Goal: Task Accomplishment & Management: Use online tool/utility

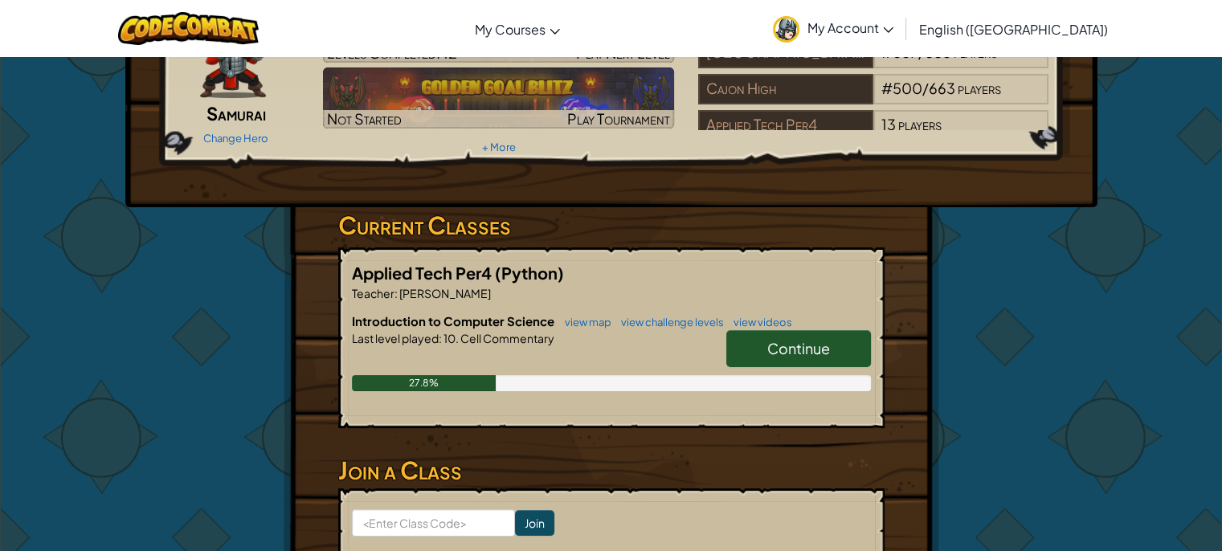
scroll to position [29, 0]
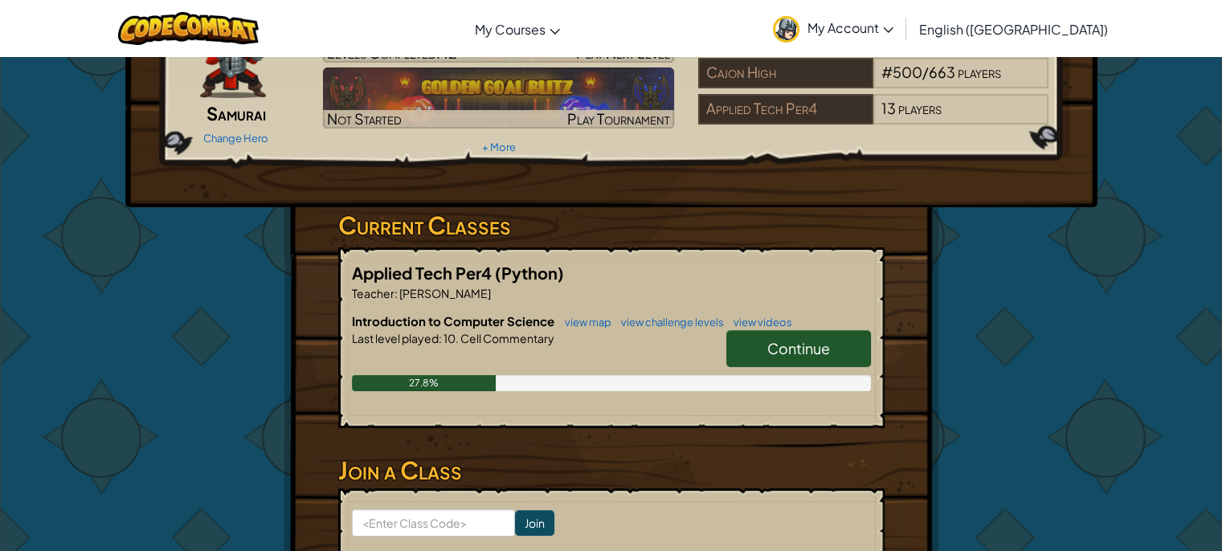
click at [776, 339] on span "Continue" at bounding box center [799, 348] width 63 height 18
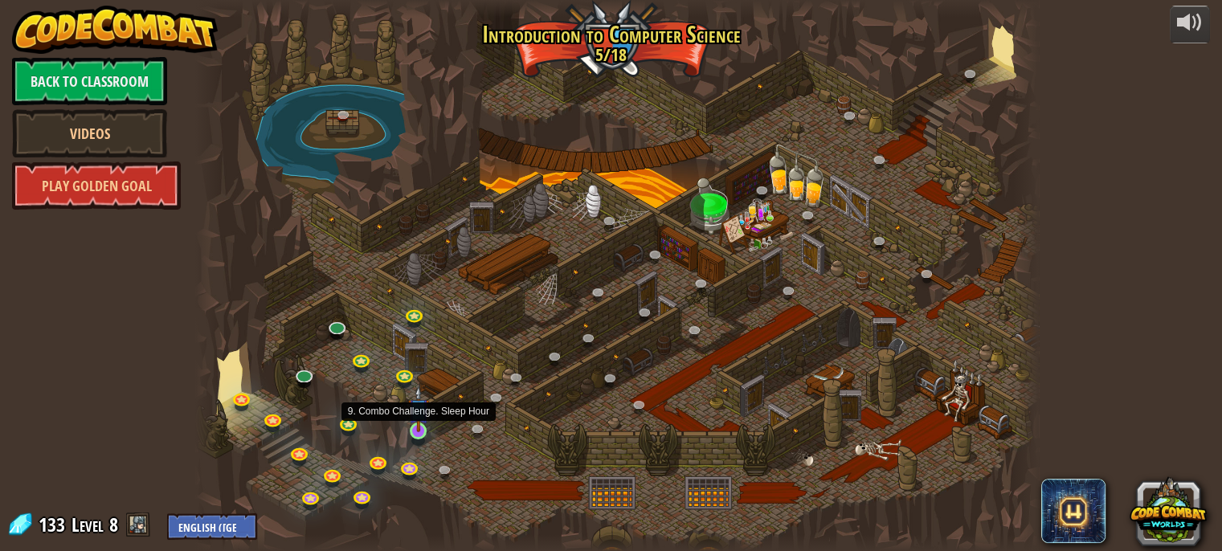
click at [416, 427] on img at bounding box center [418, 409] width 20 height 47
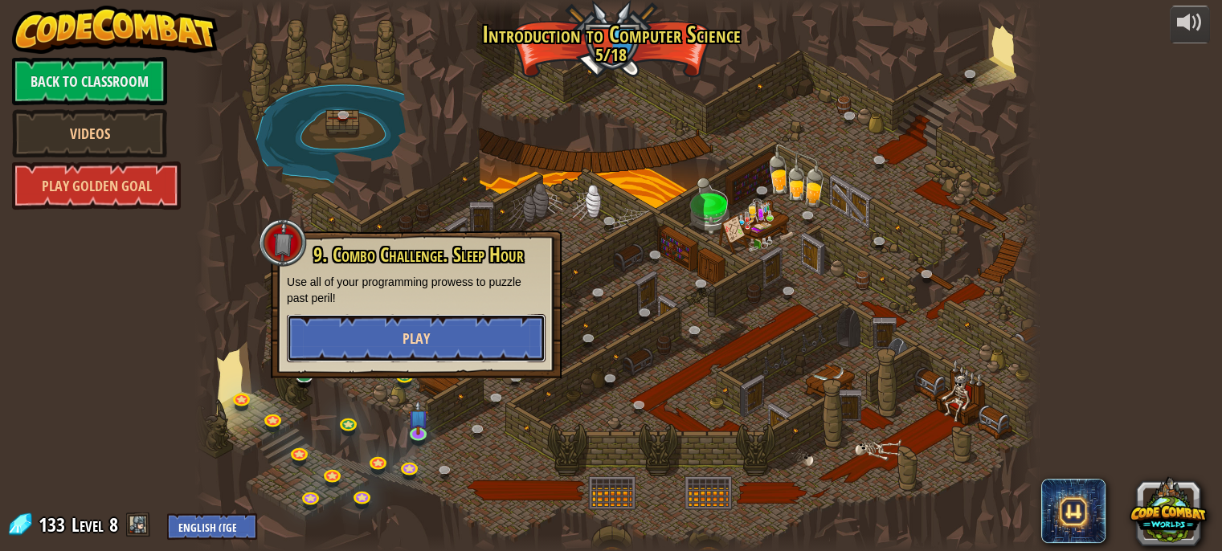
click at [450, 358] on button "Play" at bounding box center [416, 338] width 259 height 48
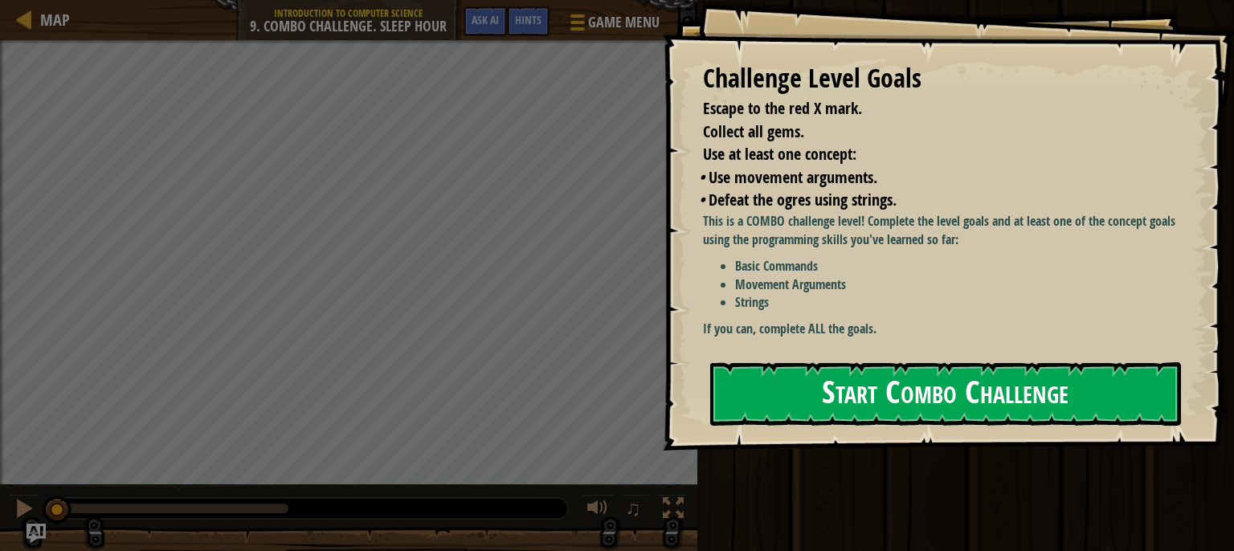
click at [768, 365] on button "Start Combo Challenge" at bounding box center [945, 393] width 471 height 63
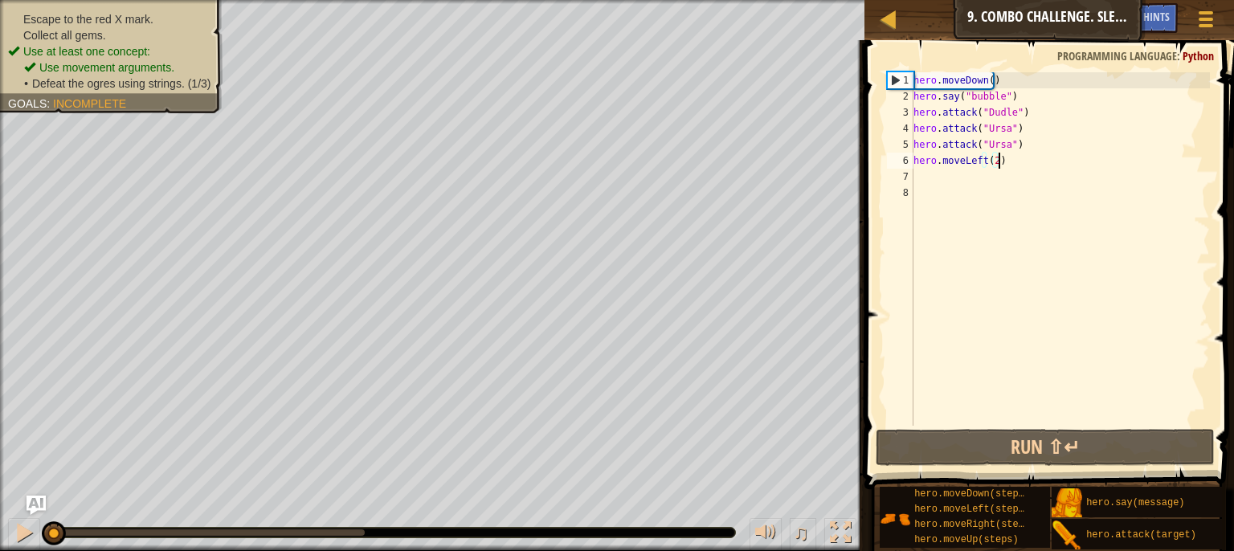
click at [1001, 166] on div "hero . moveDown ( ) hero . say ( "bubble" ) hero . attack ( "Dudle" ) hero . at…" at bounding box center [1061, 265] width 300 height 386
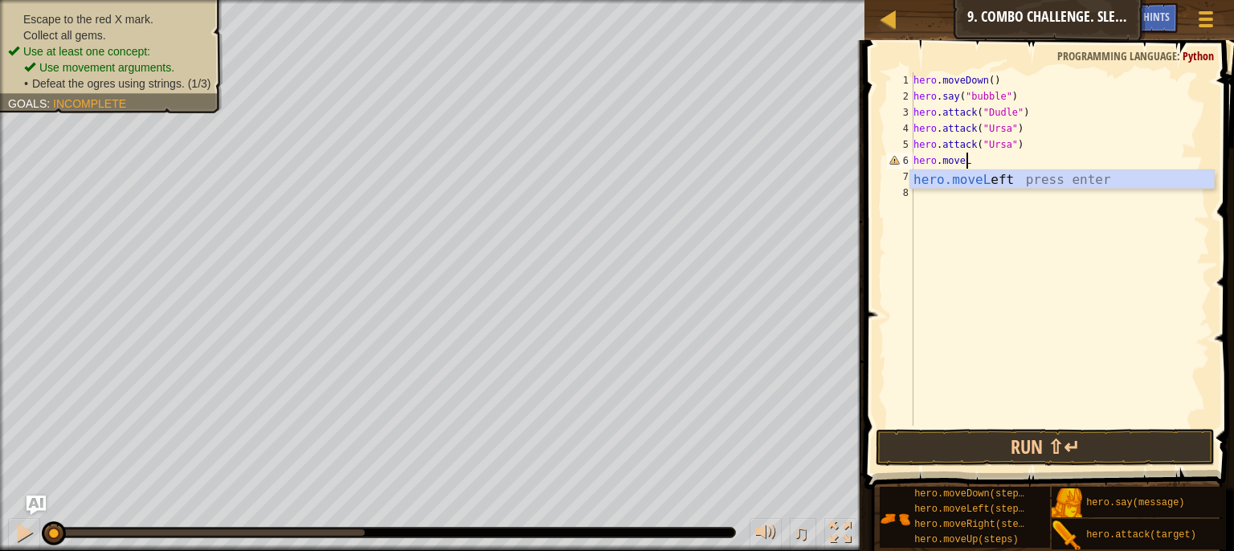
type textarea "hero.move"
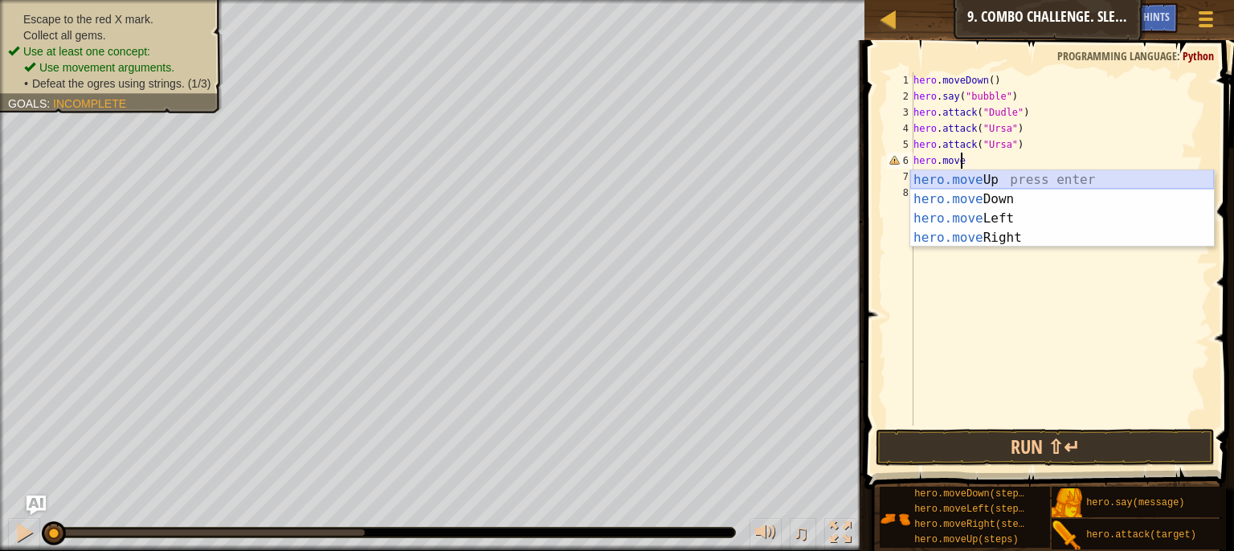
click at [997, 181] on div "hero.move Up press enter hero.move Down press enter hero.move Left press enter …" at bounding box center [1063, 228] width 304 height 116
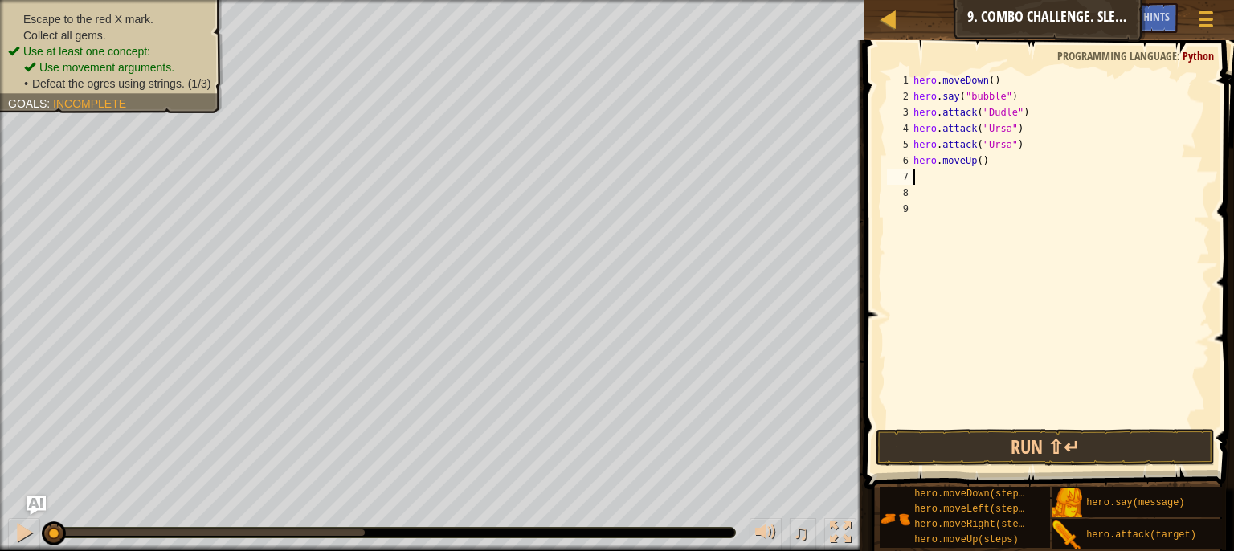
type textarea "h"
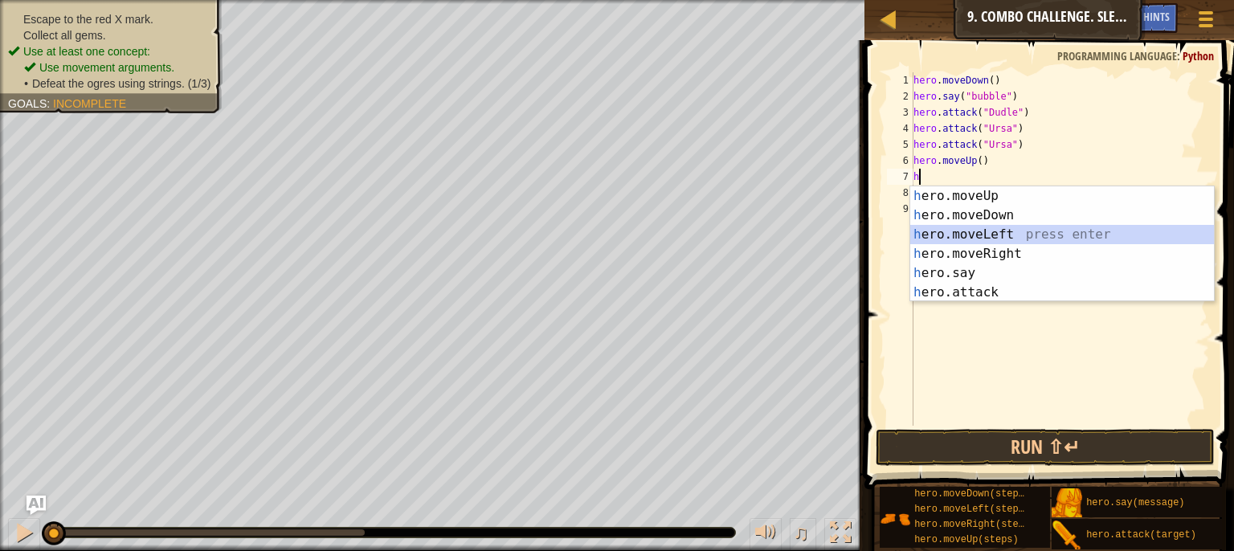
click at [998, 235] on div "h ero.moveUp press enter h ero.moveDown press enter h ero.moveLeft press enter …" at bounding box center [1063, 263] width 304 height 154
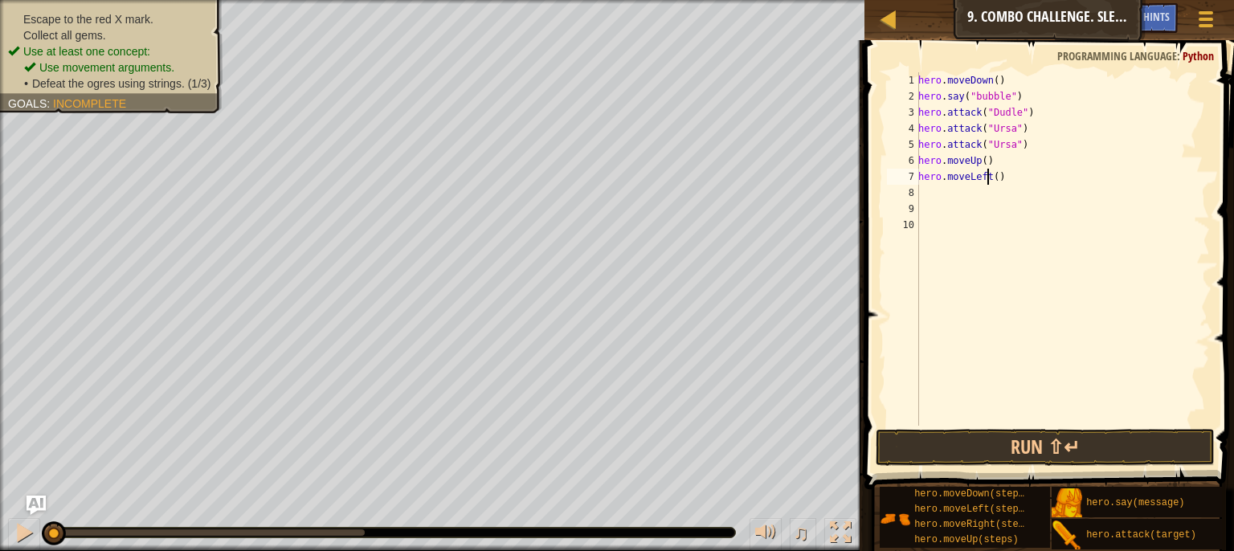
click at [987, 182] on div "hero . moveDown ( ) hero . say ( "bubble" ) hero . attack ( "Dudle" ) hero . at…" at bounding box center [1062, 265] width 295 height 386
click at [991, 181] on div "hero . moveDown ( ) hero . say ( "bubble" ) hero . attack ( "Dudle" ) hero . at…" at bounding box center [1062, 265] width 295 height 386
type textarea "hero.moveLeft(2)"
click at [980, 186] on div "hero . moveDown ( ) hero . say ( "bubble" ) hero . attack ( "Dudle" ) hero . at…" at bounding box center [1062, 265] width 295 height 386
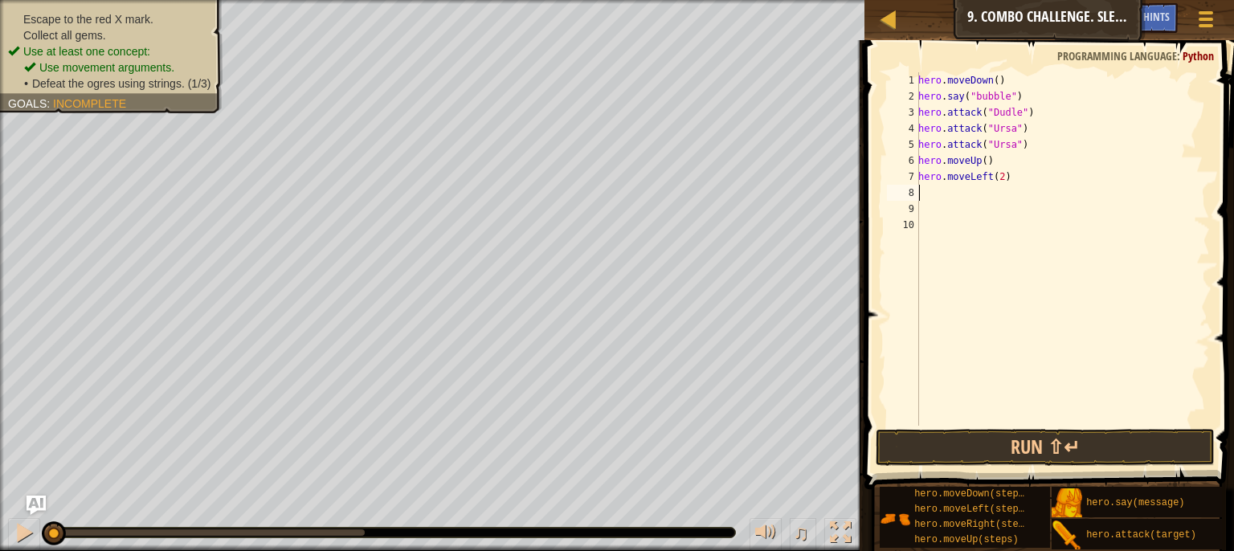
scroll to position [7, 0]
type textarea "h"
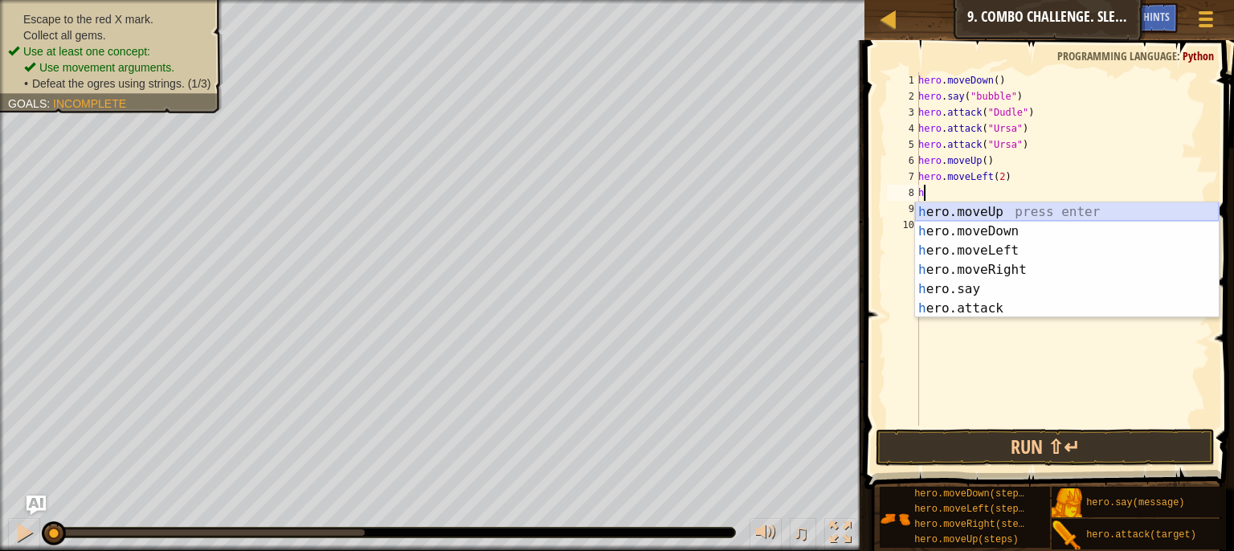
click at [994, 216] on div "h ero.moveUp press enter h ero.moveDown press enter h ero.moveLeft press enter …" at bounding box center [1067, 280] width 304 height 154
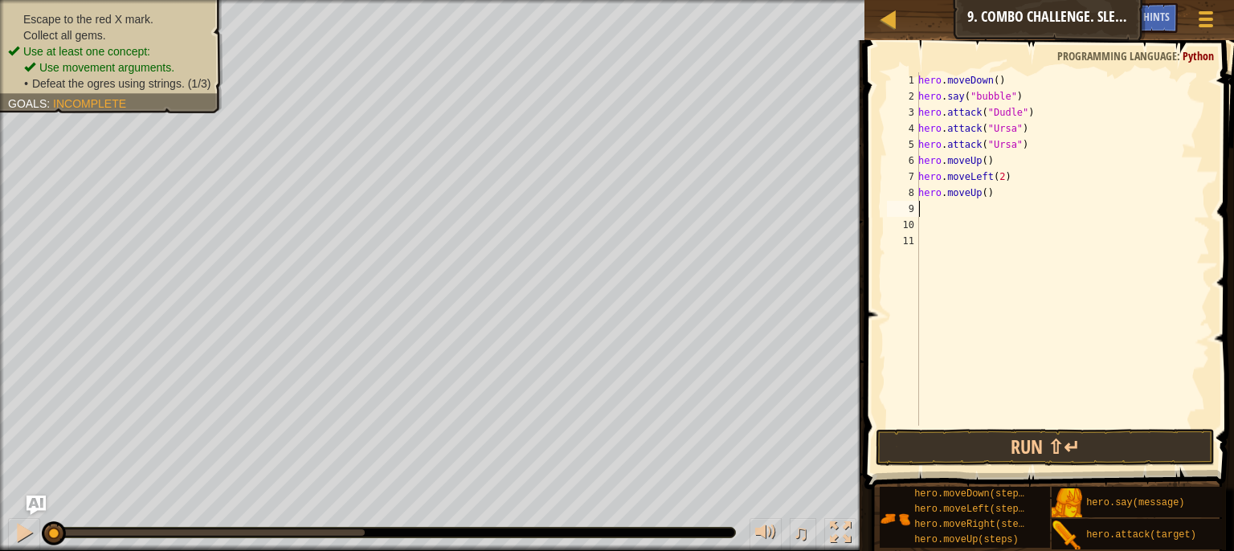
type textarea "h"
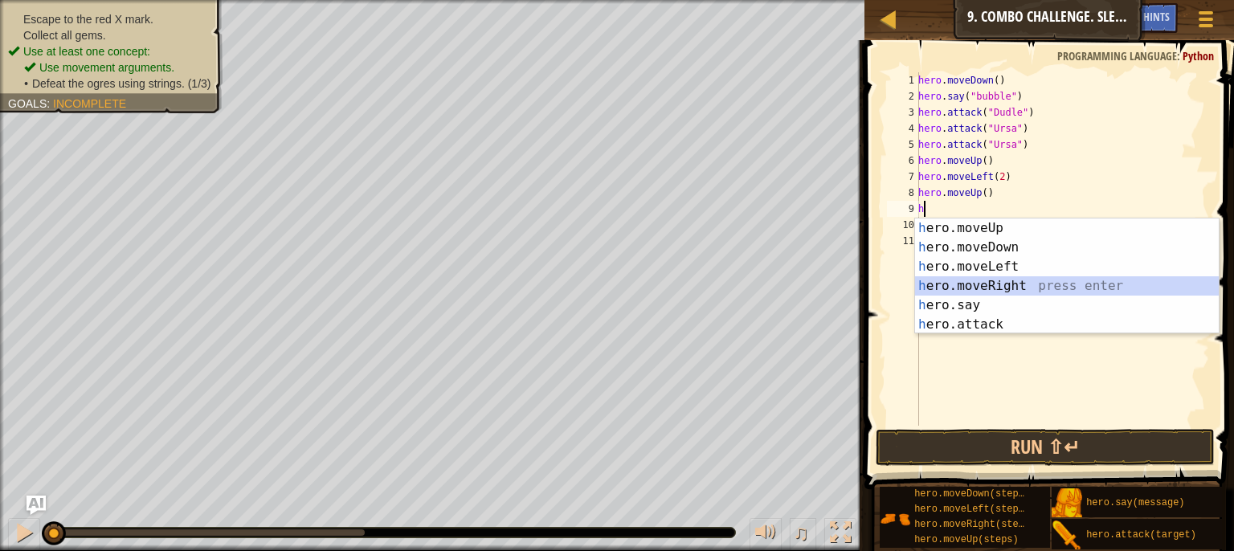
click at [977, 290] on div "h ero.moveUp press enter h ero.moveDown press enter h ero.moveLeft press enter …" at bounding box center [1067, 296] width 304 height 154
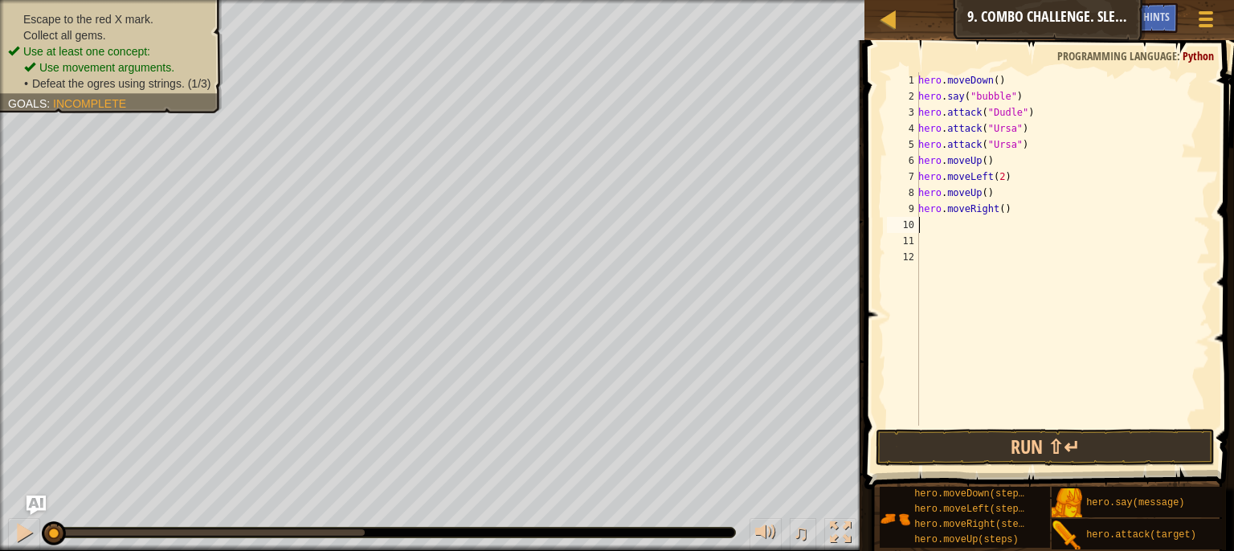
click at [997, 213] on div "hero . moveDown ( ) hero . say ( "bubble" ) hero . attack ( "Dudle" ) hero . at…" at bounding box center [1062, 265] width 295 height 386
click at [978, 456] on button "Run ⇧↵" at bounding box center [1046, 447] width 340 height 37
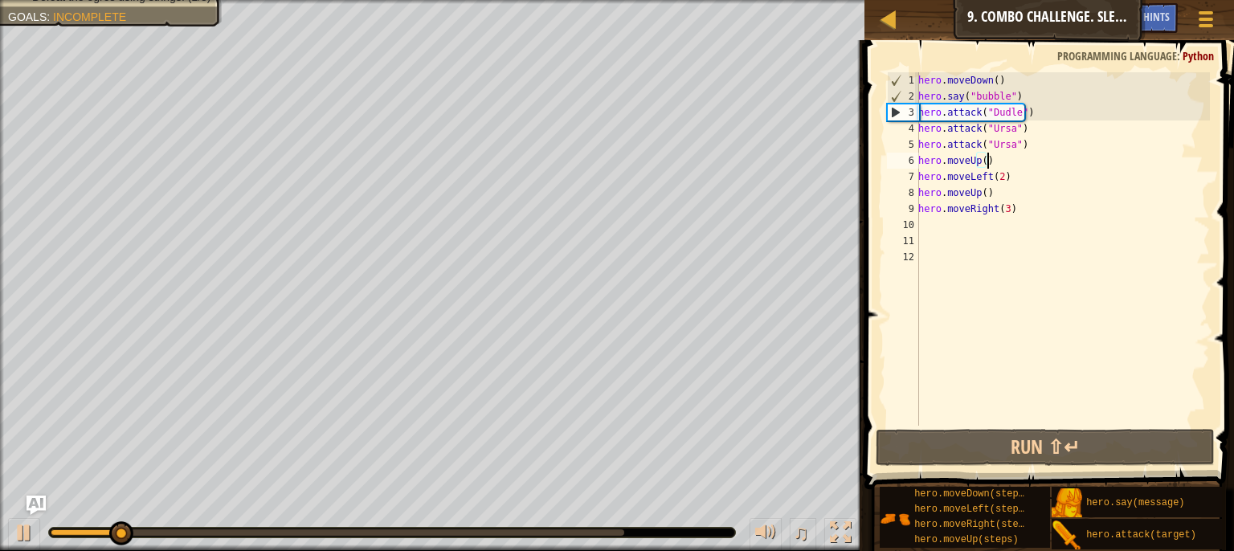
click at [990, 162] on div "hero . moveDown ( ) hero . say ( "bubble" ) hero . attack ( "Dudle" ) hero . at…" at bounding box center [1062, 265] width 295 height 386
type textarea "hero.moveUp()"
drag, startPoint x: 989, startPoint y: 162, endPoint x: 903, endPoint y: 158, distance: 86.9
click at [903, 158] on div "hero.moveUp() 1 2 3 4 5 6 7 8 9 10 11 12 hero . moveDown ( ) hero . say ( "bubb…" at bounding box center [1047, 249] width 326 height 354
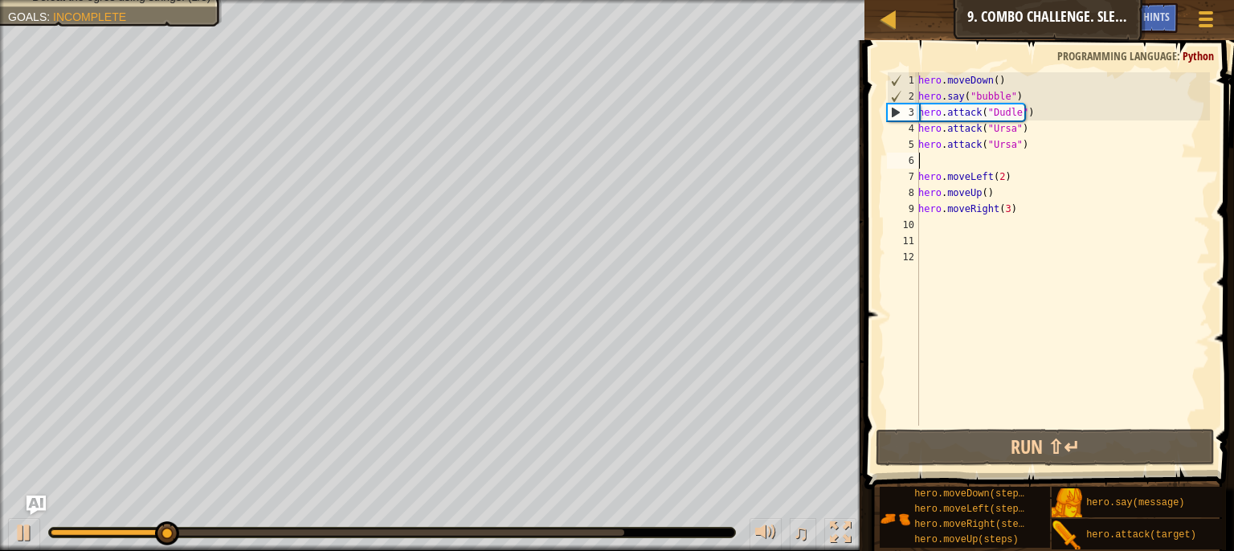
scroll to position [7, 0]
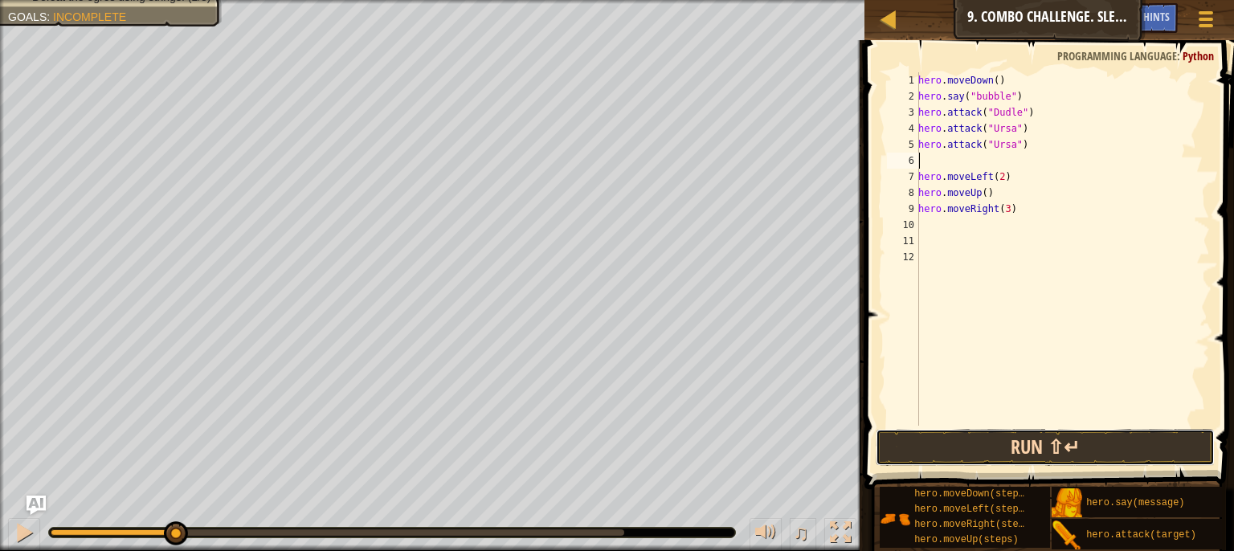
click at [968, 458] on button "Run ⇧↵" at bounding box center [1046, 447] width 340 height 37
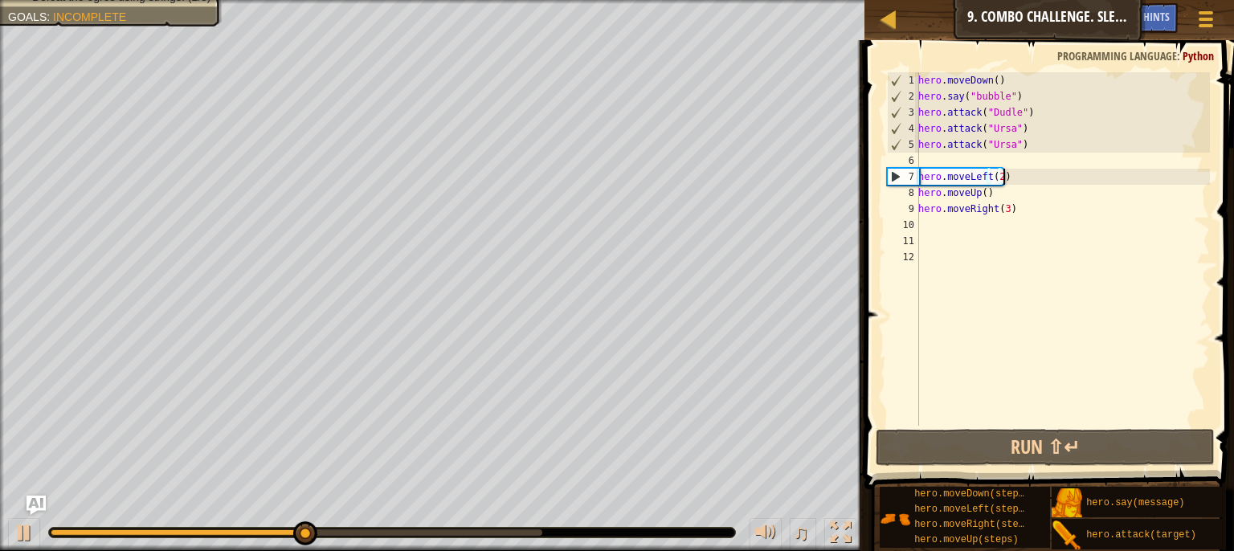
click at [1004, 184] on div "hero . moveDown ( ) hero . say ( "bubble" ) hero . attack ( "Dudle" ) hero . at…" at bounding box center [1062, 265] width 295 height 386
type textarea "hero.moveLeft(2)"
click at [999, 179] on div "hero . moveDown ( ) hero . say ( "bubble" ) hero . attack ( "Dudle" ) hero . at…" at bounding box center [1062, 265] width 295 height 386
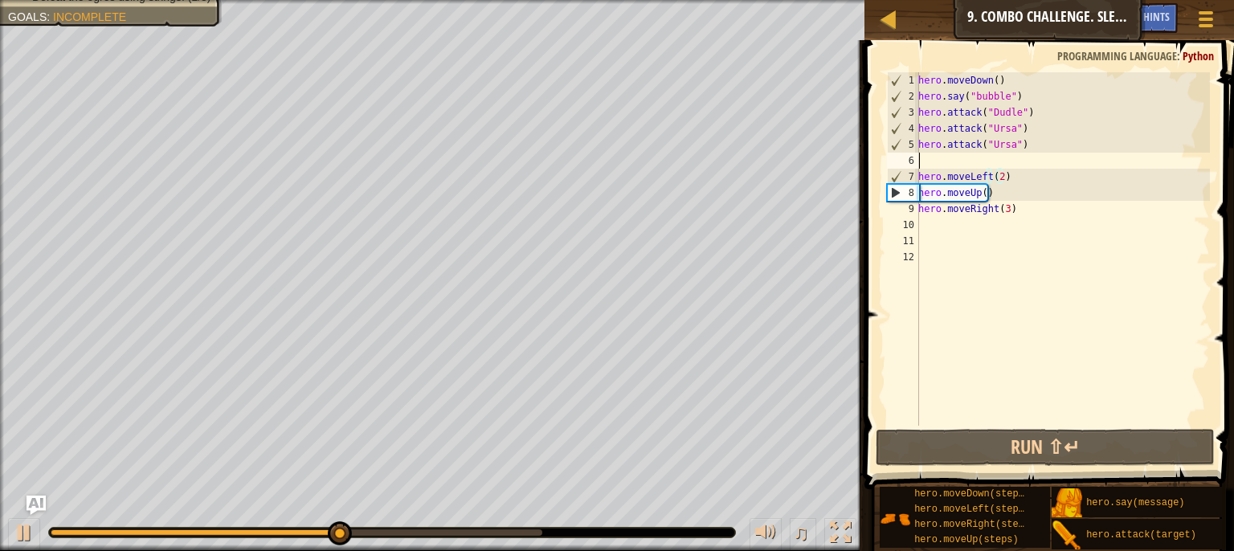
click at [963, 165] on div "hero . moveDown ( ) hero . say ( "bubble" ) hero . attack ( "Dudle" ) hero . at…" at bounding box center [1062, 265] width 295 height 386
type textarea "h"
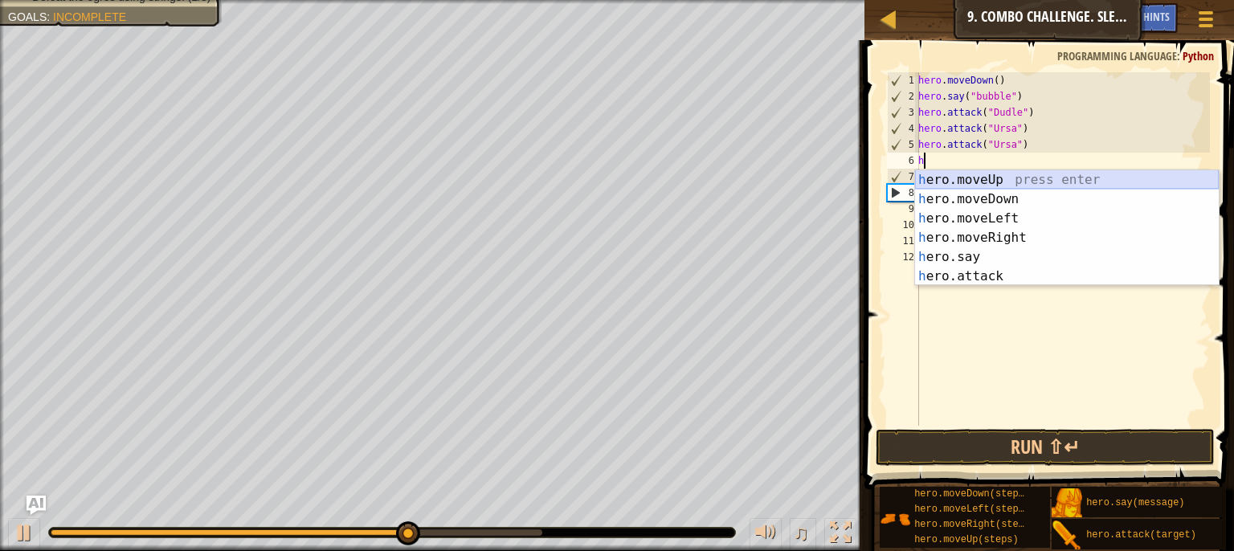
click at [964, 182] on div "h ero.moveUp press enter h ero.moveDown press enter h ero.moveLeft press enter …" at bounding box center [1067, 247] width 304 height 154
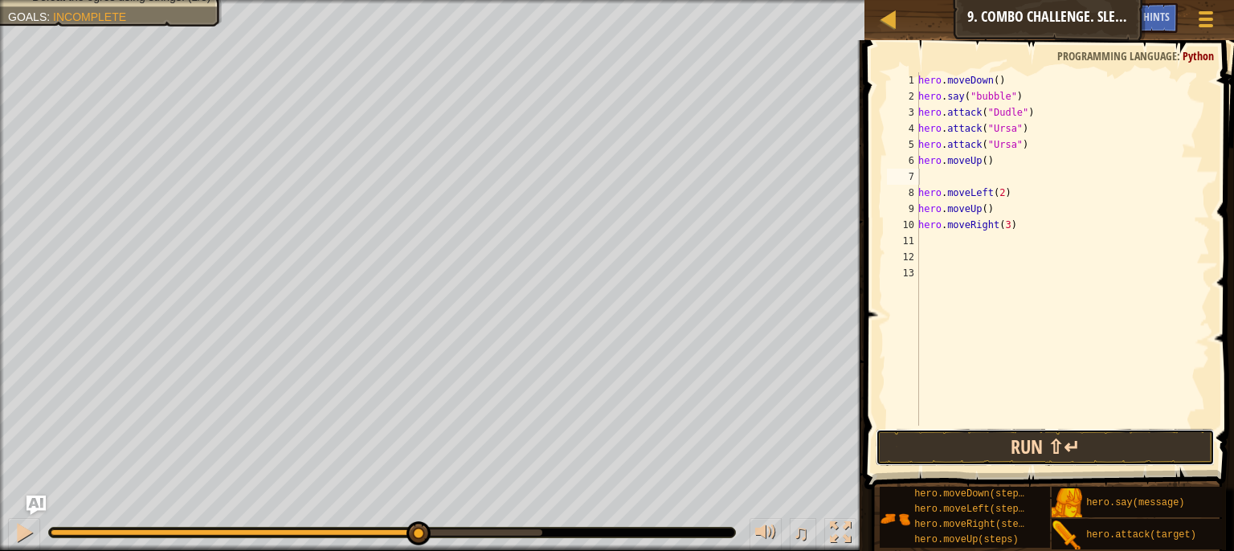
click at [984, 438] on button "Run ⇧↵" at bounding box center [1046, 447] width 340 height 37
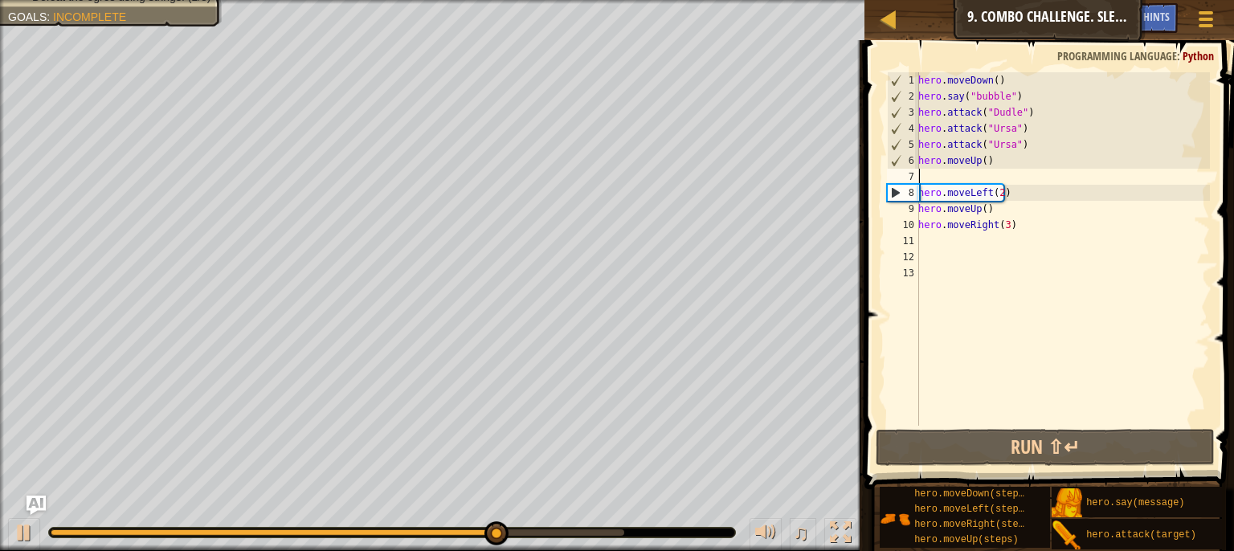
click at [959, 246] on div "hero . moveDown ( ) hero . say ( "bubble" ) hero . attack ( "Dudle" ) hero . at…" at bounding box center [1062, 265] width 295 height 386
click at [945, 285] on div "hero . moveDown ( ) hero . say ( "bubble" ) hero . attack ( "Dudle" ) hero . at…" at bounding box center [1062, 265] width 295 height 386
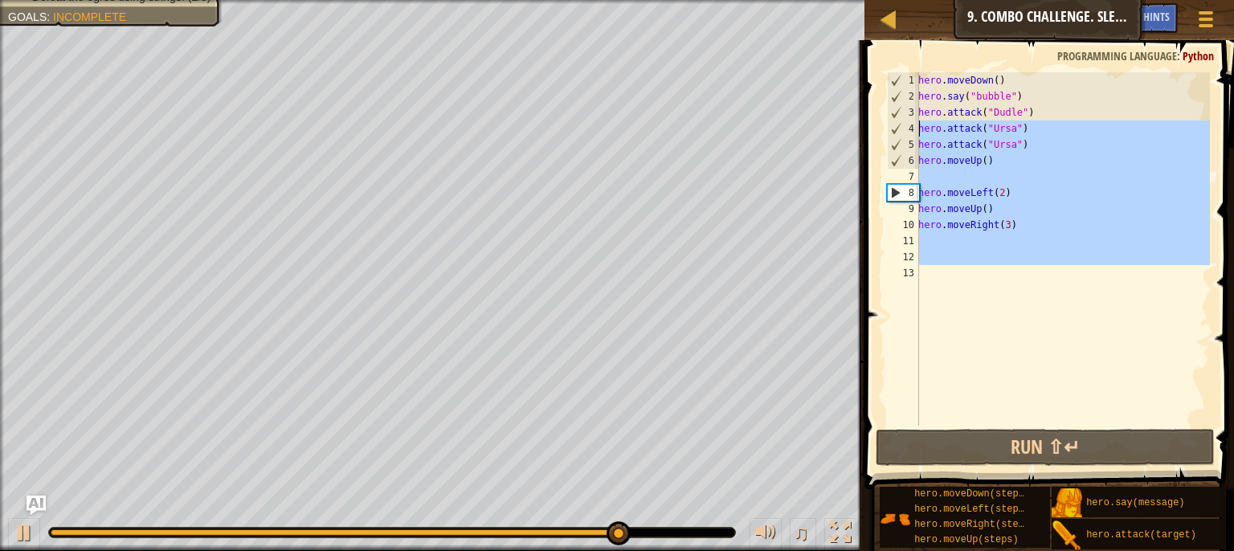
drag, startPoint x: 943, startPoint y: 276, endPoint x: 913, endPoint y: 131, distance: 148.5
click at [913, 131] on div "1 2 3 4 5 6 7 8 9 10 11 12 13 hero . moveDown ( ) hero . say ( "bubble" ) hero …" at bounding box center [1047, 249] width 326 height 354
type textarea "hero.attack("Ursa") hero.attack("Ursa")"
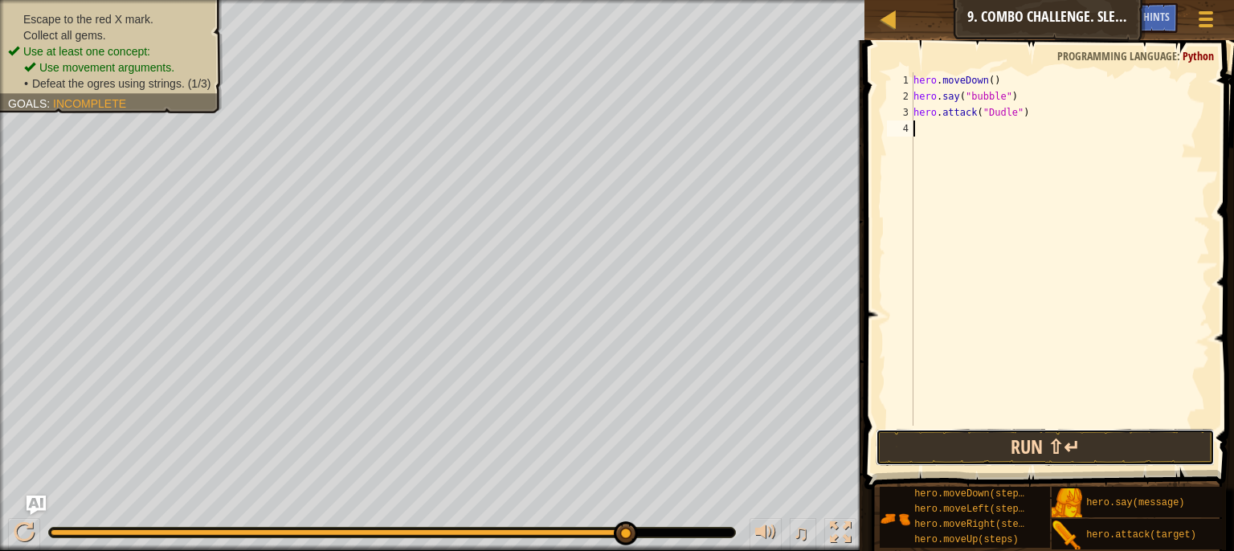
click at [1006, 452] on button "Run ⇧↵" at bounding box center [1046, 447] width 340 height 37
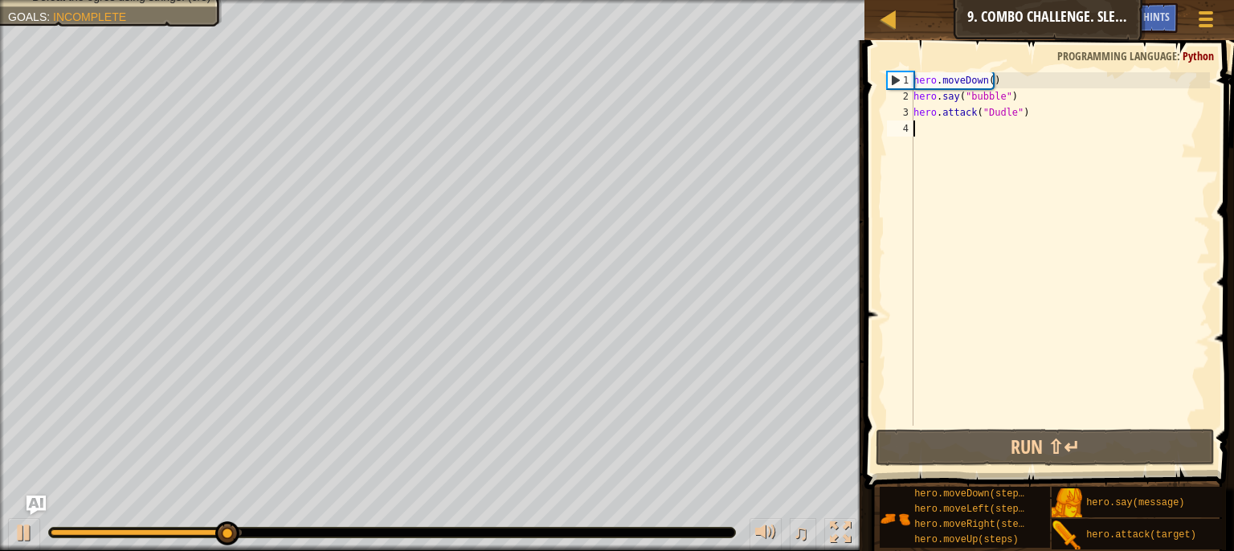
click at [1009, 101] on div "hero . moveDown ( ) hero . say ( "bubble" ) hero . attack ( "Dudle" )" at bounding box center [1061, 265] width 300 height 386
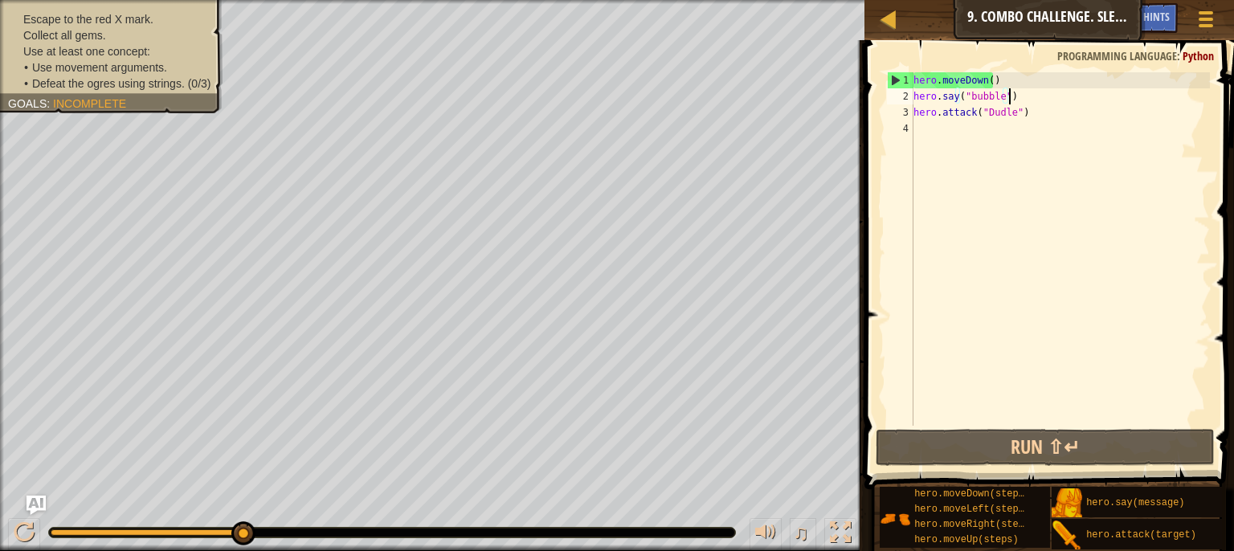
click at [968, 97] on div "hero . moveDown ( ) hero . say ( "bubble" ) hero . attack ( "Dudle" )" at bounding box center [1061, 265] width 300 height 386
click at [970, 97] on div "hero . moveDown ( ) hero . say ( "bubble" ) hero . attack ( "Dudle" )" at bounding box center [1061, 265] width 300 height 386
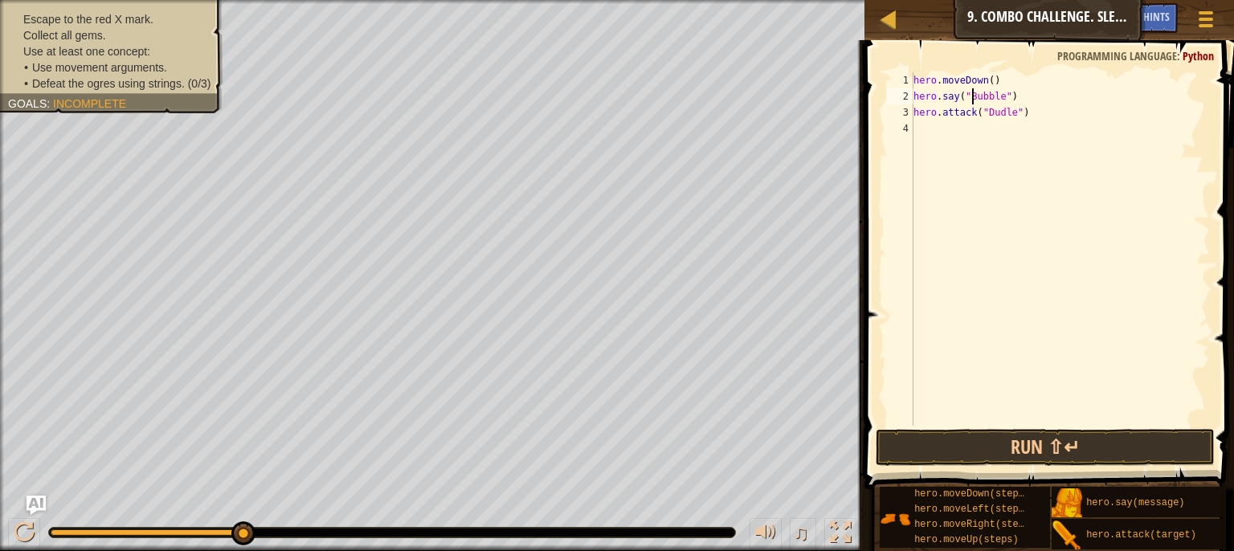
scroll to position [7, 4]
click at [993, 442] on button "Run ⇧↵" at bounding box center [1046, 447] width 340 height 37
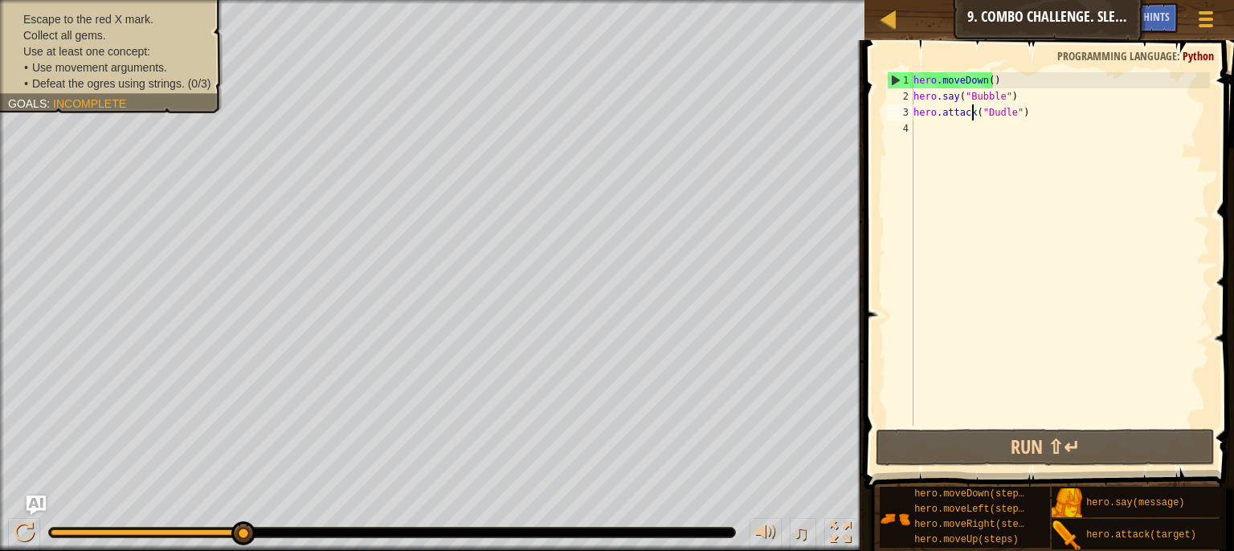
click at [973, 109] on div "hero . moveDown ( ) hero . say ( "Bubble" ) hero . attack ( "Dudle" )" at bounding box center [1061, 265] width 300 height 386
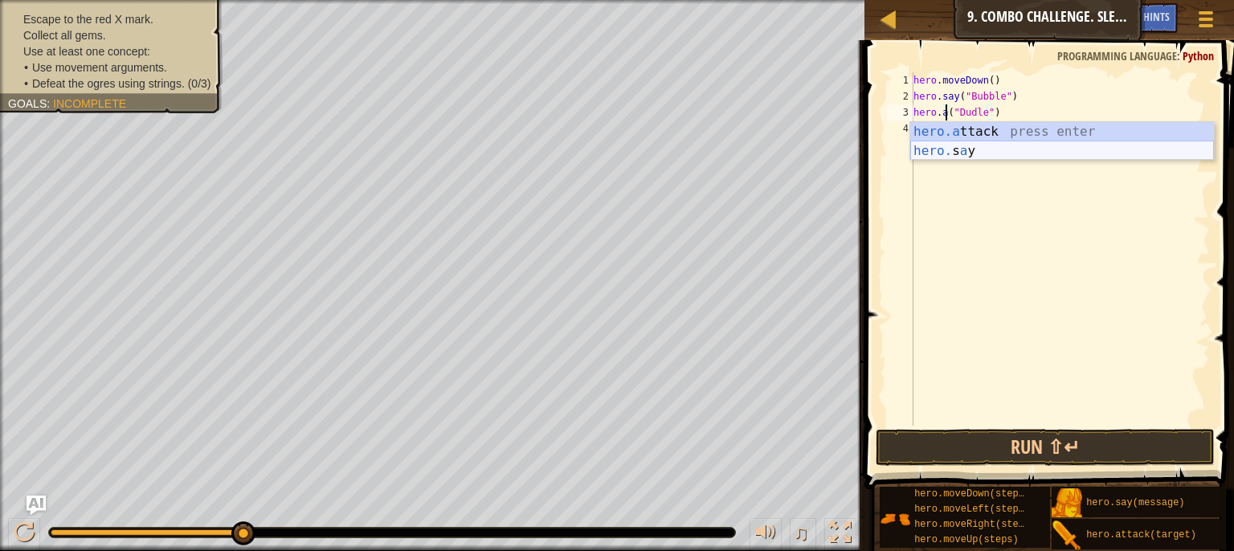
click at [955, 157] on div "hero.a ttack press enter hero. s a y press enter" at bounding box center [1063, 160] width 304 height 77
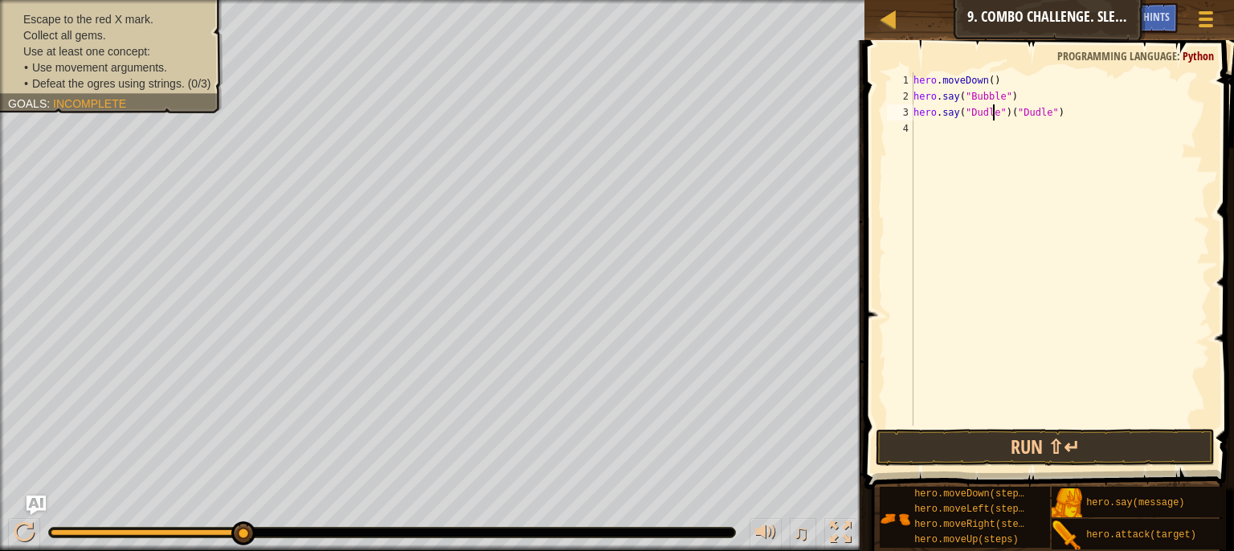
scroll to position [7, 6]
drag, startPoint x: 1075, startPoint y: 114, endPoint x: 1000, endPoint y: 116, distance: 74.8
click at [1000, 116] on div "hero . moveDown ( ) hero . say ( "Bubble" ) hero . say ( "Dudle" ) ( "Dudle" )" at bounding box center [1061, 265] width 300 height 386
type textarea "hero.say("Dudle")"
click at [956, 445] on button "Run ⇧↵" at bounding box center [1046, 447] width 340 height 37
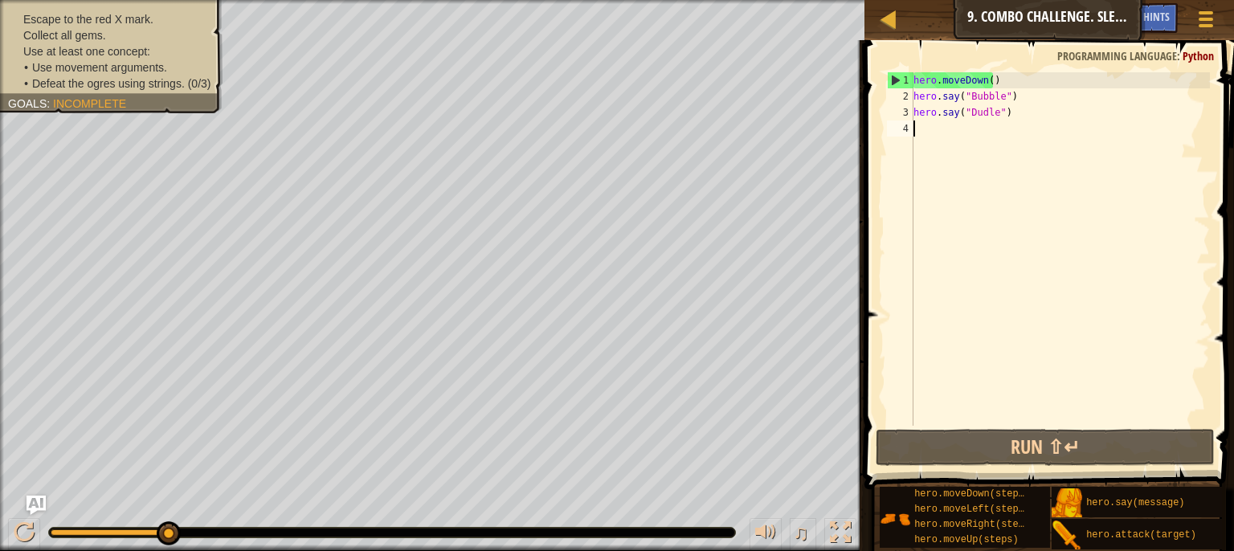
click at [940, 122] on div "hero . moveDown ( ) hero . say ( "Bubble" ) hero . say ( "Dudle" )" at bounding box center [1061, 265] width 300 height 386
type textarea "h"
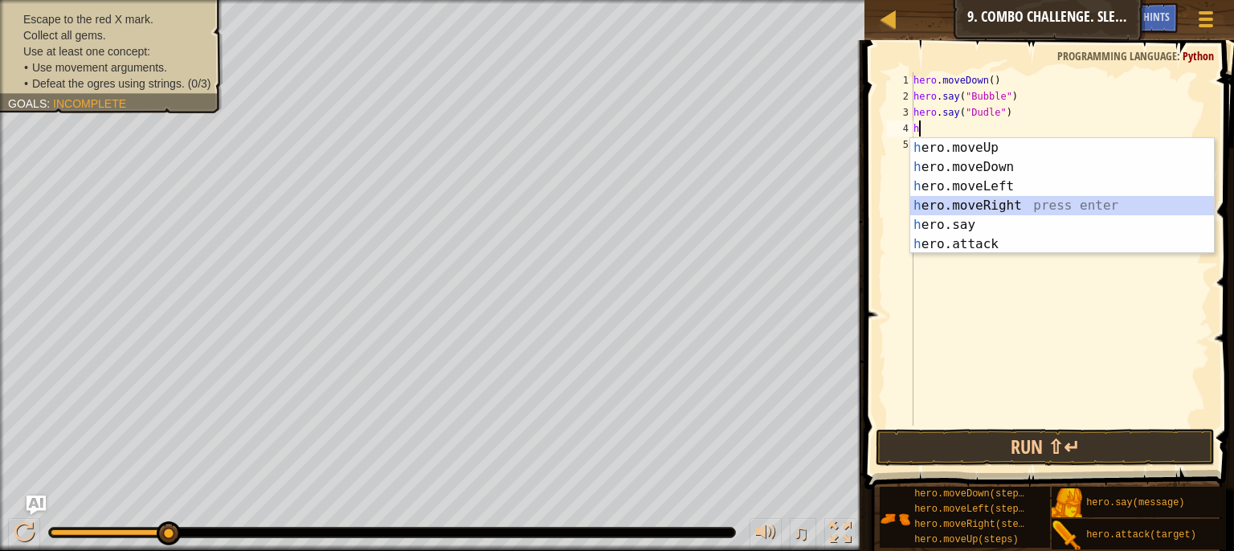
click at [953, 203] on div "h ero.moveUp press enter h ero.moveDown press enter h ero.moveLeft press enter …" at bounding box center [1063, 215] width 304 height 154
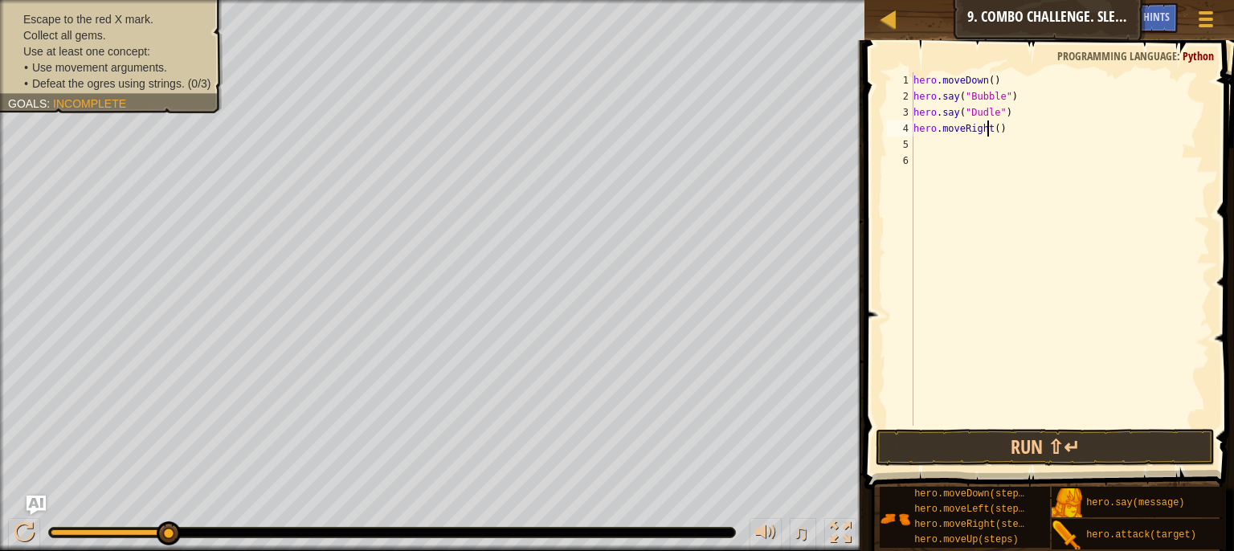
click at [986, 126] on div "hero . moveDown ( ) hero . say ( "Bubble" ) hero . say ( "Dudle" ) hero . moveR…" at bounding box center [1061, 265] width 300 height 386
click at [995, 133] on div "hero . moveDown ( ) hero . say ( "Bubble" ) hero . say ( "Dudle" ) hero . moveR…" at bounding box center [1061, 265] width 300 height 386
type textarea "hero.moveRight(2)"
click at [925, 143] on div "hero . moveDown ( ) hero . say ( "Bubble" ) hero . say ( "Dudle" ) hero . moveR…" at bounding box center [1061, 265] width 300 height 386
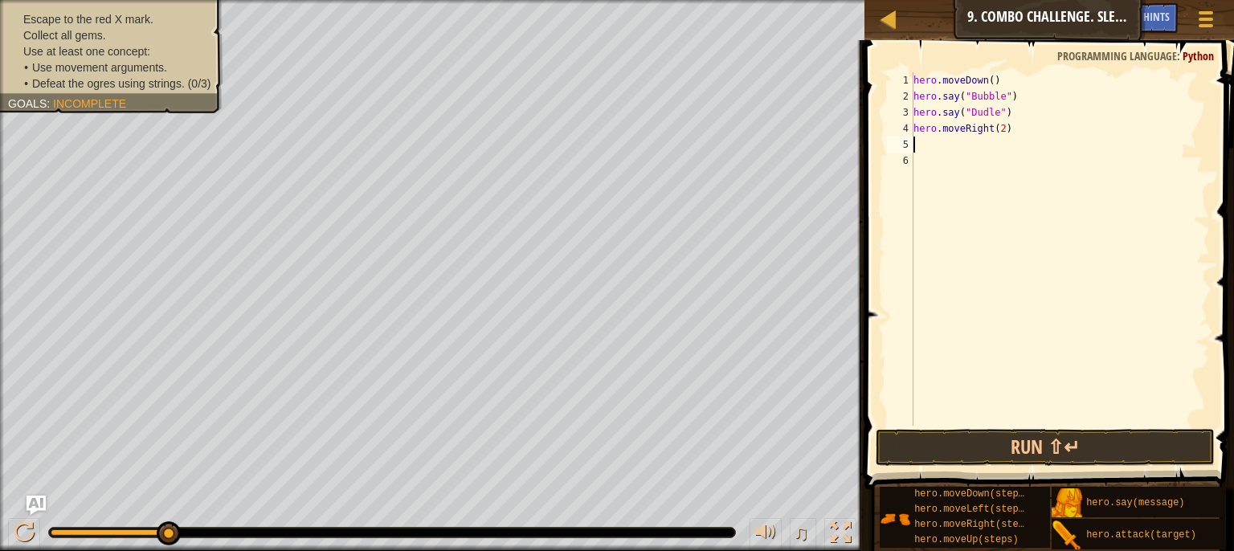
scroll to position [7, 0]
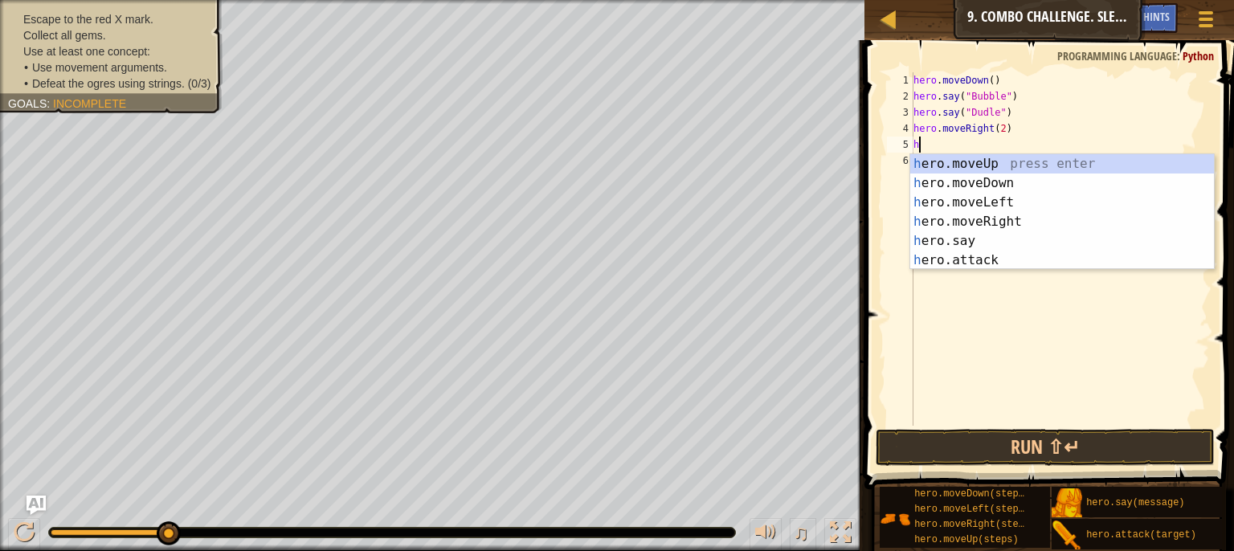
click at [944, 152] on div "hero . moveDown ( ) hero . say ( "Bubble" ) hero . say ( "Dudle" ) hero . moveR…" at bounding box center [1061, 265] width 300 height 386
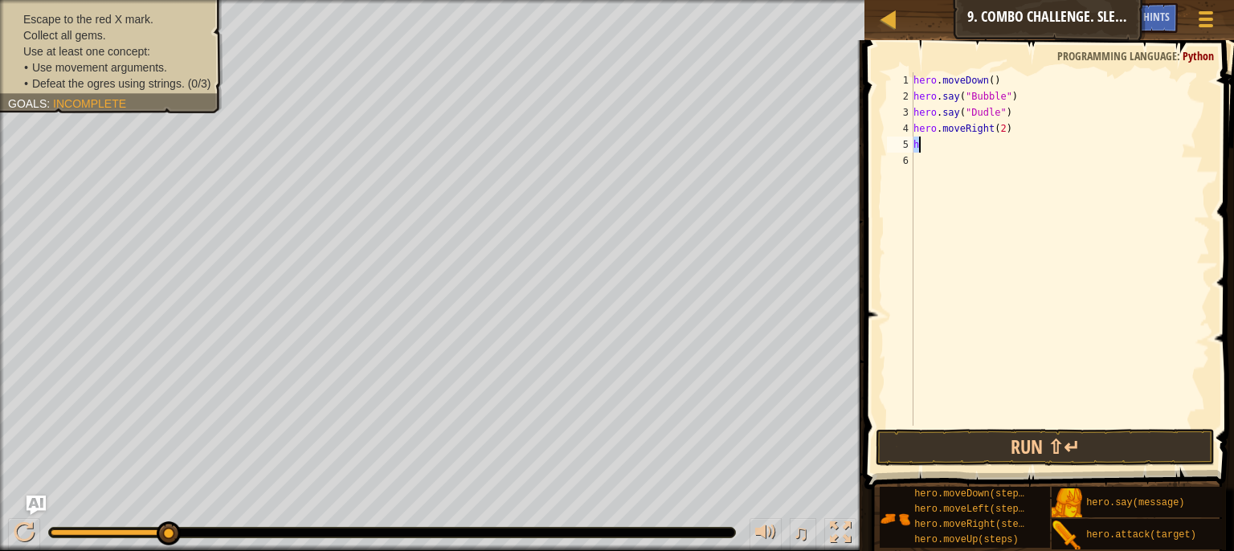
click at [944, 152] on div "hero . moveDown ( ) hero . say ( "Bubble" ) hero . say ( "Dudle" ) hero . moveR…" at bounding box center [1061, 265] width 300 height 386
click at [944, 152] on div "hero . moveDown ( ) hero . say ( "Bubble" ) hero . say ( "Dudle" ) hero . moveR…" at bounding box center [1061, 249] width 300 height 354
type textarea "he"
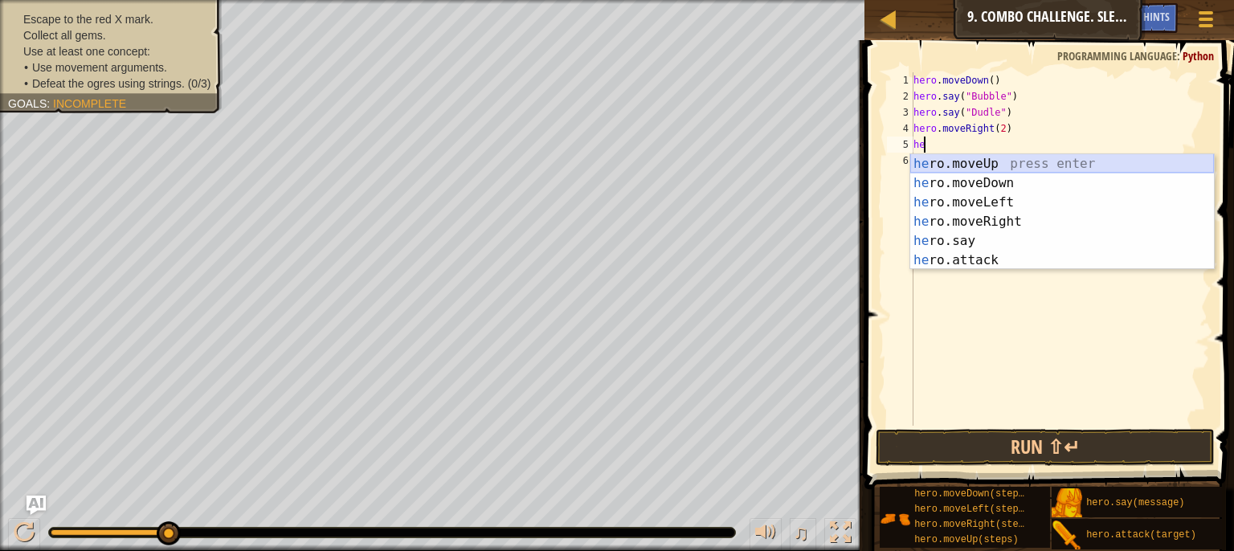
click at [943, 164] on div "he ro.moveUp press enter he ro.moveDown press enter he ro.moveLeft press enter …" at bounding box center [1063, 231] width 304 height 154
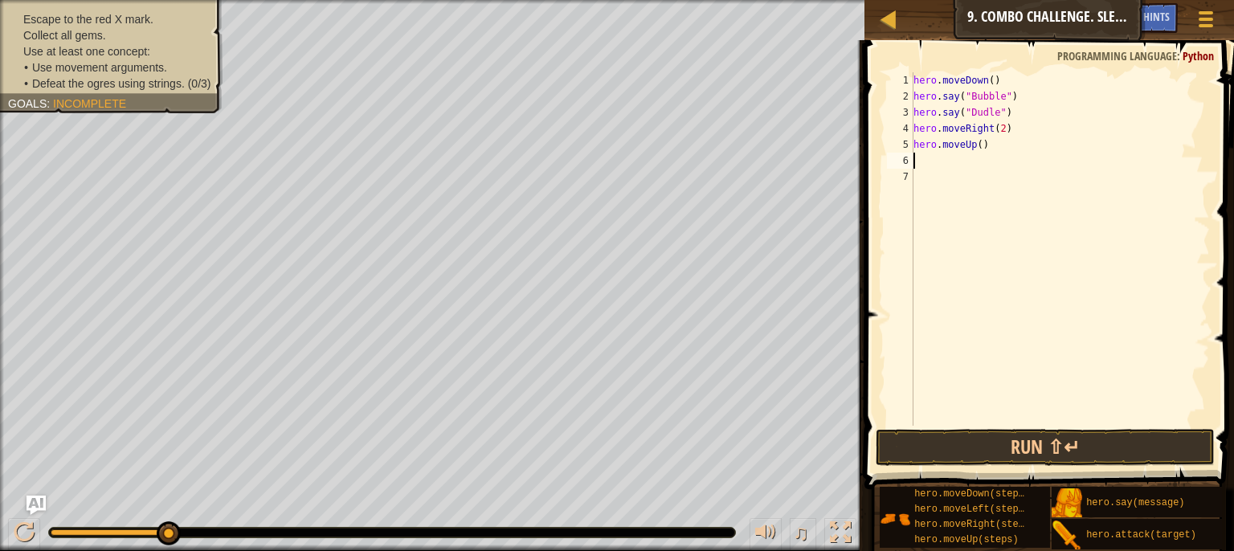
click at [943, 164] on div "hero . moveDown ( ) hero . say ( "Bubble" ) hero . say ( "Dudle" ) hero . moveR…" at bounding box center [1061, 265] width 300 height 386
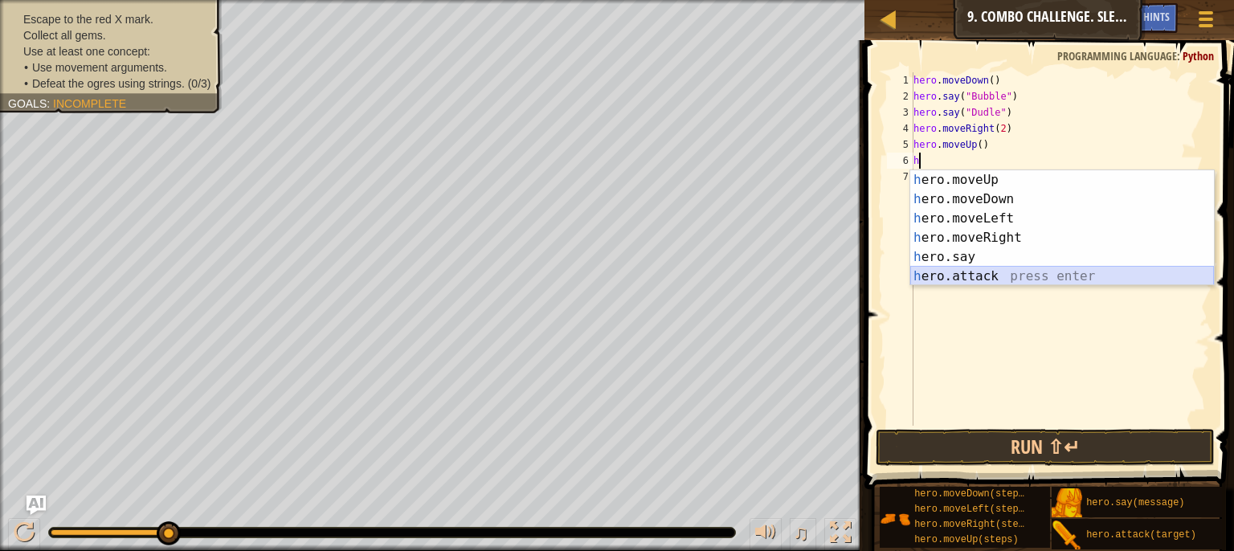
click at [948, 269] on div "h ero.moveUp press enter h ero.moveDown press enter h ero.moveLeft press enter …" at bounding box center [1063, 247] width 304 height 154
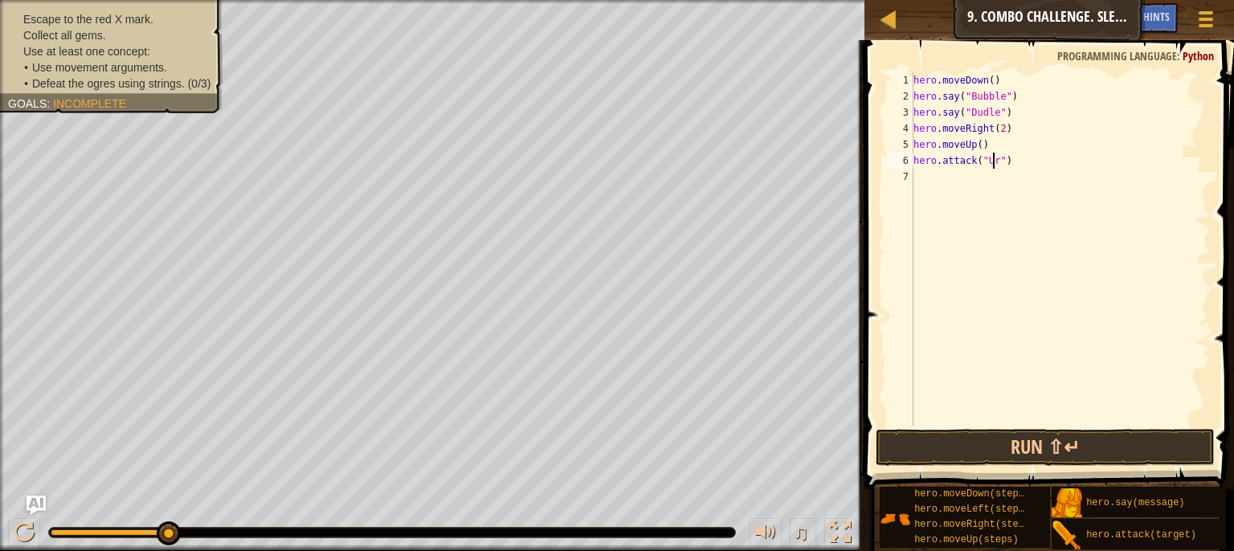
scroll to position [7, 6]
type textarea "hero.attack("Ursa")"
click at [975, 182] on div "hero . moveDown ( ) hero . say ( "Bubble" ) hero . say ( "Dudle" ) hero . moveR…" at bounding box center [1061, 265] width 300 height 386
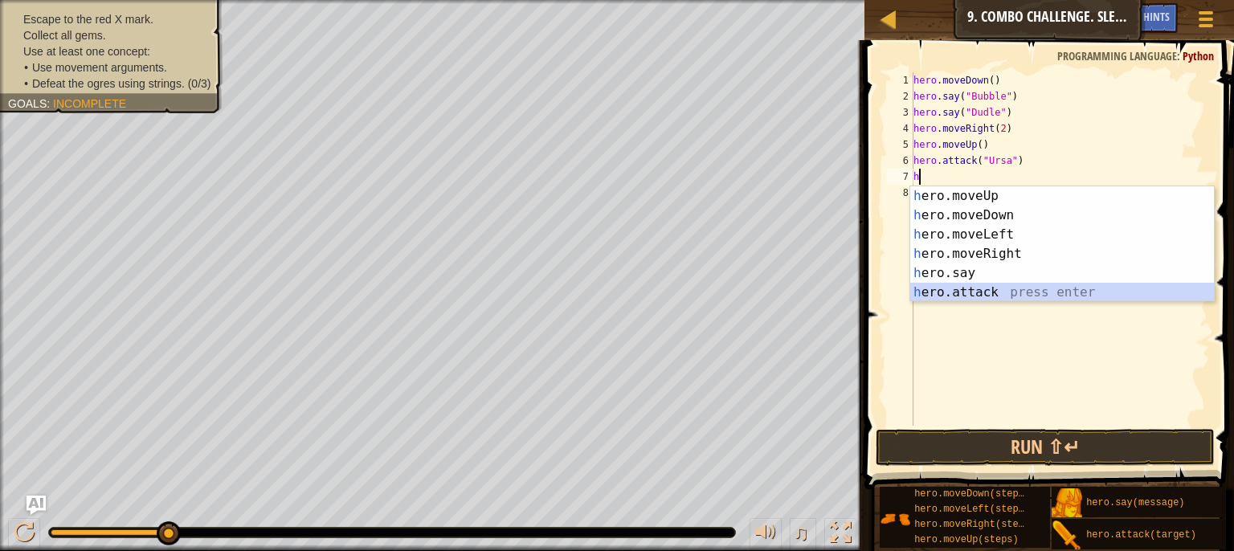
click at [993, 293] on div "h ero.moveUp press enter h ero.moveDown press enter h ero.moveLeft press enter …" at bounding box center [1063, 263] width 304 height 154
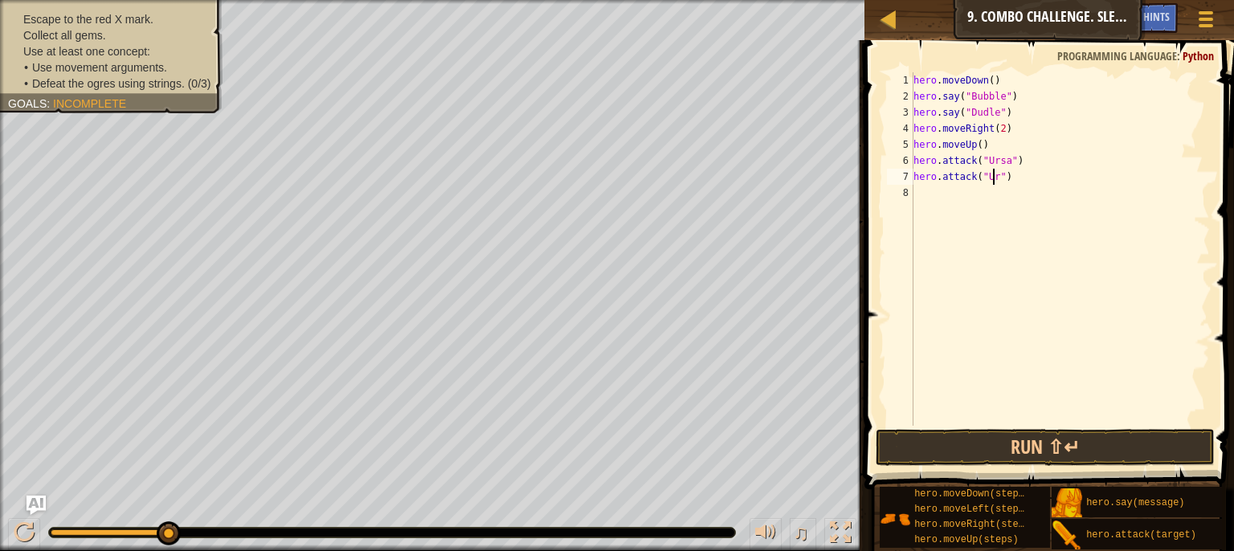
scroll to position [7, 6]
click at [960, 444] on button "Run ⇧↵" at bounding box center [1046, 447] width 340 height 37
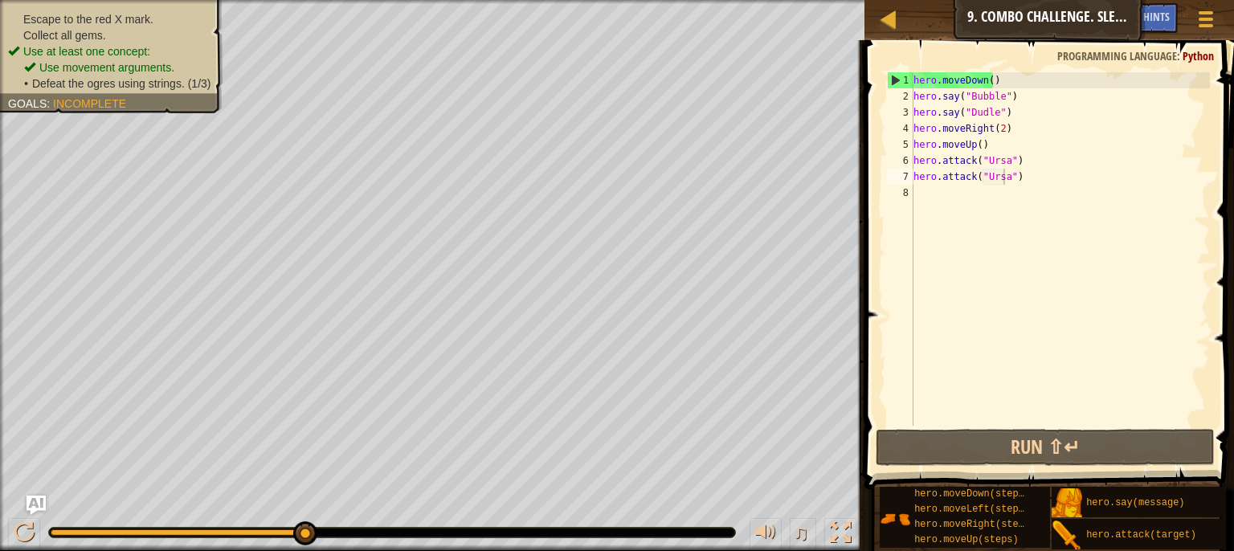
click at [199, 88] on span "Defeat the ogres using strings. (1/3)" at bounding box center [121, 83] width 179 height 13
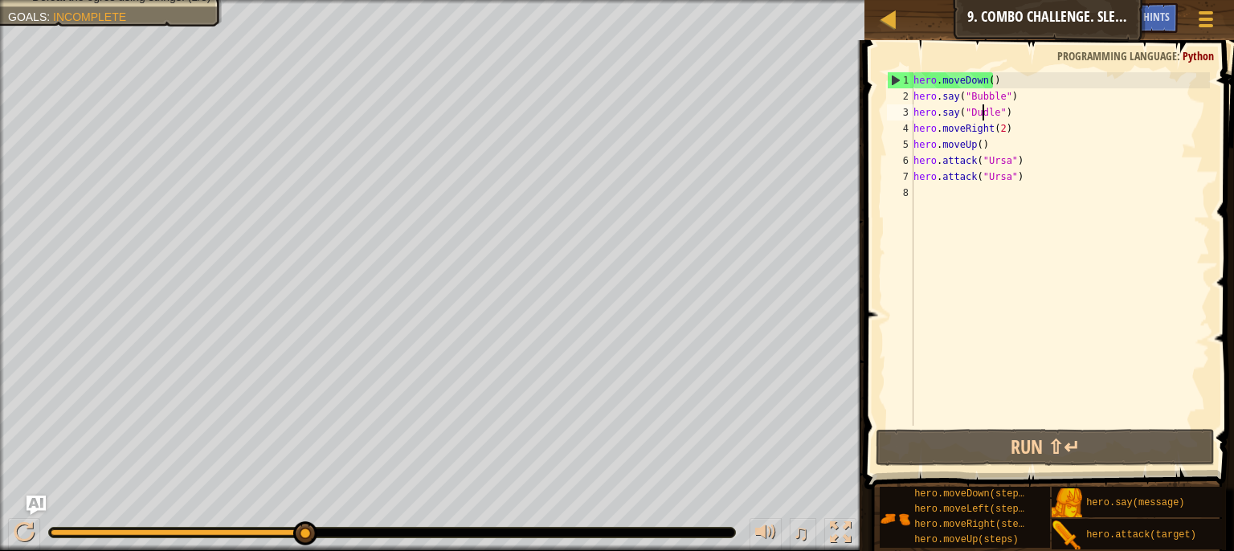
click at [981, 107] on div "hero . moveDown ( ) hero . say ( "Bubble" ) hero . say ( "Dudle" ) hero . moveR…" at bounding box center [1061, 265] width 300 height 386
click at [989, 118] on div "hero . moveDown ( ) hero . say ( "Bubble" ) hero . say ( "Dudle" ) hero . moveR…" at bounding box center [1061, 265] width 300 height 386
click at [996, 117] on div "hero . moveDown ( ) hero . say ( "Bubble" ) hero . say ( "Dudle" ) hero . moveR…" at bounding box center [1061, 265] width 300 height 386
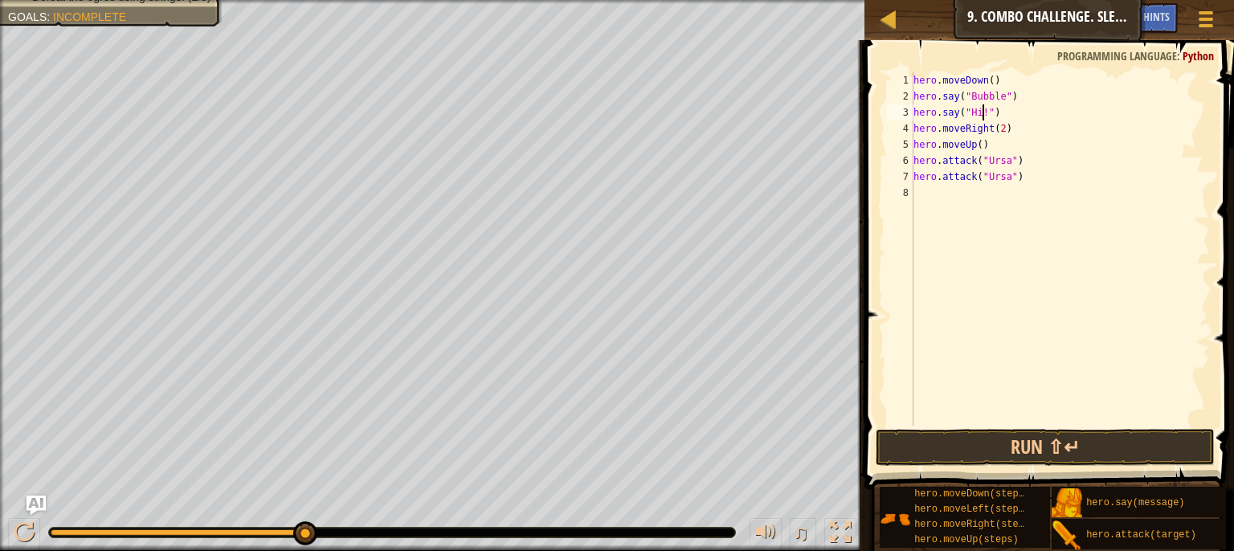
scroll to position [7, 6]
click at [997, 99] on div "hero . moveDown ( ) hero . say ( "Bubble" ) hero . say ( "Hi!" ) hero . moveRig…" at bounding box center [1061, 265] width 300 height 386
click at [1000, 446] on button "Run ⇧↵" at bounding box center [1046, 447] width 340 height 37
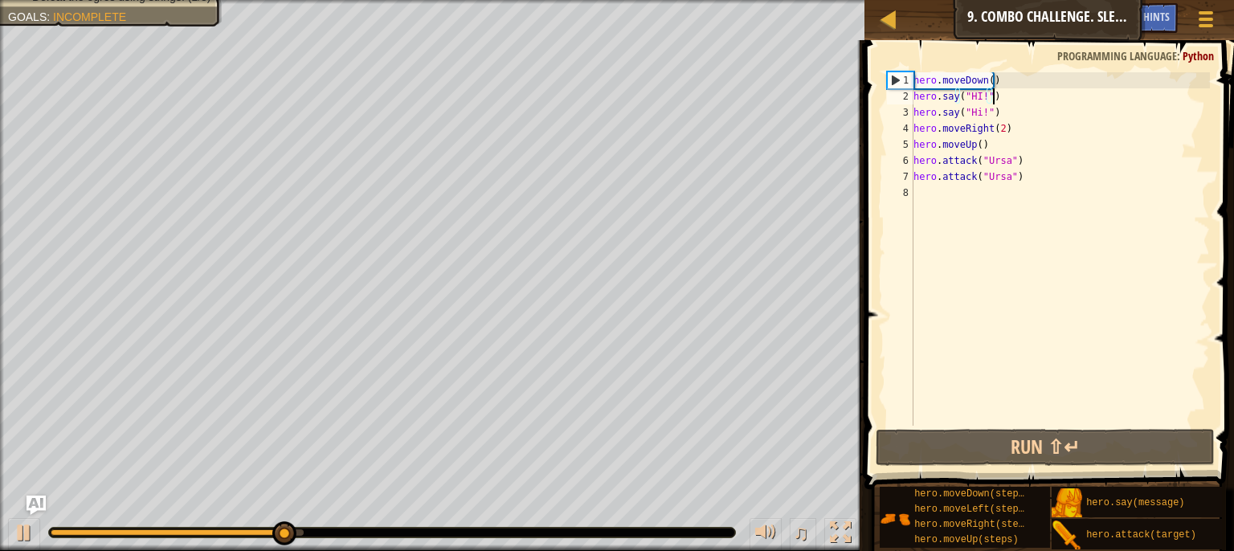
click at [992, 97] on div "hero . moveDown ( ) hero . say ( "HI!" ) hero . say ( "Hi!" ) hero . moveRight …" at bounding box center [1061, 265] width 300 height 386
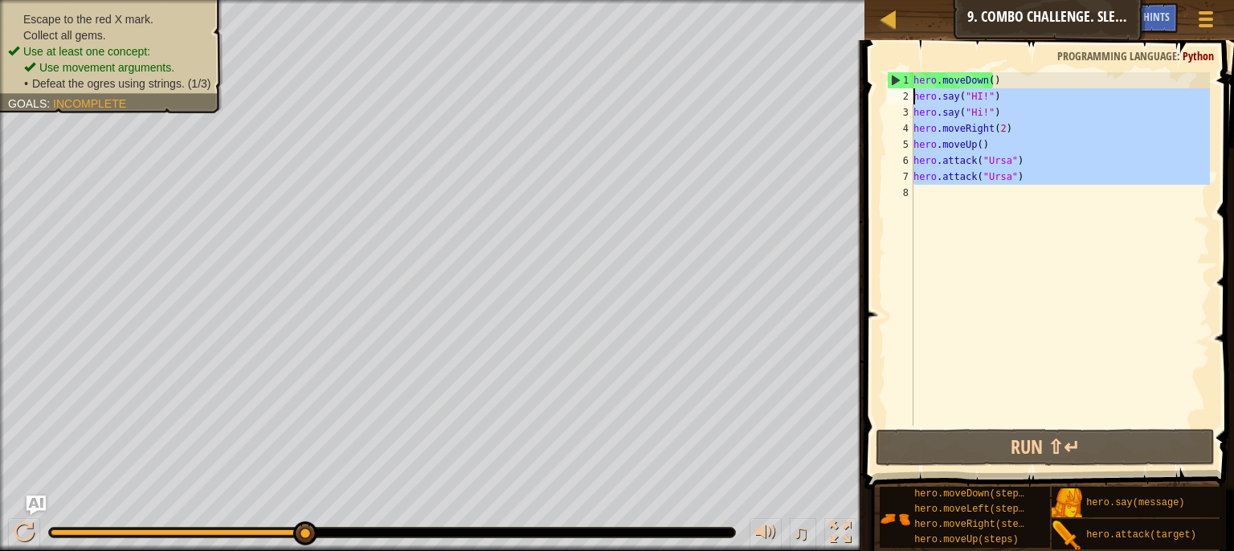
drag, startPoint x: 1047, startPoint y: 207, endPoint x: 905, endPoint y: 100, distance: 177.9
click at [905, 100] on div "hero.say("HI!") 1 2 3 4 5 6 7 8 hero . moveDown ( ) hero . say ( "HI!" ) hero .…" at bounding box center [1047, 249] width 326 height 354
type textarea "hero.say("HI!") hero.say("Hi!")"
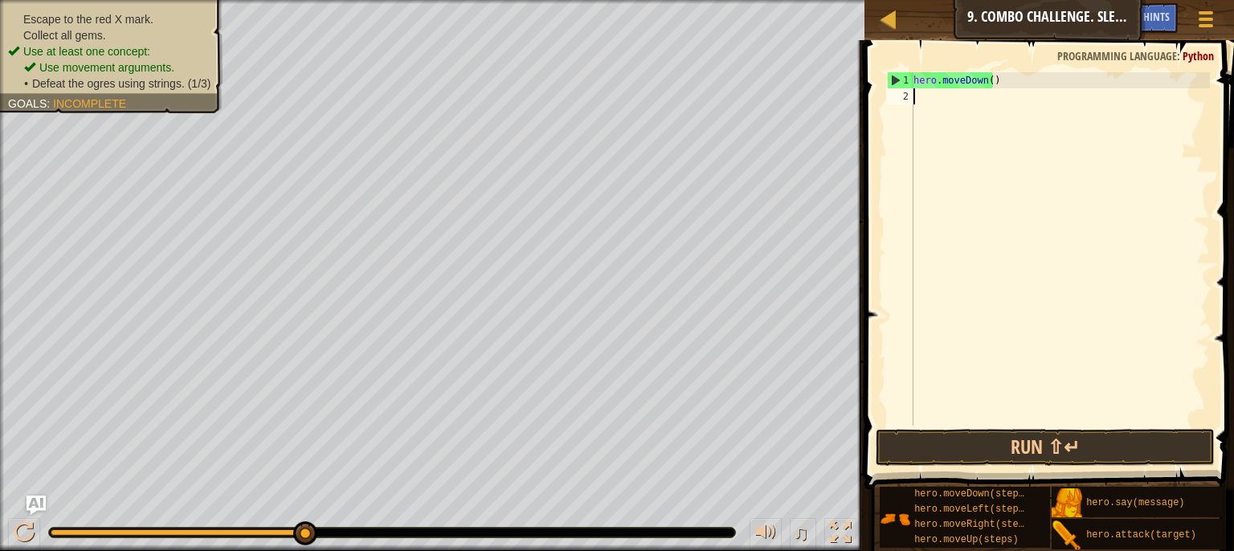
scroll to position [7, 0]
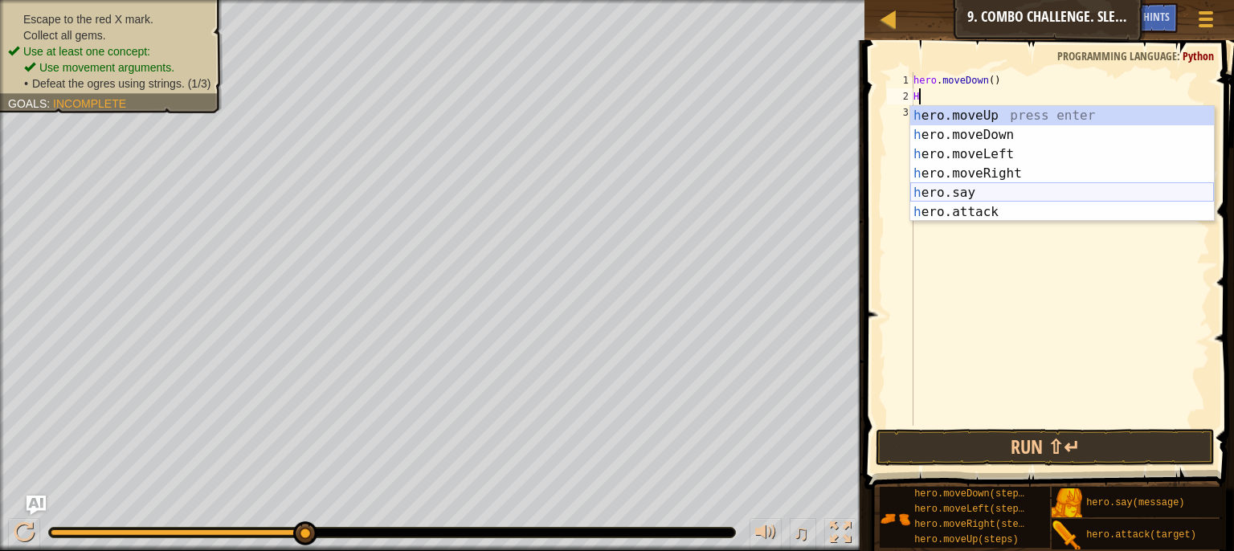
click at [954, 195] on div "h ero.moveUp press enter h ero.moveDown press enter h ero.moveLeft press enter …" at bounding box center [1063, 183] width 304 height 154
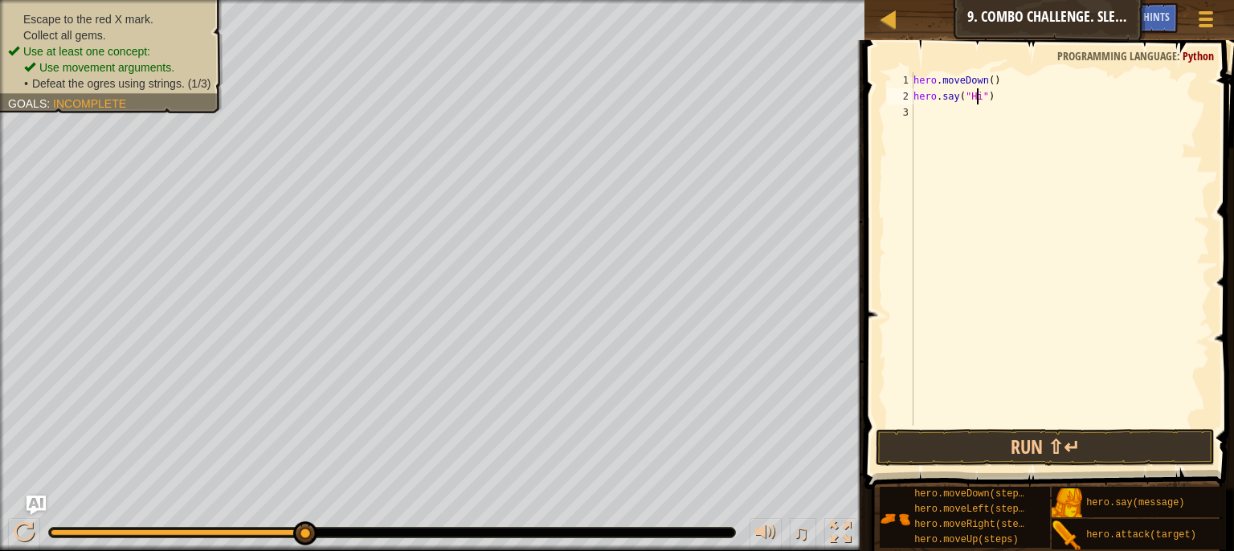
scroll to position [7, 5]
type textarea "hero.say("Hi!")"
click at [958, 106] on div "hero . moveDown ( ) hero . say ( "Hi!" )" at bounding box center [1061, 265] width 300 height 386
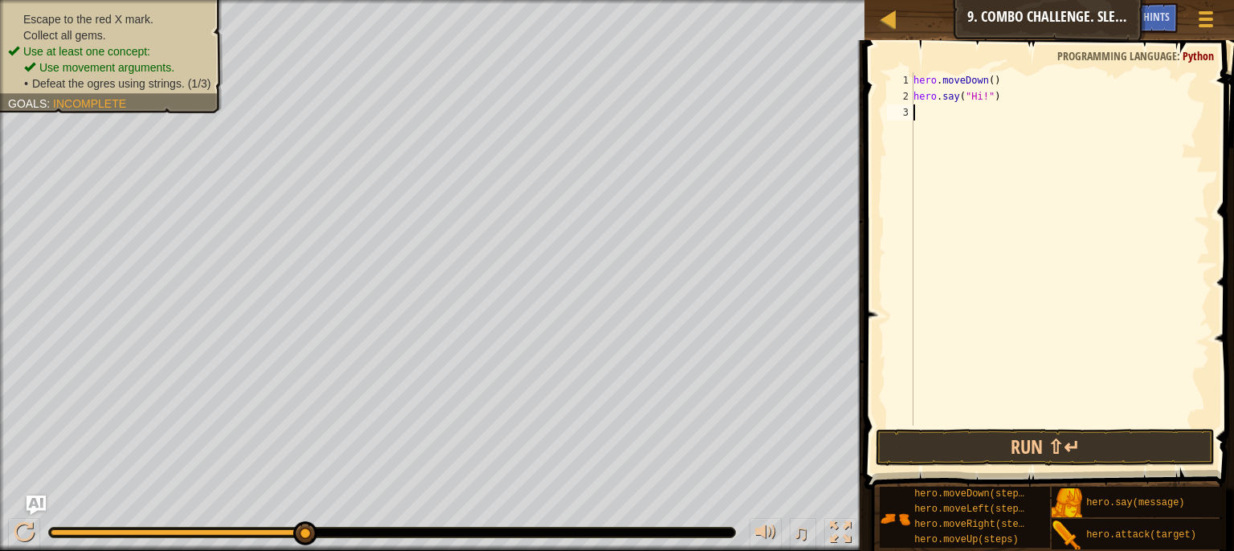
type textarea "h"
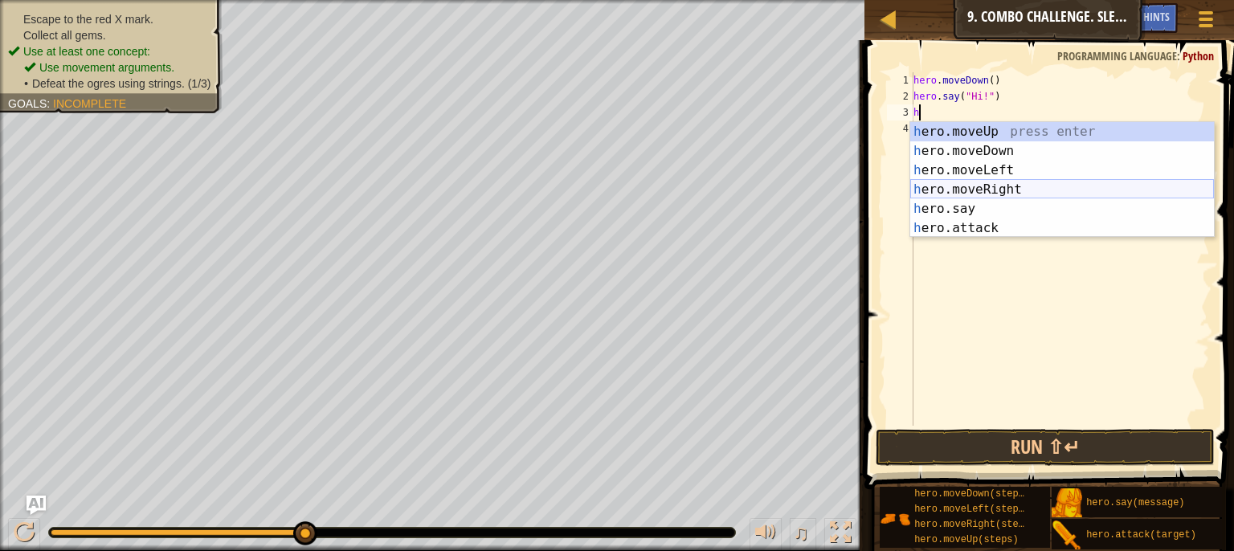
click at [993, 190] on div "h ero.moveUp press enter h ero.moveDown press enter h ero.moveLeft press enter …" at bounding box center [1063, 199] width 304 height 154
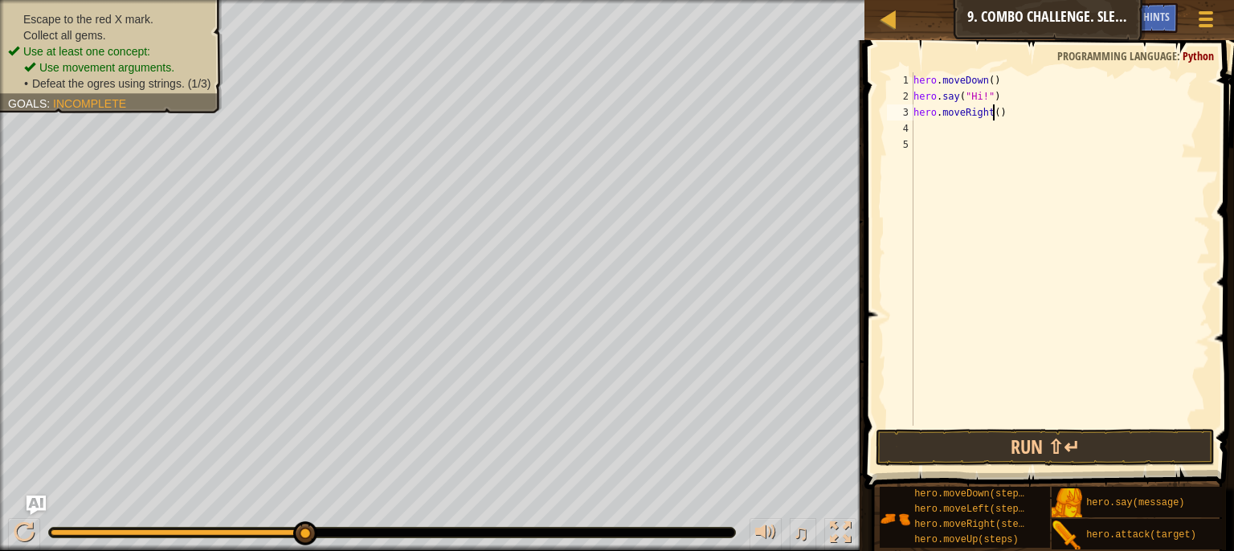
click at [991, 108] on div "hero . moveDown ( ) hero . say ( "Hi!" ) hero . moveRight ( )" at bounding box center [1061, 265] width 300 height 386
type textarea "hero.moveRight(2)"
click at [1000, 138] on div "hero . moveDown ( ) hero . say ( "Hi!" ) hero . moveRight ( 2 )" at bounding box center [1061, 265] width 300 height 386
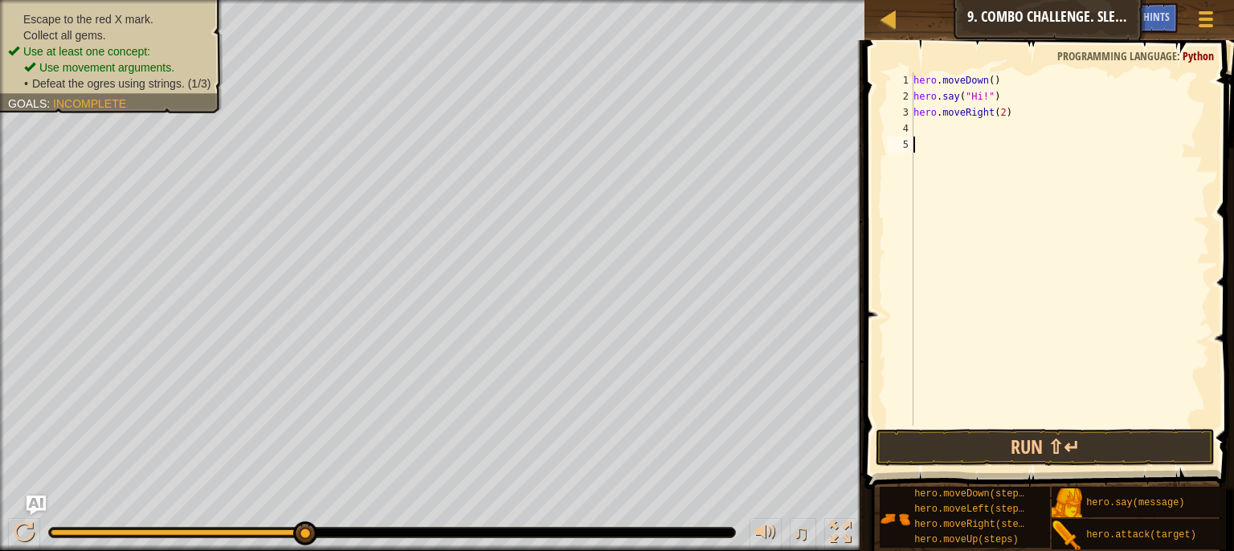
type textarea "h"
drag, startPoint x: 927, startPoint y: 121, endPoint x: 919, endPoint y: 129, distance: 11.9
click at [919, 129] on div "hero . moveDown ( ) hero . say ( "Hi!" ) hero . moveRight ( 2 )" at bounding box center [1061, 265] width 300 height 386
click at [939, 129] on div "hero . moveDown ( ) hero . say ( "Hi!" ) hero . moveRight ( 2 )" at bounding box center [1061, 265] width 300 height 386
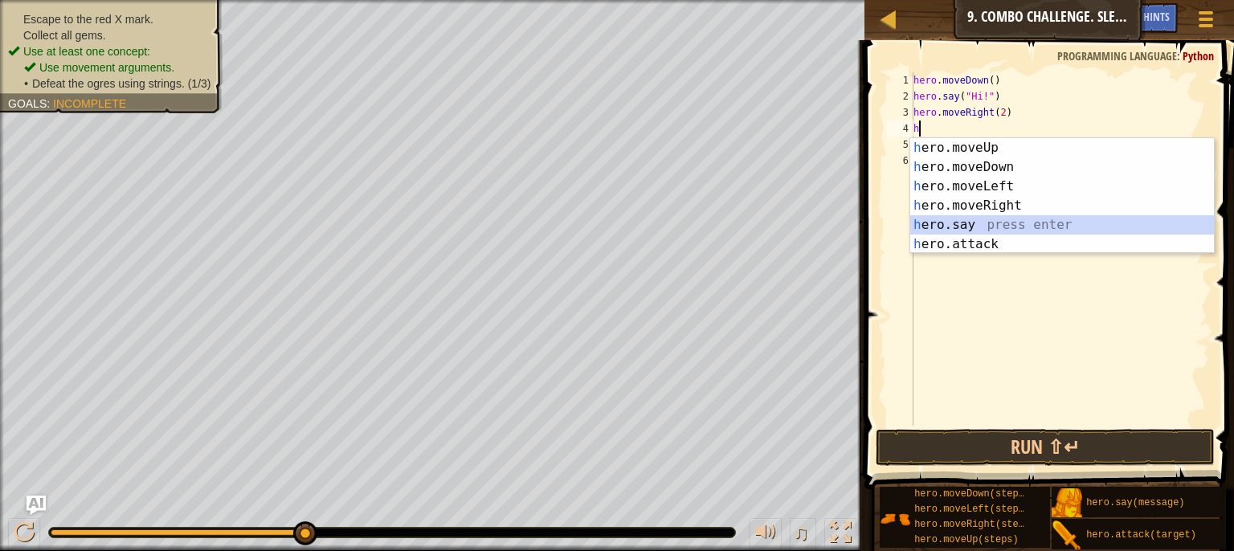
click at [939, 223] on div "h ero.moveUp press enter h ero.moveDown press enter h ero.moveLeft press enter …" at bounding box center [1063, 215] width 304 height 154
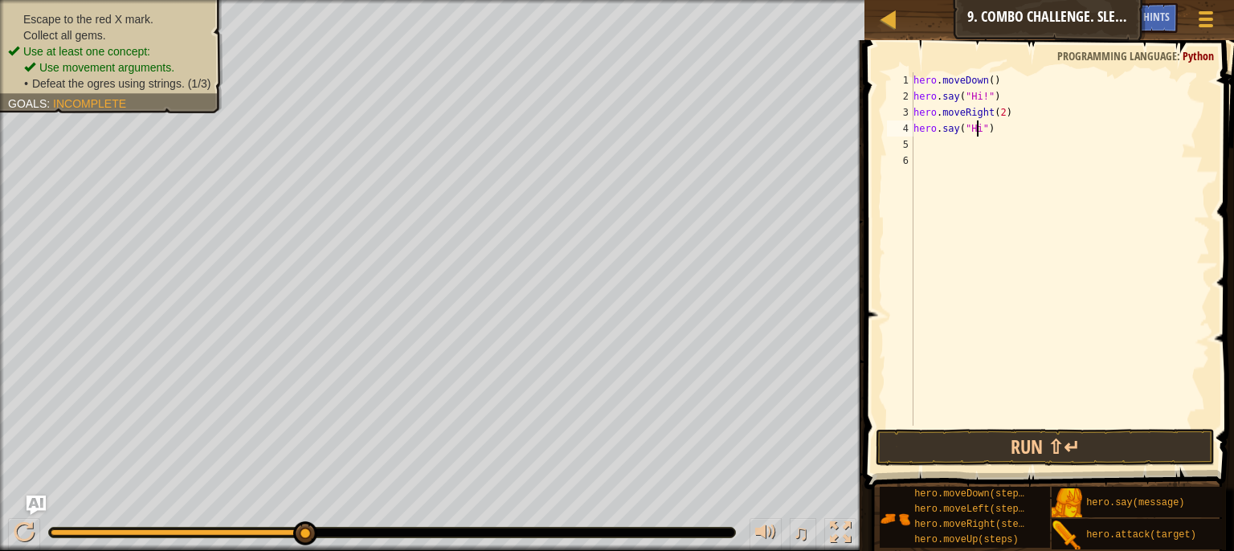
scroll to position [7, 5]
type textarea "hero.say("Hi!")"
click at [999, 149] on div "hero . moveDown ( ) hero . say ( "Hi!" ) hero . moveRight ( 2 ) hero . say ( "H…" at bounding box center [1061, 265] width 300 height 386
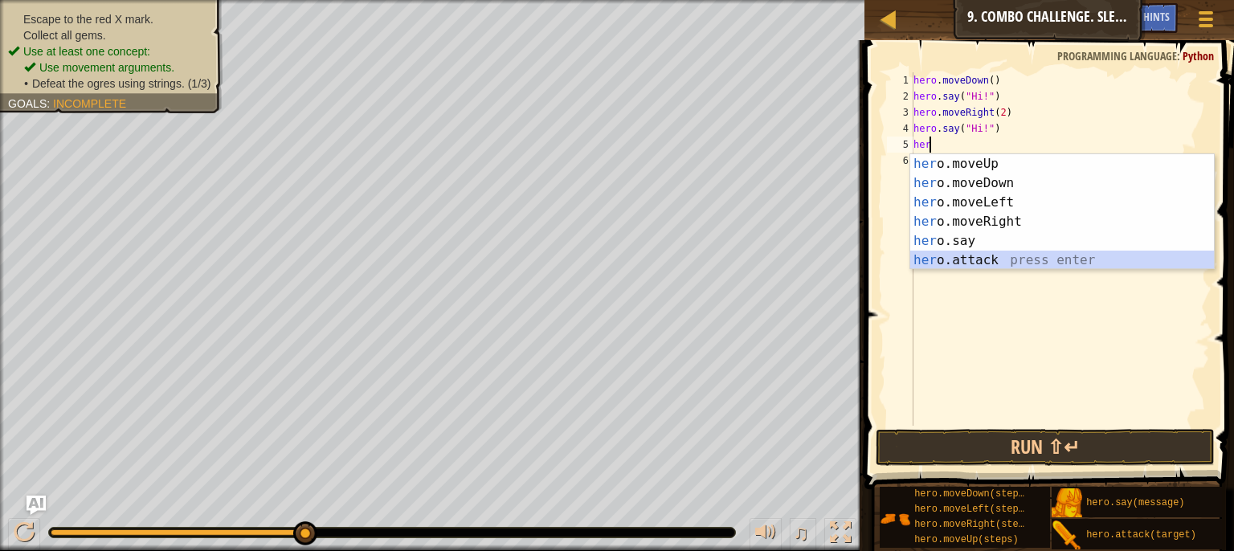
click at [968, 264] on div "her o.moveUp press enter her o.moveDown press enter her o.moveLeft press enter …" at bounding box center [1063, 231] width 304 height 154
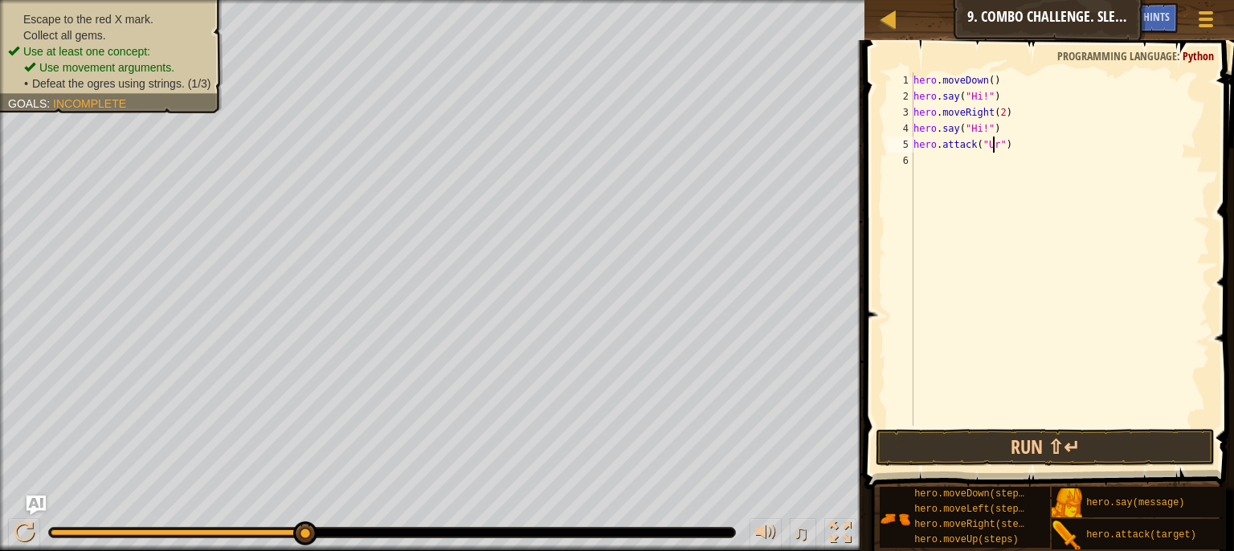
scroll to position [7, 6]
type textarea "hero.attack("Ursa")"
click at [987, 165] on div "hero . moveDown ( ) hero . say ( "Hi!" ) hero . moveRight ( 2 ) hero . say ( "H…" at bounding box center [1061, 265] width 300 height 386
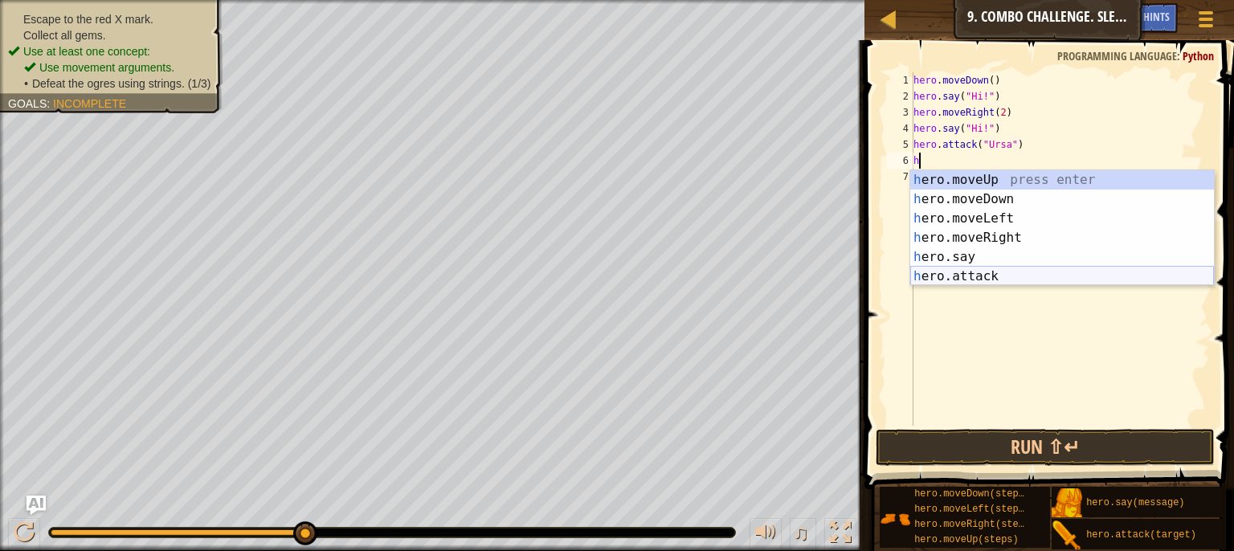
click at [993, 282] on div "h ero.moveUp press enter h ero.moveDown press enter h ero.moveLeft press enter …" at bounding box center [1063, 247] width 304 height 154
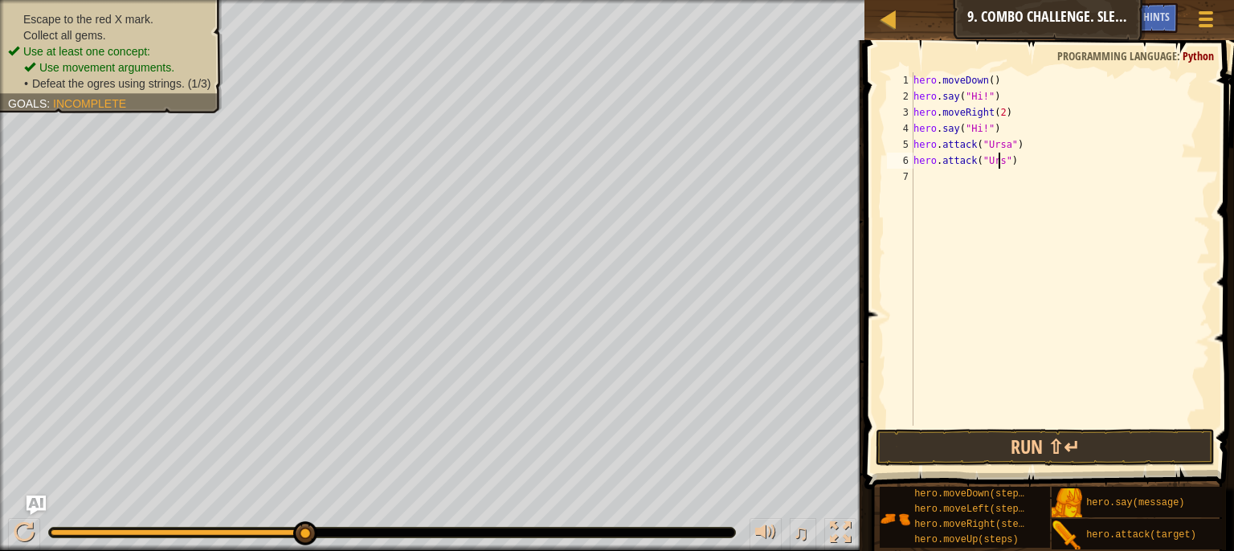
scroll to position [7, 6]
type textarea "hero.attack("Ursa")"
click at [964, 213] on div "hero . moveDown ( ) hero . say ( "Hi!" ) hero . moveRight ( 2 ) hero . say ( "H…" at bounding box center [1061, 265] width 300 height 386
type textarea "j"
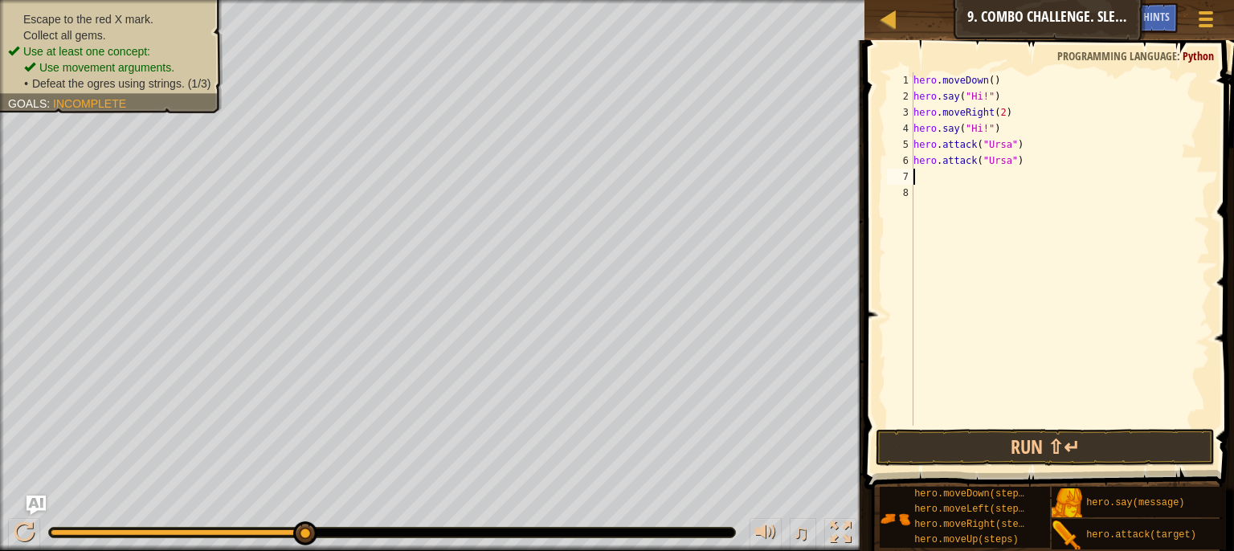
type textarea "g"
type textarea "h"
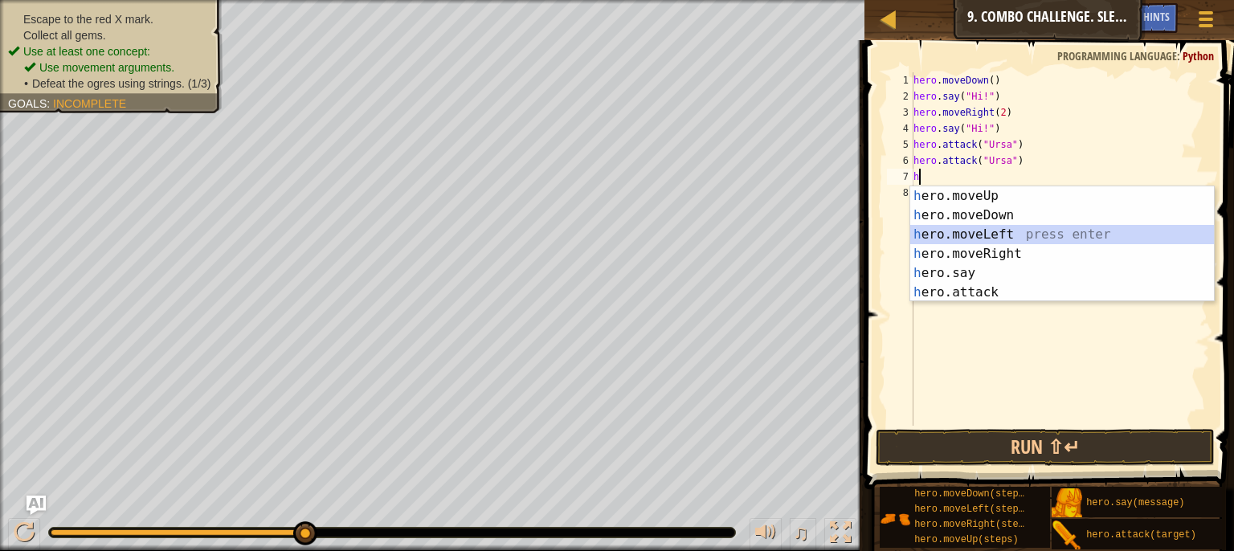
click at [956, 226] on div "h ero.moveUp press enter h ero.moveDown press enter h ero.moveLeft press enter …" at bounding box center [1063, 263] width 304 height 154
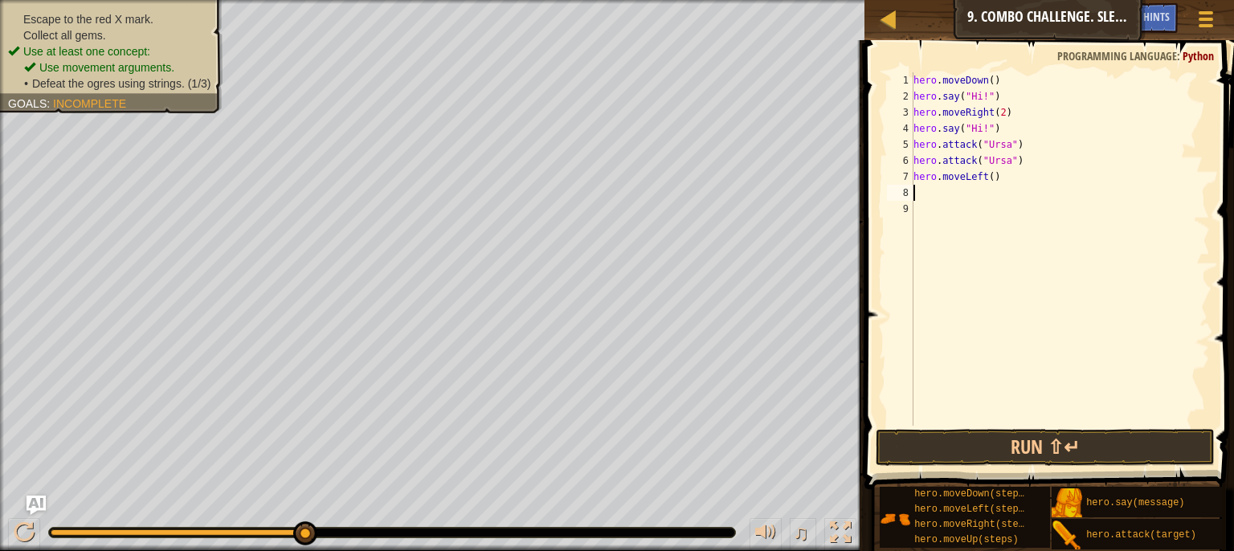
click at [993, 178] on div "hero . moveDown ( ) hero . say ( "Hi!" ) hero . moveRight ( 2 ) hero . say ( "H…" at bounding box center [1061, 265] width 300 height 386
click at [986, 180] on div "hero . moveDown ( ) hero . say ( "Hi!" ) hero . moveRight ( 2 ) hero . say ( "H…" at bounding box center [1061, 265] width 300 height 386
type textarea "hero.moveLeft(2)"
click at [981, 196] on div "hero . moveDown ( ) hero . say ( "Hi!" ) hero . moveRight ( 2 ) hero . say ( "H…" at bounding box center [1061, 265] width 300 height 386
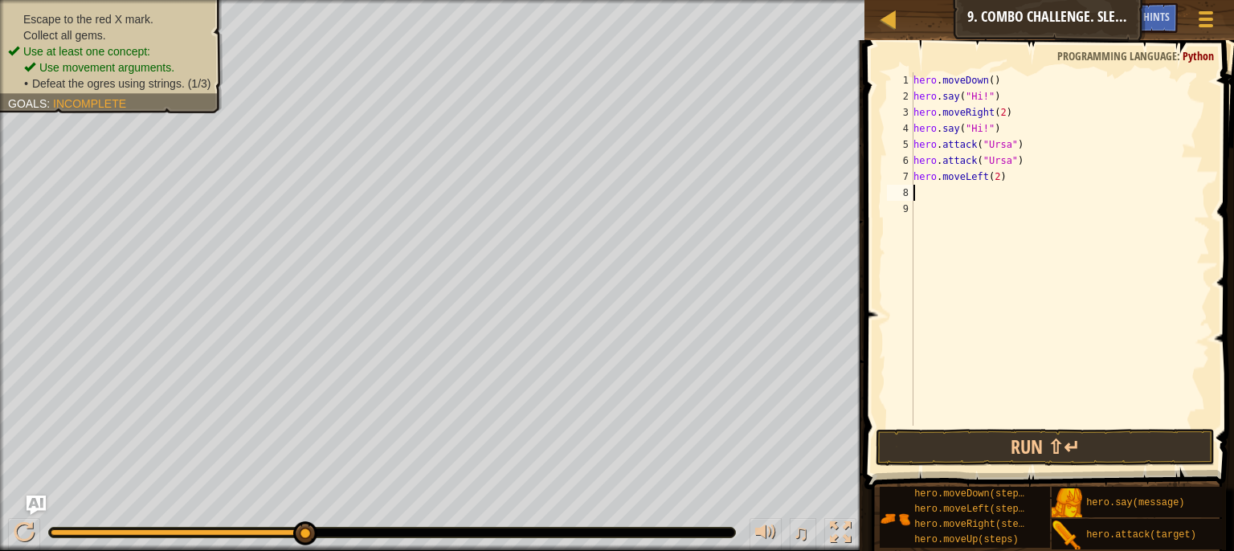
scroll to position [7, 0]
type textarea "j"
type textarea "h"
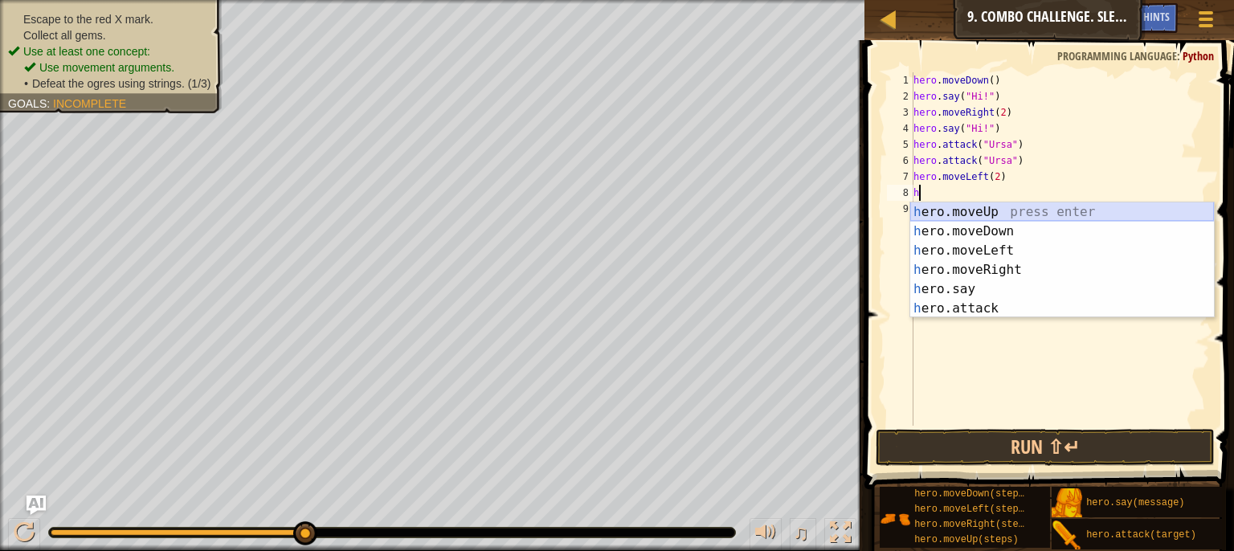
click at [971, 215] on div "h ero.moveUp press enter h ero.moveDown press enter h ero.moveLeft press enter …" at bounding box center [1063, 280] width 304 height 154
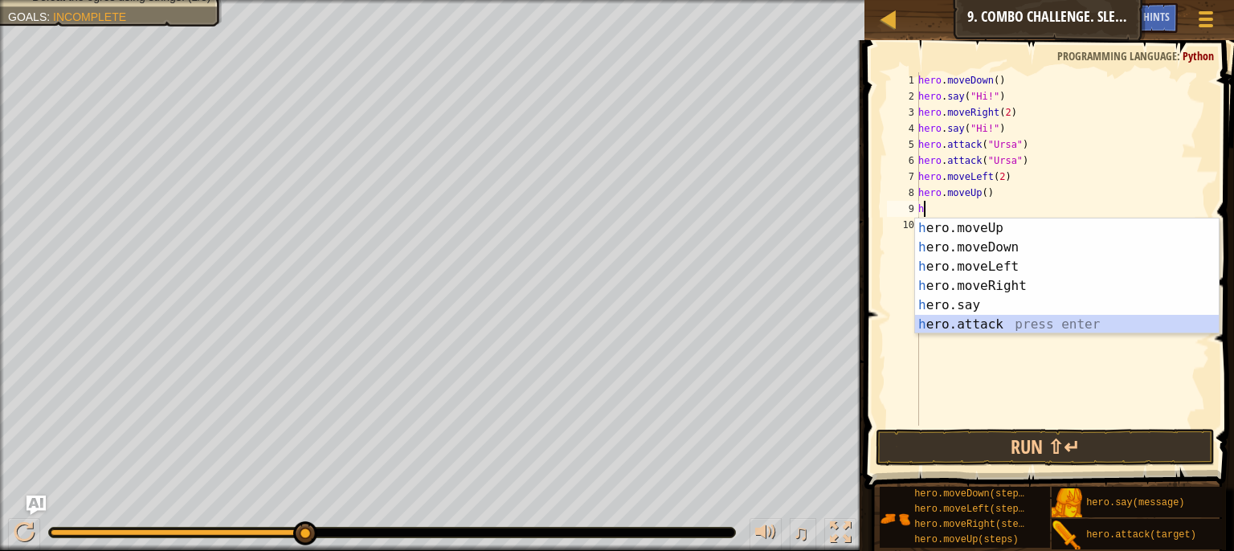
click at [955, 319] on div "h ero.moveUp press enter h ero.moveDown press enter h ero.moveLeft press enter …" at bounding box center [1067, 296] width 304 height 154
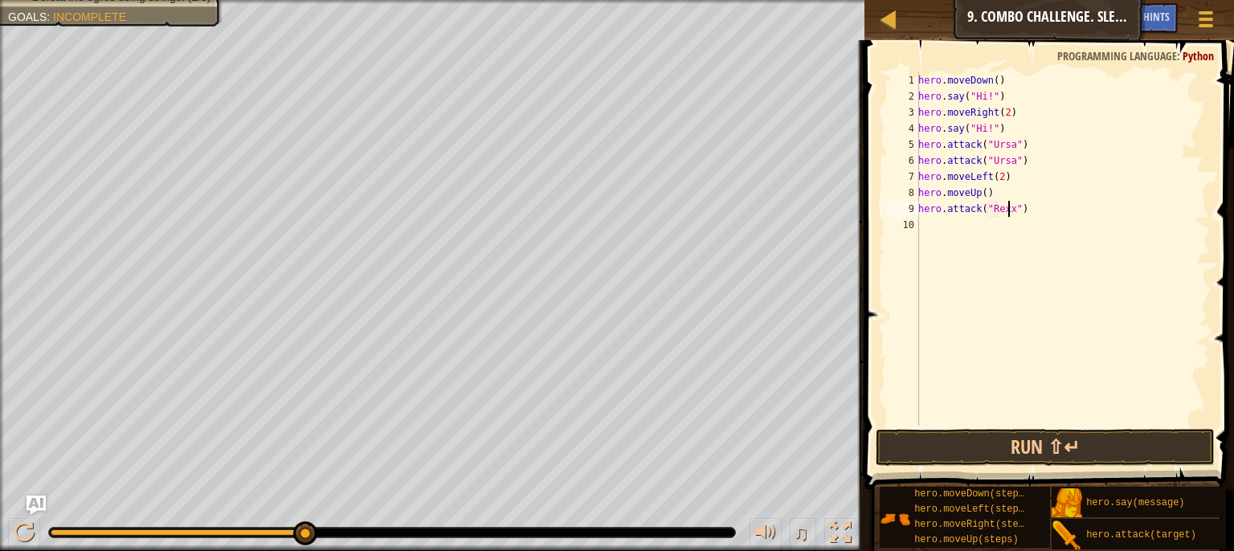
scroll to position [7, 7]
type textarea "hero.attack("Rexxar")"
click at [996, 239] on div "hero . moveDown ( ) hero . say ( "Hi!" ) hero . moveRight ( 2 ) hero . say ( "H…" at bounding box center [1062, 265] width 295 height 386
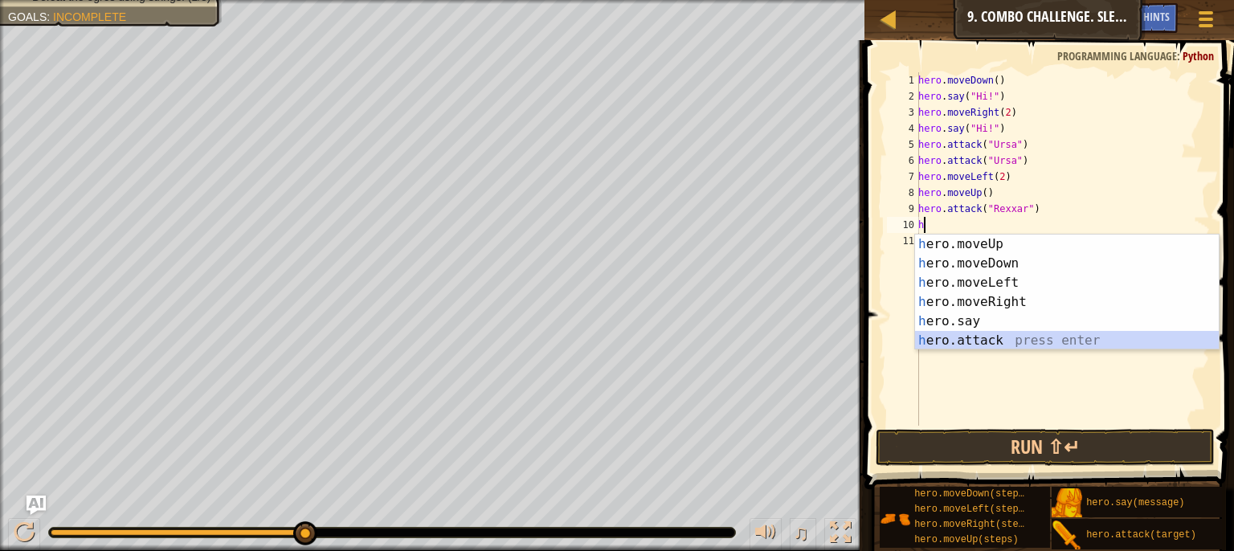
click at [981, 338] on div "h ero.moveUp press enter h ero.moveDown press enter h ero.moveLeft press enter …" at bounding box center [1067, 312] width 304 height 154
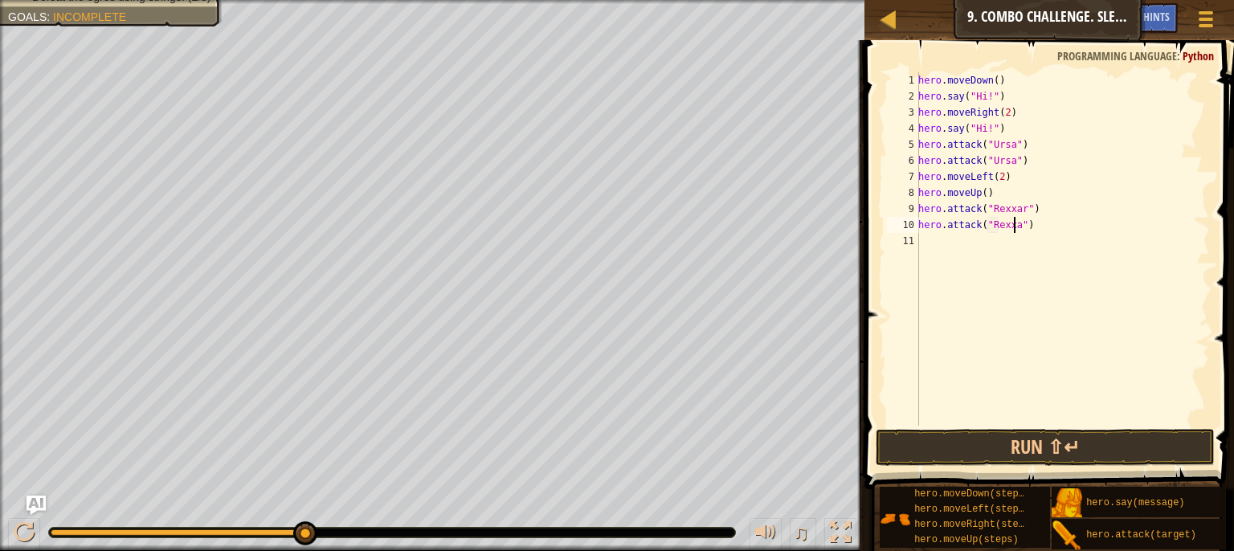
scroll to position [7, 7]
type textarea "hero.attack("Rexxar")"
drag, startPoint x: 983, startPoint y: 255, endPoint x: 924, endPoint y: 238, distance: 61.1
click at [924, 238] on div "hero . moveDown ( ) hero . say ( "Hi!" ) hero . moveRight ( 2 ) hero . say ( "H…" at bounding box center [1062, 265] width 295 height 386
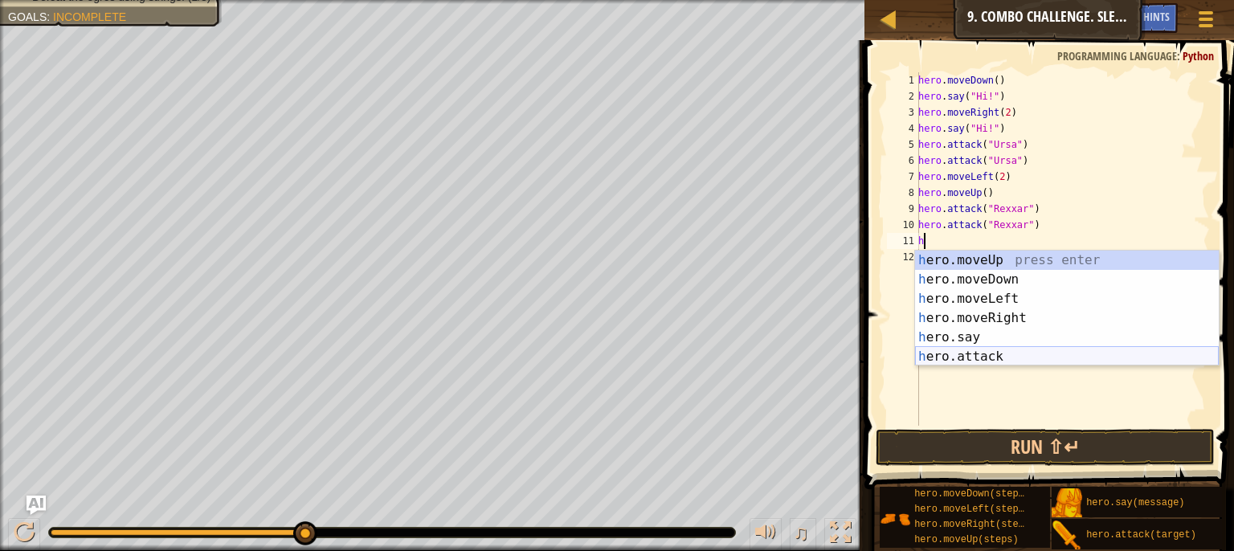
click at [949, 349] on div "h ero.moveUp press enter h ero.moveDown press enter h ero.moveLeft press enter …" at bounding box center [1067, 328] width 304 height 154
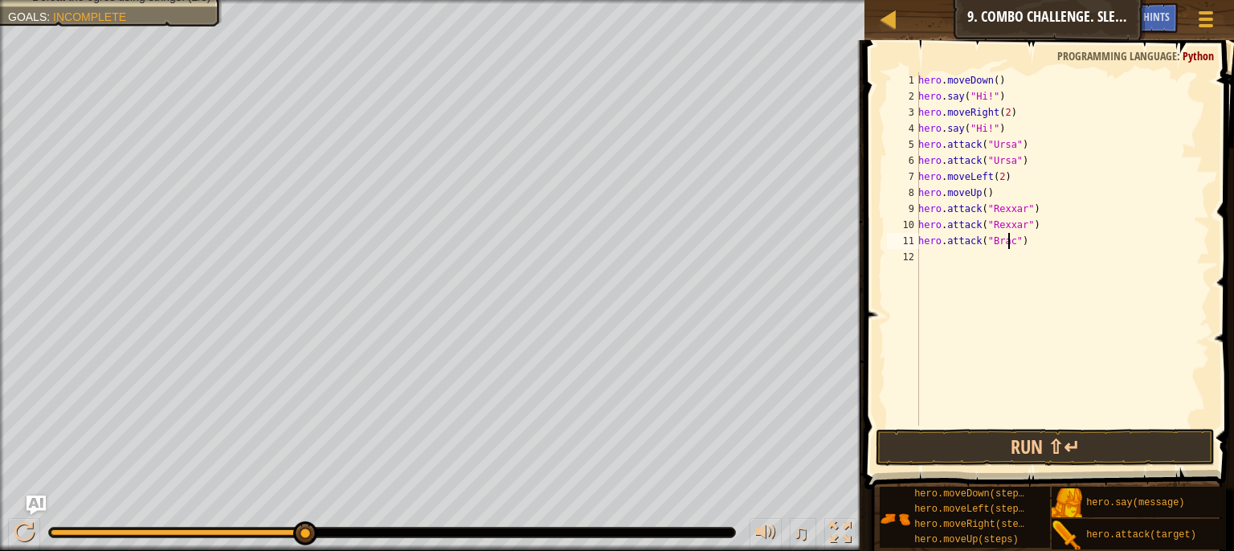
type textarea "hero.attack("Brack")"
click at [1014, 258] on div "hero . moveDown ( ) hero . say ( "Hi!" ) hero . moveRight ( 2 ) hero . say ( "H…" at bounding box center [1062, 265] width 295 height 386
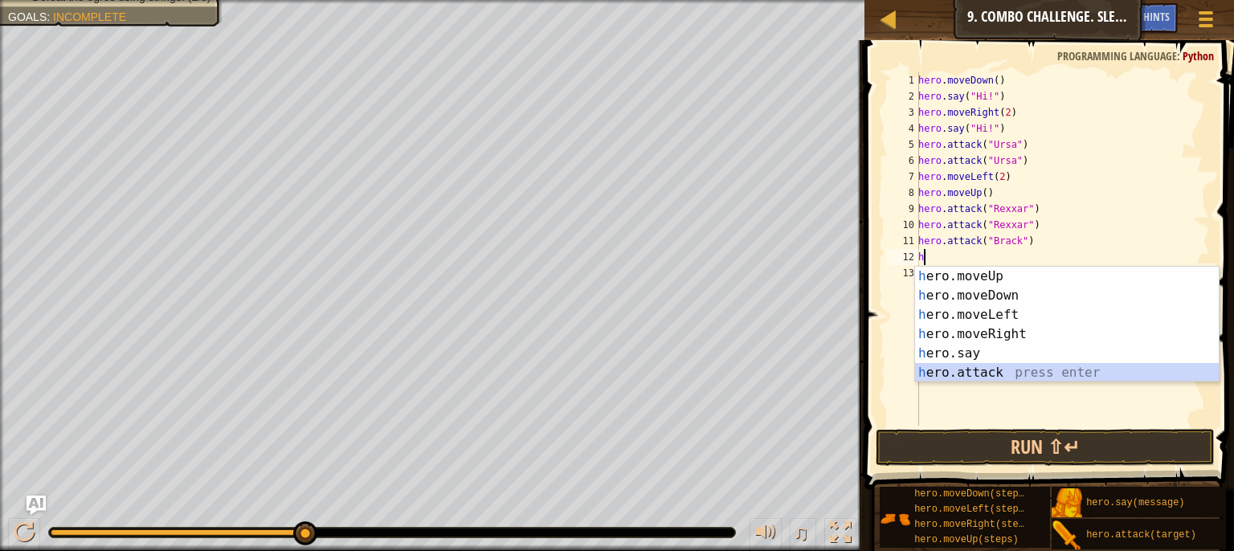
click at [990, 369] on div "h ero.moveUp press enter h ero.moveDown press enter h ero.moveLeft press enter …" at bounding box center [1067, 344] width 304 height 154
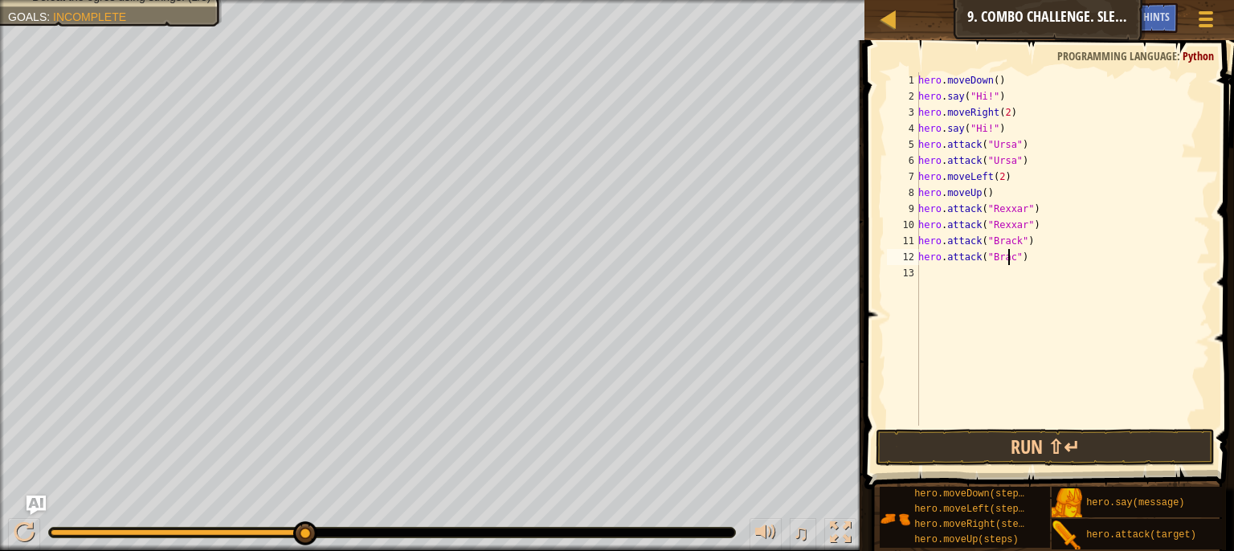
type textarea "hero.attack("Brack")"
click at [976, 289] on div "hero . moveDown ( ) hero . say ( "Hi!" ) hero . moveRight ( 2 ) hero . say ( "H…" at bounding box center [1062, 265] width 295 height 386
type textarea "h"
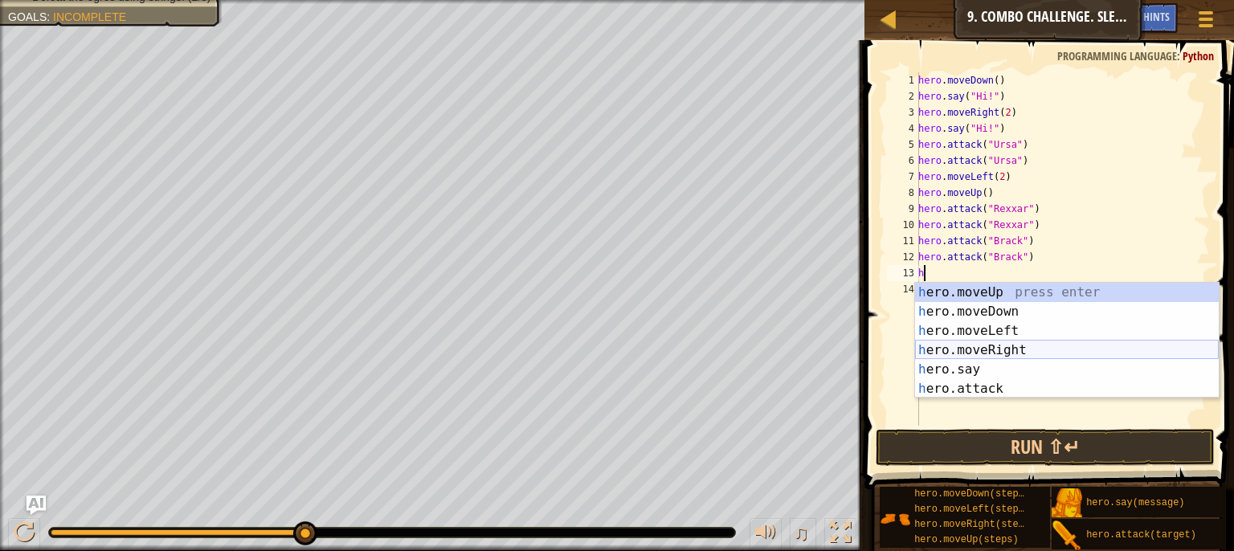
click at [997, 352] on div "h ero.moveUp press enter h ero.moveDown press enter h ero.moveLeft press enter …" at bounding box center [1067, 360] width 304 height 154
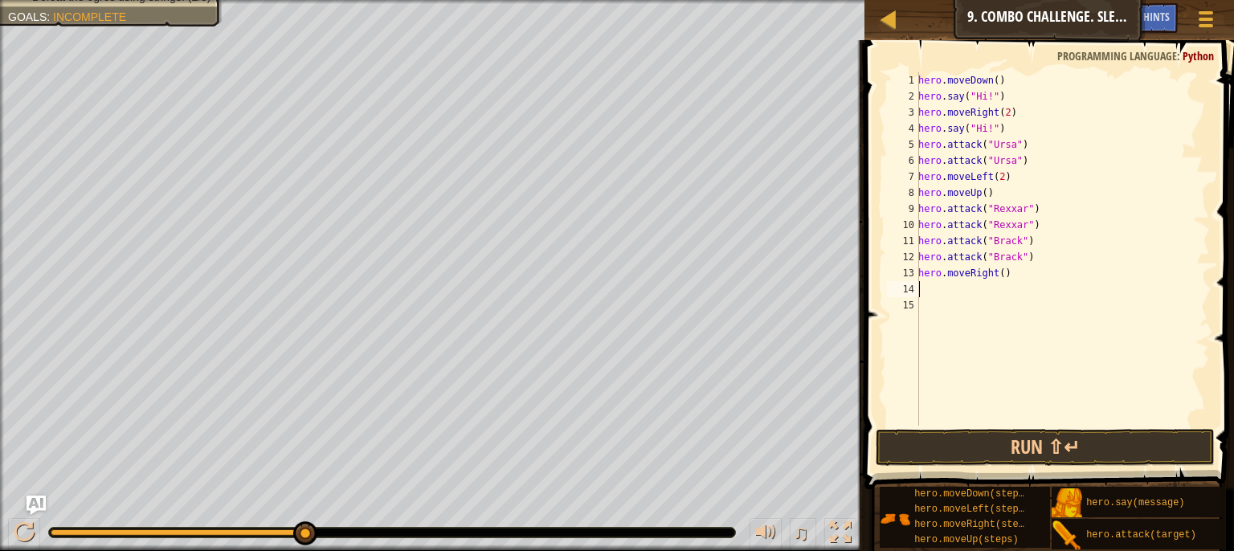
click at [996, 274] on div "hero . moveDown ( ) hero . say ( "Hi!" ) hero . moveRight ( 2 ) hero . say ( "H…" at bounding box center [1062, 265] width 295 height 386
click at [1001, 278] on div "hero . moveDown ( ) hero . say ( "Hi!" ) hero . moveRight ( 2 ) hero . say ( "H…" at bounding box center [1062, 265] width 295 height 386
click at [995, 275] on div "hero . moveDown ( ) hero . say ( "Hi!" ) hero . moveRight ( 2 ) hero . say ( "H…" at bounding box center [1062, 265] width 295 height 386
click at [1001, 275] on div "hero . moveDown ( ) hero . say ( "Hi!" ) hero . moveRight ( 2 ) hero . say ( "H…" at bounding box center [1062, 265] width 295 height 386
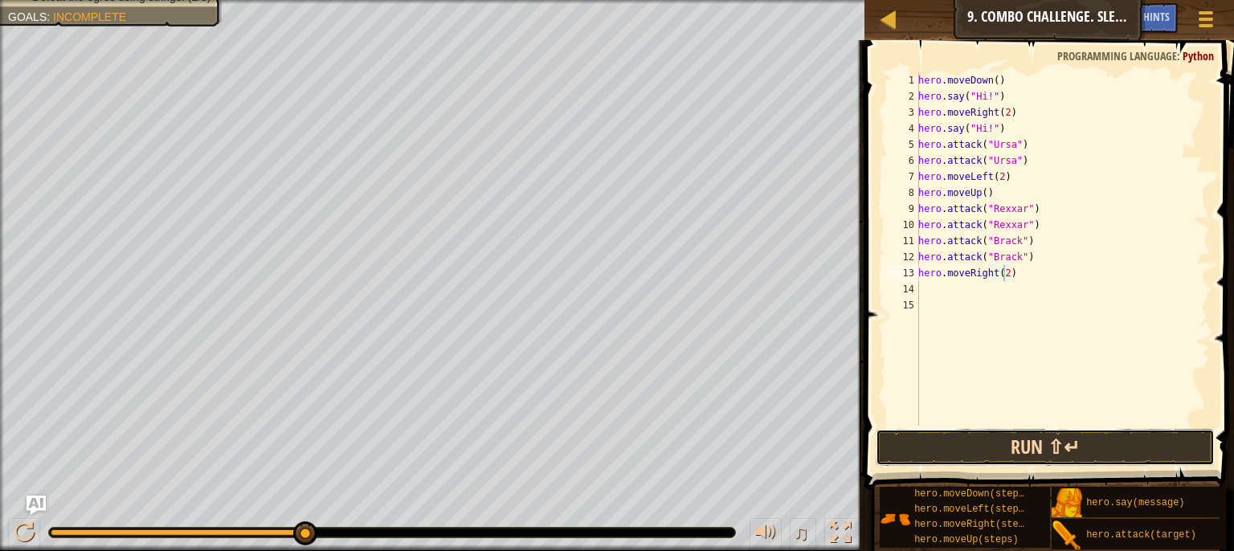
click at [994, 441] on button "Run ⇧↵" at bounding box center [1046, 447] width 340 height 37
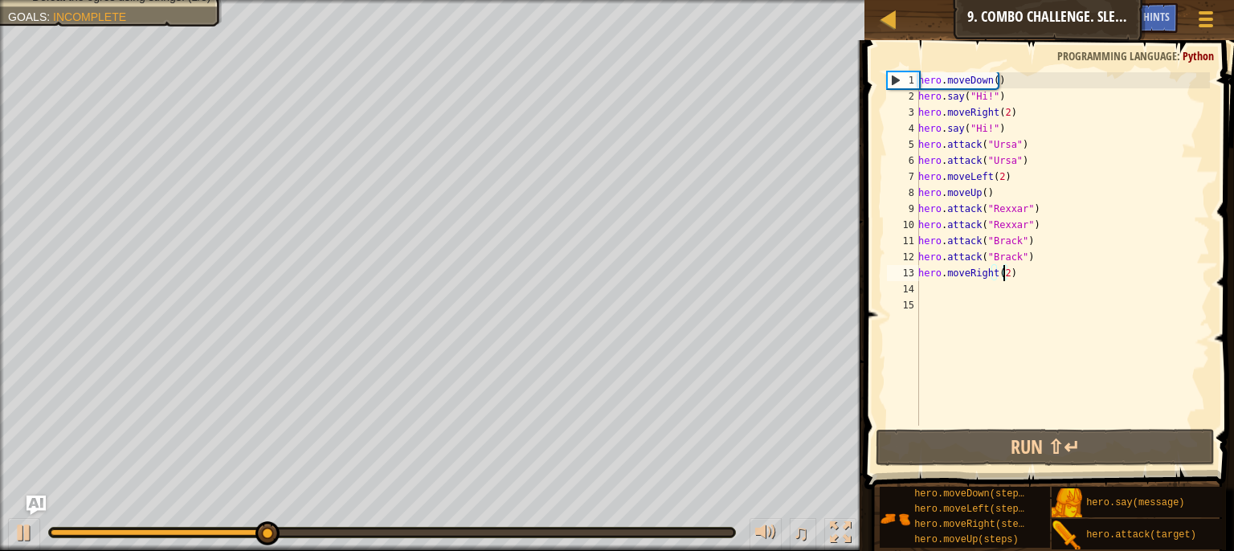
click at [1005, 145] on div "hero . moveDown ( ) hero . say ( "Hi!" ) hero . moveRight ( 2 ) hero . say ( "H…" at bounding box center [1062, 265] width 295 height 386
click at [1011, 145] on div "hero . moveDown ( ) hero . say ( "Hi!" ) hero . moveRight ( 2 ) hero . say ( "H…" at bounding box center [1062, 265] width 295 height 386
drag, startPoint x: 1027, startPoint y: 145, endPoint x: 943, endPoint y: 145, distance: 84.4
click at [948, 149] on div "hero . moveDown ( ) hero . say ( "Hi!" ) hero . moveRight ( 2 ) hero . say ( "H…" at bounding box center [1062, 265] width 295 height 386
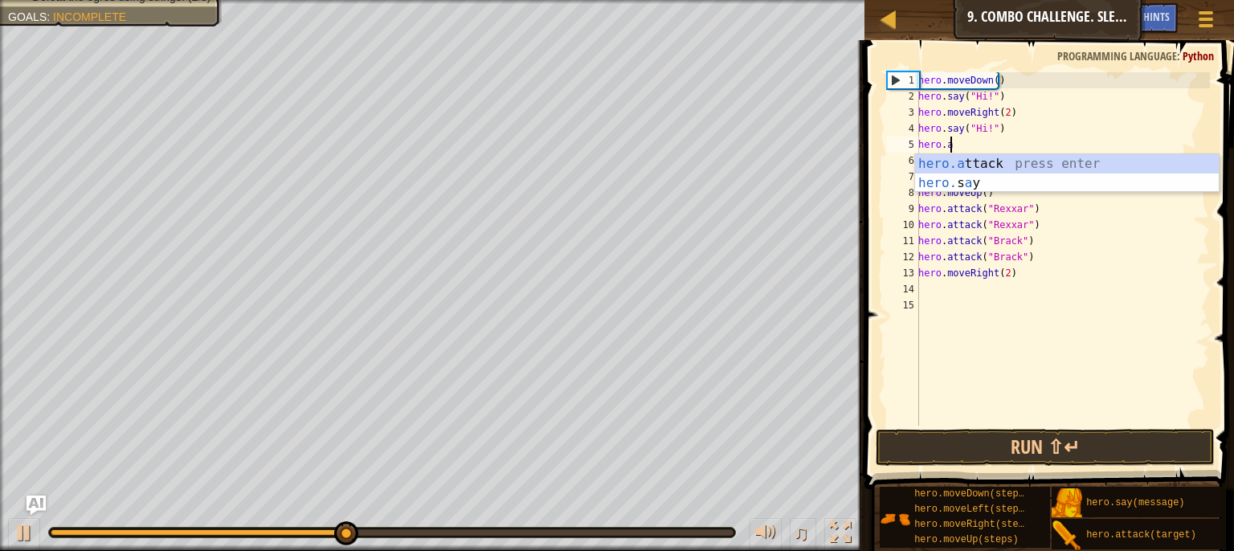
type textarea "hero."
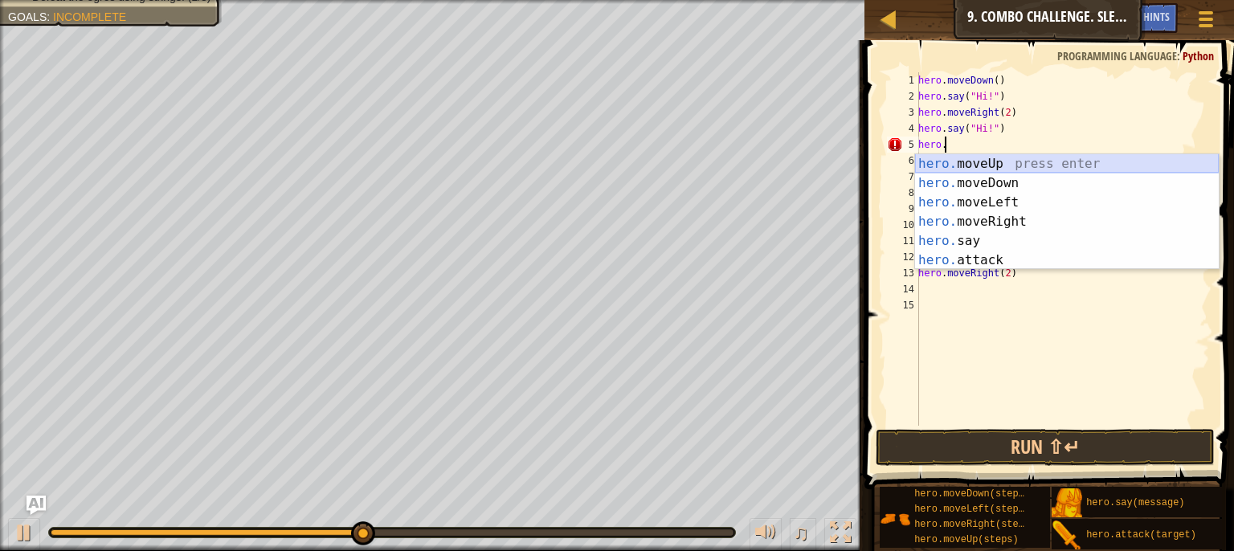
click at [960, 169] on div "hero. moveUp press enter hero. moveDown press enter hero. moveLeft press enter …" at bounding box center [1067, 231] width 304 height 154
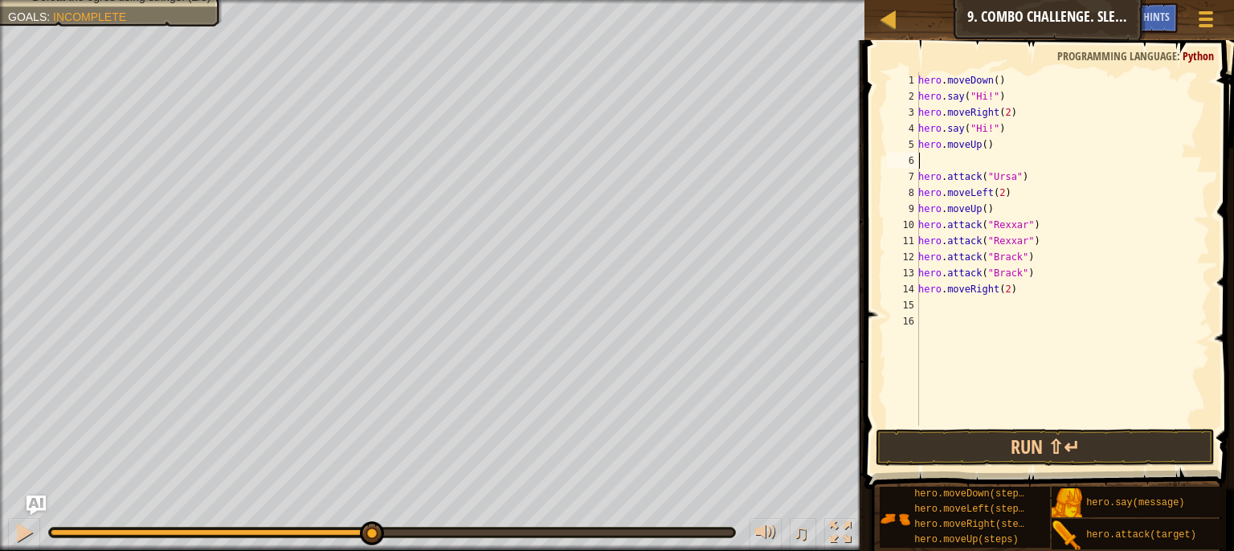
click at [1010, 183] on div "hero . moveDown ( ) hero . say ( "Hi!" ) hero . moveRight ( 2 ) hero . say ( "H…" at bounding box center [1062, 265] width 295 height 386
type textarea "hero.attack("Ursa")"
click at [936, 166] on div "hero . moveDown ( ) hero . say ( "Hi!" ) hero . moveRight ( 2 ) hero . say ( "H…" at bounding box center [1062, 265] width 295 height 386
click at [934, 156] on div "hero . moveDown ( ) hero . say ( "Hi!" ) hero . moveRight ( 2 ) hero . say ( "H…" at bounding box center [1062, 265] width 295 height 386
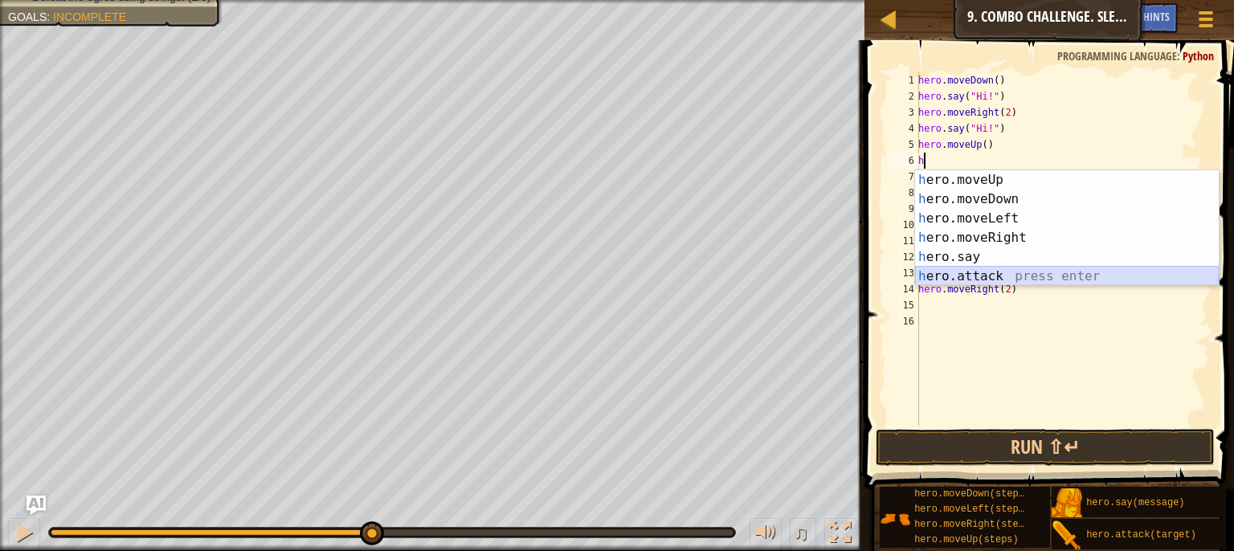
click at [983, 270] on div "h ero.moveUp press enter h ero.moveDown press enter h ero.moveLeft press enter …" at bounding box center [1067, 247] width 304 height 154
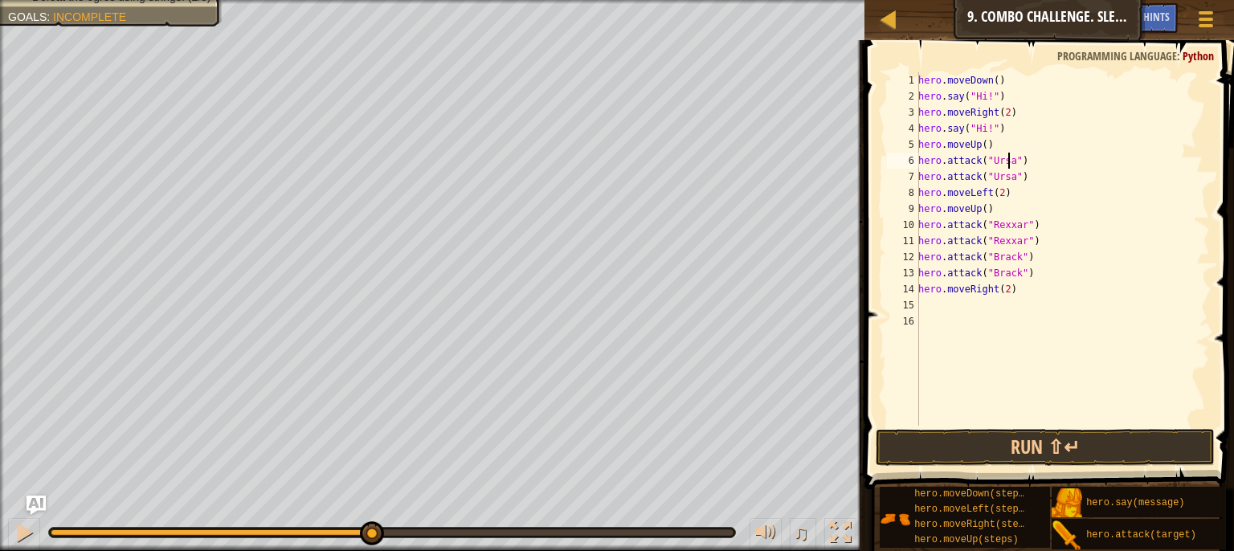
scroll to position [7, 6]
type textarea "hero.attack("Ursa")"
click at [982, 454] on button "Run ⇧↵" at bounding box center [1046, 447] width 340 height 37
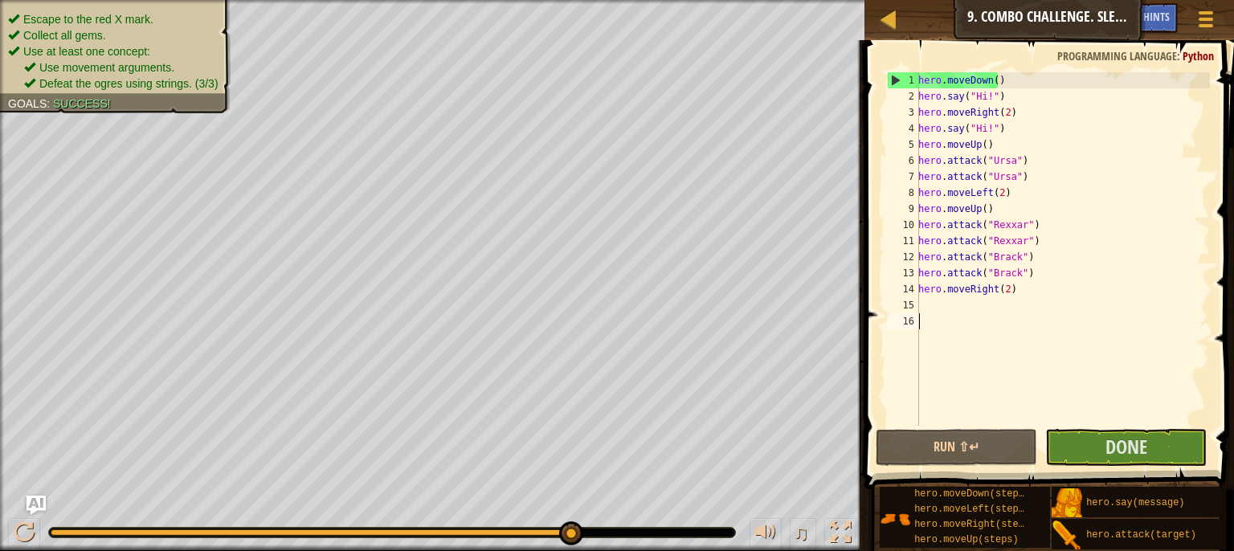
drag, startPoint x: 1104, startPoint y: 442, endPoint x: 1137, endPoint y: 422, distance: 38.6
click at [1137, 422] on div "hero . moveDown ( ) hero . say ( "Hi!" ) hero . moveRight ( 2 ) hero . say ( "H…" at bounding box center [1062, 265] width 295 height 386
click at [1144, 440] on span "Done" at bounding box center [1127, 447] width 42 height 26
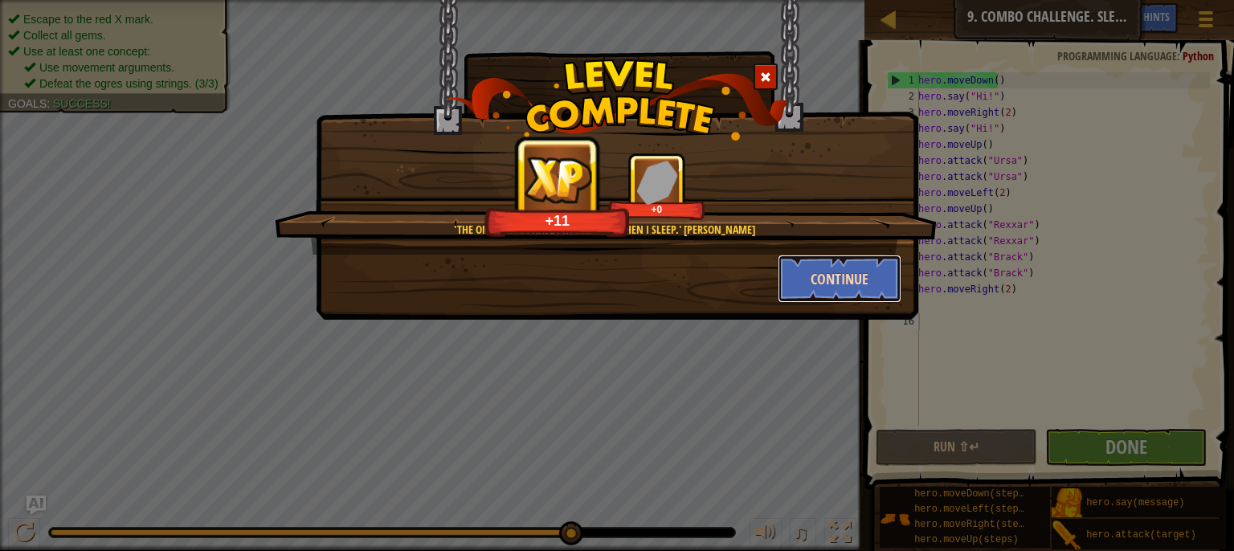
click at [832, 274] on button "Continue" at bounding box center [840, 279] width 125 height 48
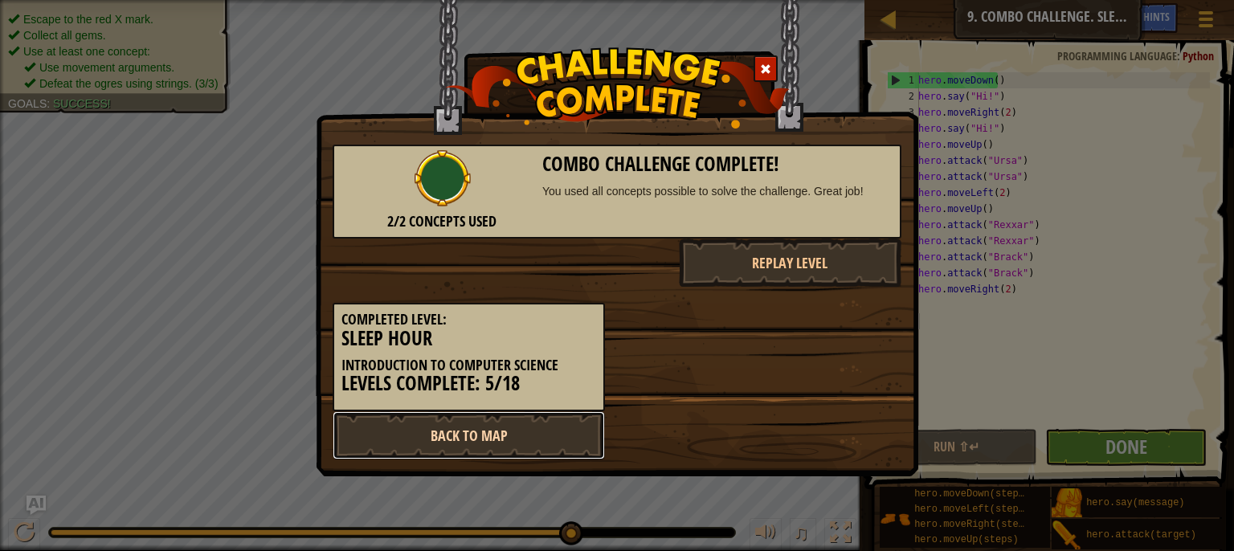
click at [514, 432] on link "Back to Map" at bounding box center [469, 435] width 272 height 48
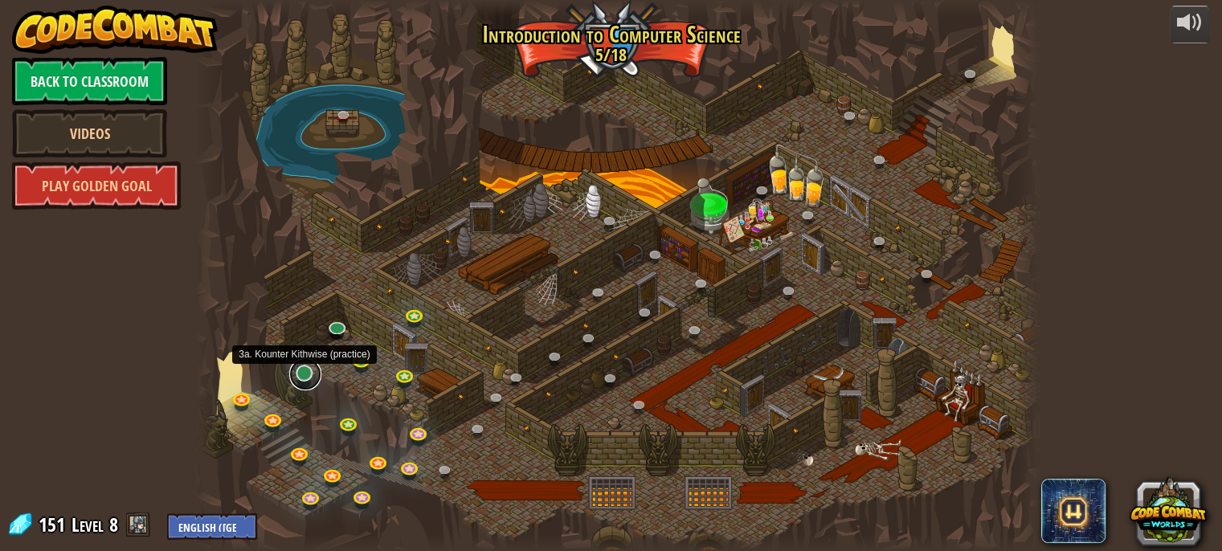
click at [309, 371] on link at bounding box center [305, 374] width 32 height 32
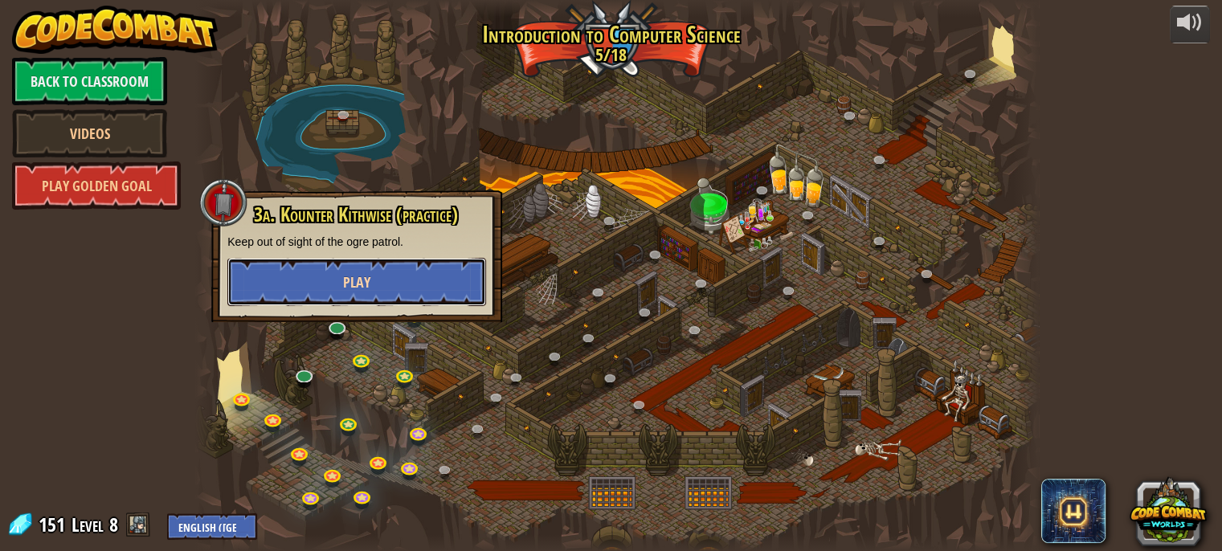
click at [305, 280] on button "Play" at bounding box center [356, 282] width 259 height 48
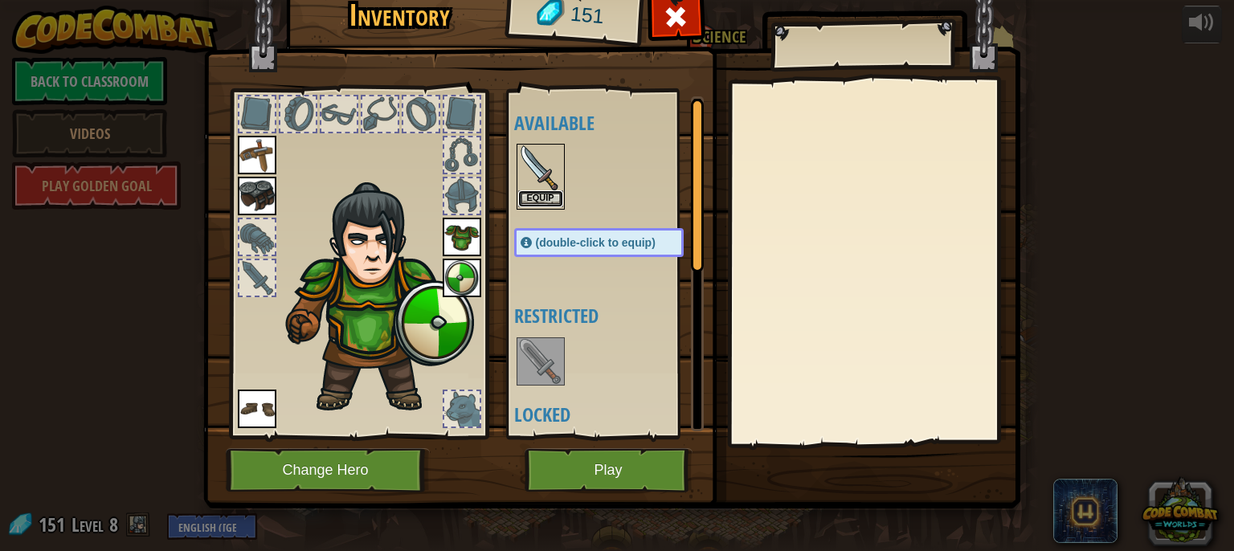
click at [527, 198] on button "Equip" at bounding box center [540, 198] width 45 height 17
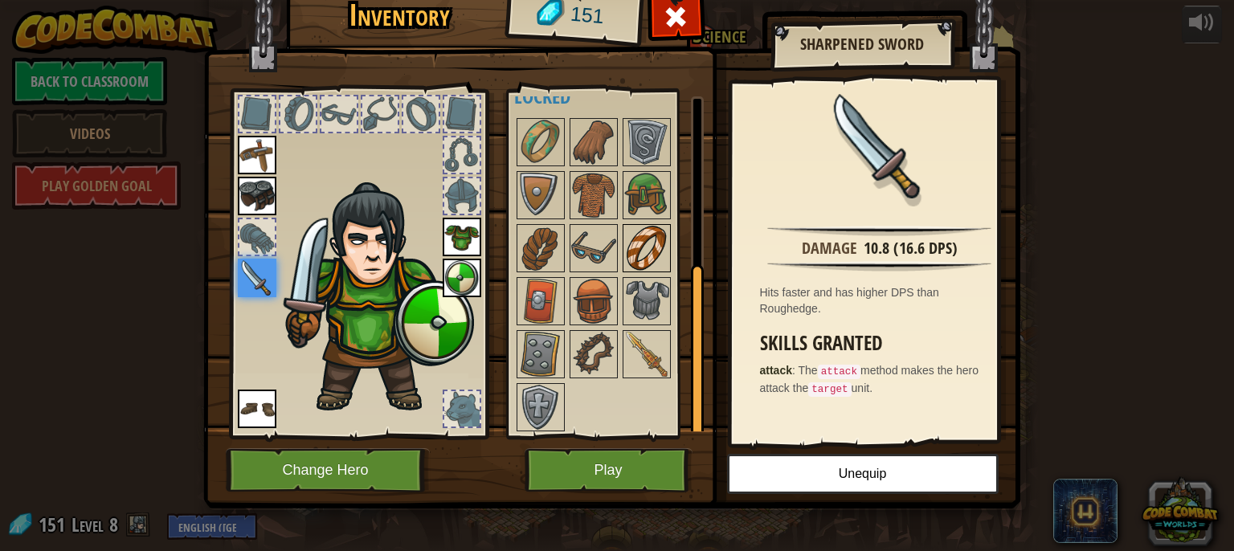
scroll to position [3, 0]
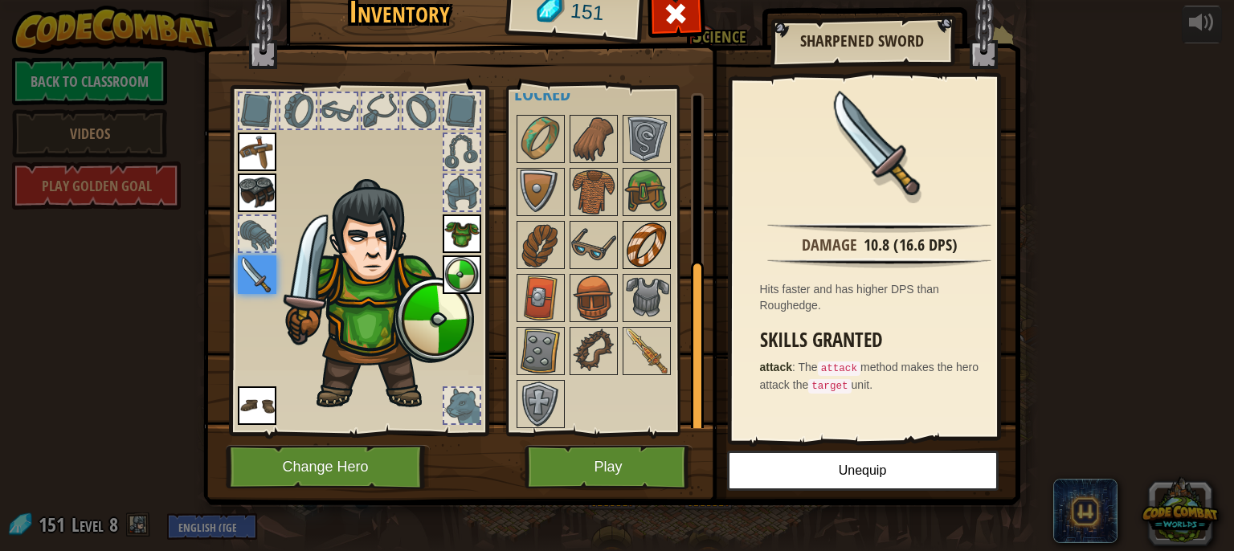
click at [652, 351] on img at bounding box center [646, 351] width 45 height 45
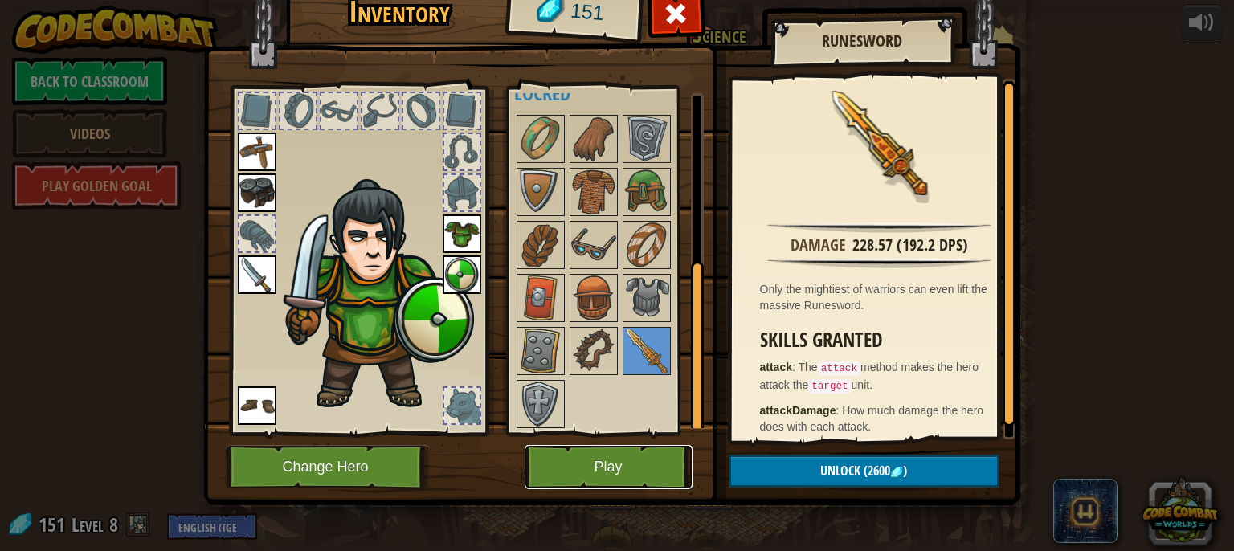
click at [626, 479] on button "Play" at bounding box center [609, 467] width 168 height 44
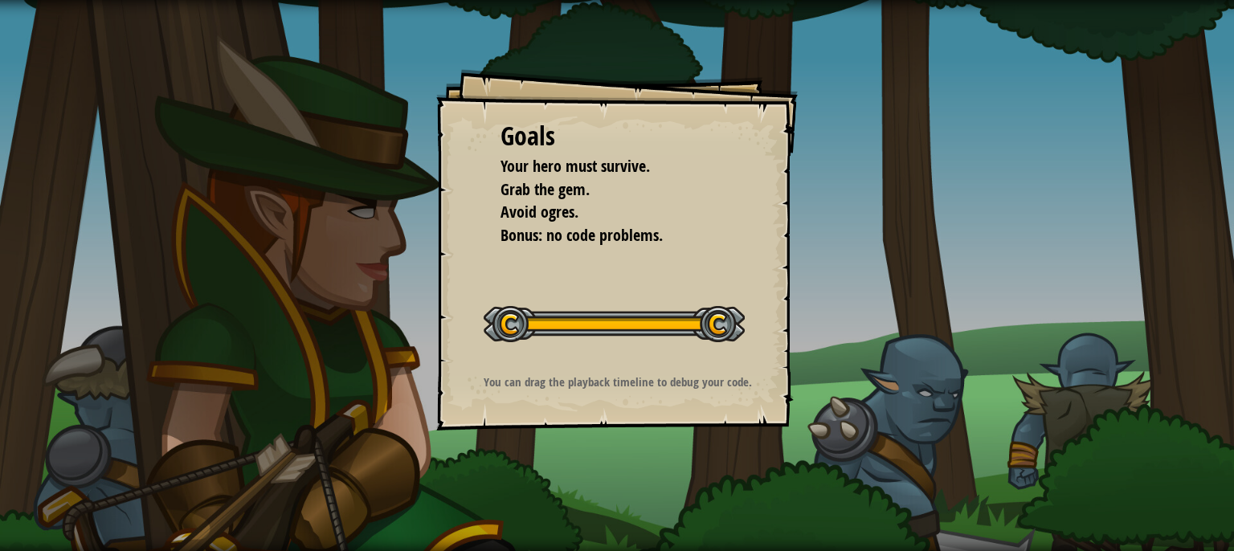
click at [719, 317] on div at bounding box center [614, 324] width 261 height 36
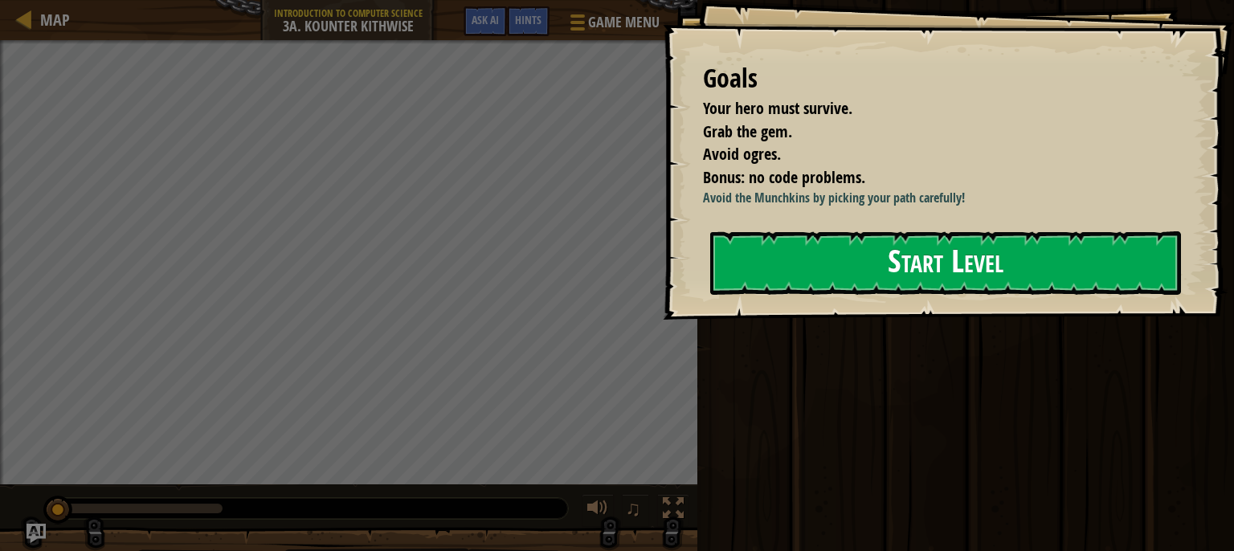
click at [830, 295] on button "Start Level" at bounding box center [945, 262] width 471 height 63
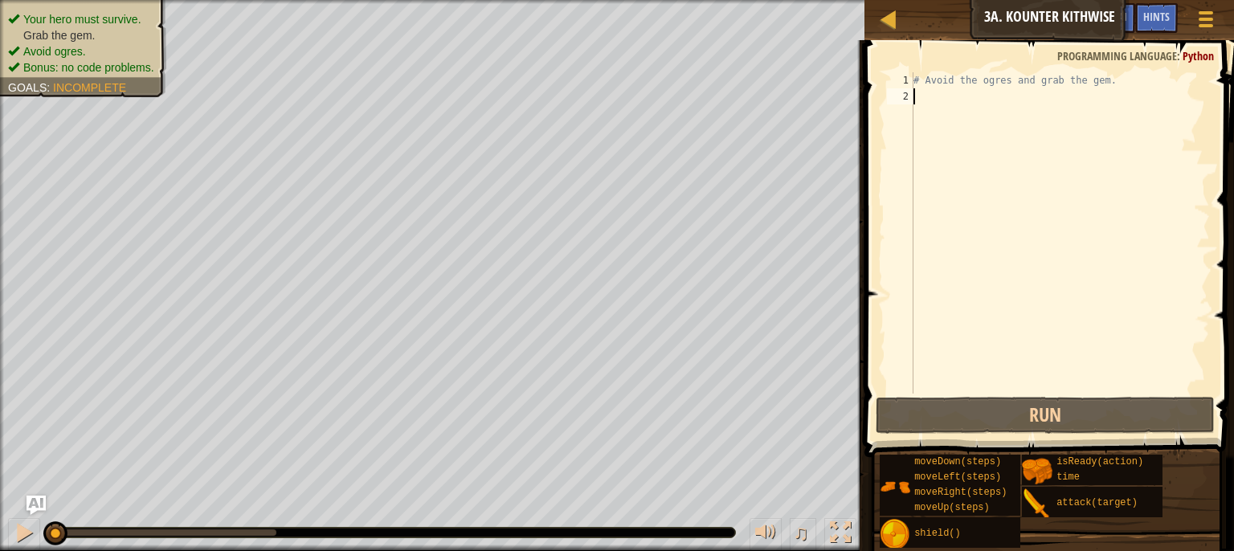
type textarea "h"
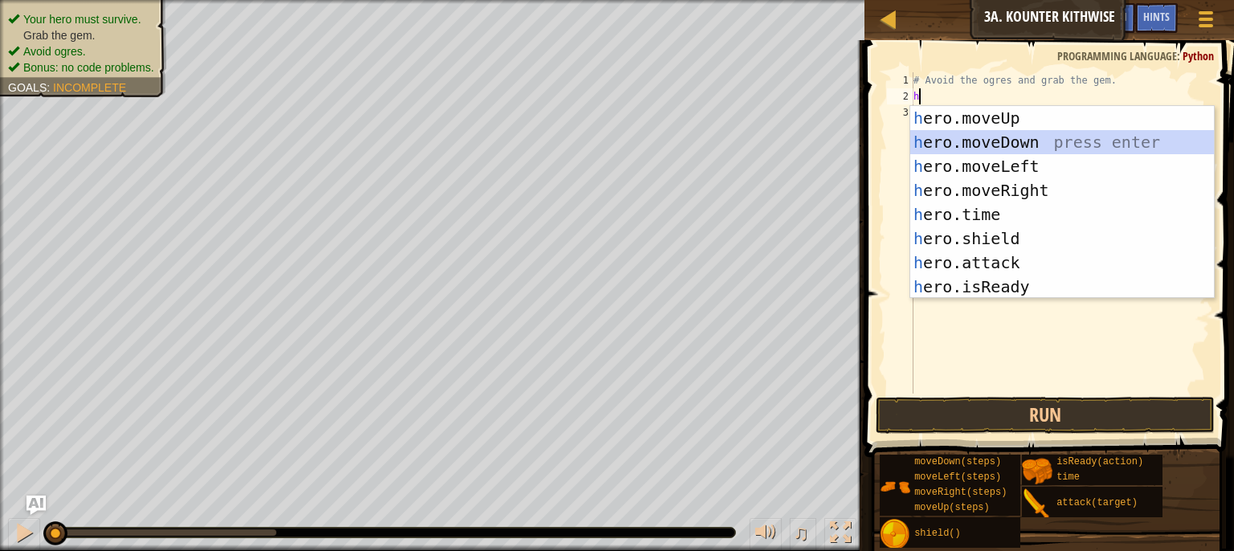
click at [929, 145] on div "h ero.moveUp press enter h ero.moveDown press enter h ero.moveLeft press enter …" at bounding box center [1063, 226] width 304 height 241
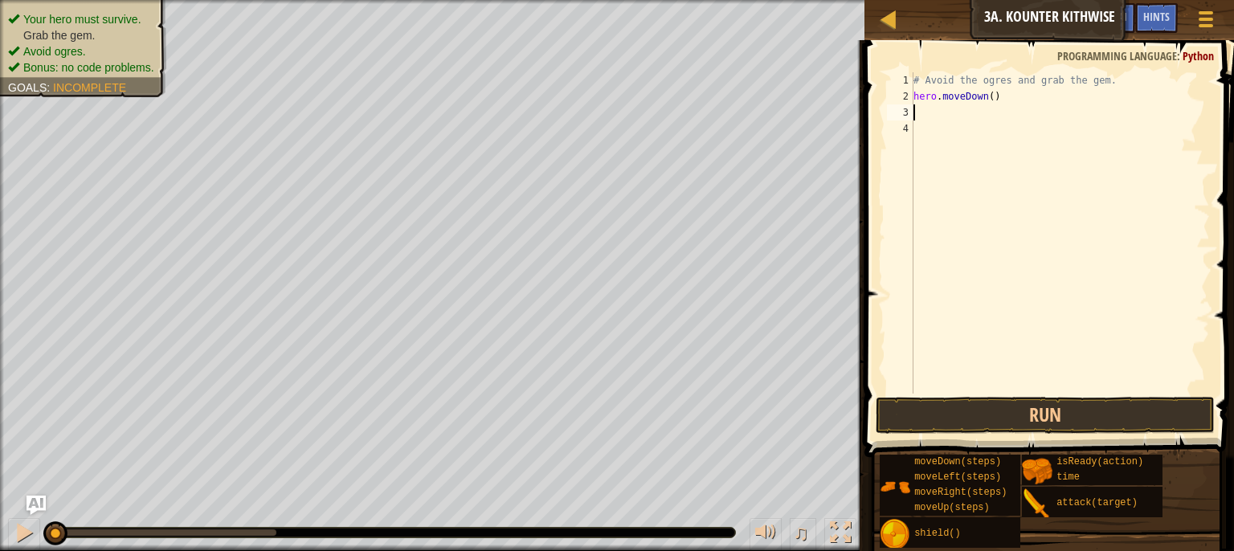
type textarea "h"
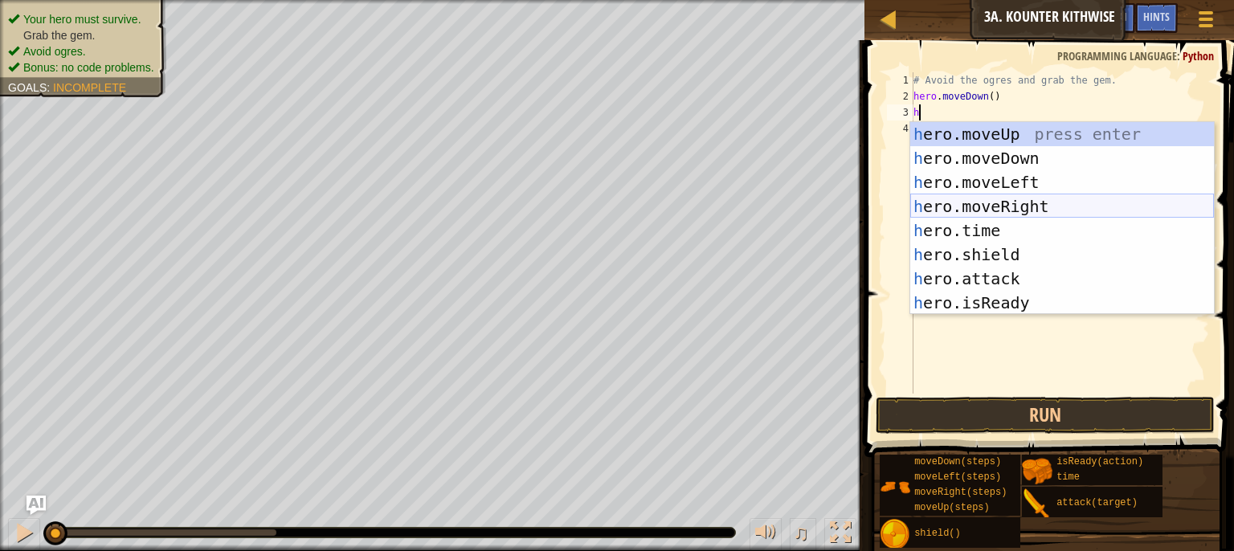
click at [923, 211] on div "h ero.moveUp press enter h ero.moveDown press enter h ero.moveLeft press enter …" at bounding box center [1063, 242] width 304 height 241
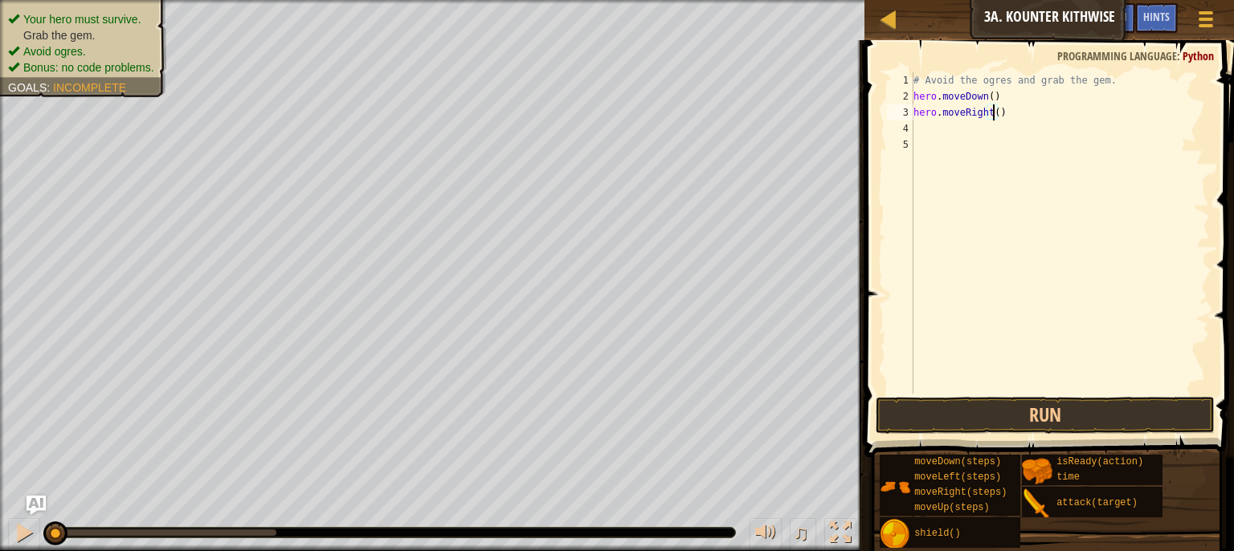
click at [994, 117] on div "# Avoid the ogres and grab the gem. hero . moveDown ( ) hero . moveRight ( )" at bounding box center [1061, 249] width 300 height 354
type textarea "hero.moveRight(3)"
click at [1038, 412] on button "Run" at bounding box center [1046, 415] width 340 height 37
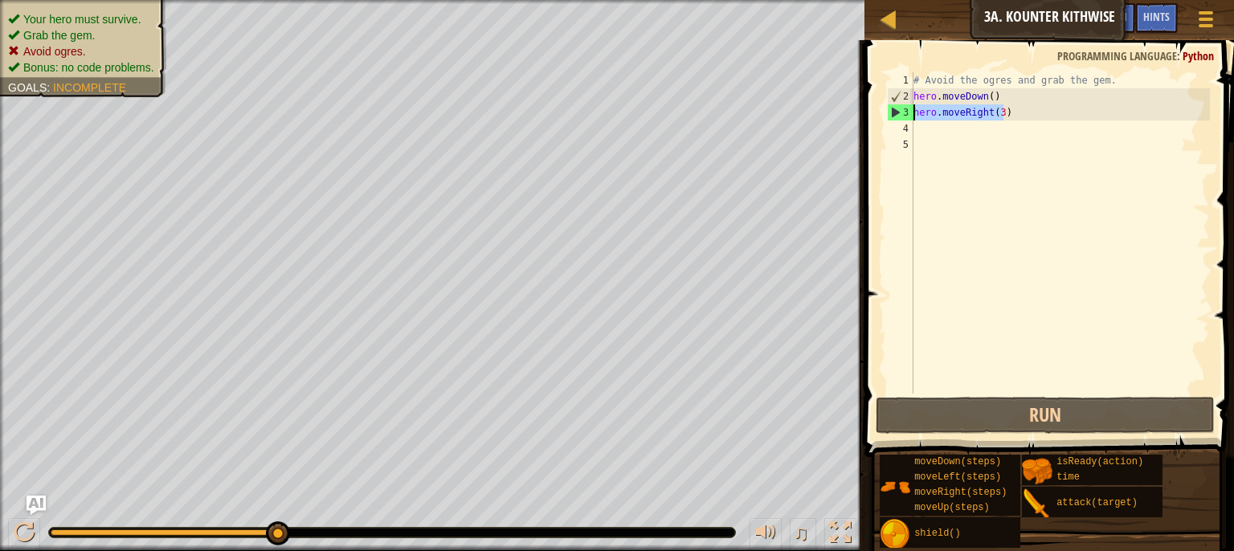
drag, startPoint x: 1045, startPoint y: 119, endPoint x: 898, endPoint y: 114, distance: 147.2
click at [899, 114] on div "hero.moveRight(3) 1 2 3 4 5 # Avoid the ogres and grab the gem. hero . moveDown…" at bounding box center [1047, 232] width 326 height 321
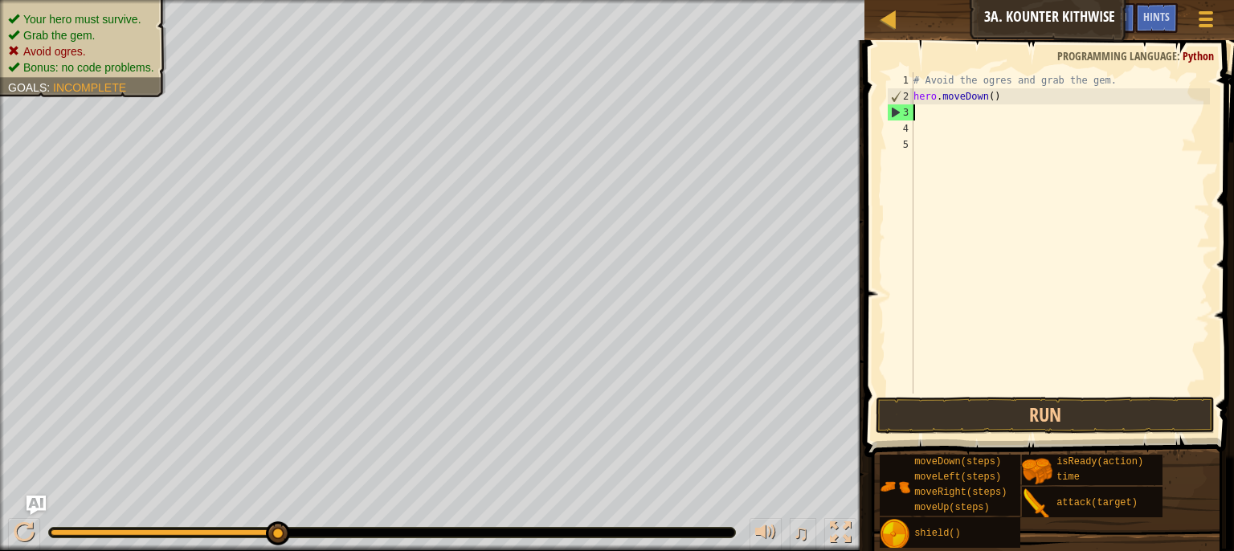
scroll to position [7, 0]
click at [986, 101] on div "# Avoid the ogres and grab the gem. hero . moveDown ( )" at bounding box center [1061, 249] width 300 height 354
type textarea "hero.moveDown(2)"
click at [991, 104] on div "# Avoid the ogres and grab the gem. hero . moveDown ( 2 )" at bounding box center [1061, 249] width 300 height 354
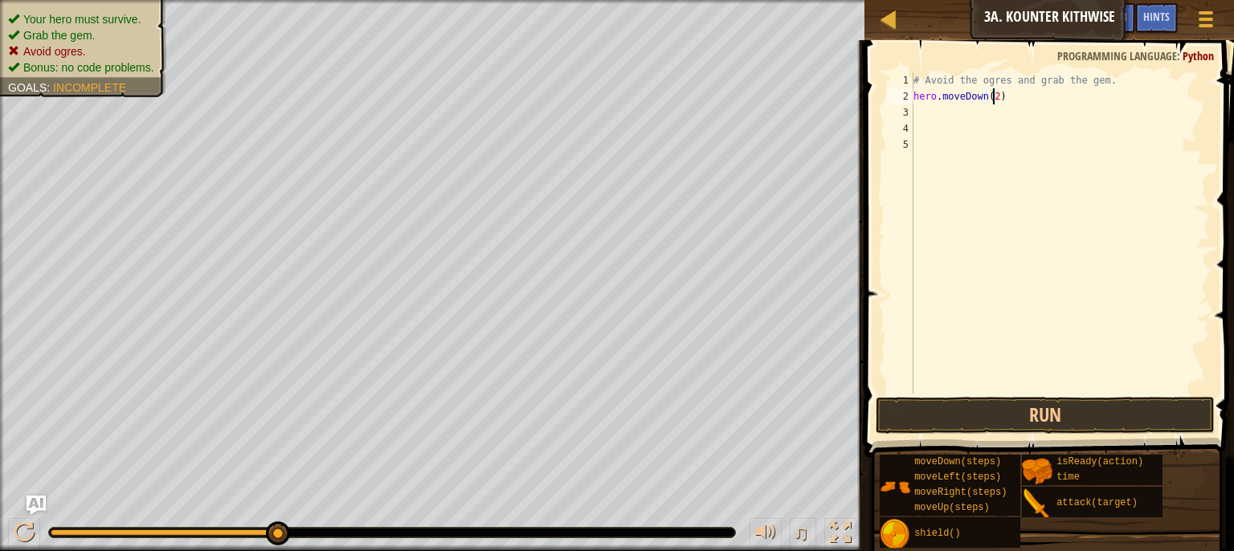
click at [993, 133] on div "# Avoid the ogres and grab the gem. hero . moveDown ( 2 )" at bounding box center [1061, 249] width 300 height 354
click at [960, 112] on div "# Avoid the ogres and grab the gem. hero . moveDown ( 2 )" at bounding box center [1061, 249] width 300 height 354
type textarea "h"
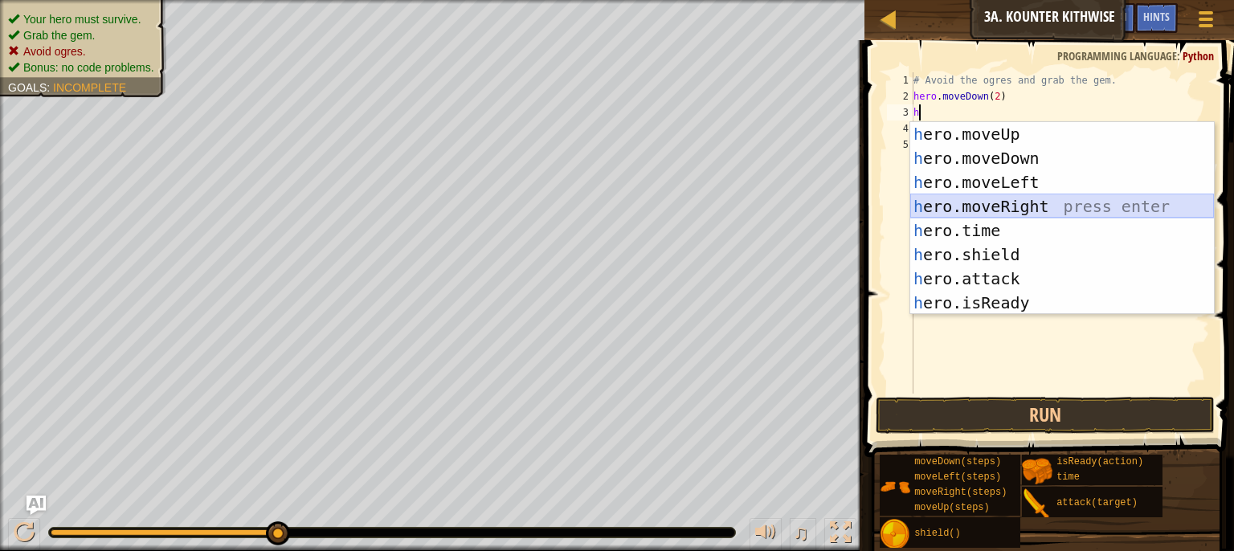
click at [960, 196] on div "h ero.moveUp press enter h ero.moveDown press enter h ero.moveLeft press enter …" at bounding box center [1063, 242] width 304 height 241
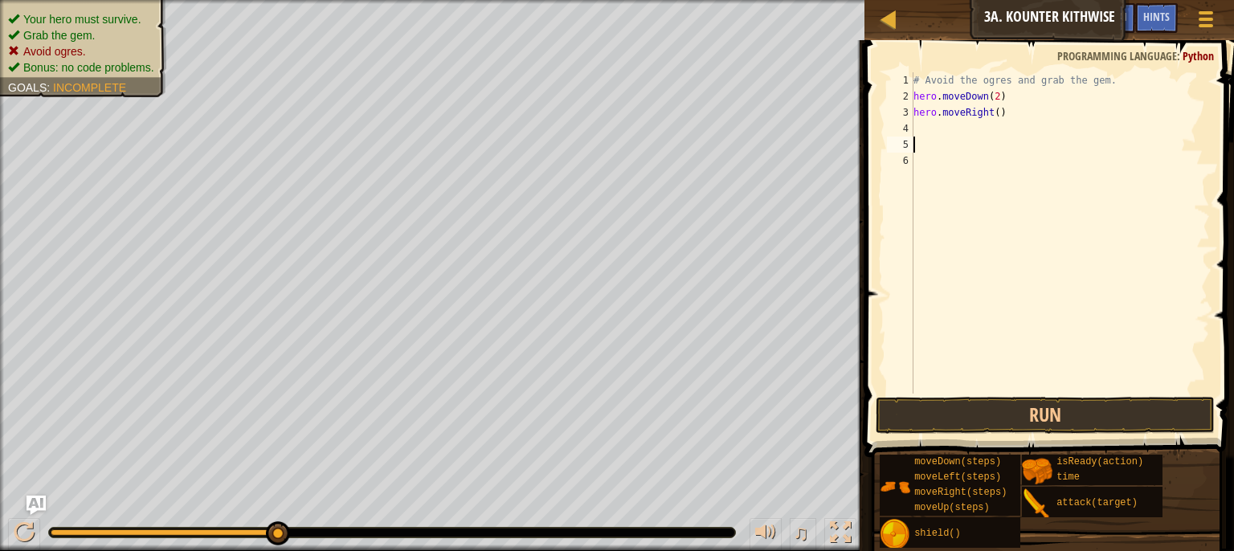
click at [984, 146] on div "# Avoid the ogres and grab the gem. hero . moveDown ( 2 ) hero . moveRight ( )" at bounding box center [1061, 249] width 300 height 354
click at [947, 129] on div "# Avoid the ogres and grab the gem. hero . moveDown ( 2 ) hero . moveRight ( )" at bounding box center [1061, 249] width 300 height 354
type textarea "h"
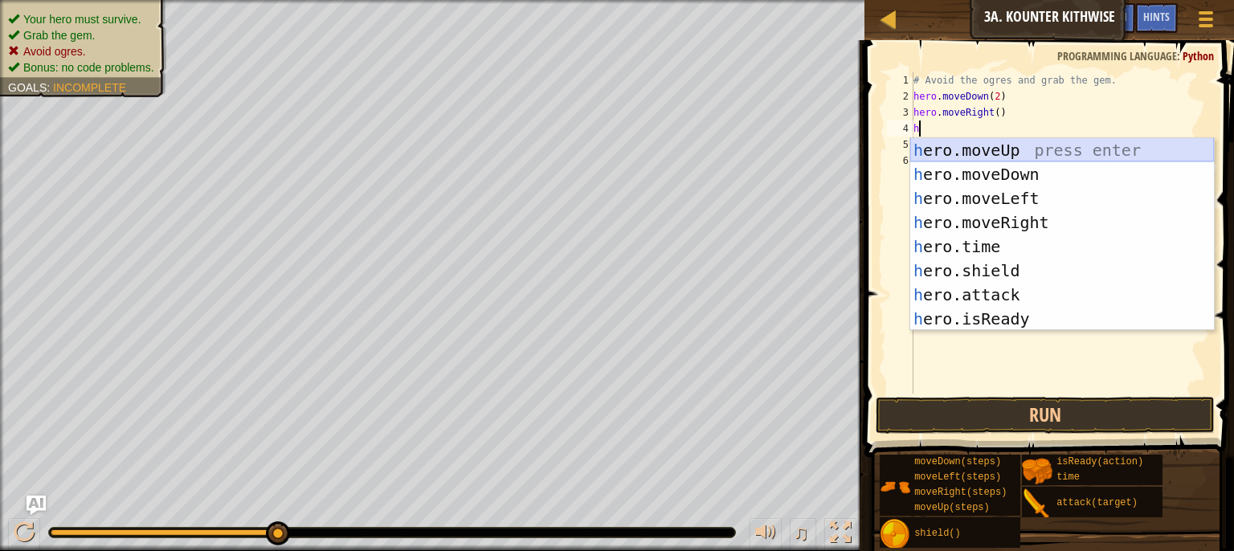
click at [942, 148] on div "h ero.moveUp press enter h ero.moveDown press enter h ero.moveLeft press enter …" at bounding box center [1063, 258] width 304 height 241
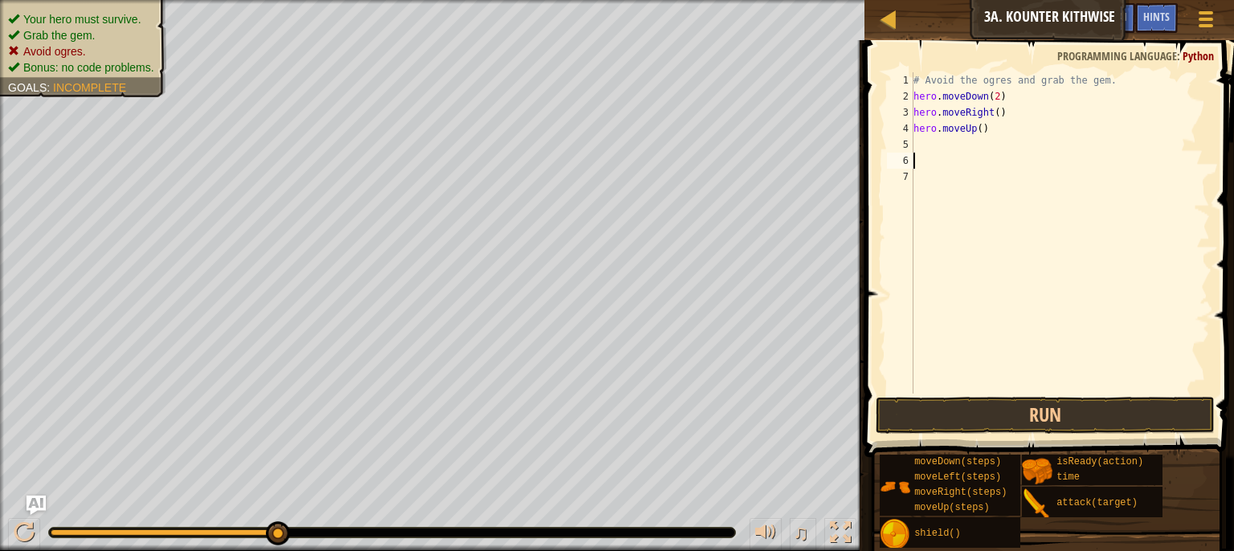
click at [942, 158] on div "# Avoid the ogres and grab the gem. hero . moveDown ( 2 ) hero . moveRight ( ) …" at bounding box center [1061, 249] width 300 height 354
click at [927, 145] on div "# Avoid the ogres and grab the gem. hero . moveDown ( 2 ) hero . moveRight ( ) …" at bounding box center [1061, 249] width 300 height 354
type textarea "h"
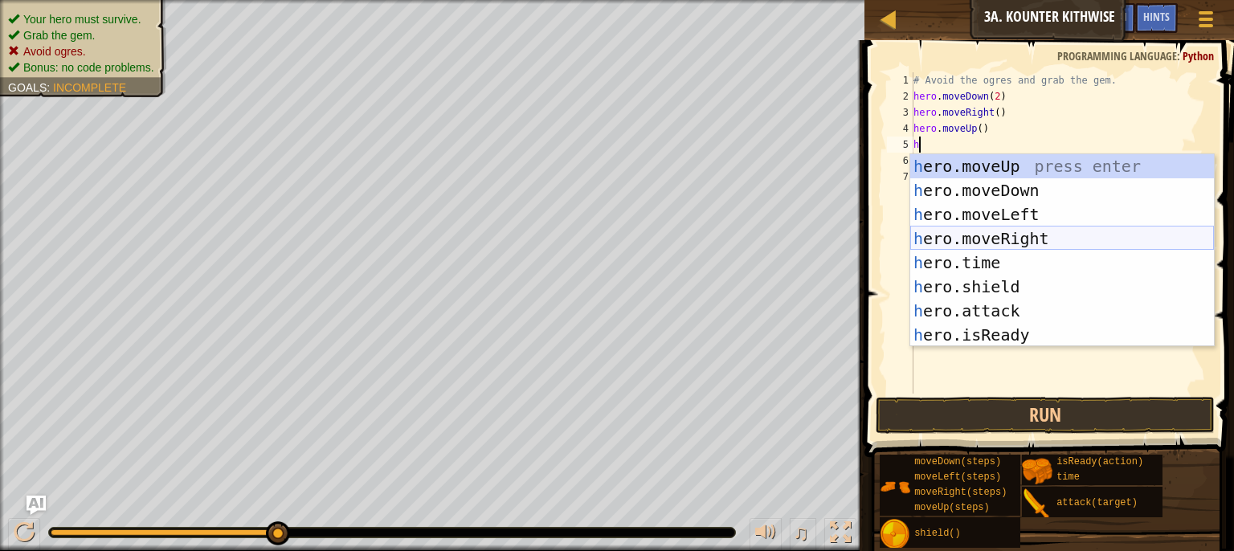
click at [972, 239] on div "h ero.moveUp press enter h ero.moveDown press enter h ero.moveLeft press enter …" at bounding box center [1063, 274] width 304 height 241
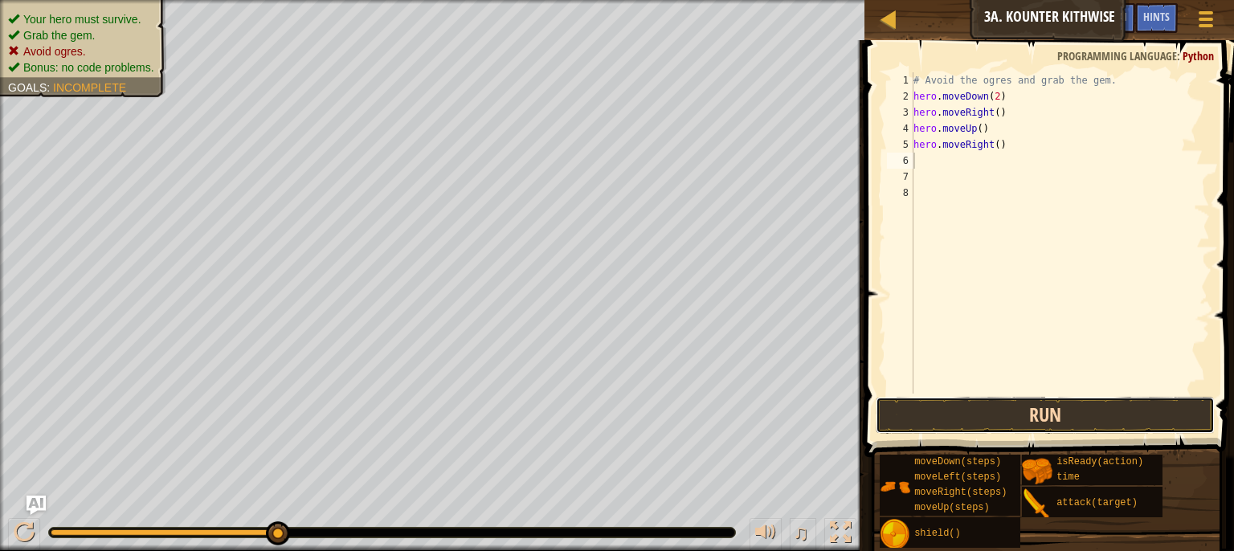
click at [974, 411] on button "Run" at bounding box center [1046, 415] width 340 height 37
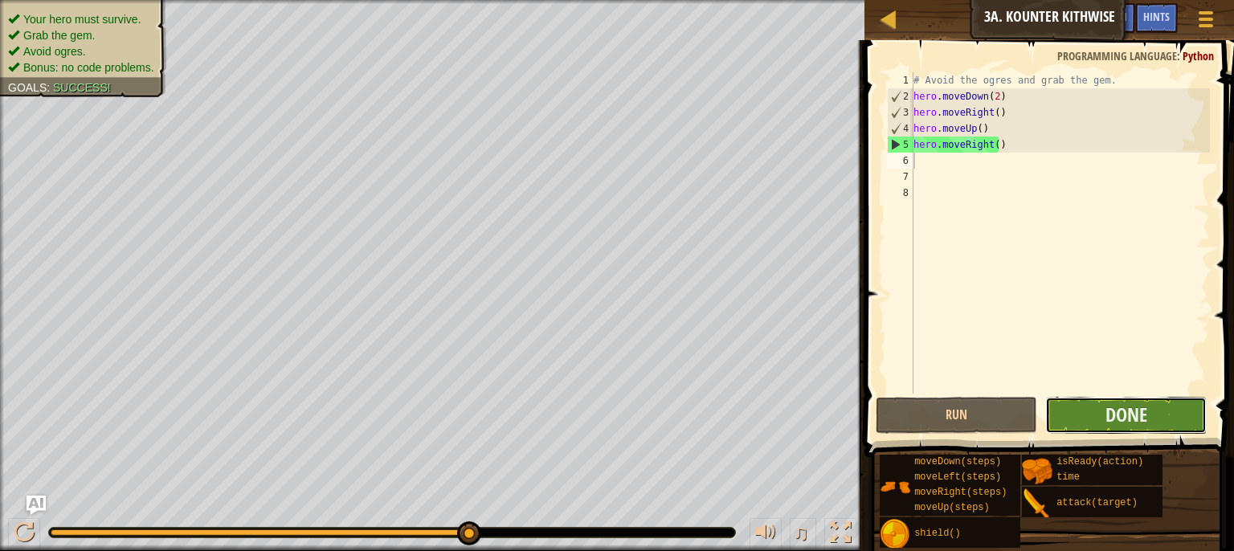
click at [1165, 431] on button "Done" at bounding box center [1127, 415] width 162 height 37
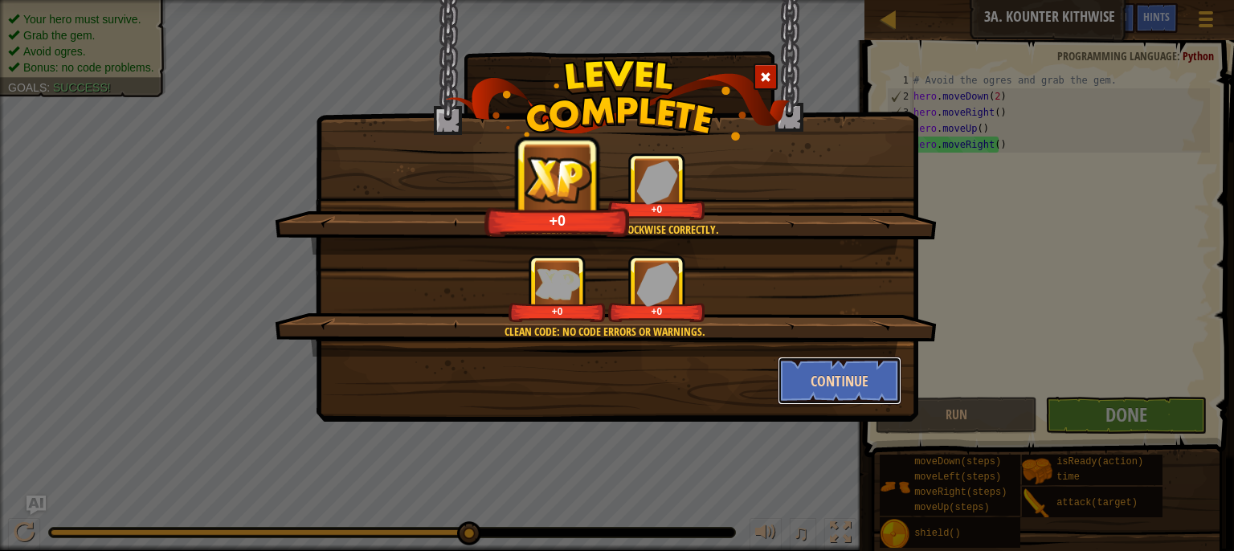
click at [819, 403] on button "Continue" at bounding box center [840, 381] width 125 height 48
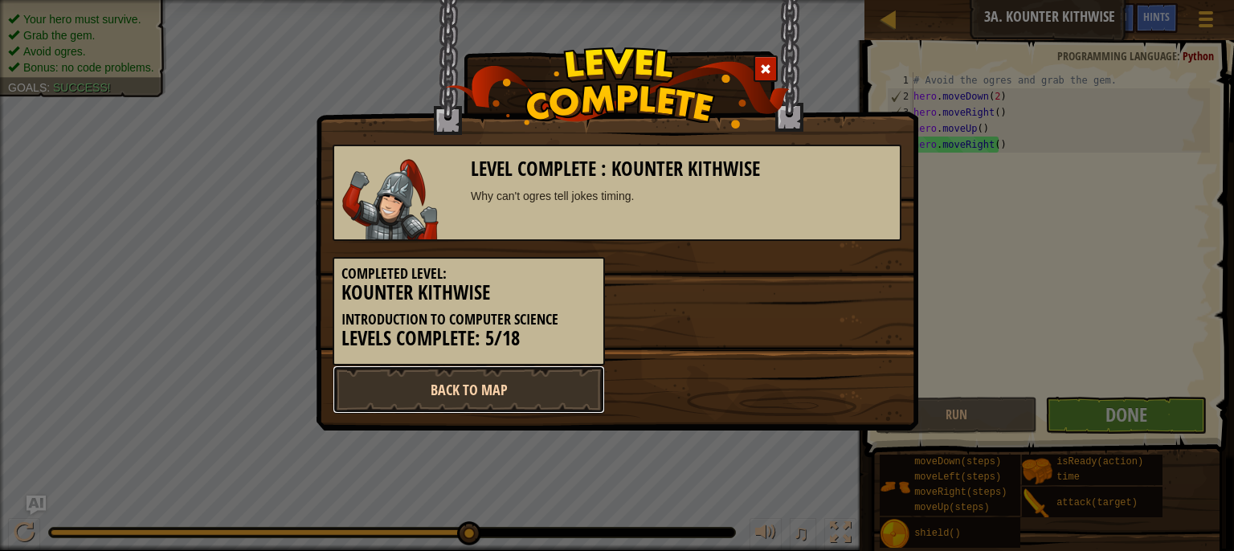
click at [541, 396] on link "Back to Map" at bounding box center [469, 390] width 272 height 48
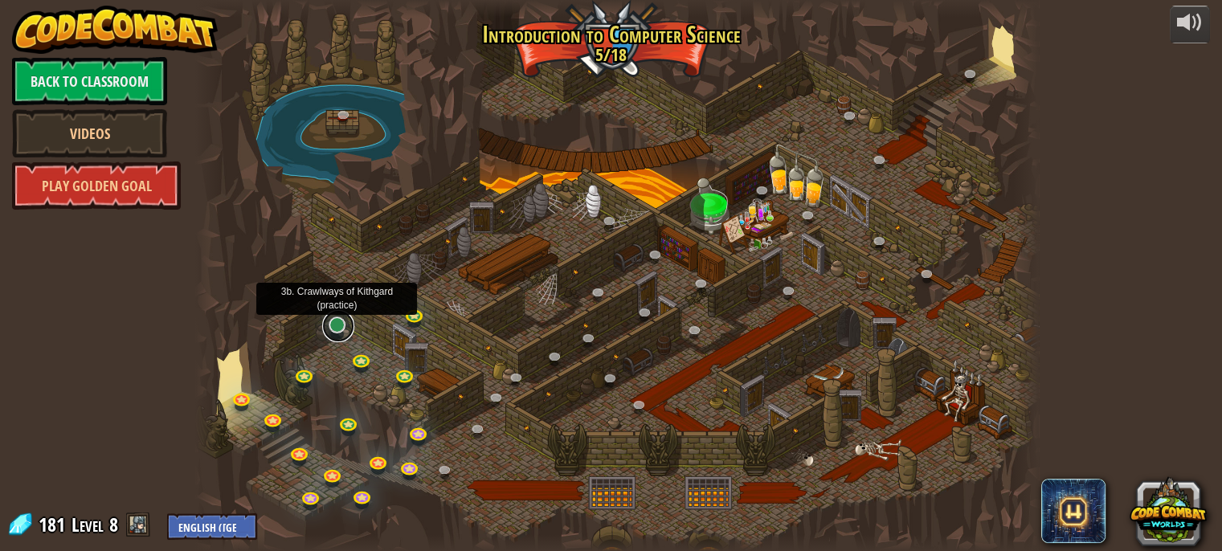
click at [336, 326] on link at bounding box center [338, 326] width 32 height 32
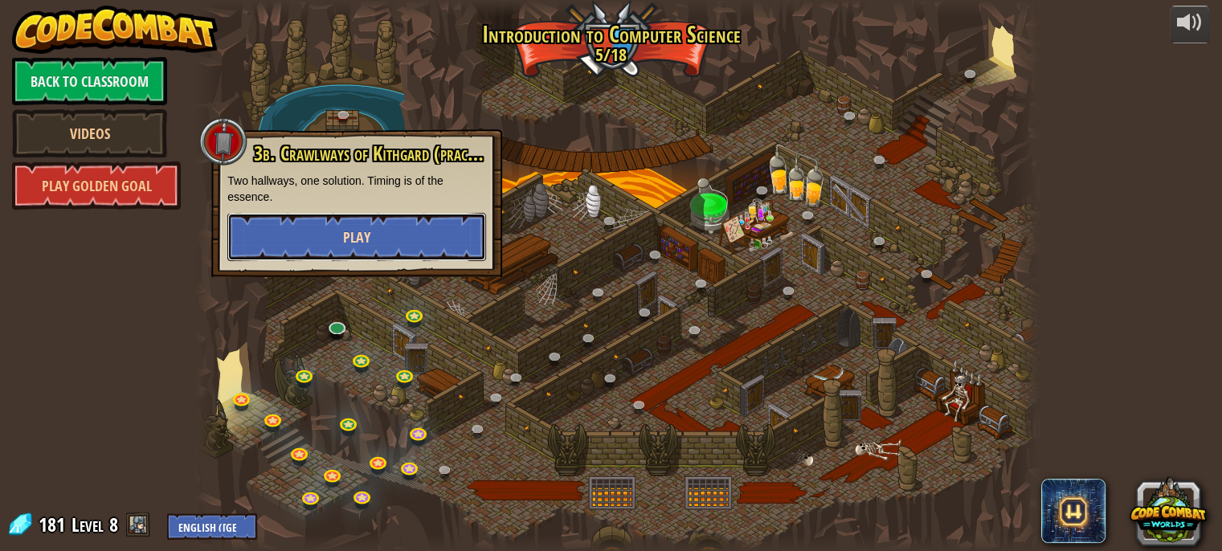
click at [376, 229] on button "Play" at bounding box center [356, 237] width 259 height 48
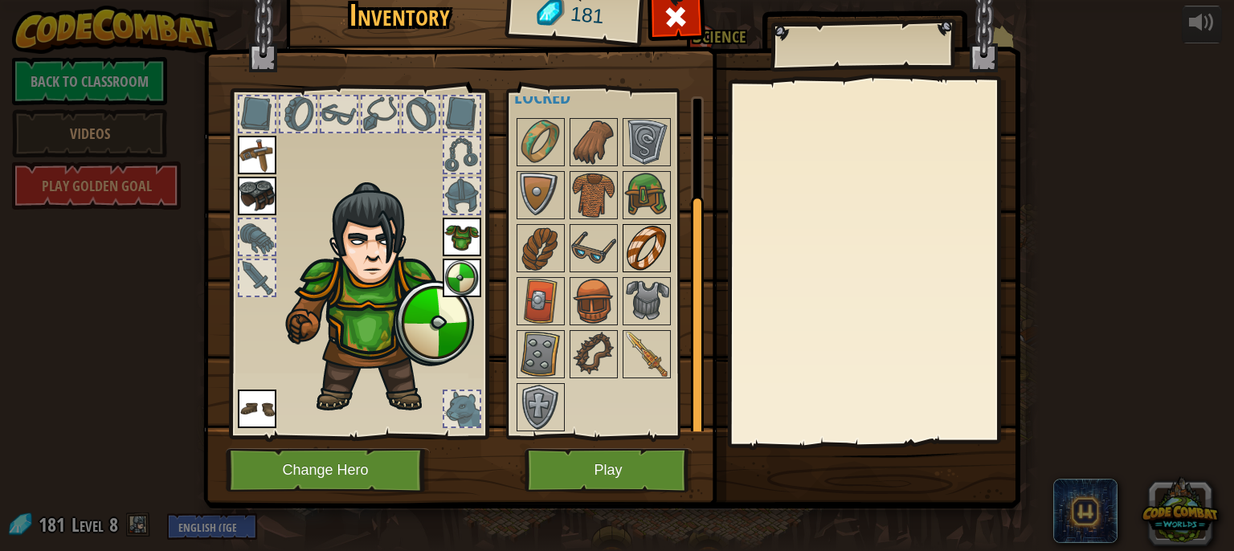
click at [624, 245] on img at bounding box center [646, 248] width 45 height 45
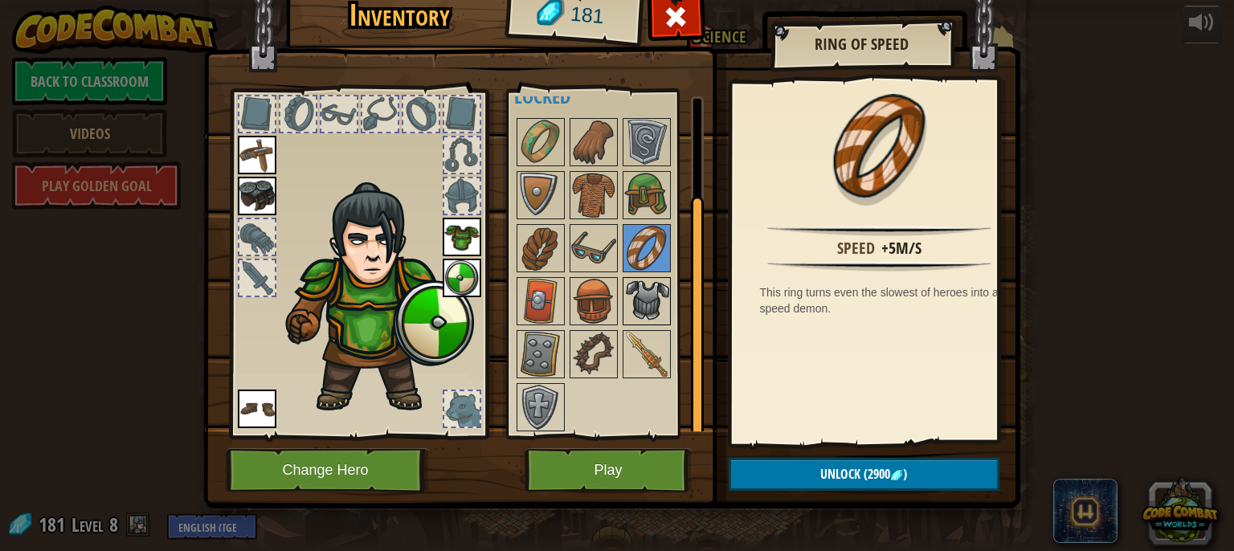
drag, startPoint x: 641, startPoint y: 338, endPoint x: 633, endPoint y: 311, distance: 28.0
click at [633, 311] on img at bounding box center [646, 301] width 45 height 45
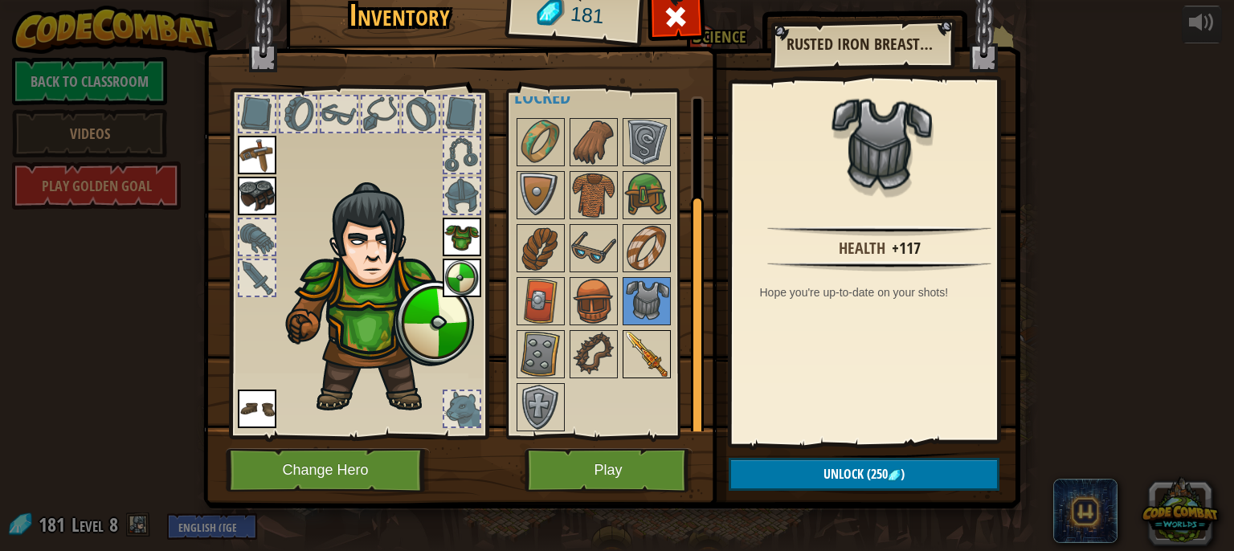
click at [633, 332] on img at bounding box center [646, 354] width 45 height 45
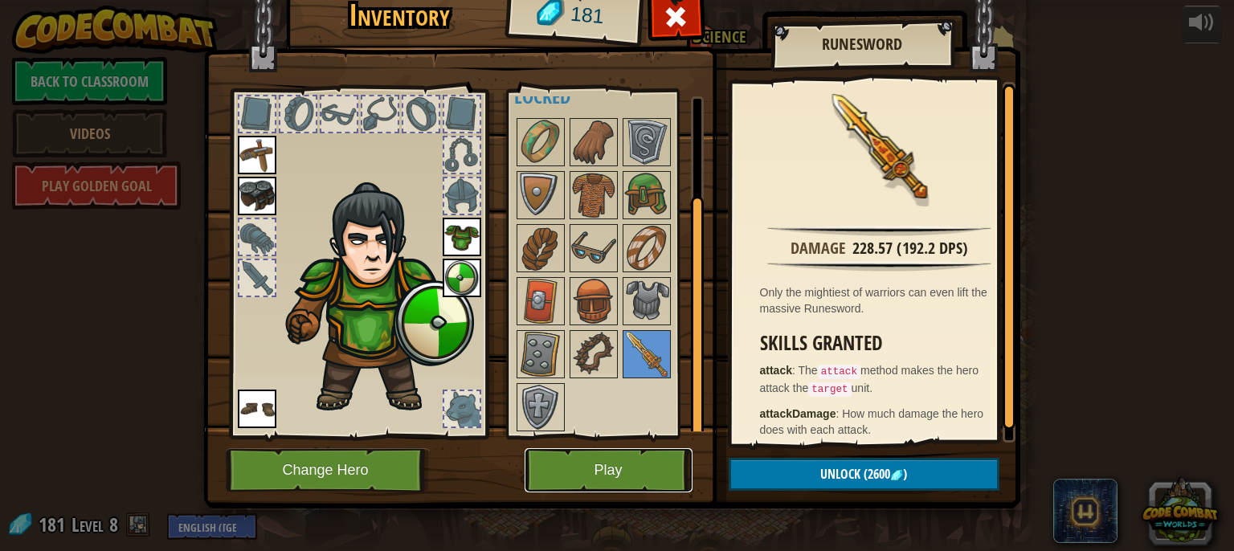
click at [592, 457] on button "Play" at bounding box center [609, 470] width 168 height 44
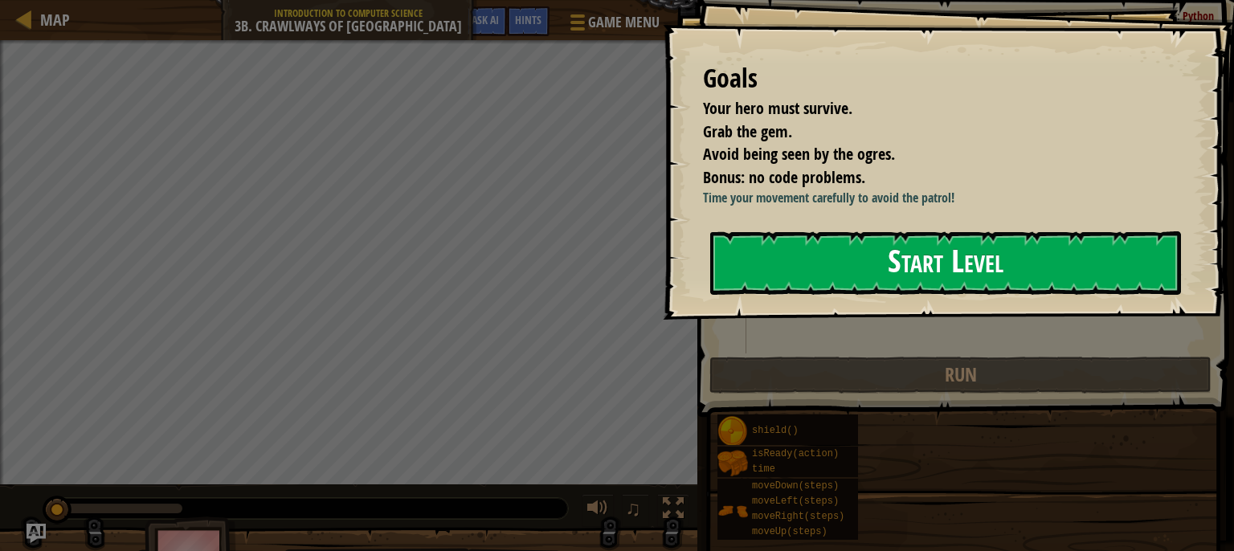
click at [788, 266] on button "Start Level" at bounding box center [945, 262] width 471 height 63
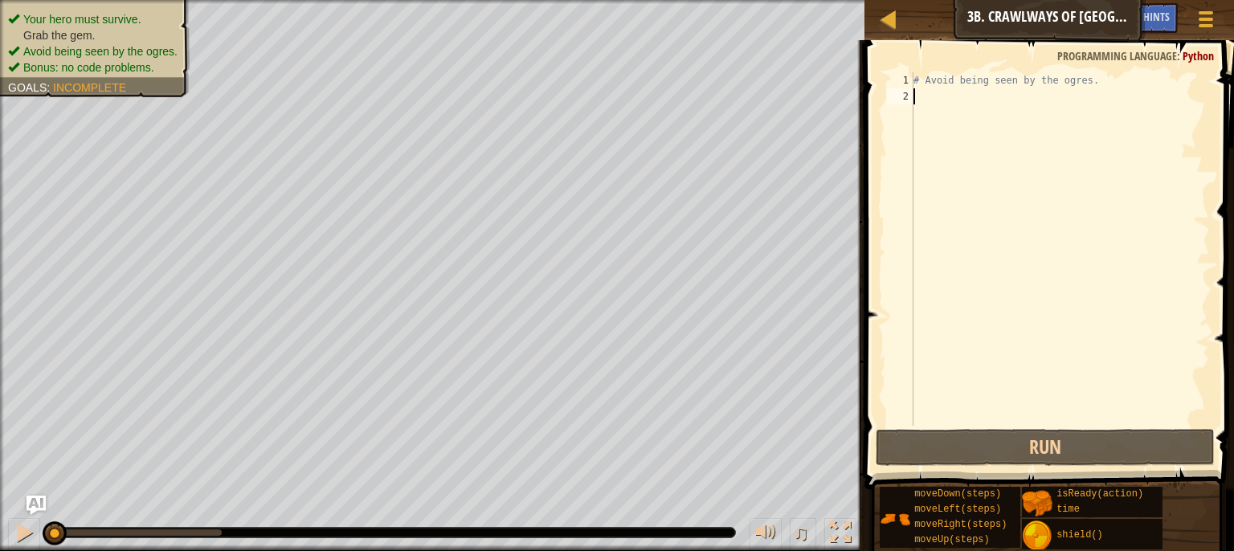
type textarea "h"
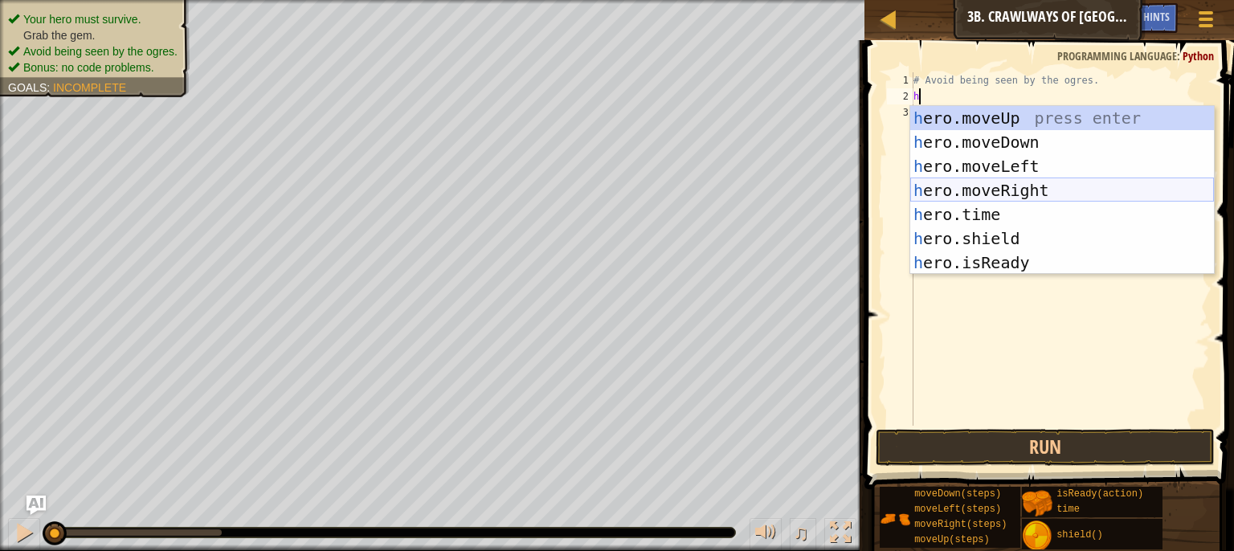
click at [996, 193] on div "h ero.moveUp press enter h ero.moveDown press enter h ero.moveLeft press enter …" at bounding box center [1063, 214] width 304 height 217
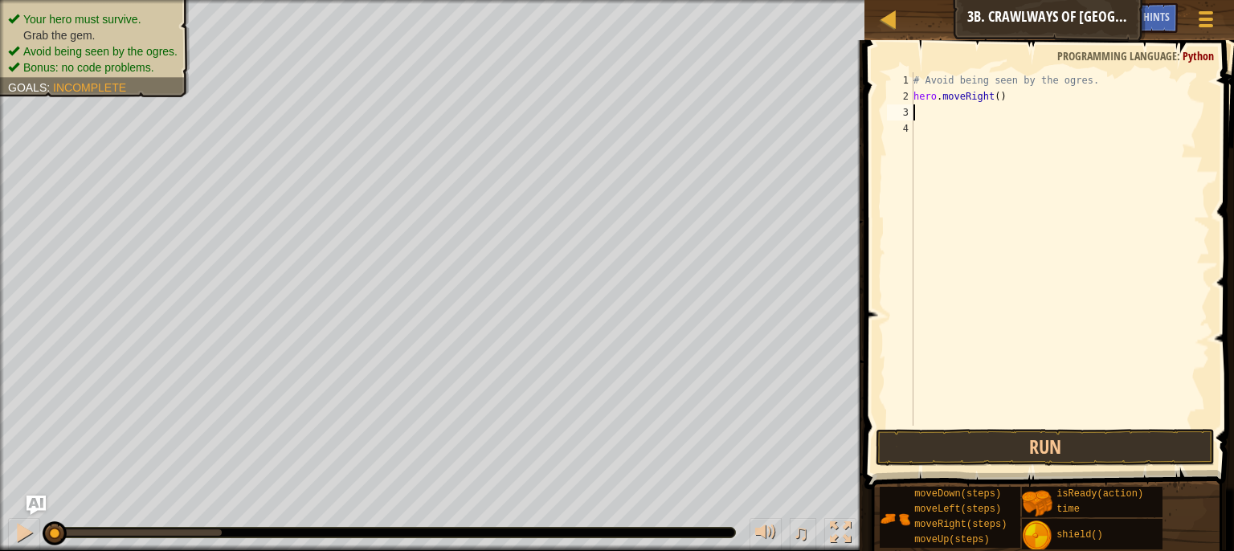
click at [990, 99] on div "# Avoid being seen by the ogres. hero . moveRight ( )" at bounding box center [1061, 265] width 300 height 386
click at [996, 100] on div "# Avoid being seen by the ogres. hero . moveRight ( )" at bounding box center [1061, 265] width 300 height 386
type textarea "hero.moveRight(2)"
click at [965, 444] on button "Run" at bounding box center [1046, 447] width 340 height 37
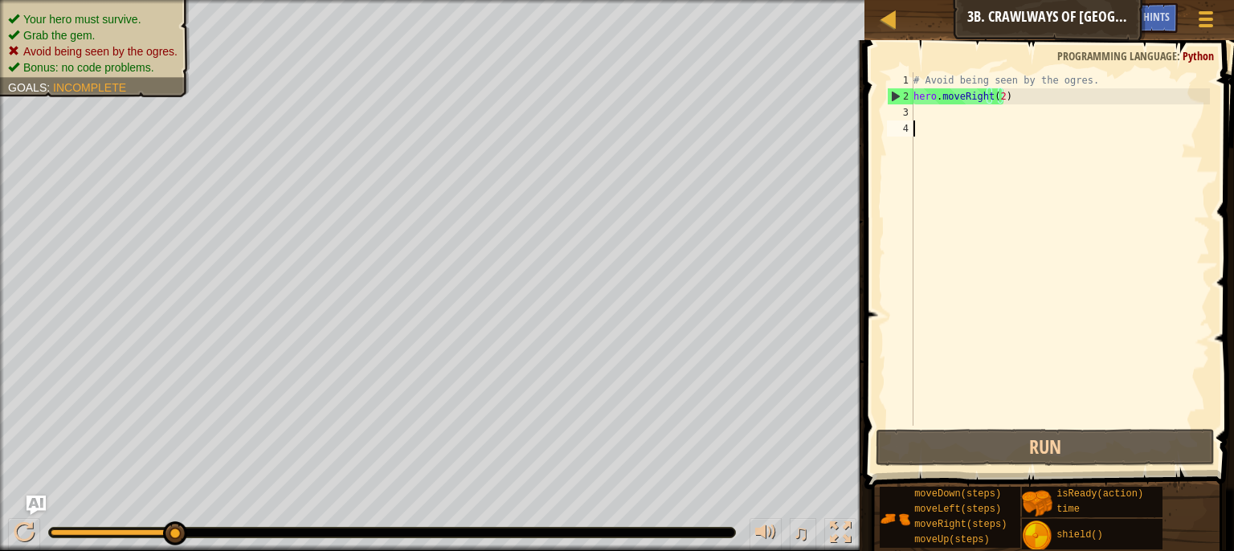
click at [998, 137] on div "# Avoid being seen by the ogres. hero . moveRight ( 2 )" at bounding box center [1061, 265] width 300 height 386
click at [1026, 104] on div "# Avoid being seen by the ogres. hero . moveRight ( 2 )" at bounding box center [1061, 265] width 300 height 386
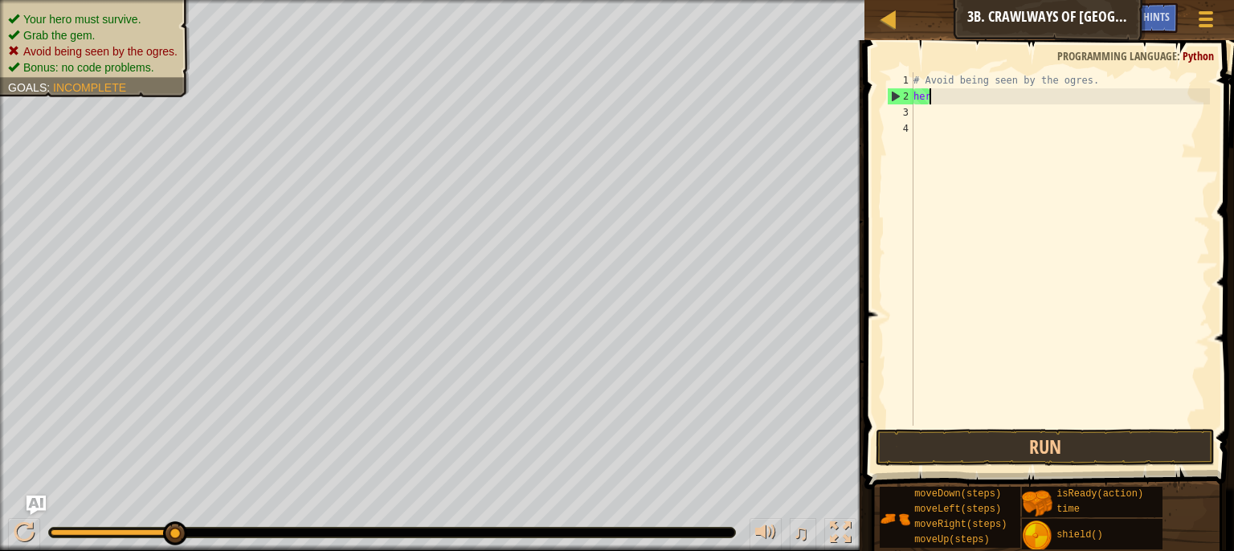
type textarea "h"
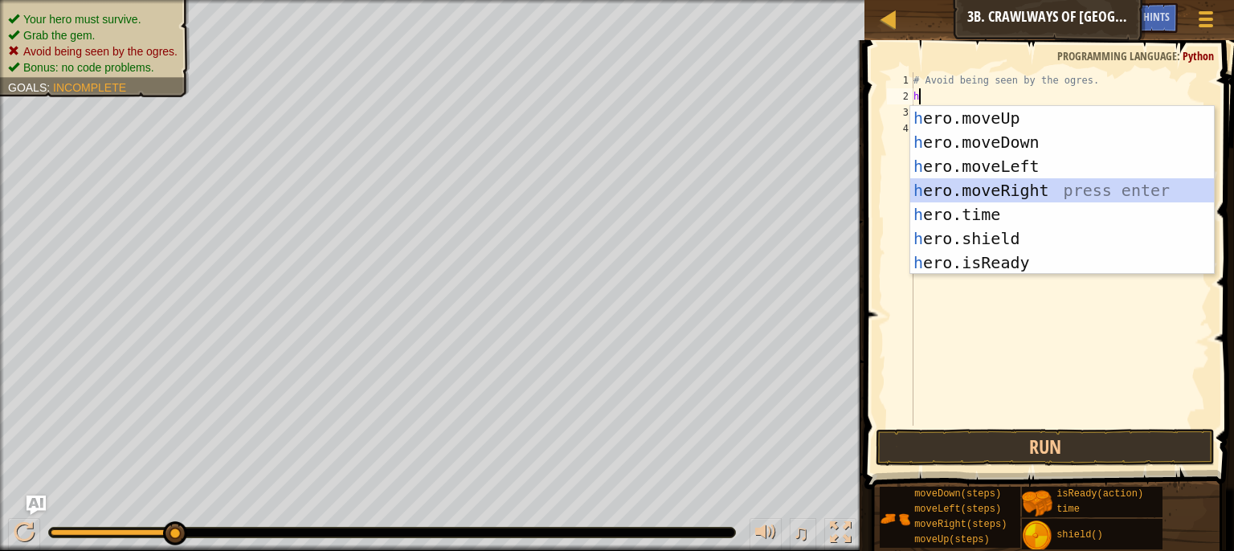
click at [1012, 190] on div "h ero.moveUp press enter h ero.moveDown press enter h ero.moveLeft press enter …" at bounding box center [1063, 214] width 304 height 217
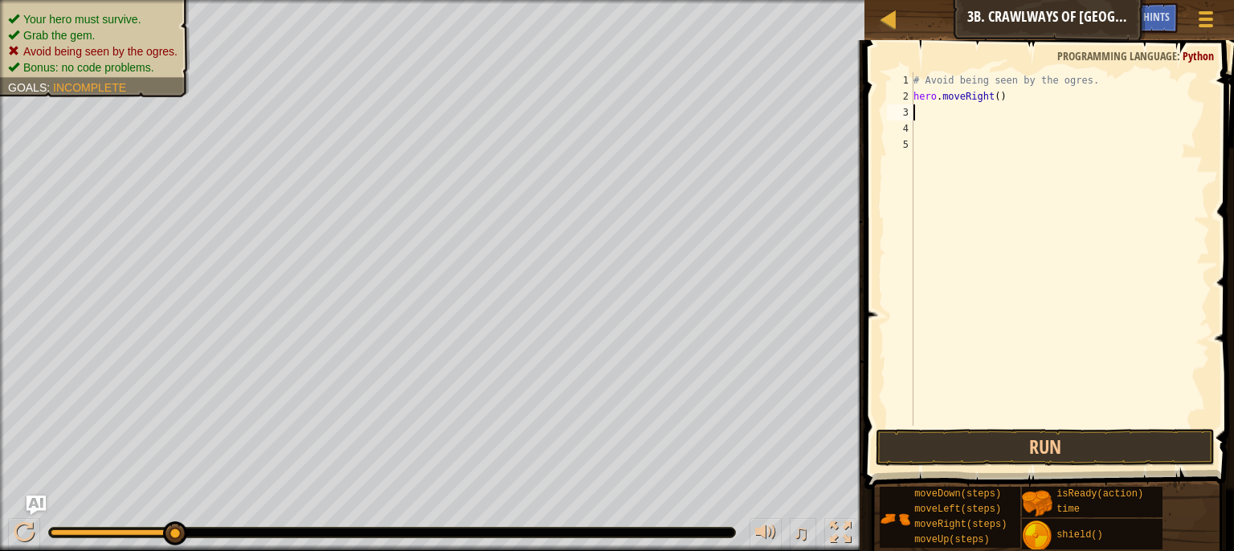
type textarea "h"
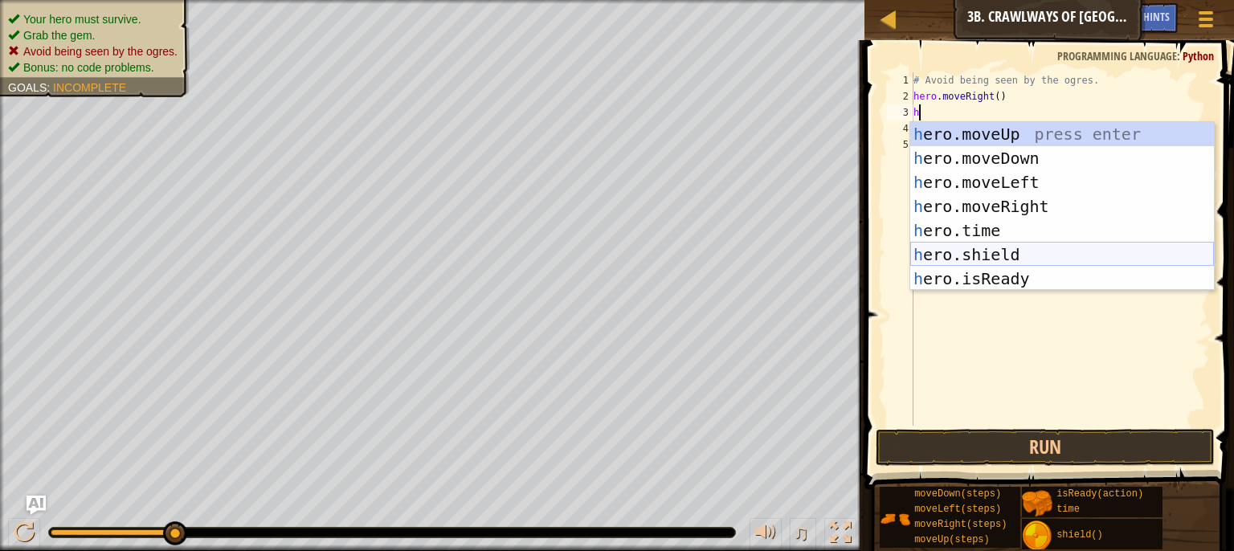
click at [954, 252] on div "h ero.moveUp press enter h ero.moveDown press enter h ero.moveLeft press enter …" at bounding box center [1063, 230] width 304 height 217
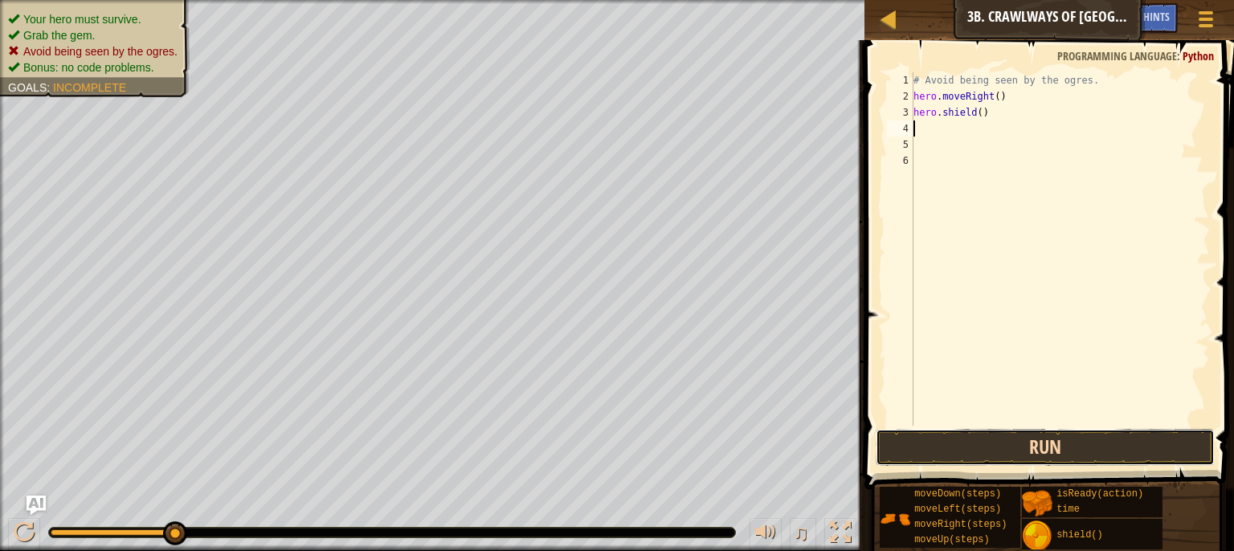
click at [942, 450] on button "Run" at bounding box center [1046, 447] width 340 height 37
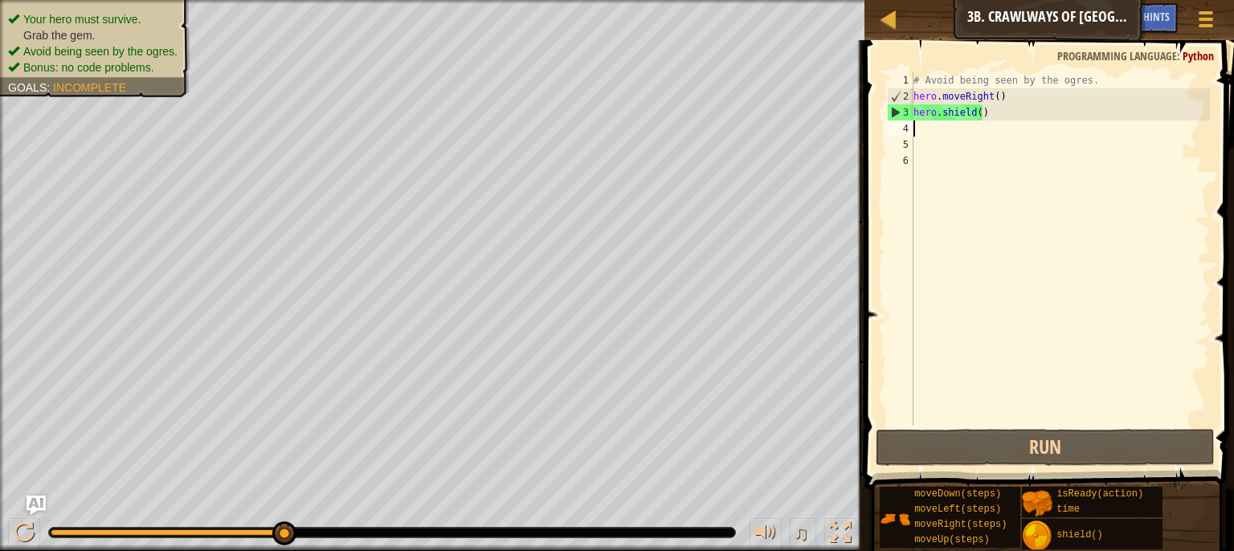
click at [996, 114] on div "# Avoid being seen by the ogres. hero . moveRight ( ) hero . shield ( )" at bounding box center [1061, 265] width 300 height 386
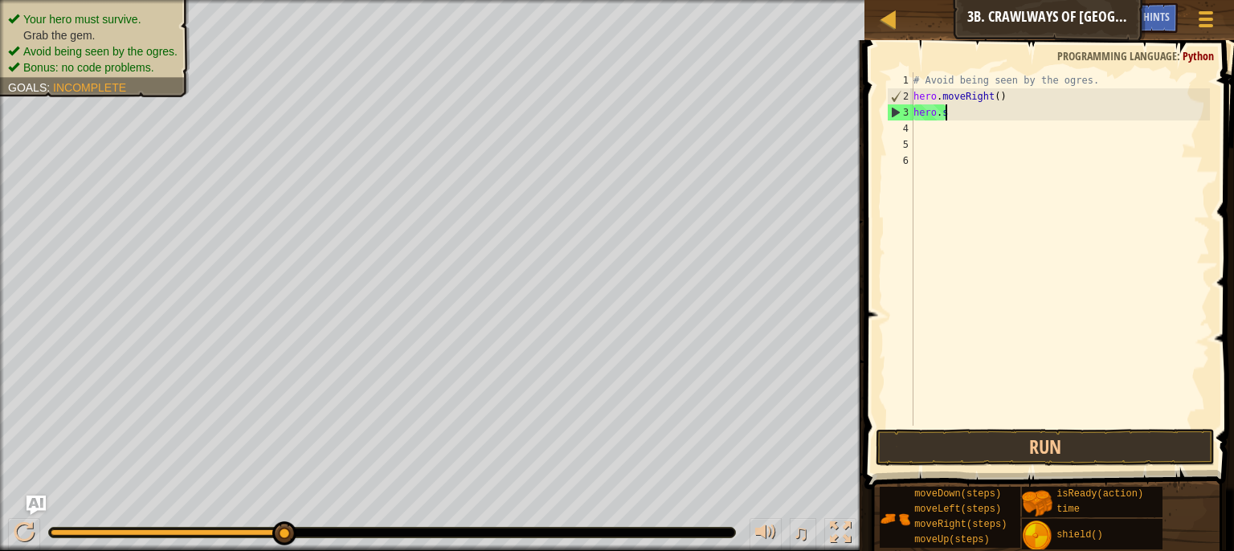
type textarea "h"
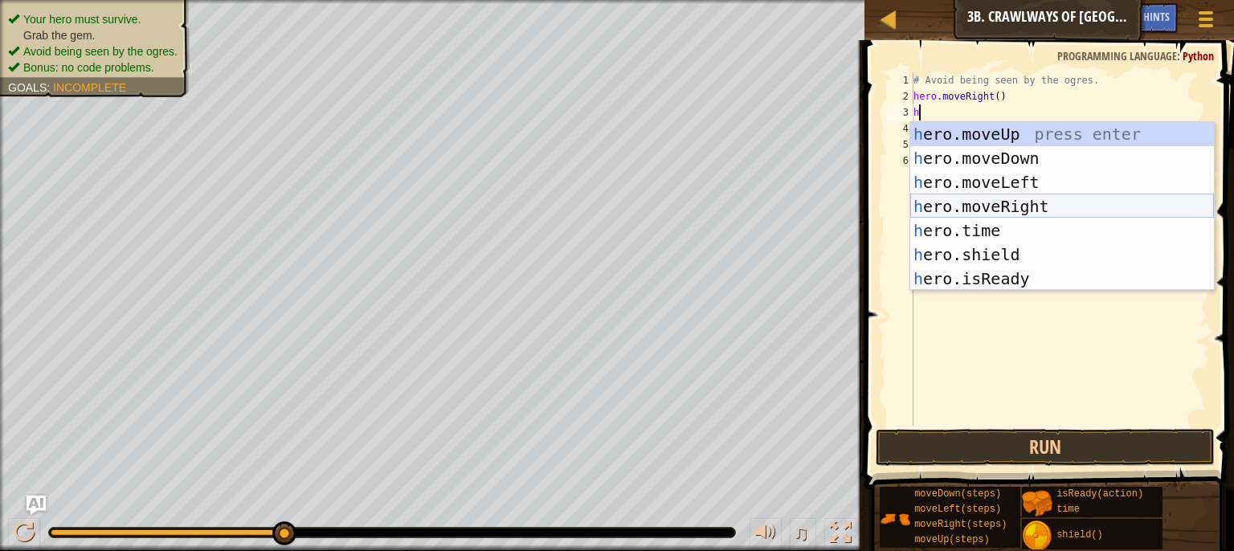
click at [977, 216] on div "h ero.moveUp press enter h ero.moveDown press enter h ero.moveLeft press enter …" at bounding box center [1063, 230] width 304 height 217
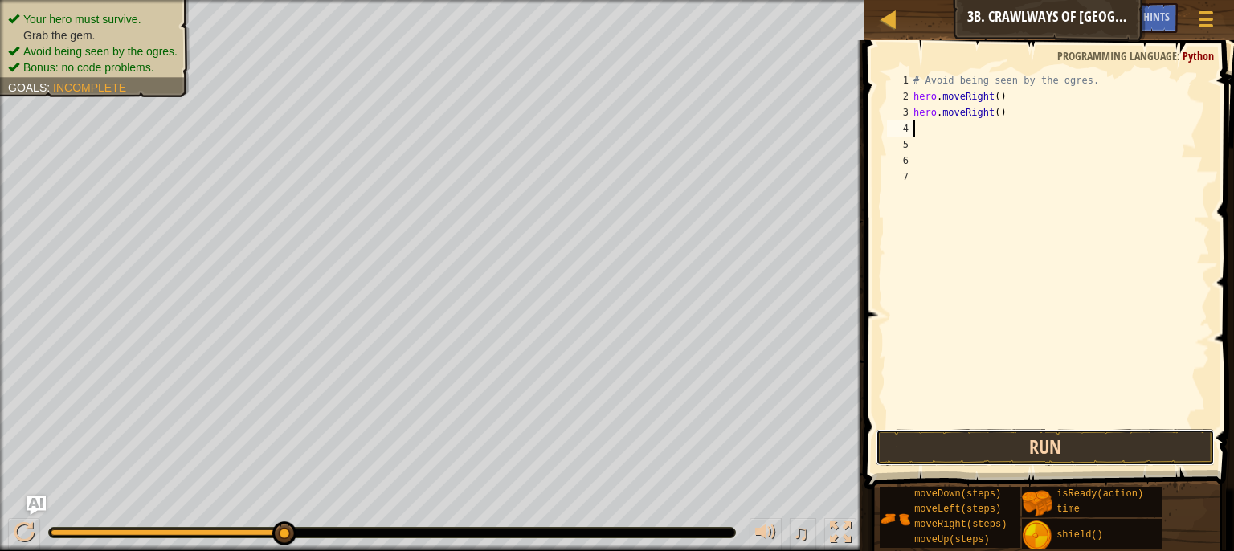
click at [960, 431] on button "Run" at bounding box center [1046, 447] width 340 height 37
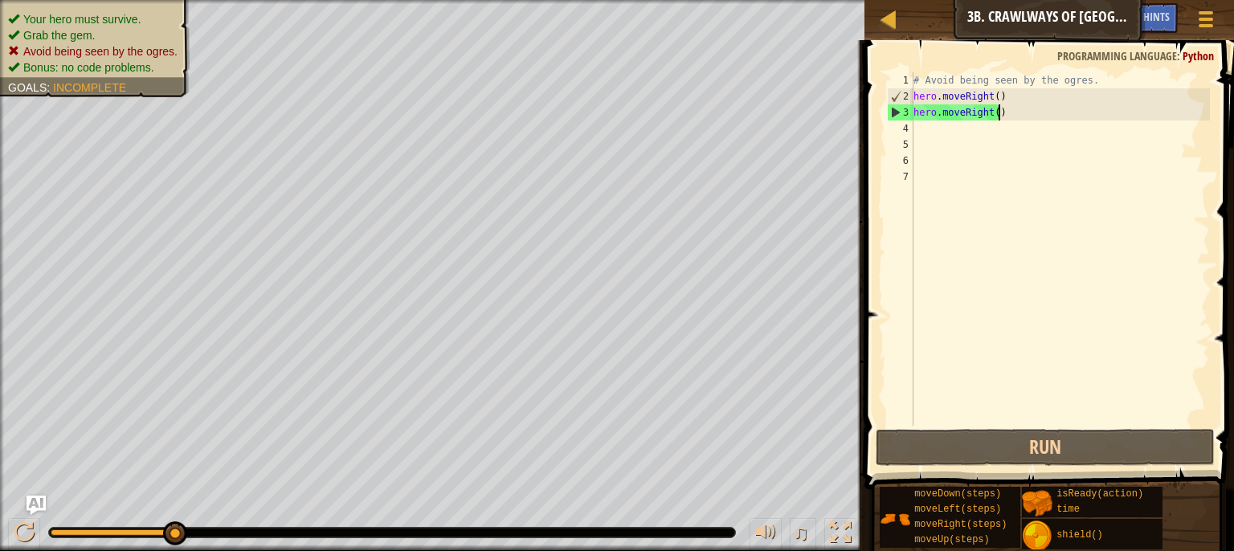
click at [1004, 107] on div "# Avoid being seen by the ogres. hero . moveRight ( ) hero . moveRight ( )" at bounding box center [1061, 265] width 300 height 386
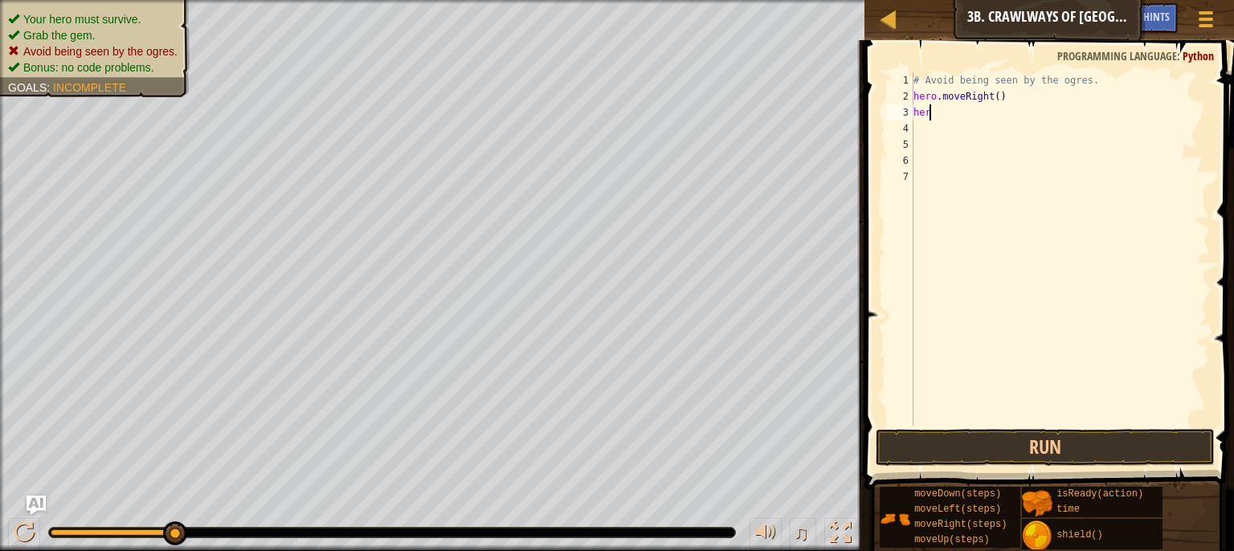
type textarea "hero"
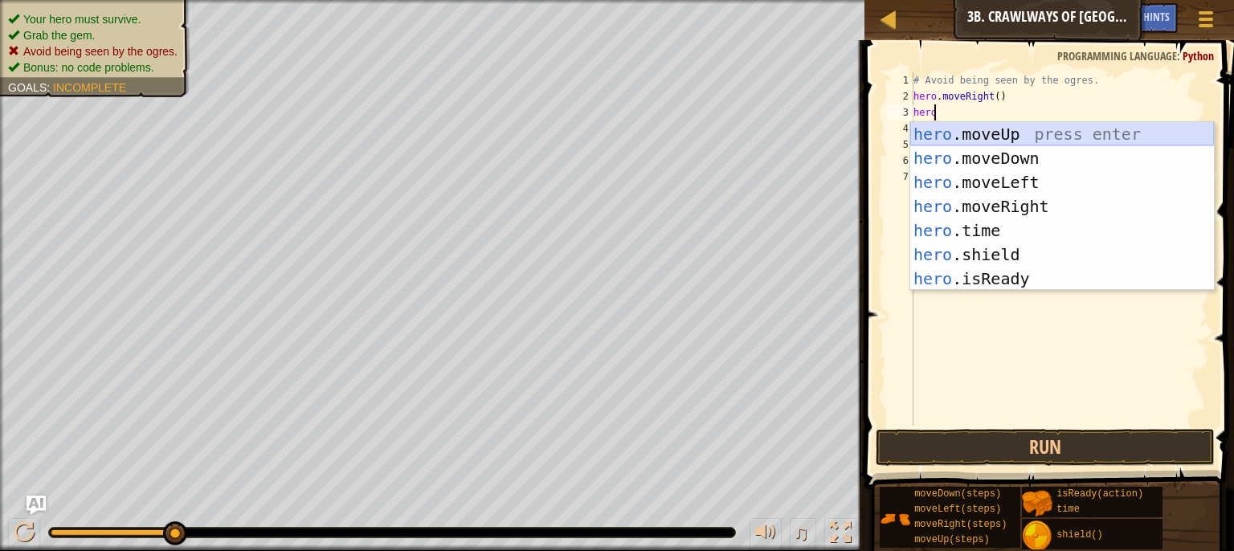
click at [988, 141] on div "hero .moveUp press enter hero .moveDown press enter hero .moveLeft press enter …" at bounding box center [1063, 230] width 304 height 217
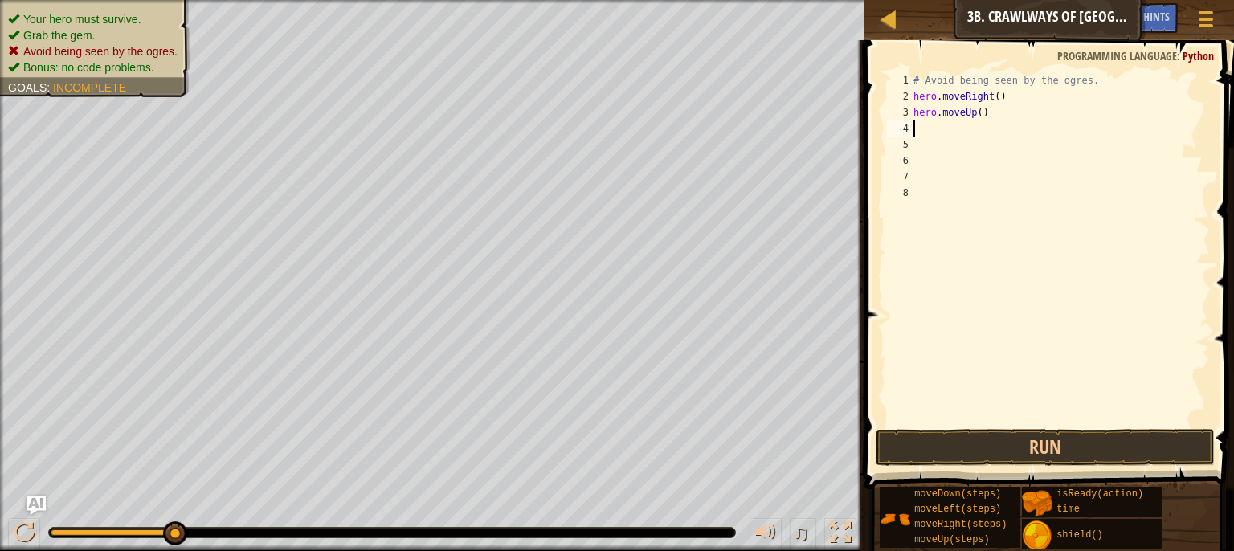
type textarea "h"
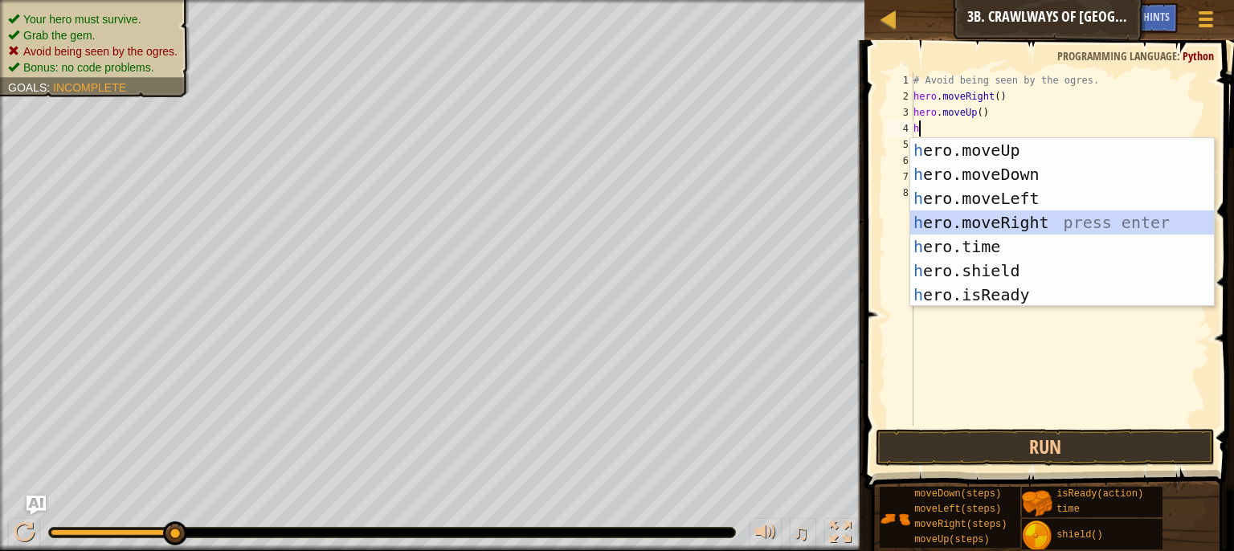
click at [985, 223] on div "h ero.moveUp press enter h ero.moveDown press enter h ero.moveLeft press enter …" at bounding box center [1063, 246] width 304 height 217
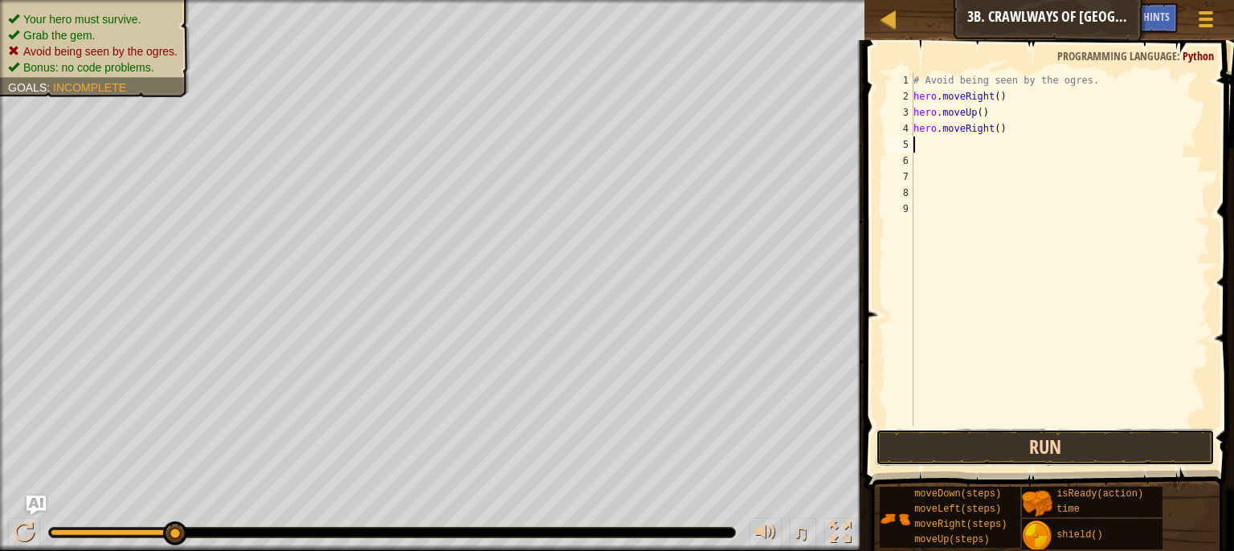
click at [987, 452] on button "Run" at bounding box center [1046, 447] width 340 height 37
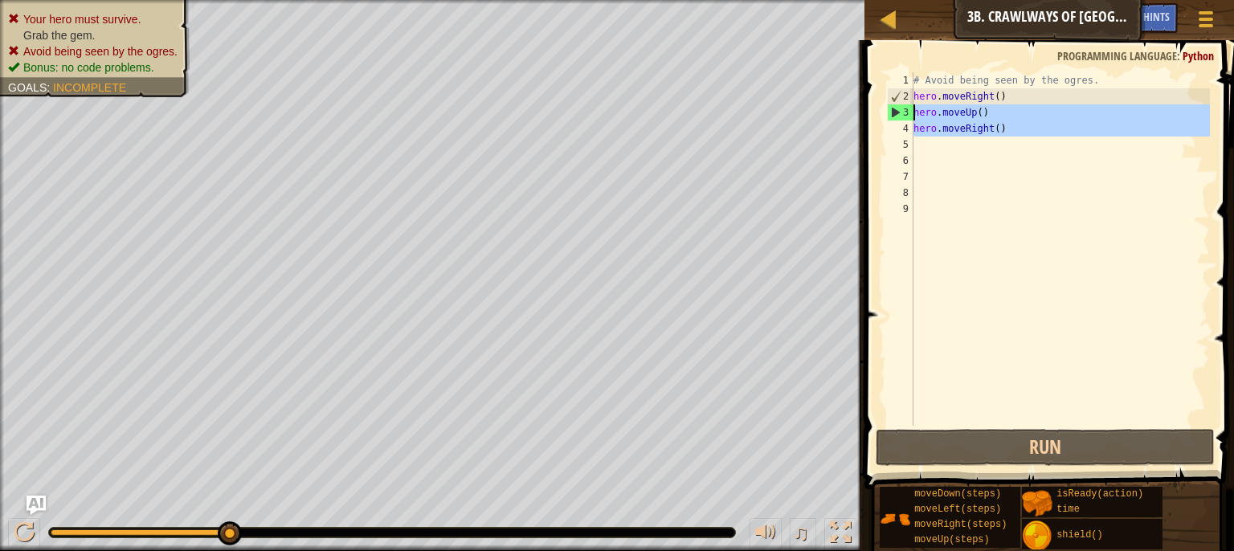
drag, startPoint x: 1025, startPoint y: 147, endPoint x: 891, endPoint y: 108, distance: 139.9
click at [897, 108] on div "1 2 3 4 5 6 7 8 9 # Avoid being seen by the ogres. hero . moveRight ( ) hero . …" at bounding box center [1047, 249] width 326 height 354
type textarea "hero.moveUp() hero.moveRight()"
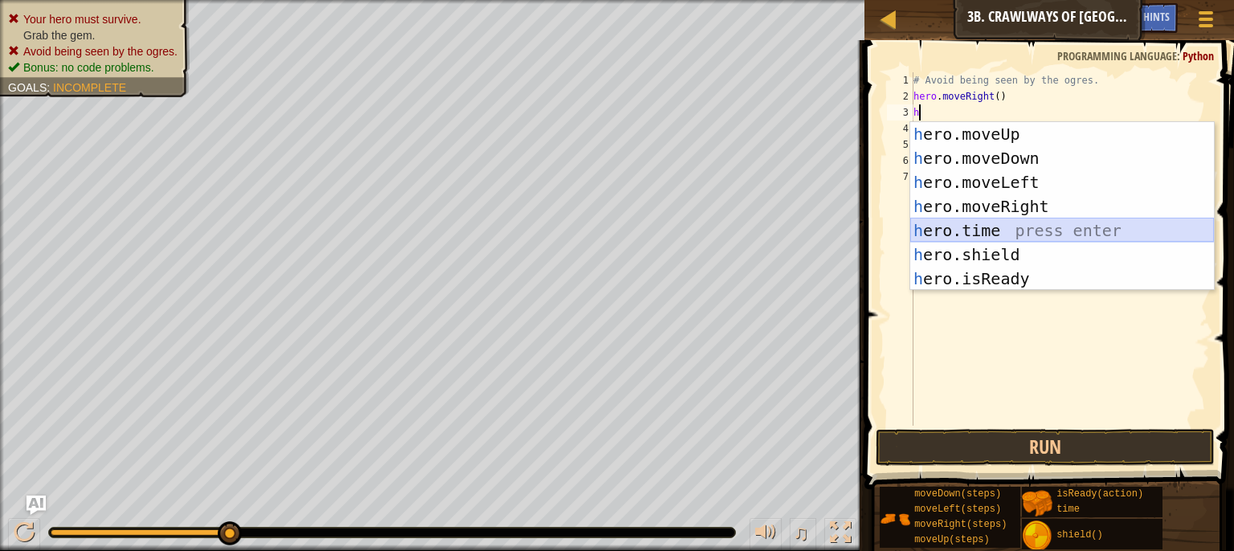
click at [972, 233] on div "h ero.moveUp press enter h ero.moveDown press enter h ero.moveLeft press enter …" at bounding box center [1063, 230] width 304 height 217
type textarea "hero.time"
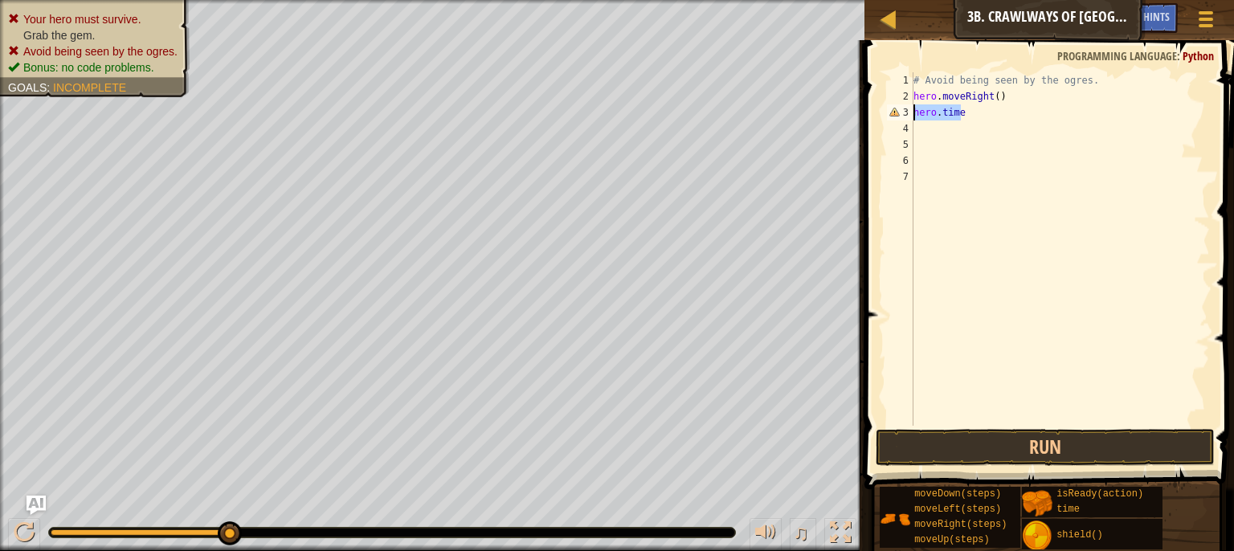
drag, startPoint x: 960, startPoint y: 117, endPoint x: 899, endPoint y: 113, distance: 61.2
click at [899, 113] on div "hero.time 1 2 3 4 5 6 7 # Avoid being seen by the ogres. hero . moveRight ( ) h…" at bounding box center [1047, 249] width 326 height 354
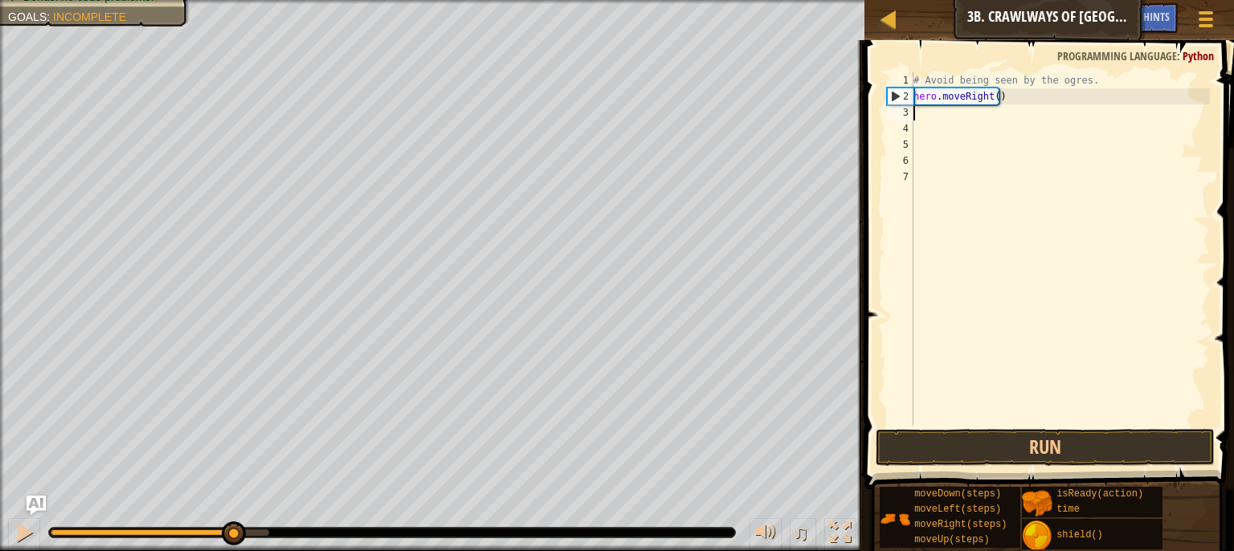
type textarea "h"
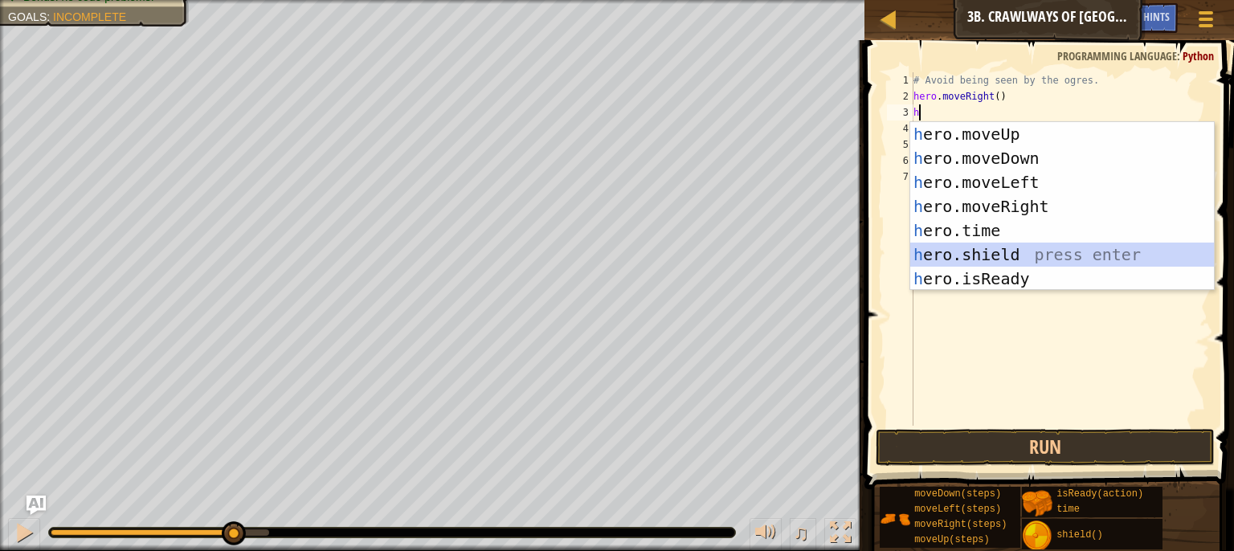
click at [989, 255] on div "h ero.moveUp press enter h ero.moveDown press enter h ero.moveLeft press enter …" at bounding box center [1063, 230] width 304 height 217
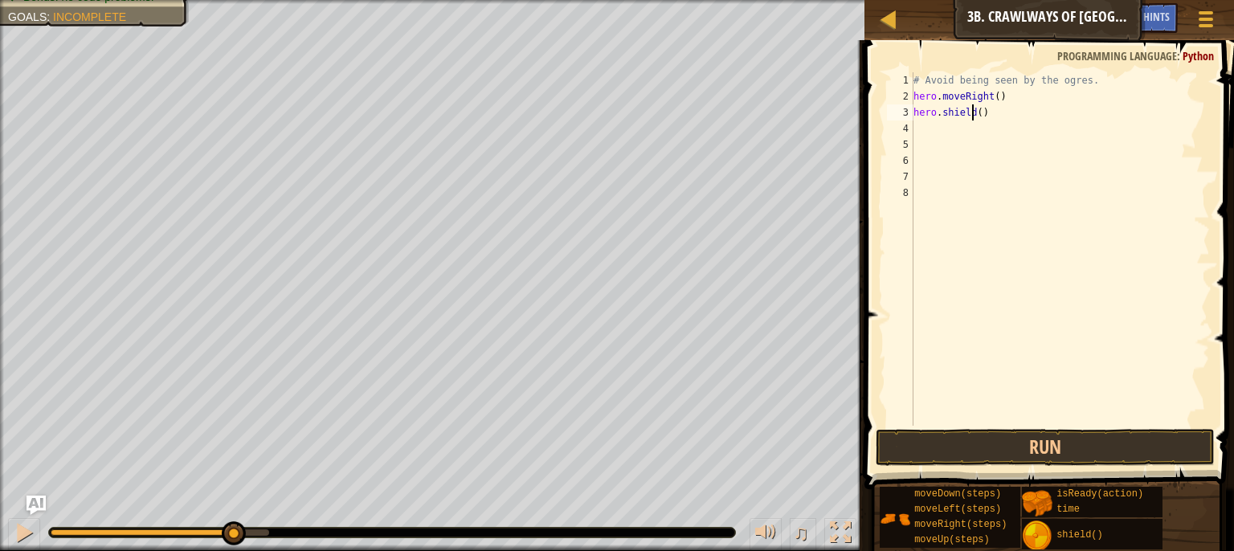
click at [975, 113] on div "# Avoid being seen by the ogres. hero . moveRight ( ) hero . shield ( )" at bounding box center [1061, 265] width 300 height 386
click at [980, 114] on div "# Avoid being seen by the ogres. hero . moveRight ( ) hero . shield ( )" at bounding box center [1061, 265] width 300 height 386
type textarea "hero.shield(2)"
click at [951, 132] on div "# Avoid being seen by the ogres. hero . moveRight ( ) hero . shield ( 2 )" at bounding box center [1061, 265] width 300 height 386
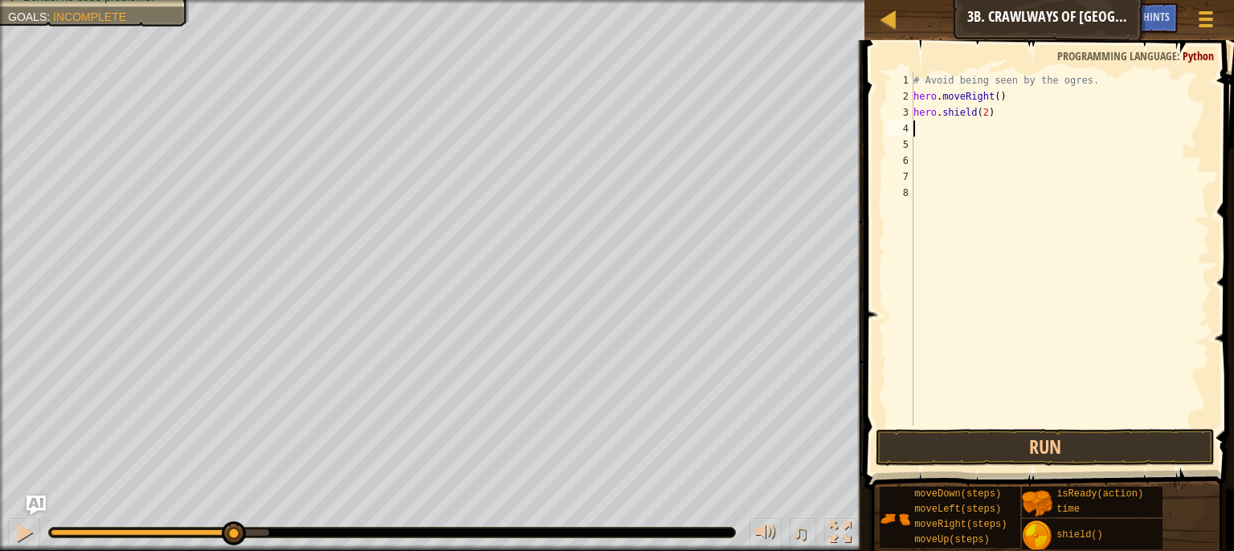
scroll to position [7, 0]
type textarea "h"
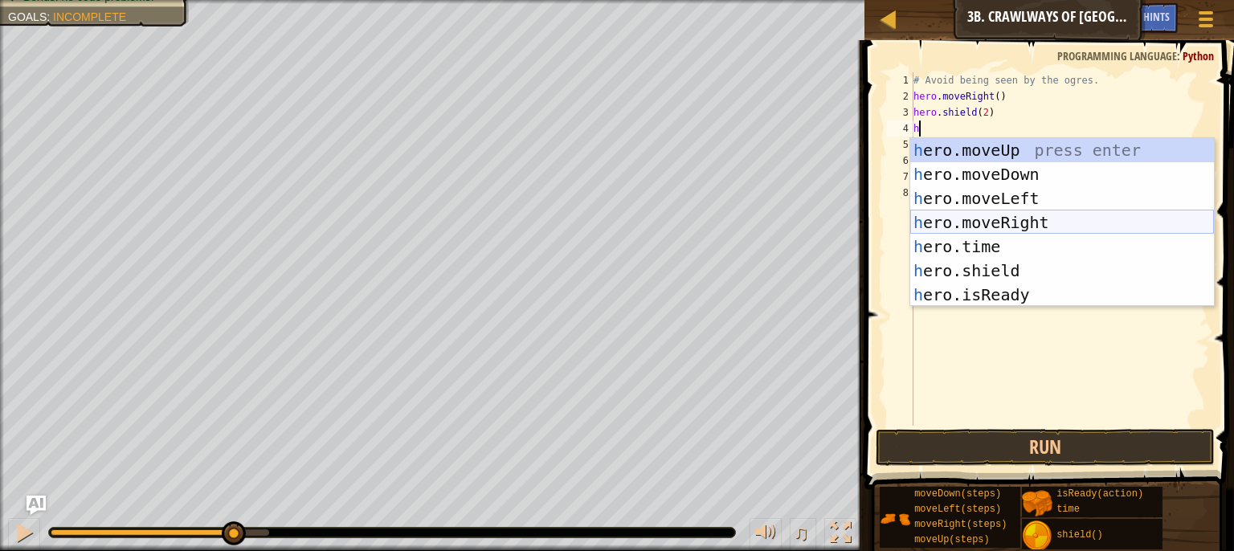
click at [993, 229] on div "h ero.moveUp press enter h ero.moveDown press enter h ero.moveLeft press enter …" at bounding box center [1063, 246] width 304 height 217
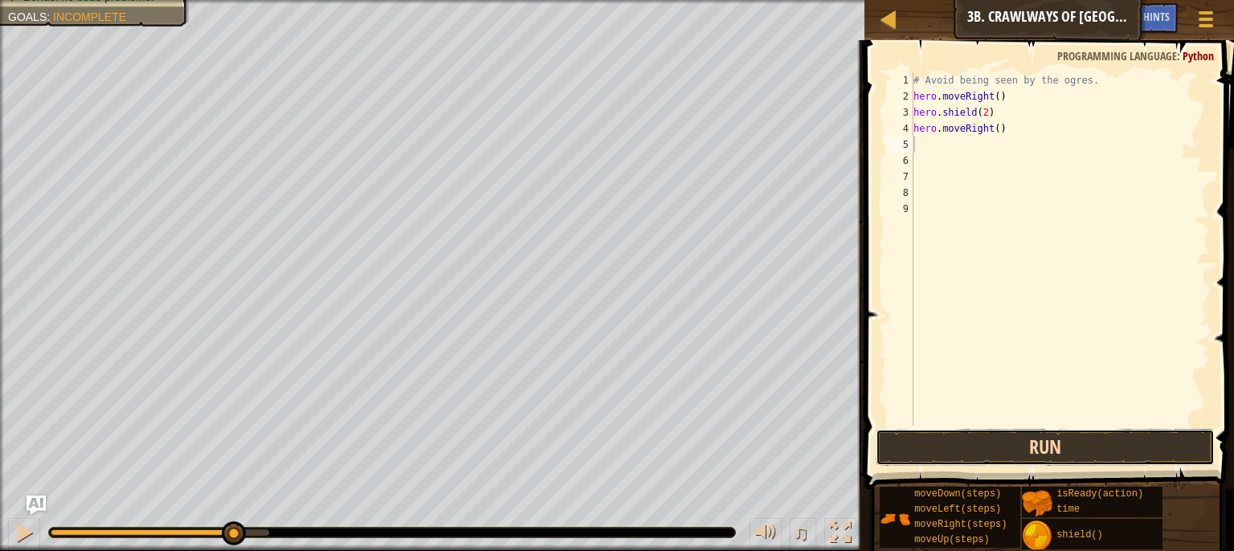
click at [1007, 432] on button "Run" at bounding box center [1046, 447] width 340 height 37
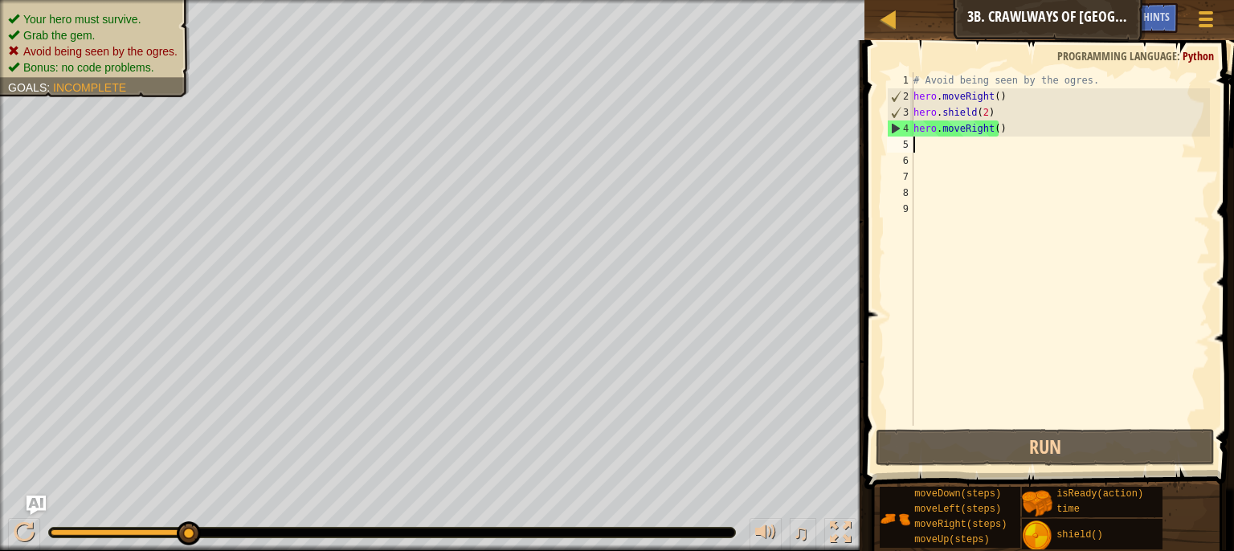
click at [981, 107] on div "# Avoid being seen by the ogres. hero . moveRight ( ) hero . shield ( 2 ) hero …" at bounding box center [1061, 265] width 300 height 386
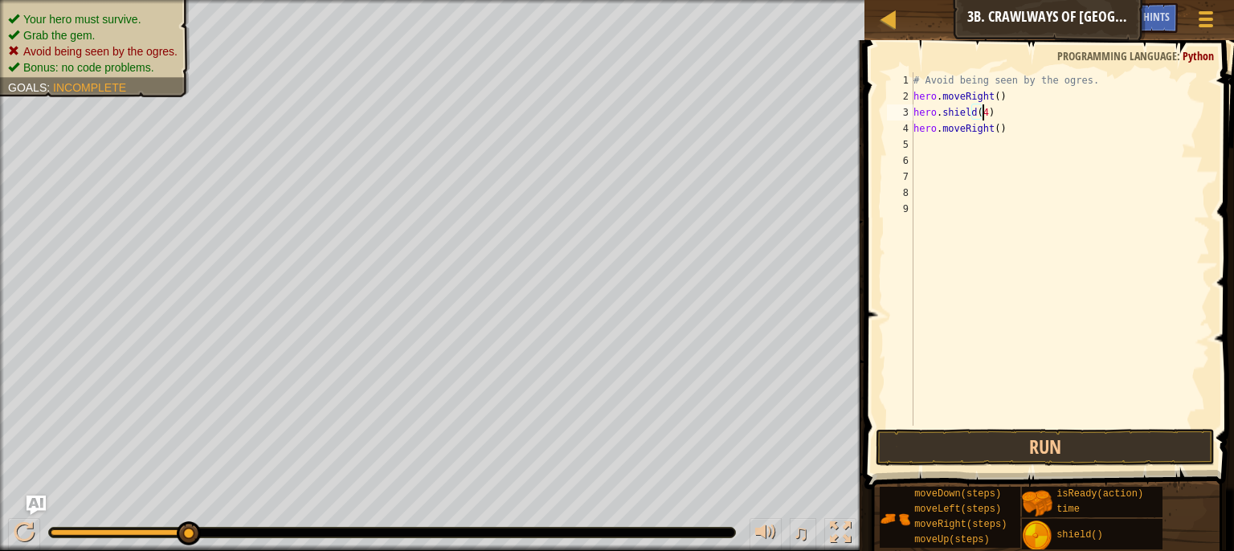
scroll to position [7, 5]
click at [967, 441] on button "Run" at bounding box center [1046, 447] width 340 height 37
click at [984, 444] on button "Run" at bounding box center [1046, 447] width 340 height 37
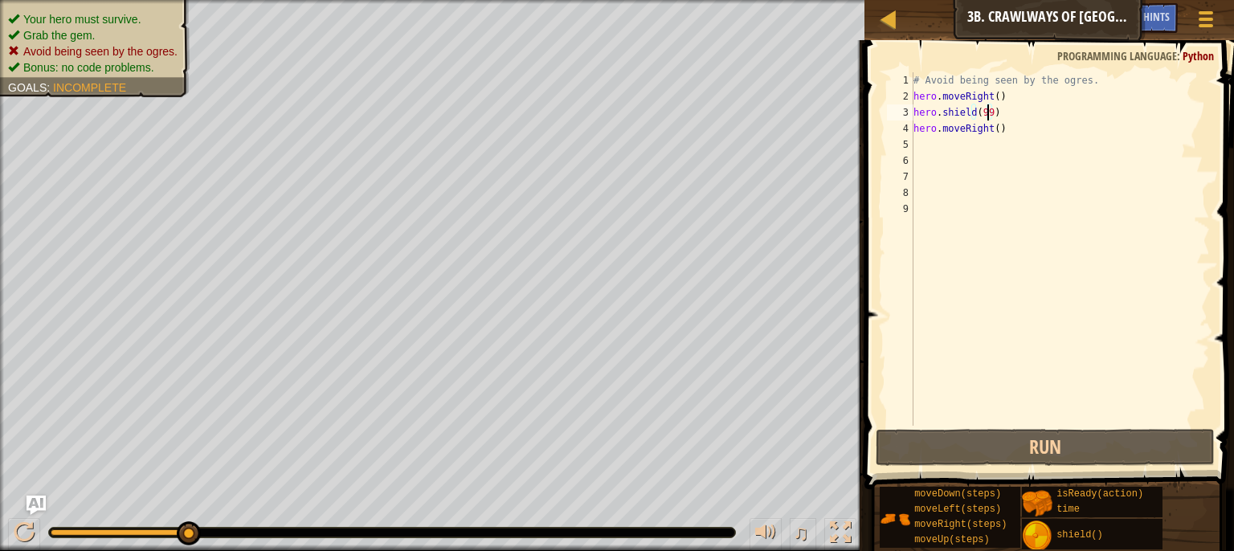
scroll to position [7, 6]
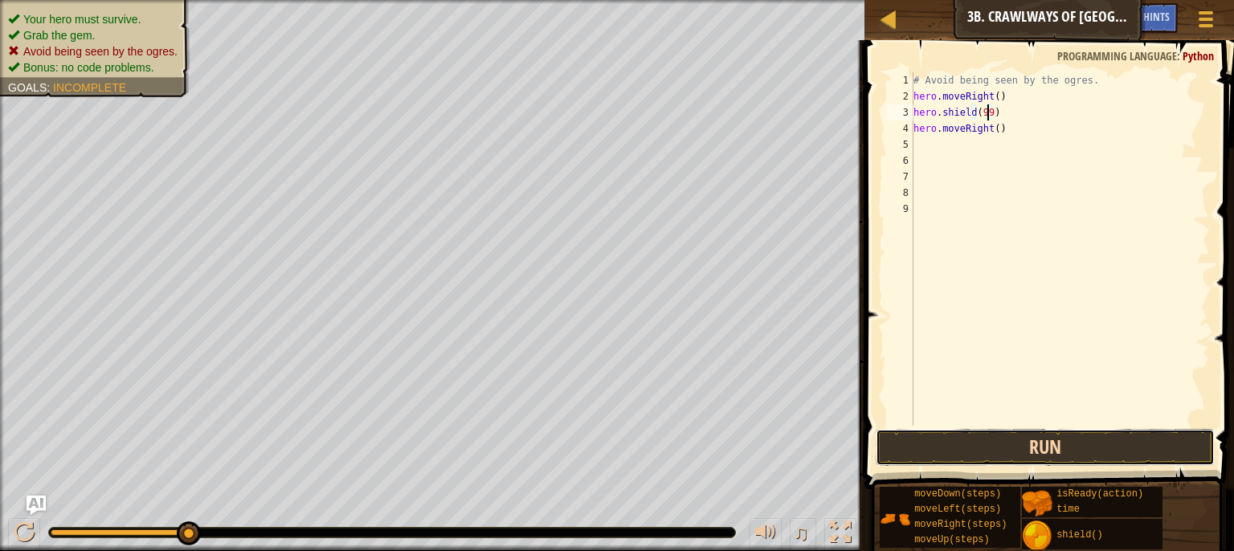
click at [1001, 448] on button "Run" at bounding box center [1046, 447] width 340 height 37
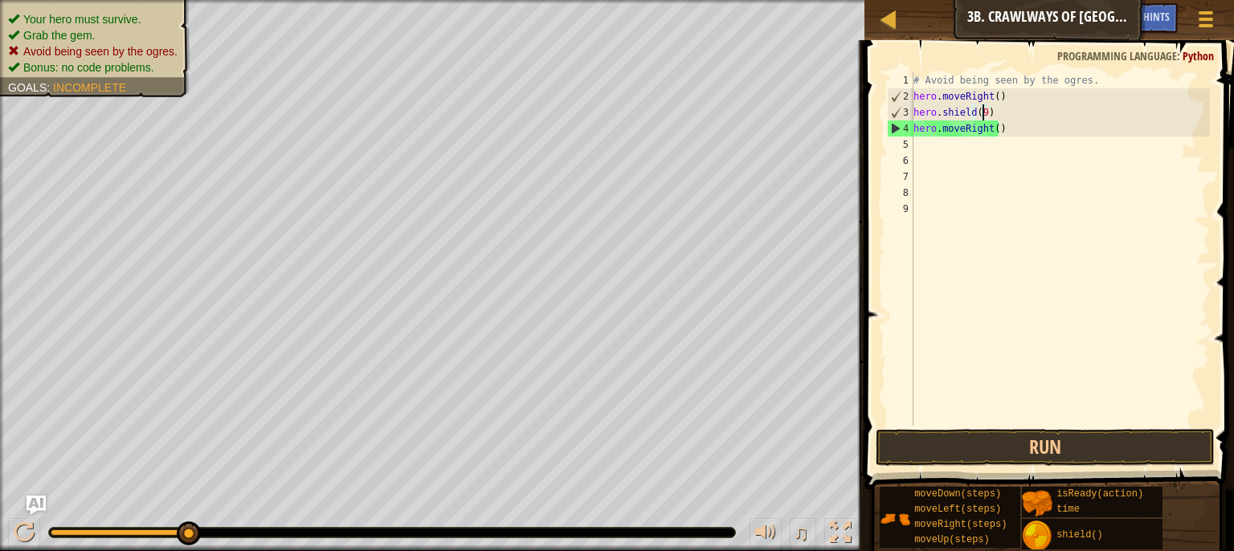
type textarea "hero.shield()"
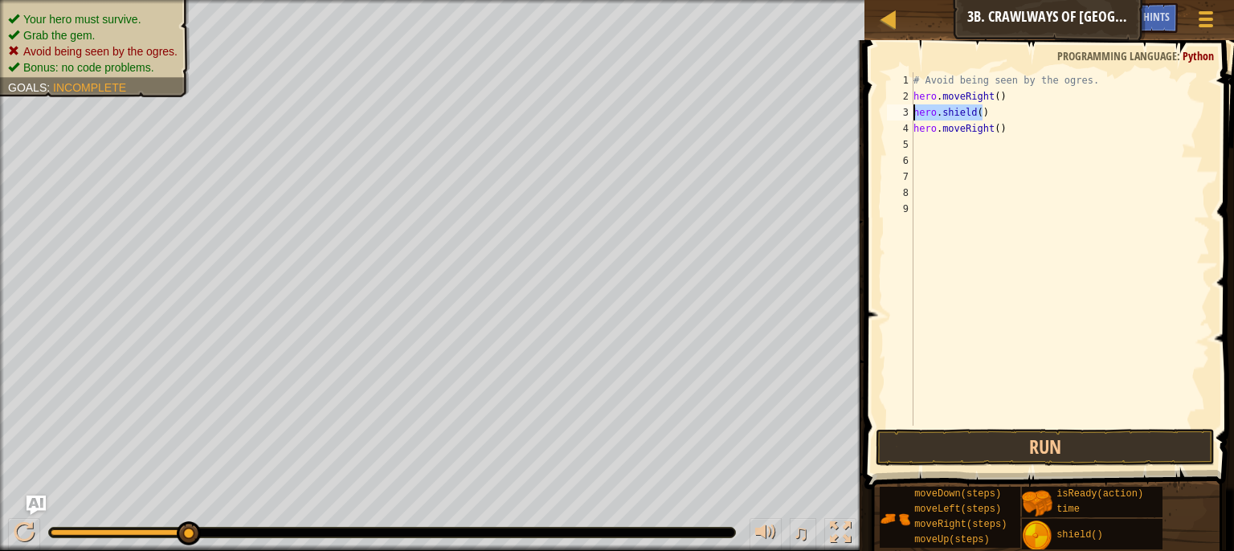
drag, startPoint x: 997, startPoint y: 109, endPoint x: 884, endPoint y: 113, distance: 112.6
click at [884, 113] on div "hero.shield() 1 2 3 4 5 6 7 8 9 # Avoid being seen by the ogres. hero . moveRig…" at bounding box center [1047, 249] width 326 height 354
drag, startPoint x: 1009, startPoint y: 139, endPoint x: 891, endPoint y: 132, distance: 118.4
click at [891, 132] on div "1 2 3 4 5 6 7 8 9 # Avoid being seen by the ogres. hero . moveRight ( ) hero . …" at bounding box center [1047, 249] width 326 height 354
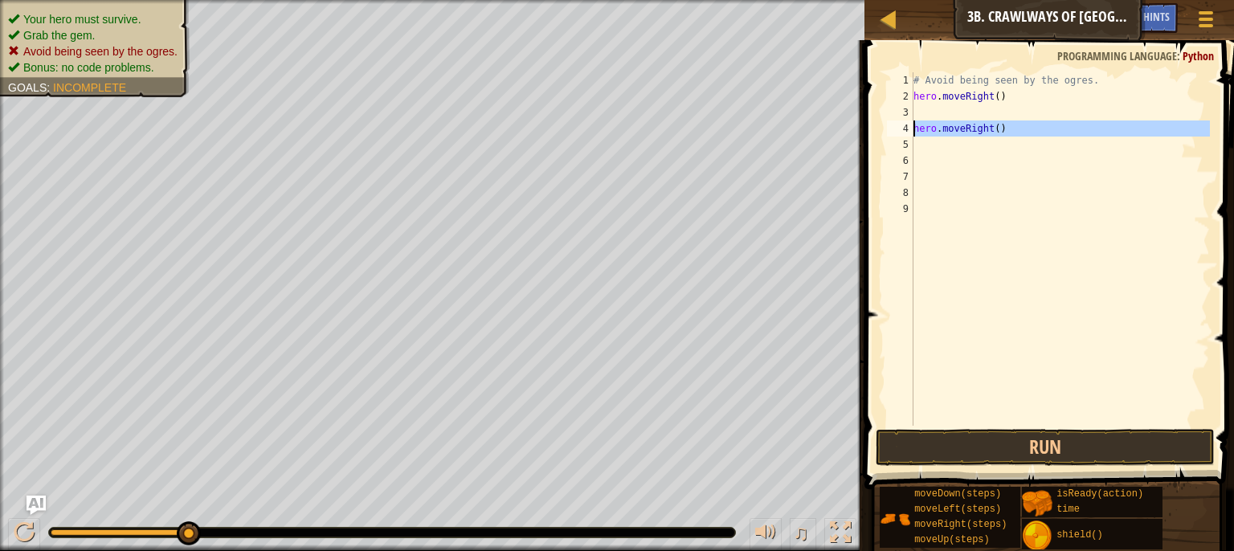
type textarea "hero.moveRight()"
click at [946, 117] on div "# Avoid being seen by the ogres. hero . moveRight ( )" at bounding box center [1061, 265] width 300 height 386
type textarea "h"
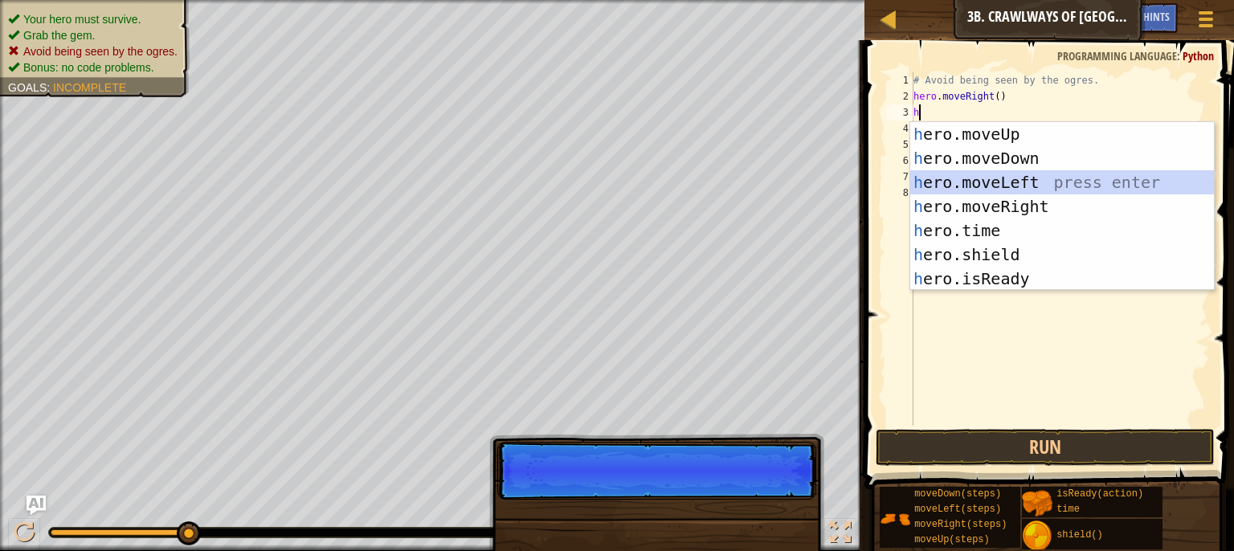
click at [970, 176] on div "h ero.moveUp press enter h ero.moveDown press enter h ero.moveLeft press enter …" at bounding box center [1063, 230] width 304 height 217
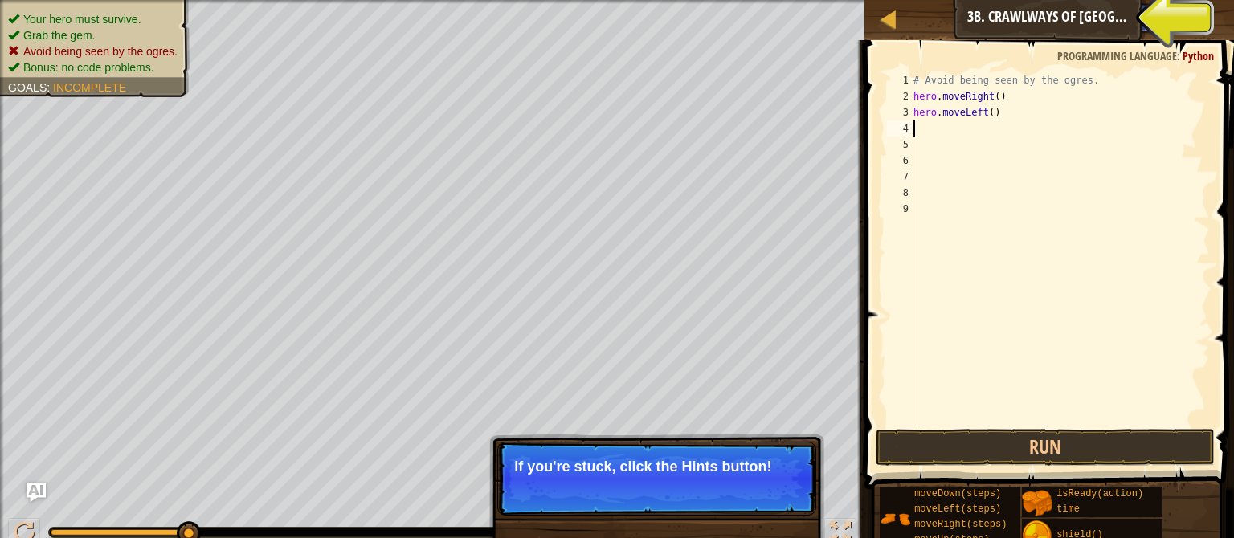
type textarea "h"
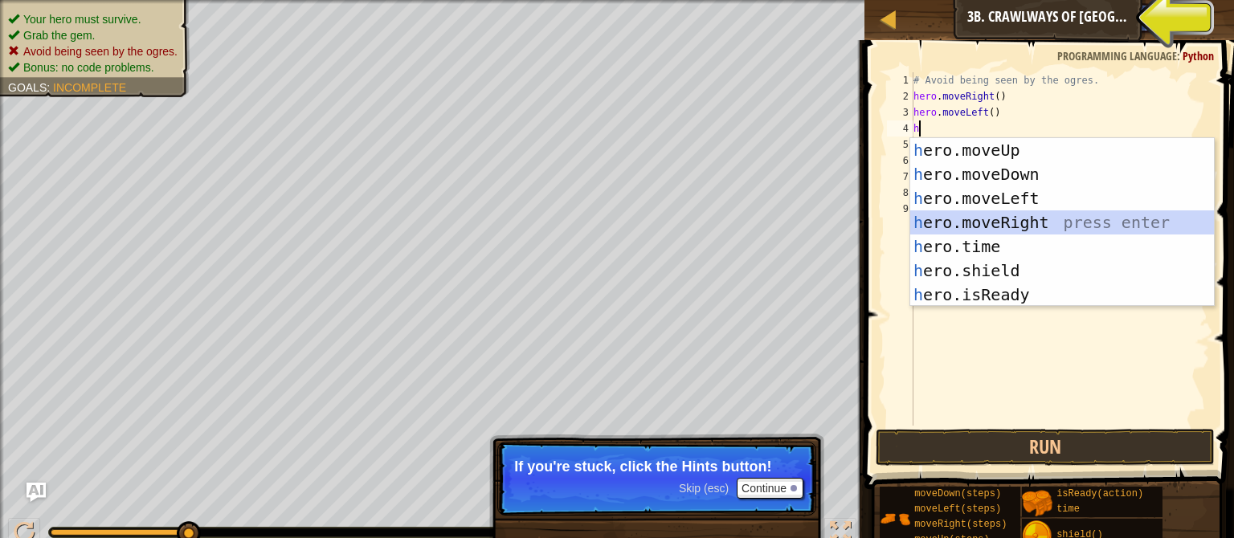
click at [980, 224] on div "h ero.moveUp press enter h ero.moveDown press enter h ero.moveLeft press enter …" at bounding box center [1063, 246] width 304 height 217
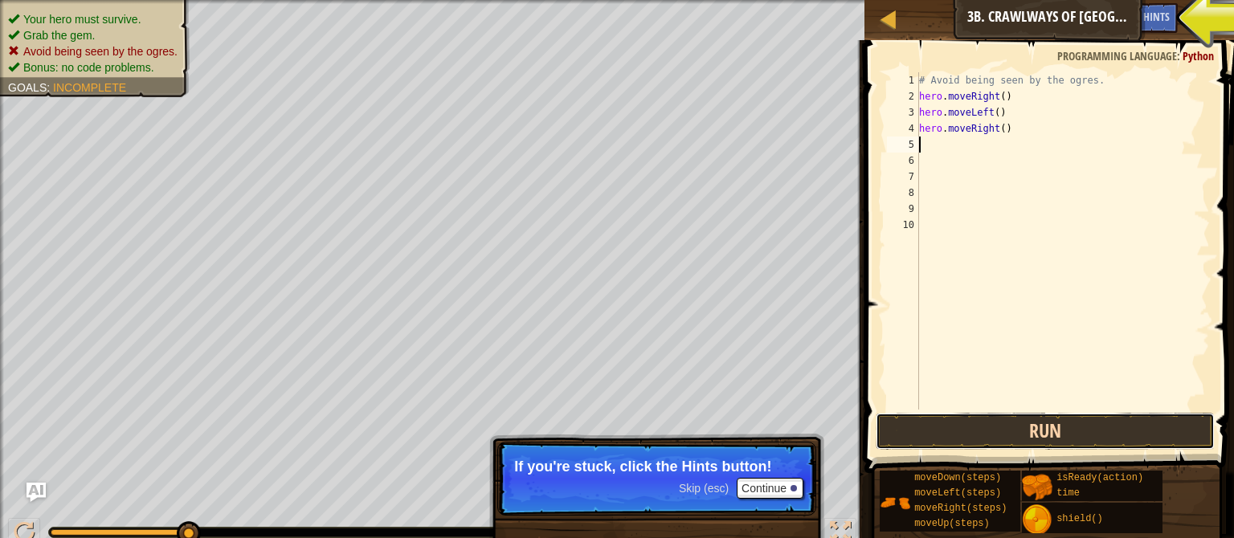
click at [987, 435] on button "Run" at bounding box center [1046, 431] width 340 height 37
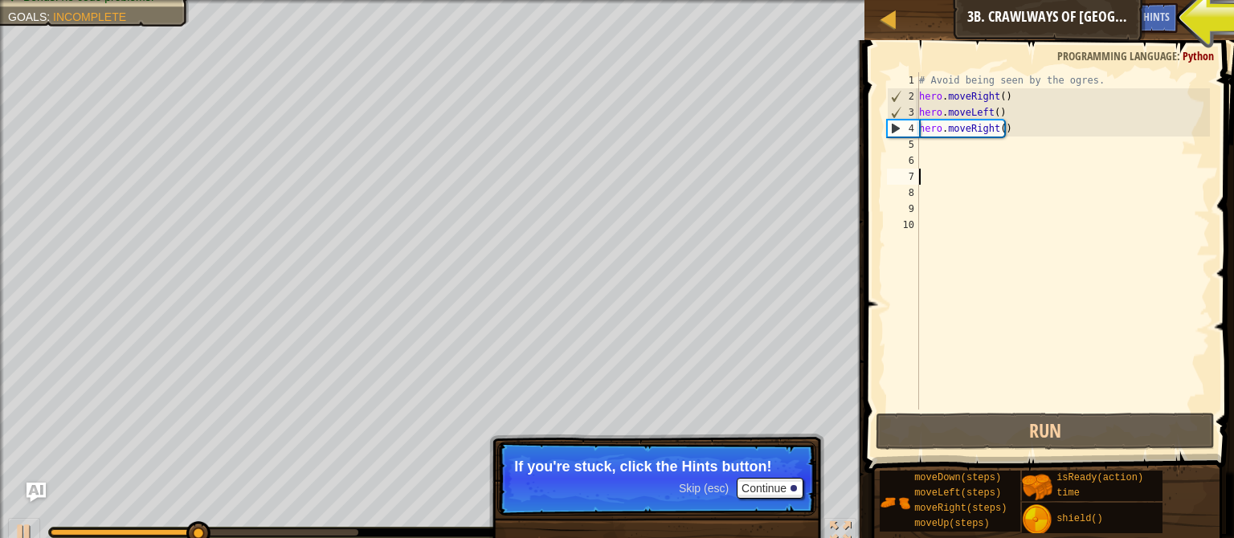
click at [957, 174] on div "# Avoid being seen by the ogres. hero . moveRight ( ) hero . moveLeft ( ) hero …" at bounding box center [1063, 257] width 294 height 370
click at [948, 151] on div "# Avoid being seen by the ogres. hero . moveRight ( ) hero . moveLeft ( ) hero …" at bounding box center [1063, 257] width 294 height 370
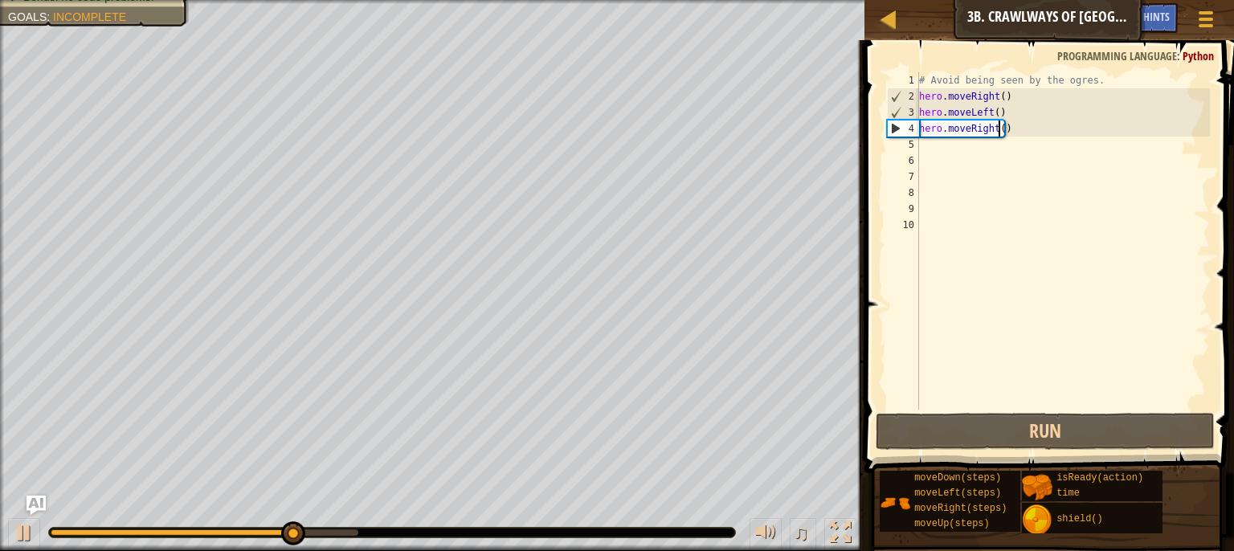
click at [997, 126] on div "# Avoid being seen by the ogres. hero . moveRight ( ) hero . moveLeft ( ) hero …" at bounding box center [1063, 257] width 294 height 370
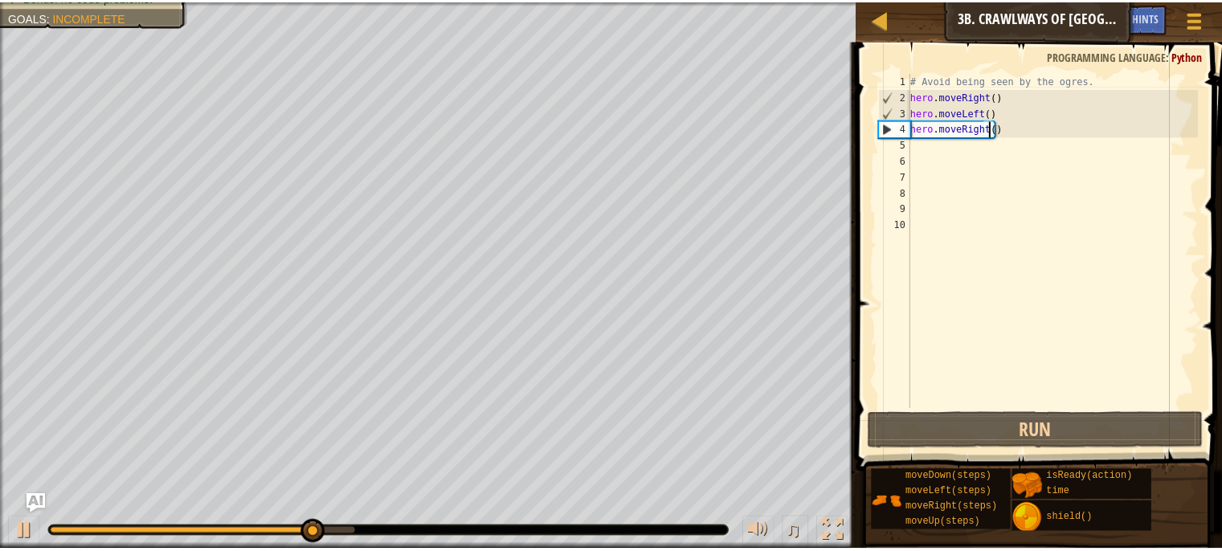
scroll to position [7, 6]
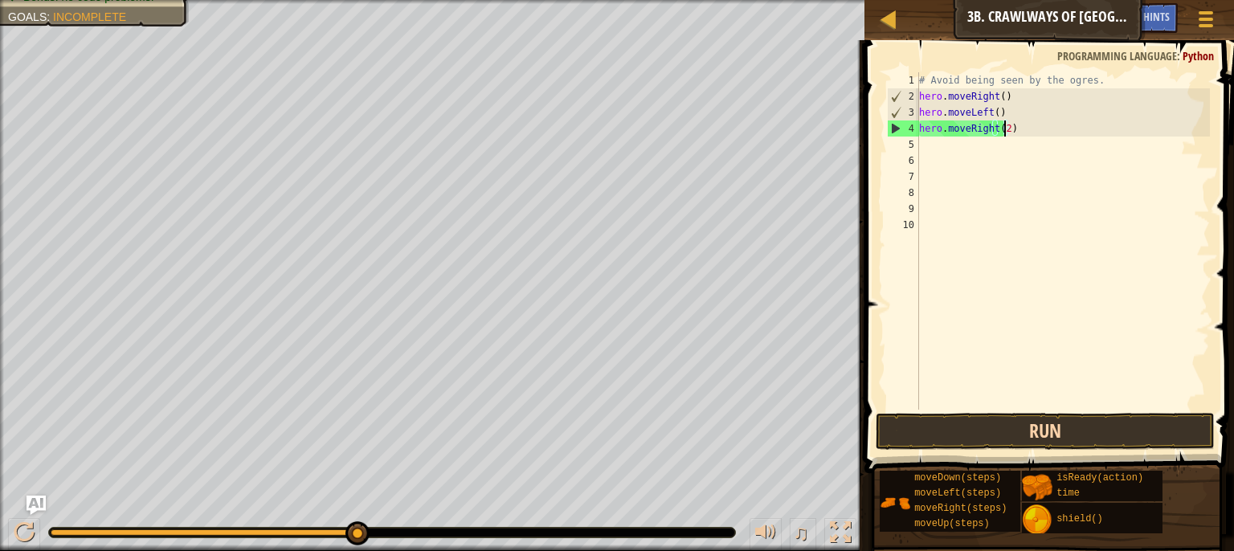
type textarea "hero.moveRight(2)"
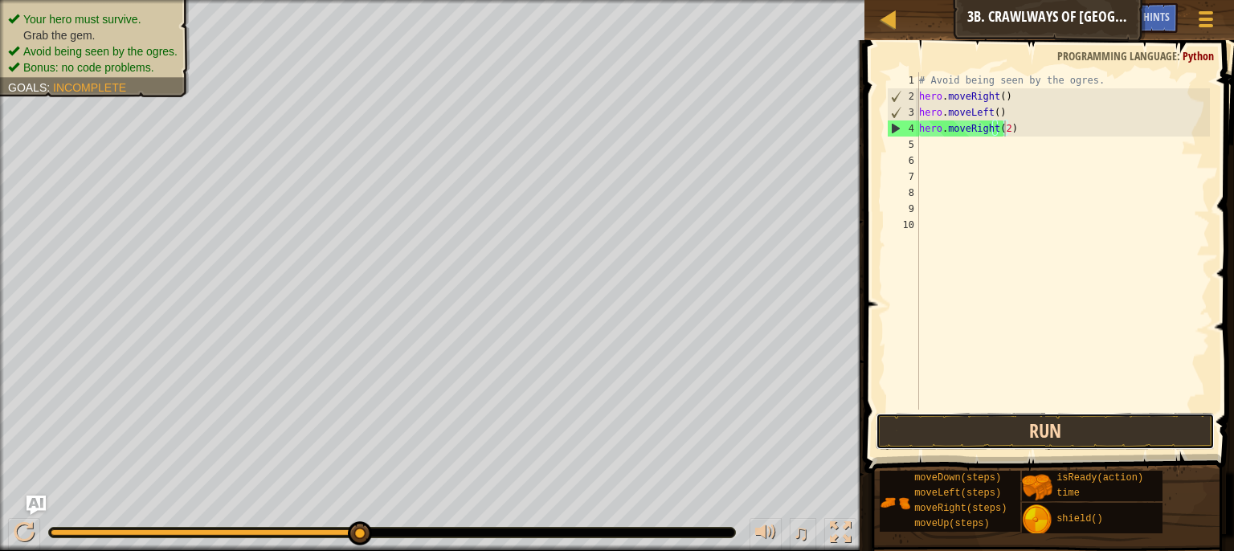
click at [1003, 431] on button "Run" at bounding box center [1046, 431] width 340 height 37
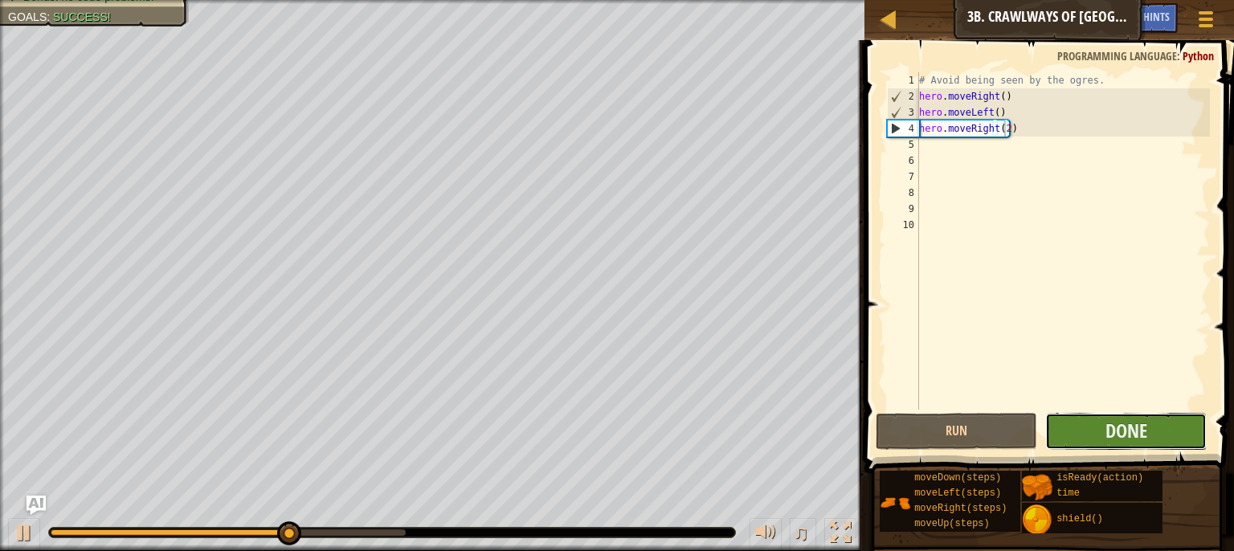
click at [1084, 428] on button "Done" at bounding box center [1127, 431] width 162 height 37
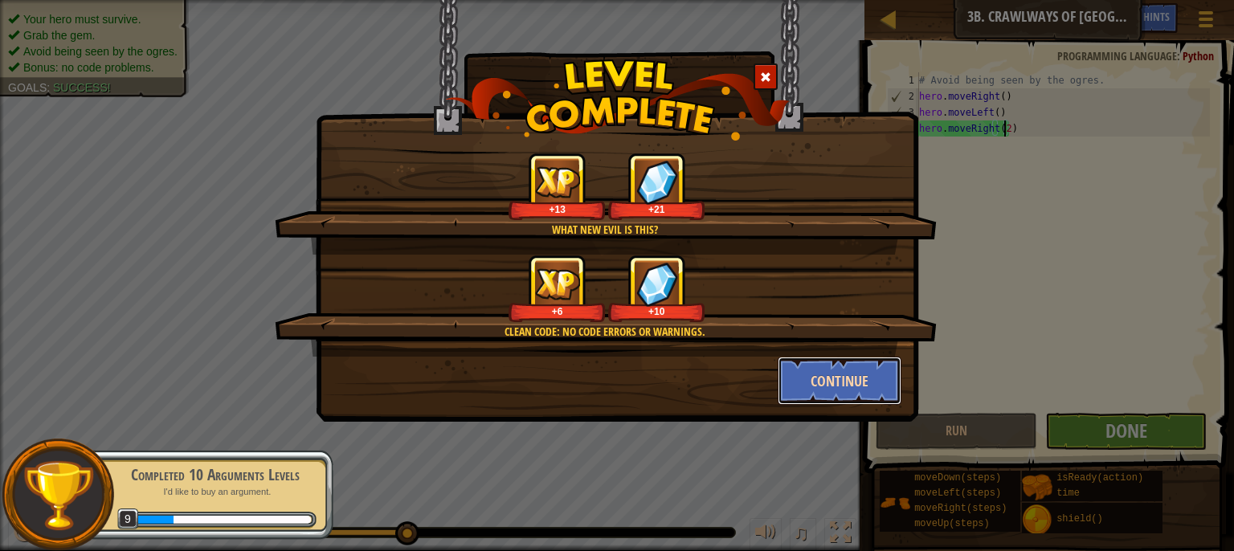
click at [838, 374] on button "Continue" at bounding box center [840, 381] width 125 height 48
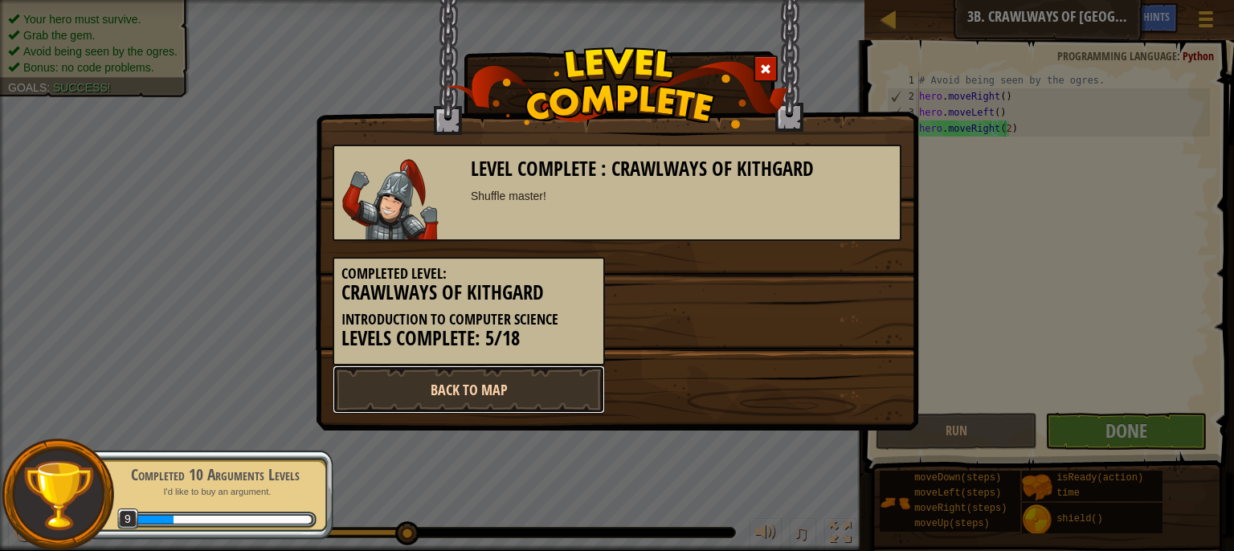
click at [547, 403] on link "Back to Map" at bounding box center [469, 390] width 272 height 48
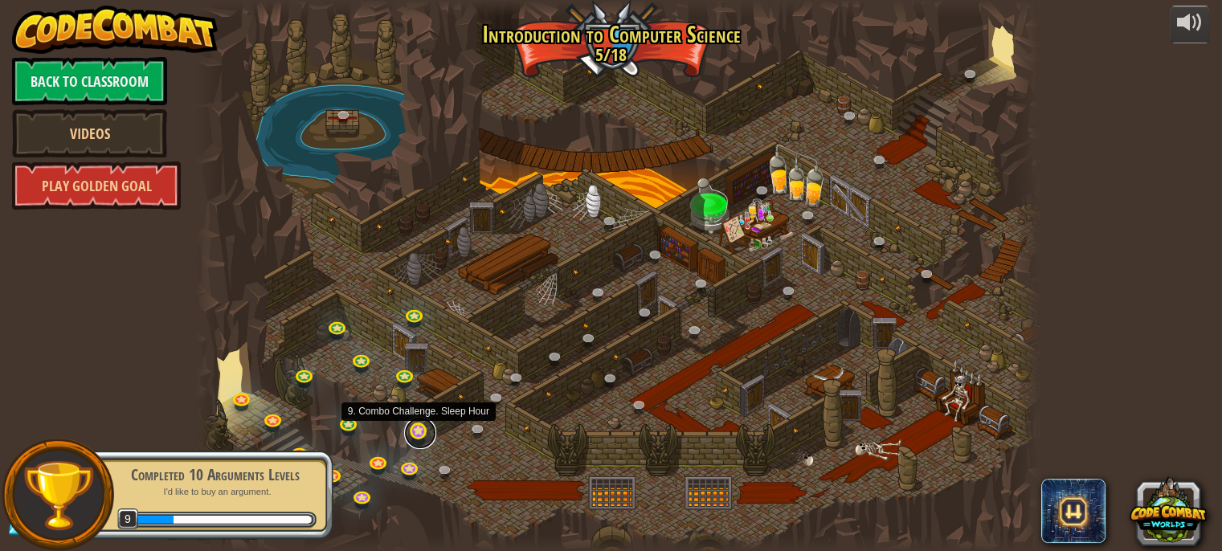
click at [418, 435] on link at bounding box center [420, 433] width 32 height 32
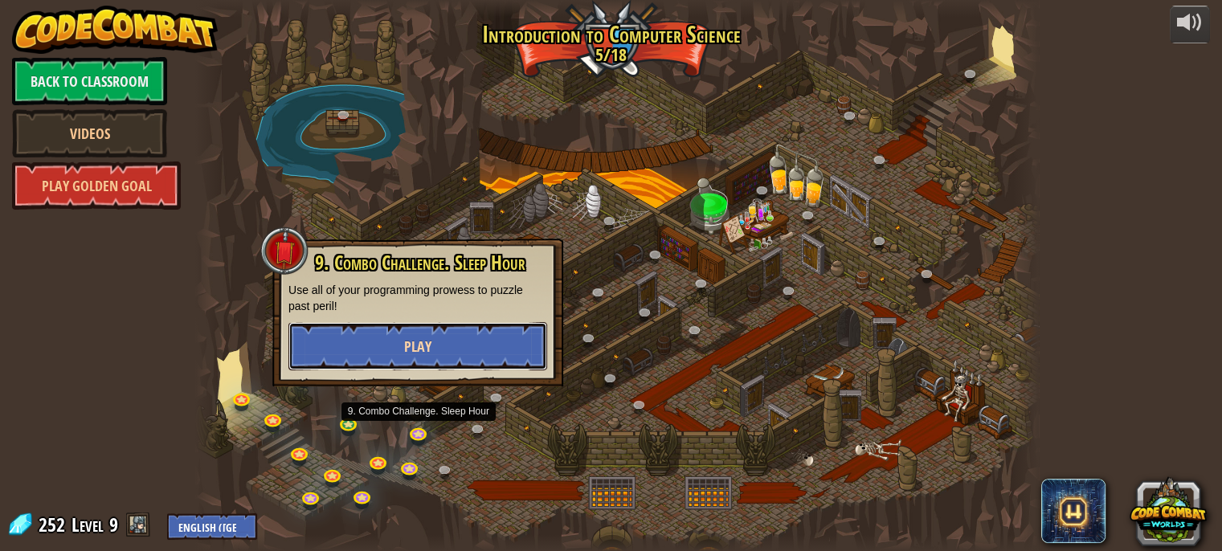
click at [411, 346] on span "Play" at bounding box center [417, 347] width 27 height 20
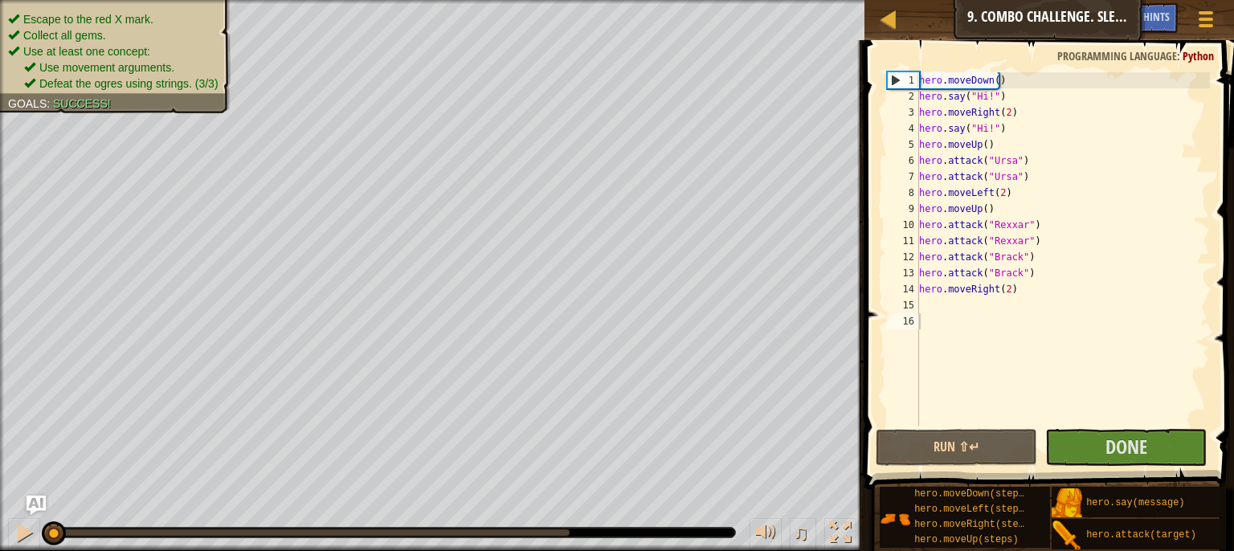
click at [1072, 428] on span at bounding box center [1051, 242] width 383 height 497
click at [1074, 441] on button "Done" at bounding box center [1127, 447] width 162 height 37
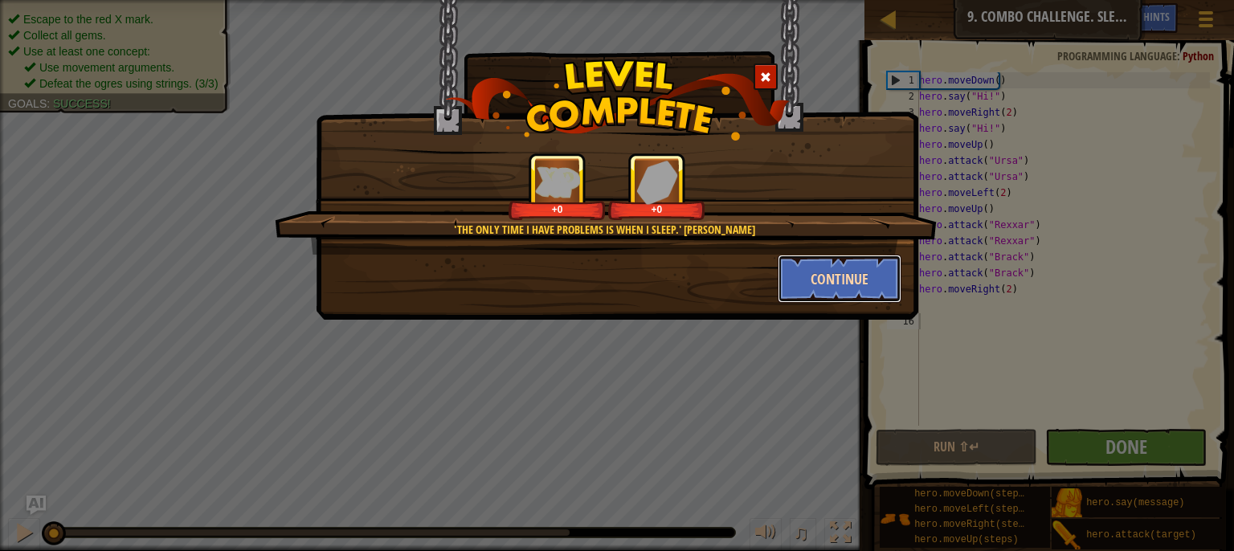
click at [837, 285] on button "Continue" at bounding box center [840, 279] width 125 height 48
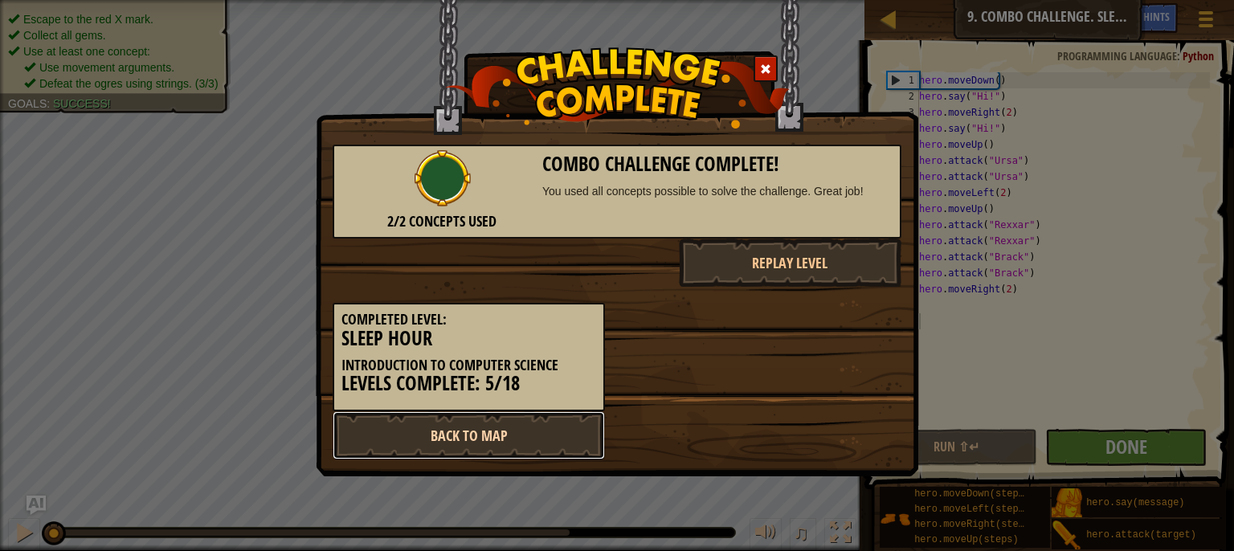
click at [551, 417] on link "Back to Map" at bounding box center [469, 435] width 272 height 48
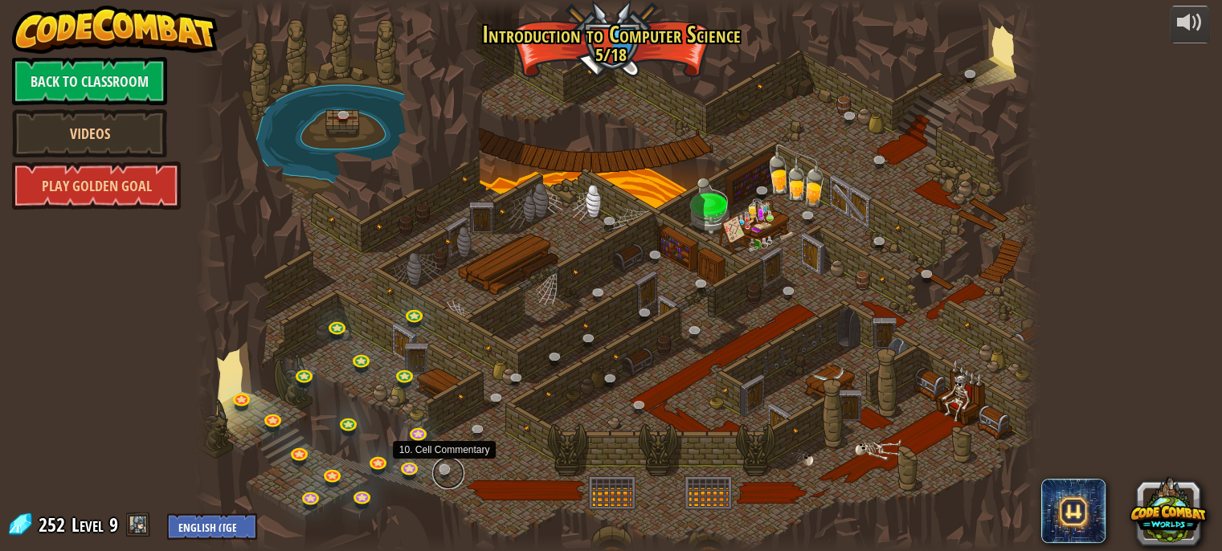
click at [444, 477] on link at bounding box center [448, 473] width 32 height 32
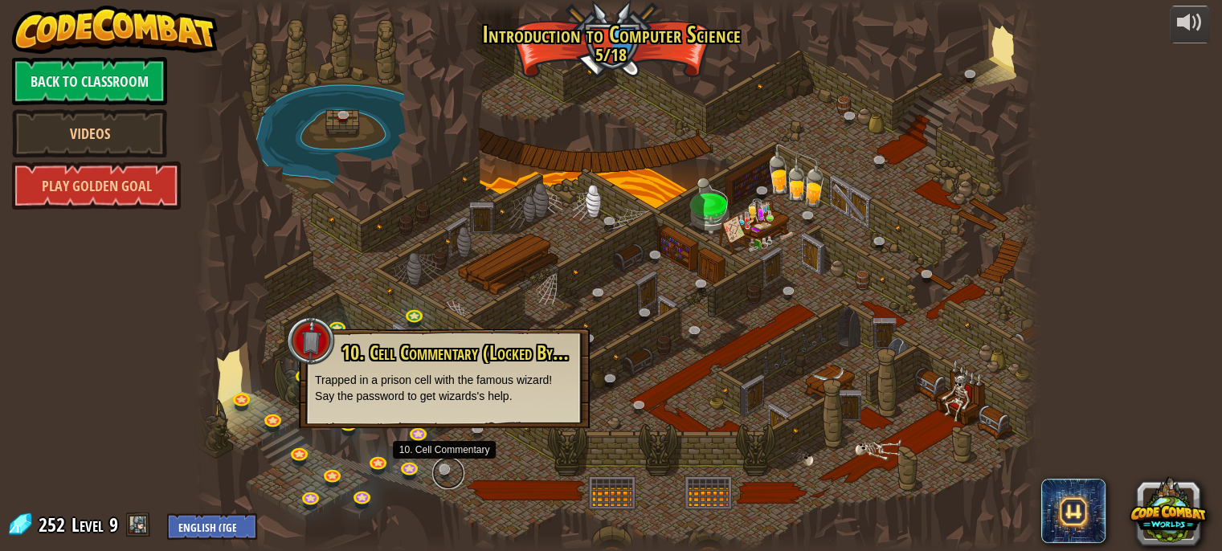
click at [439, 476] on link at bounding box center [448, 473] width 32 height 32
click at [444, 472] on link at bounding box center [448, 473] width 32 height 32
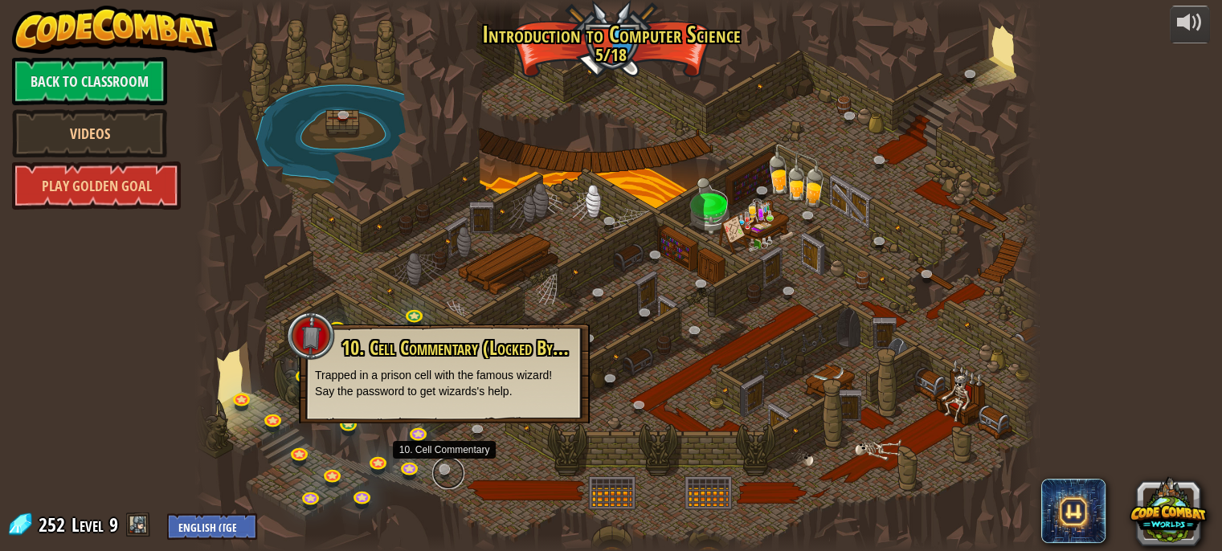
click at [459, 464] on link at bounding box center [448, 473] width 32 height 32
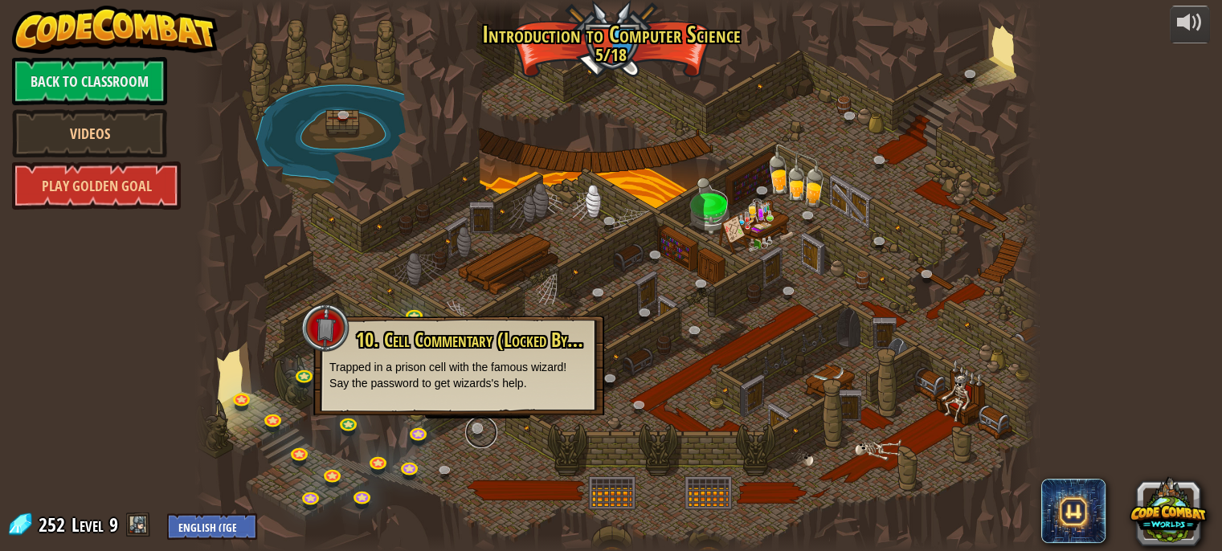
click at [473, 436] on link at bounding box center [481, 432] width 32 height 32
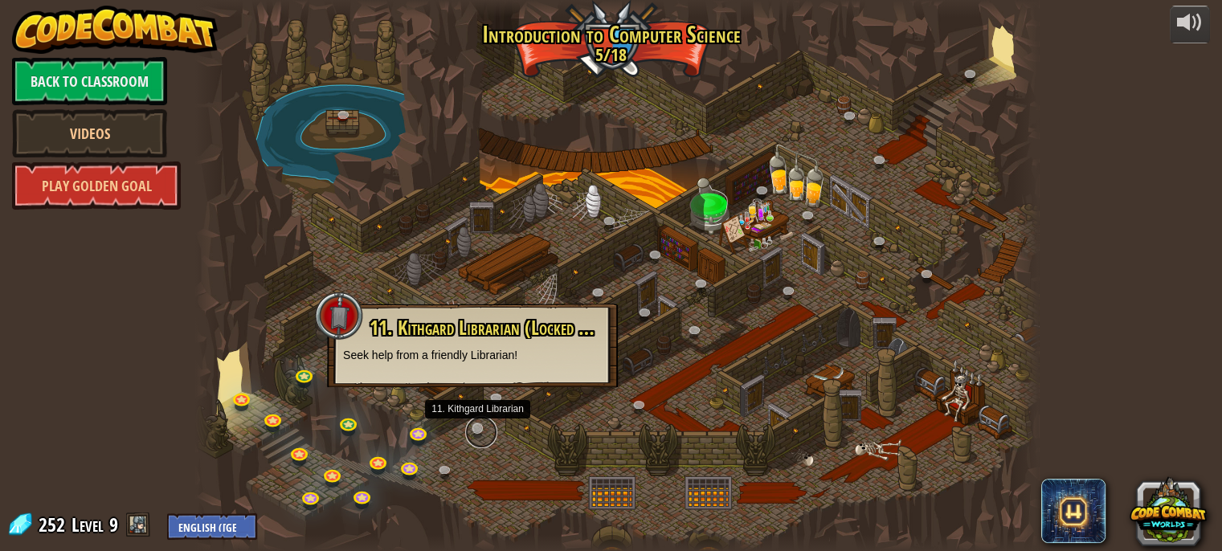
click at [473, 436] on link at bounding box center [481, 432] width 32 height 32
click at [498, 470] on div at bounding box center [617, 275] width 844 height 551
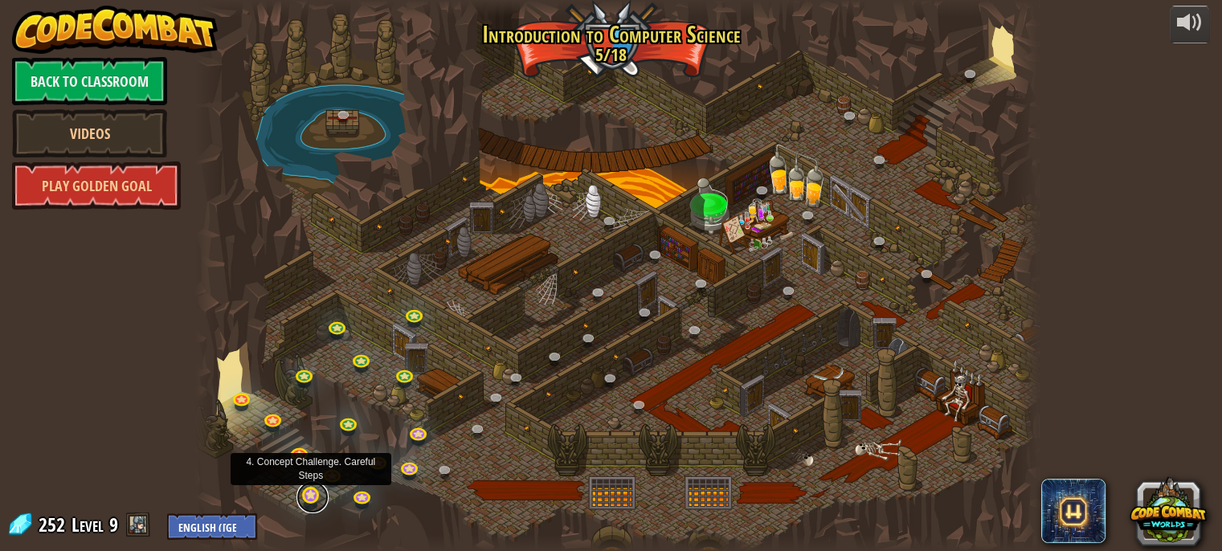
click at [317, 490] on link at bounding box center [313, 497] width 32 height 32
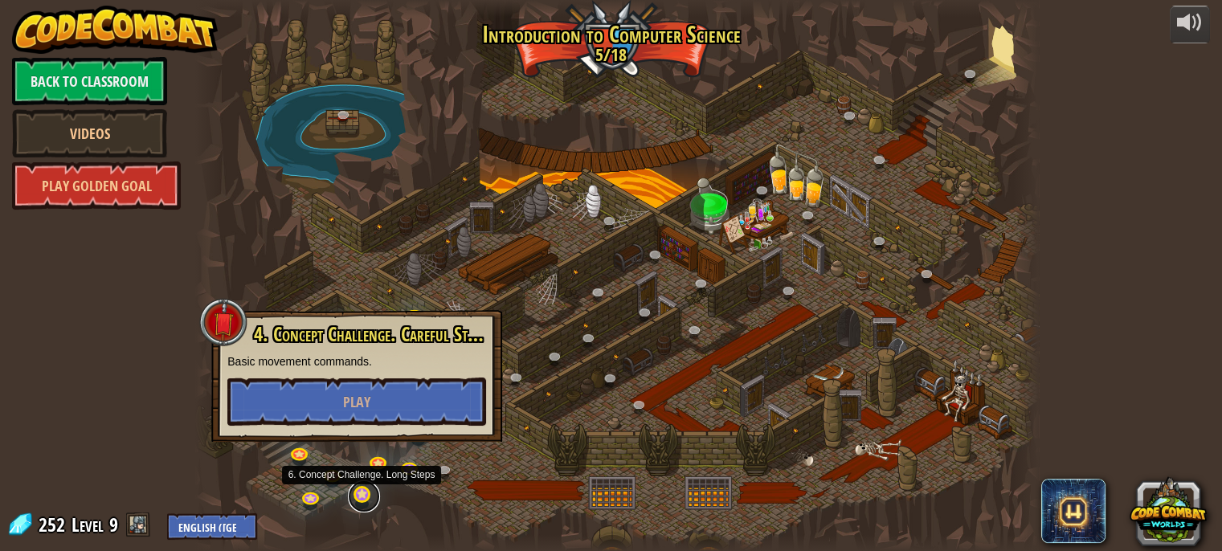
click at [368, 491] on link at bounding box center [364, 497] width 32 height 32
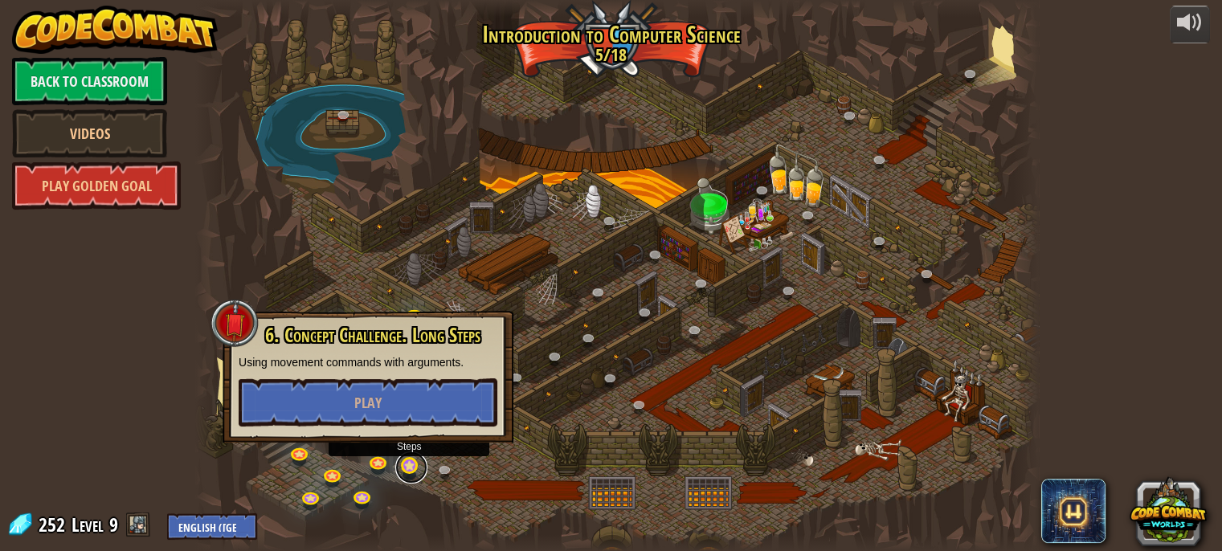
click at [424, 469] on link at bounding box center [411, 468] width 32 height 32
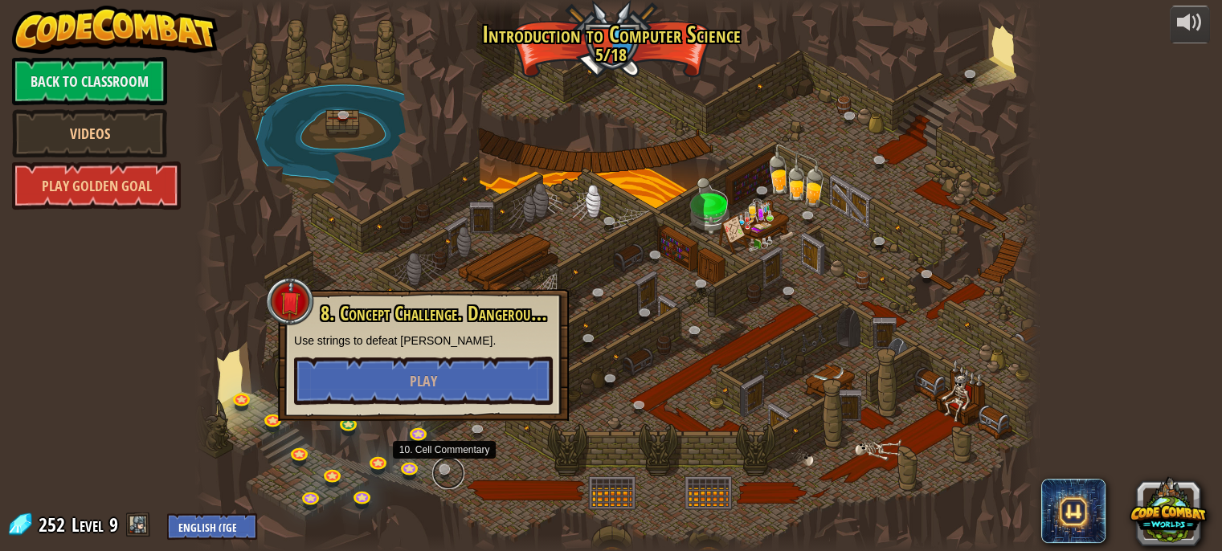
click at [446, 470] on link at bounding box center [448, 473] width 32 height 32
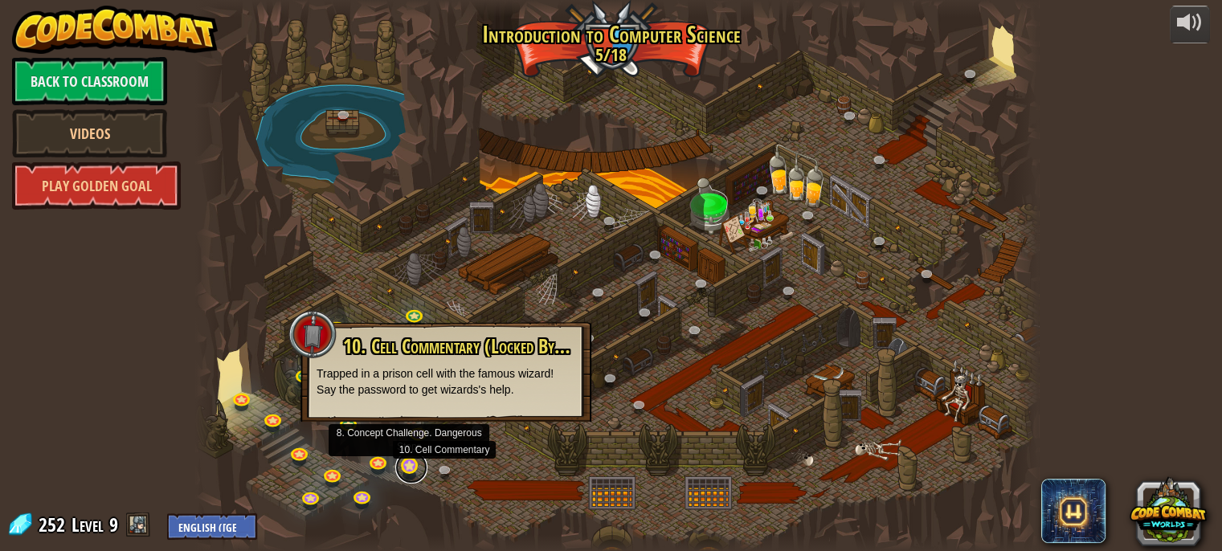
click at [401, 477] on link at bounding box center [411, 468] width 32 height 32
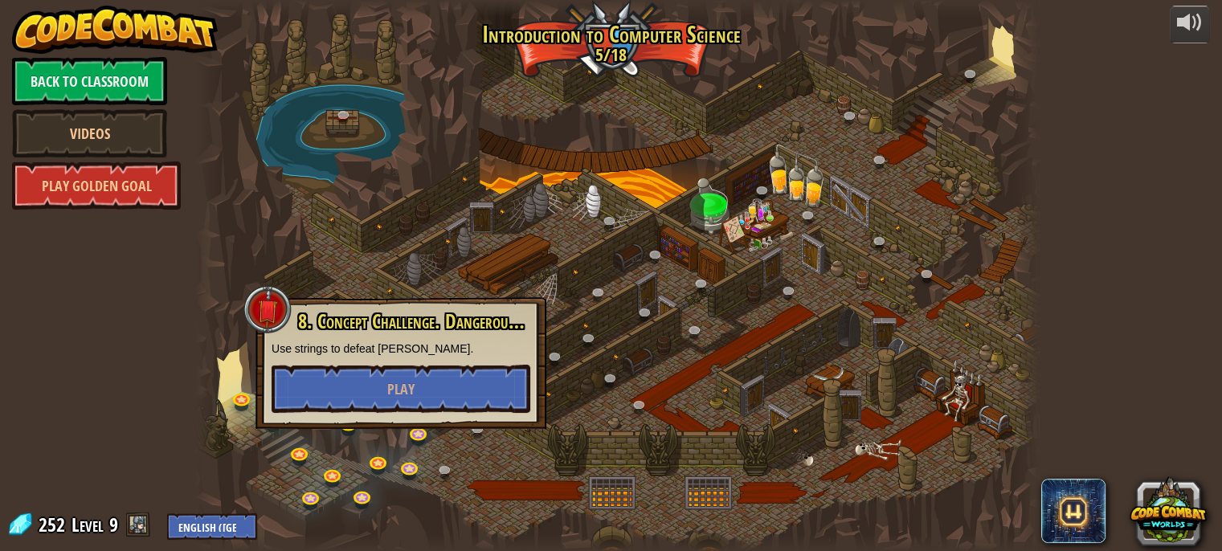
click at [452, 500] on div at bounding box center [617, 275] width 844 height 551
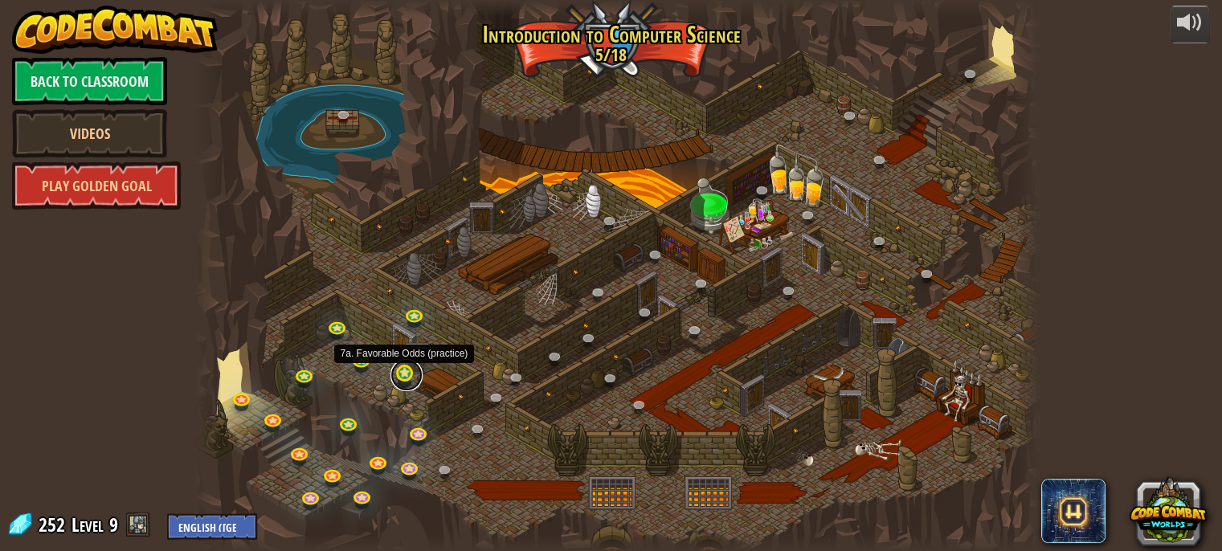
click at [396, 376] on link at bounding box center [407, 375] width 32 height 32
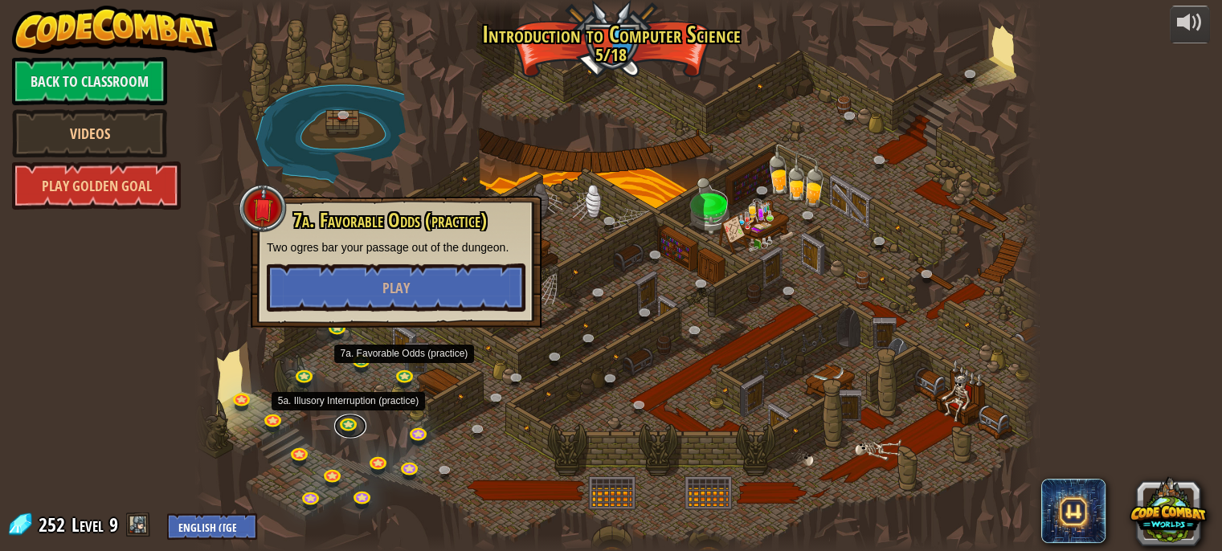
click at [342, 435] on div "25. [PERSON_NAME] (Locked By Teacher) Escape the Kithgard dungeons, and don't l…" at bounding box center [617, 275] width 844 height 551
click at [334, 481] on link at bounding box center [334, 475] width 32 height 32
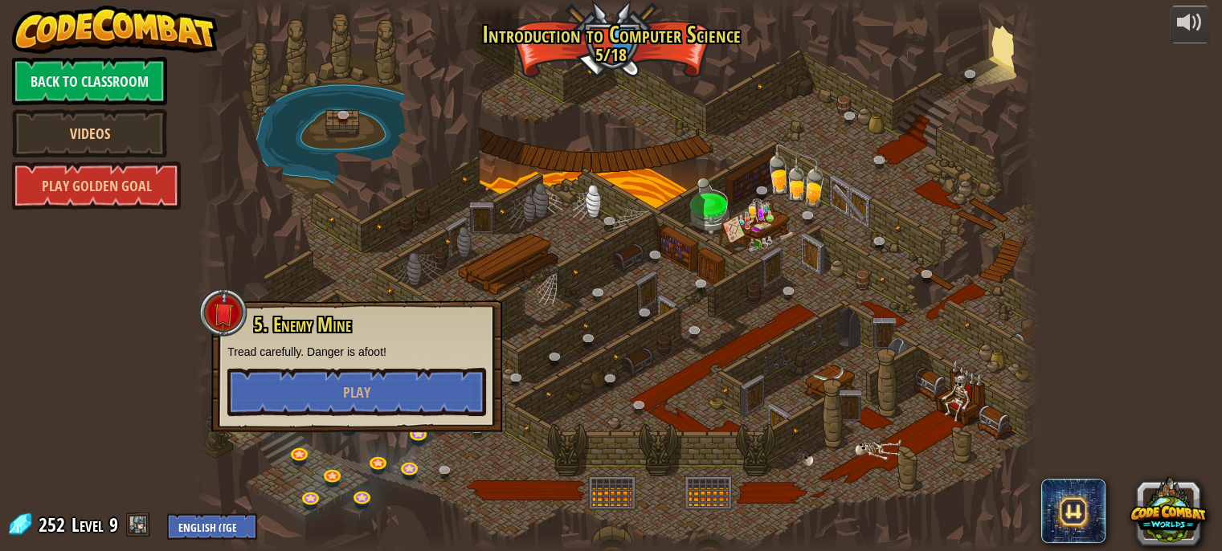
click at [544, 498] on div at bounding box center [617, 275] width 844 height 551
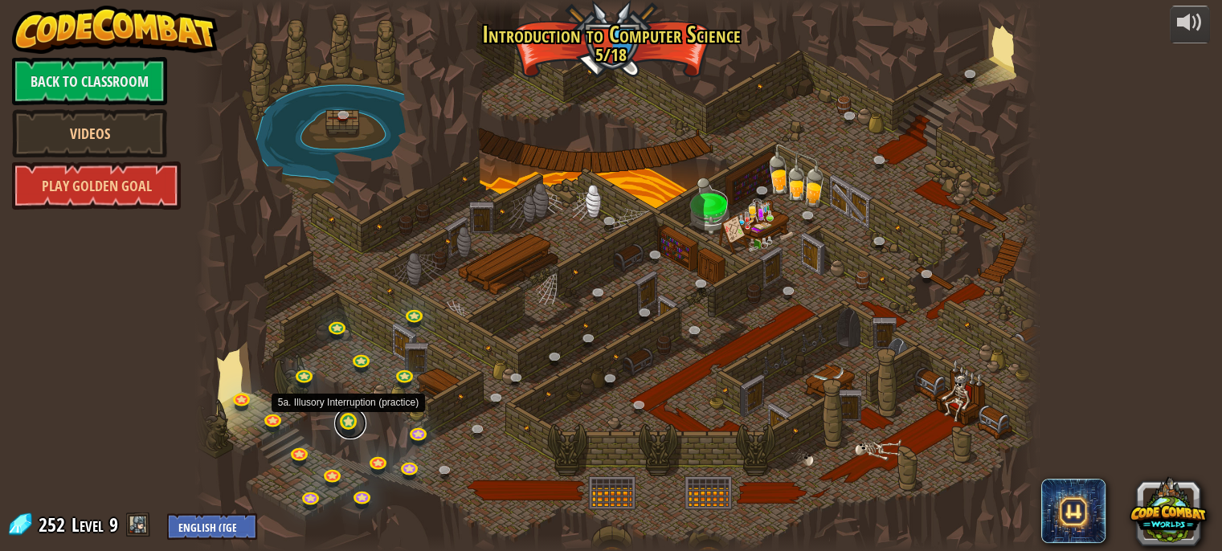
click at [334, 427] on link at bounding box center [350, 423] width 32 height 32
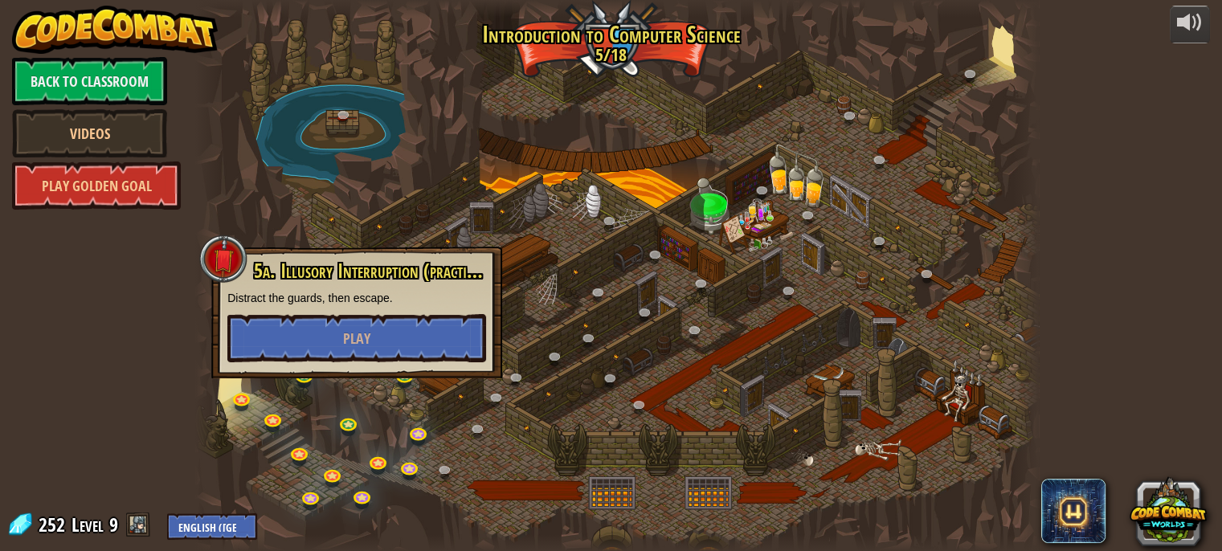
click at [388, 451] on div at bounding box center [617, 275] width 844 height 551
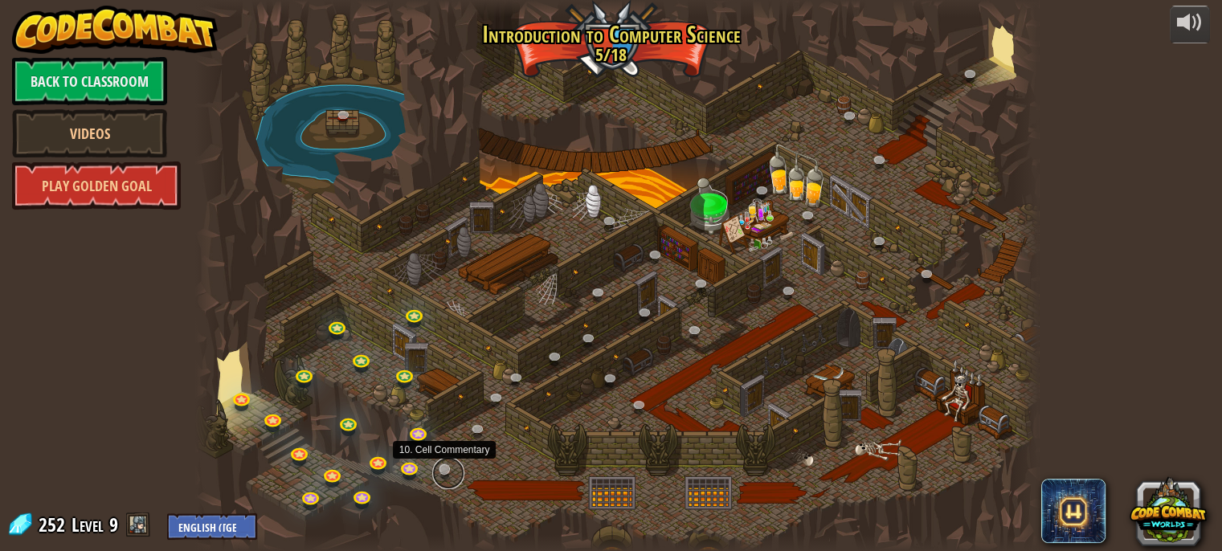
click at [450, 469] on link at bounding box center [448, 473] width 32 height 32
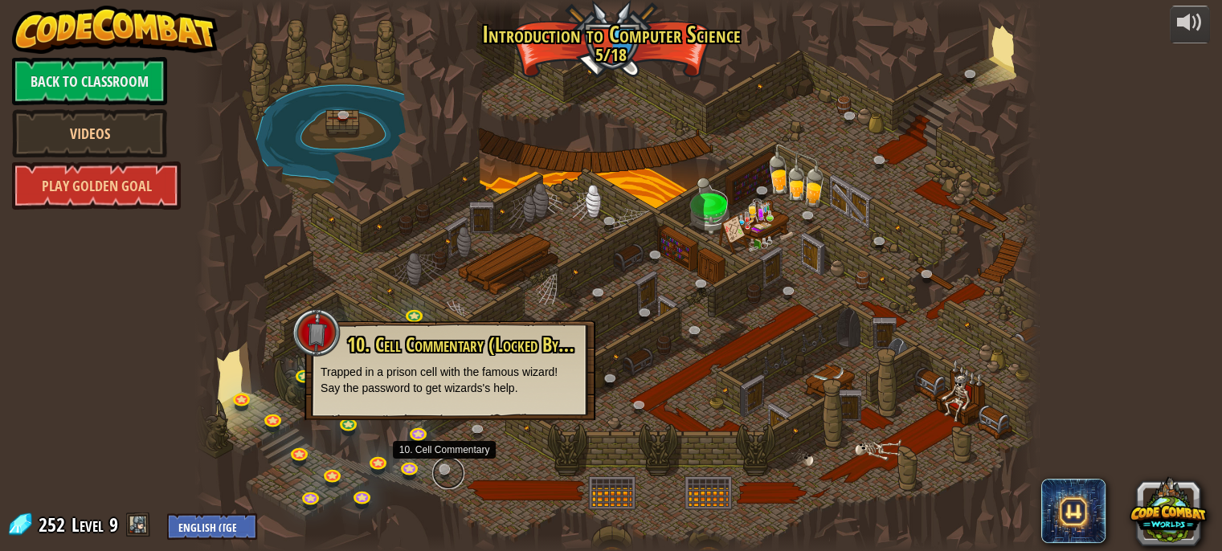
click at [457, 464] on link at bounding box center [448, 473] width 32 height 32
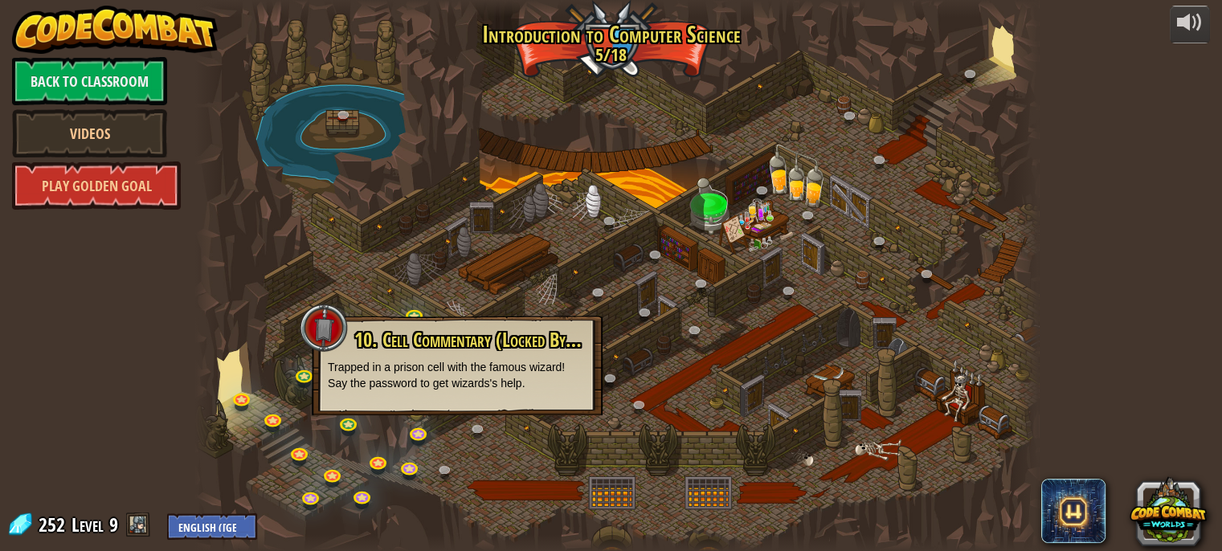
click at [607, 484] on div at bounding box center [617, 275] width 844 height 551
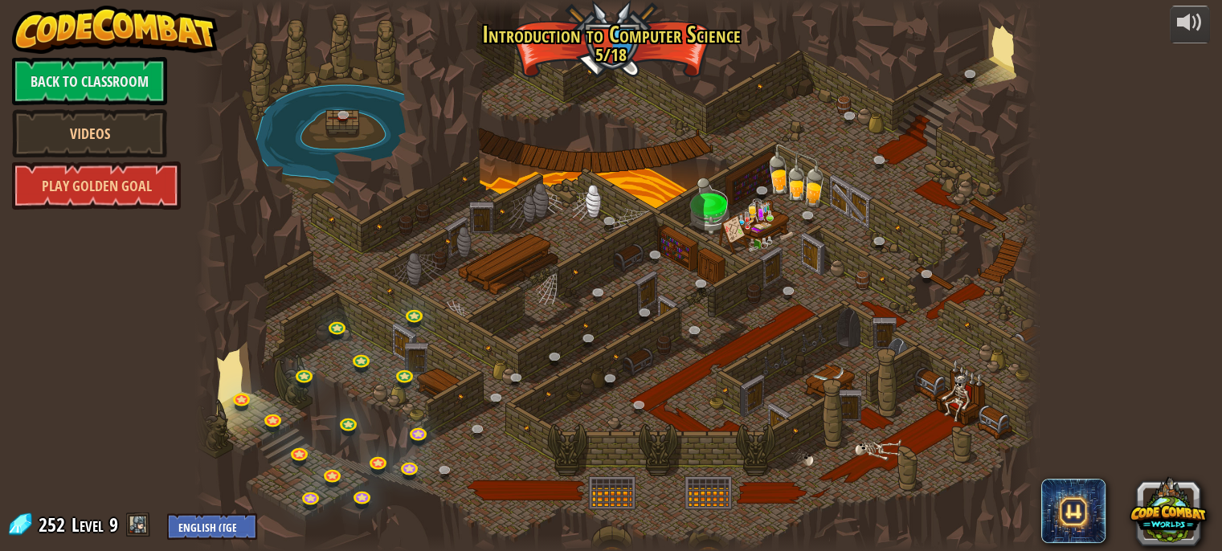
click at [611, 69] on div at bounding box center [617, 275] width 844 height 551
click at [418, 463] on link at bounding box center [411, 468] width 32 height 32
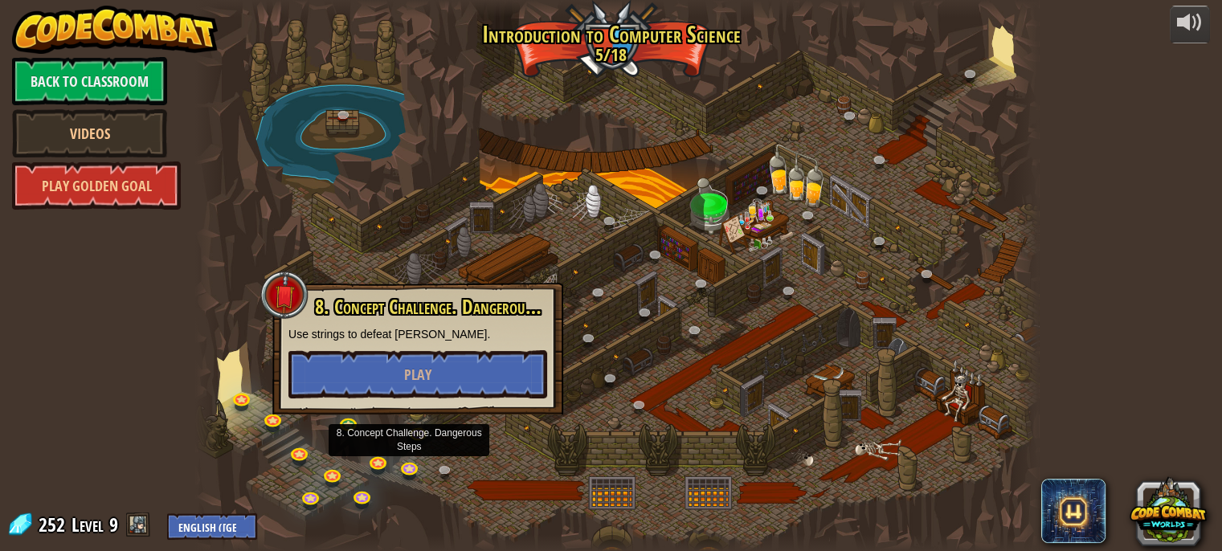
click at [417, 421] on div at bounding box center [617, 275] width 844 height 551
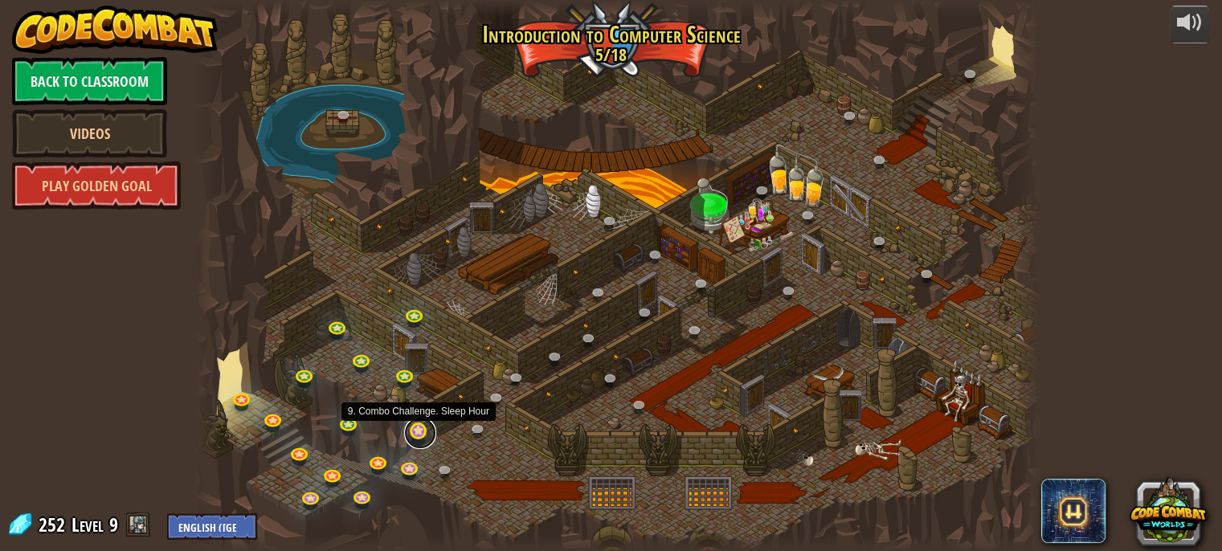
click at [416, 432] on link at bounding box center [420, 433] width 32 height 32
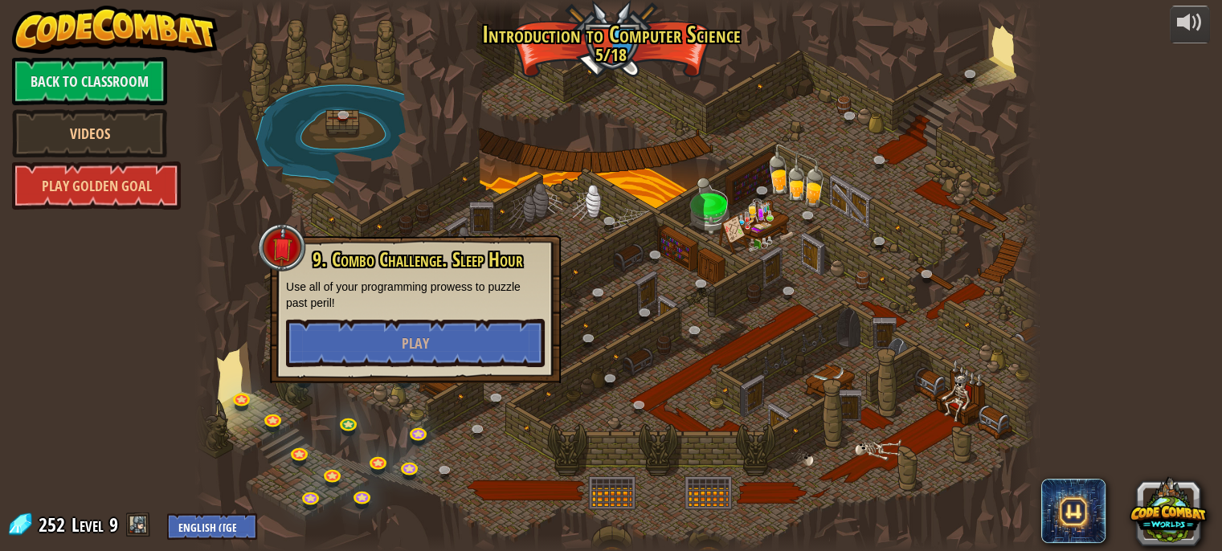
click at [530, 482] on div at bounding box center [617, 275] width 844 height 551
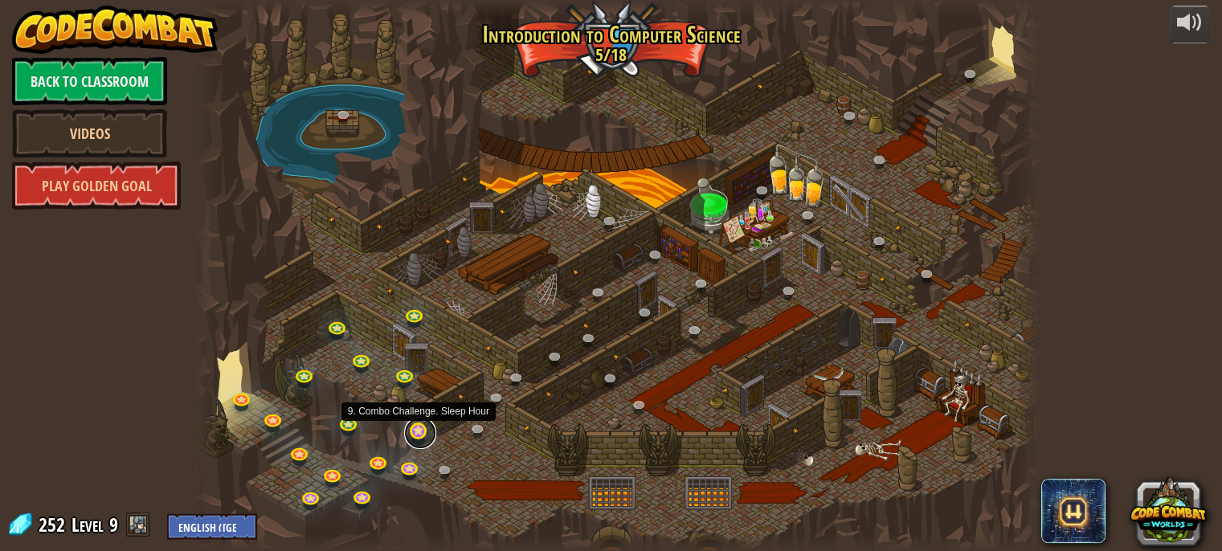
click at [411, 435] on link at bounding box center [420, 433] width 32 height 32
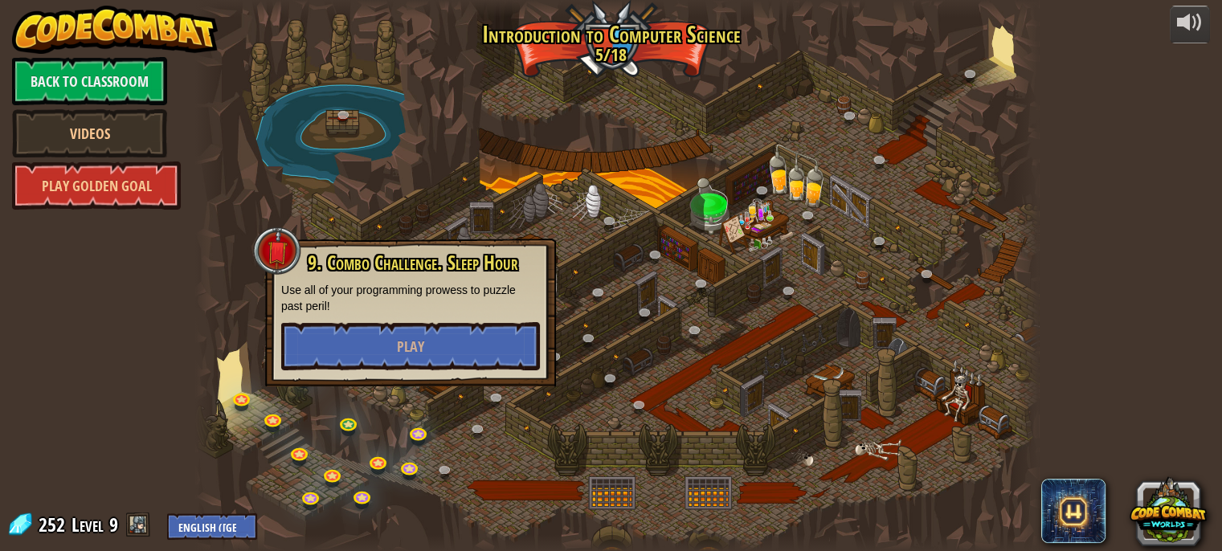
click at [502, 482] on div at bounding box center [617, 275] width 844 height 551
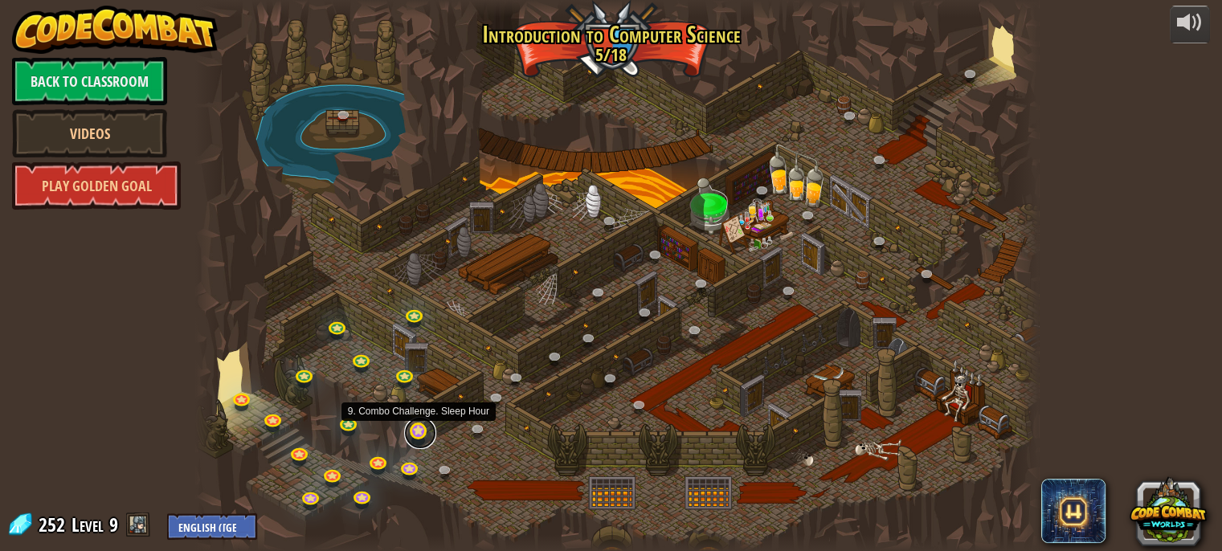
click at [410, 431] on link at bounding box center [420, 433] width 32 height 32
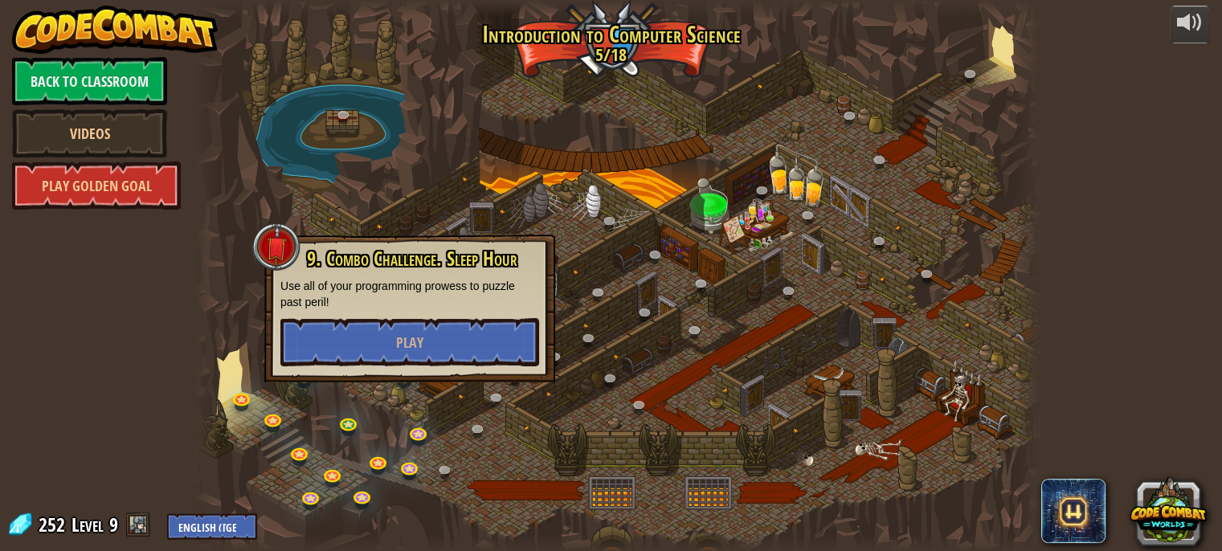
click at [506, 478] on div at bounding box center [617, 275] width 844 height 551
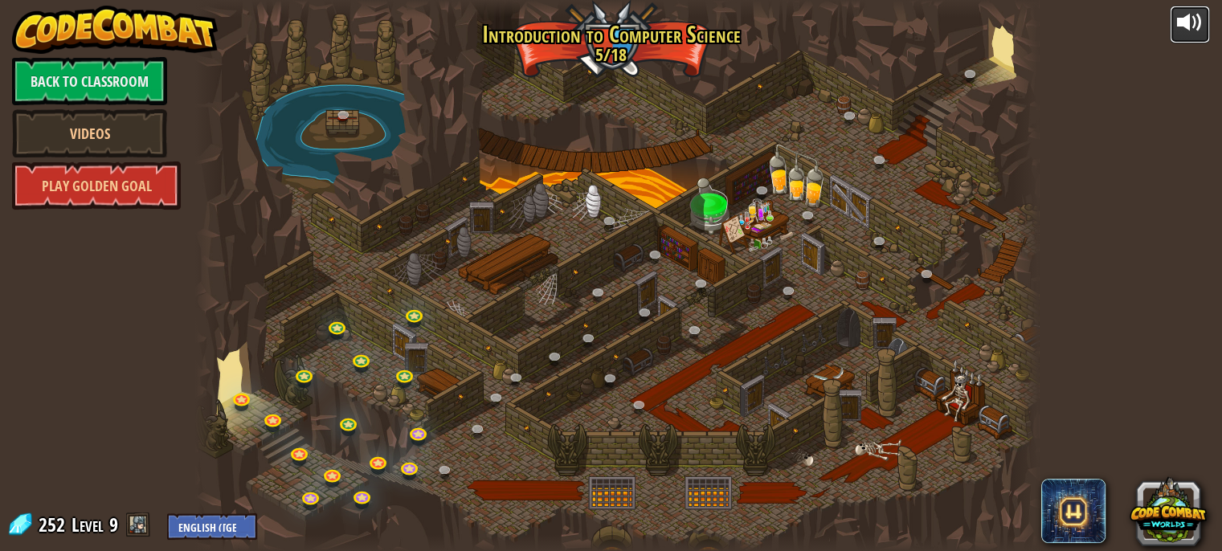
click at [1185, 20] on div at bounding box center [1190, 23] width 26 height 26
click at [98, 77] on link "Back to Classroom" at bounding box center [89, 81] width 155 height 48
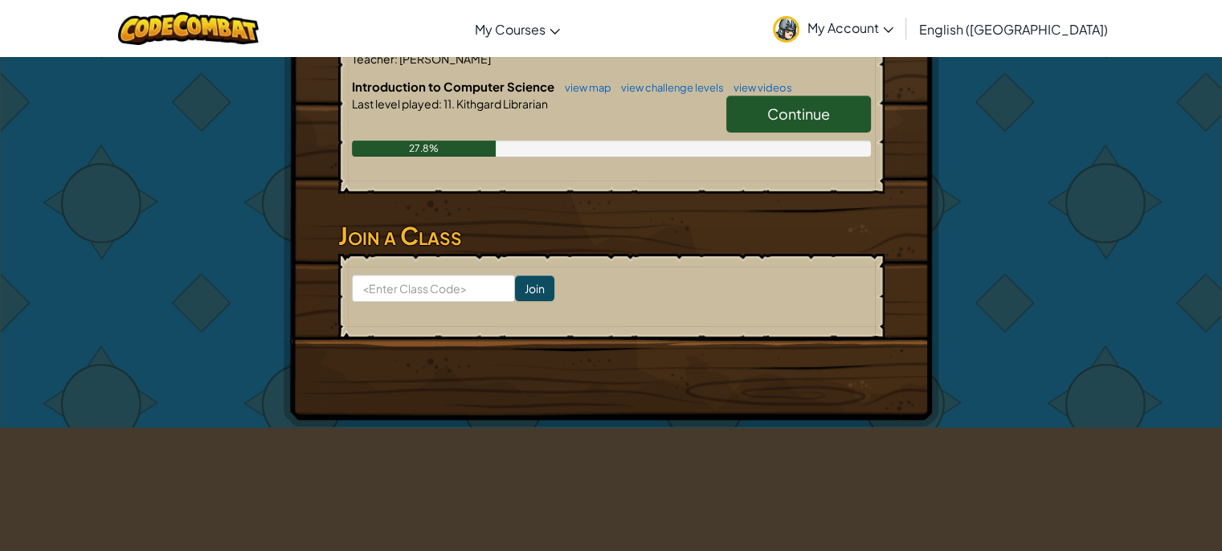
scroll to position [407, 0]
